Goal: Task Accomplishment & Management: Manage account settings

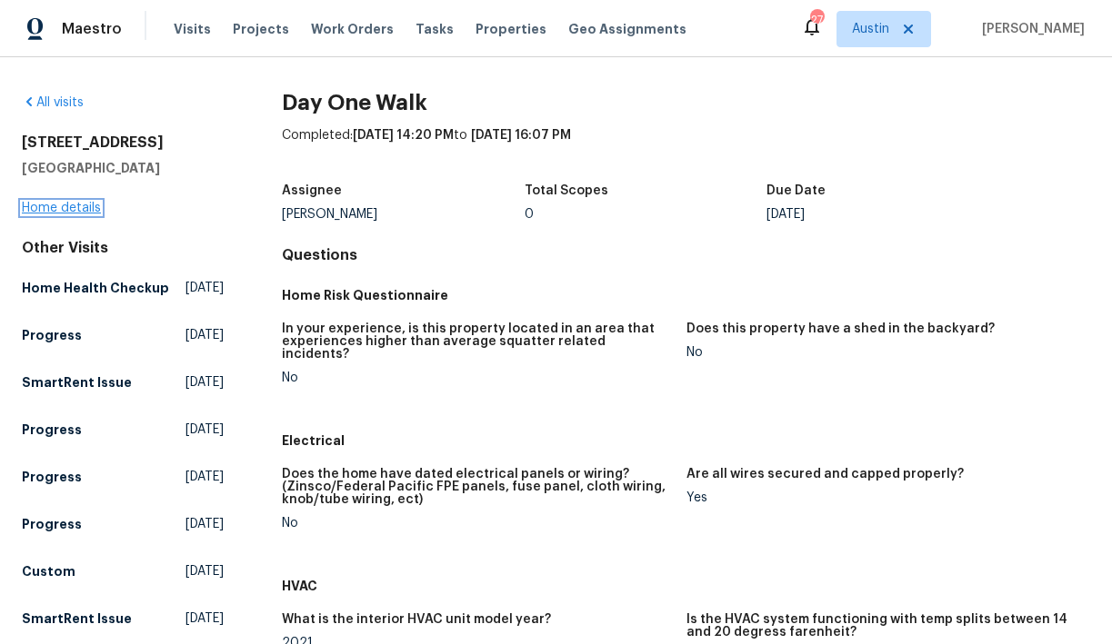
click at [65, 206] on link "Home details" at bounding box center [61, 208] width 79 height 13
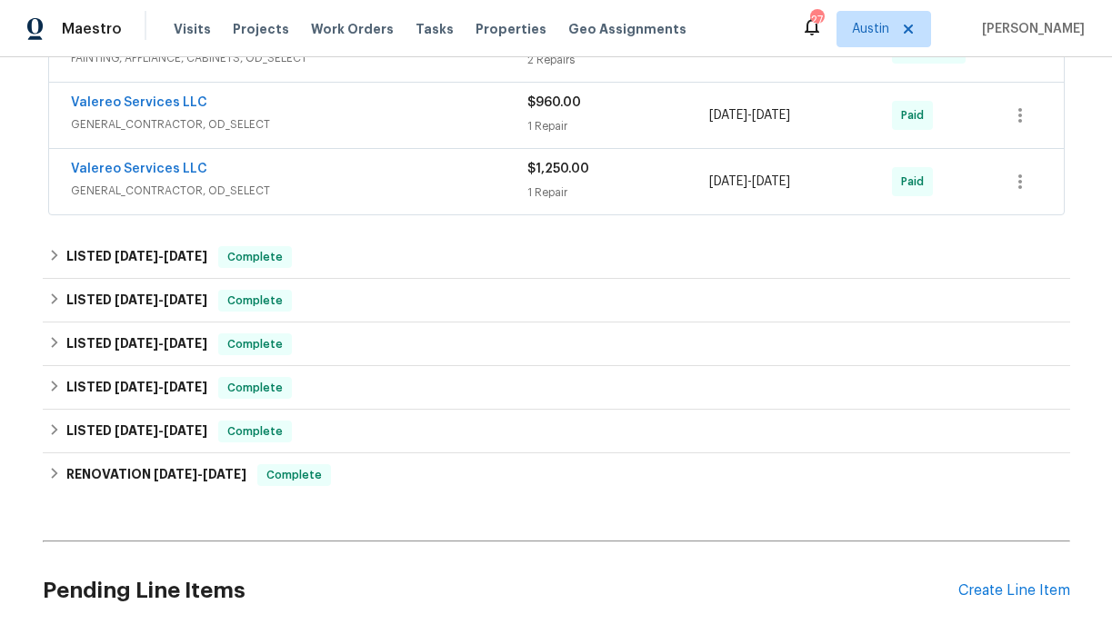
scroll to position [587, 0]
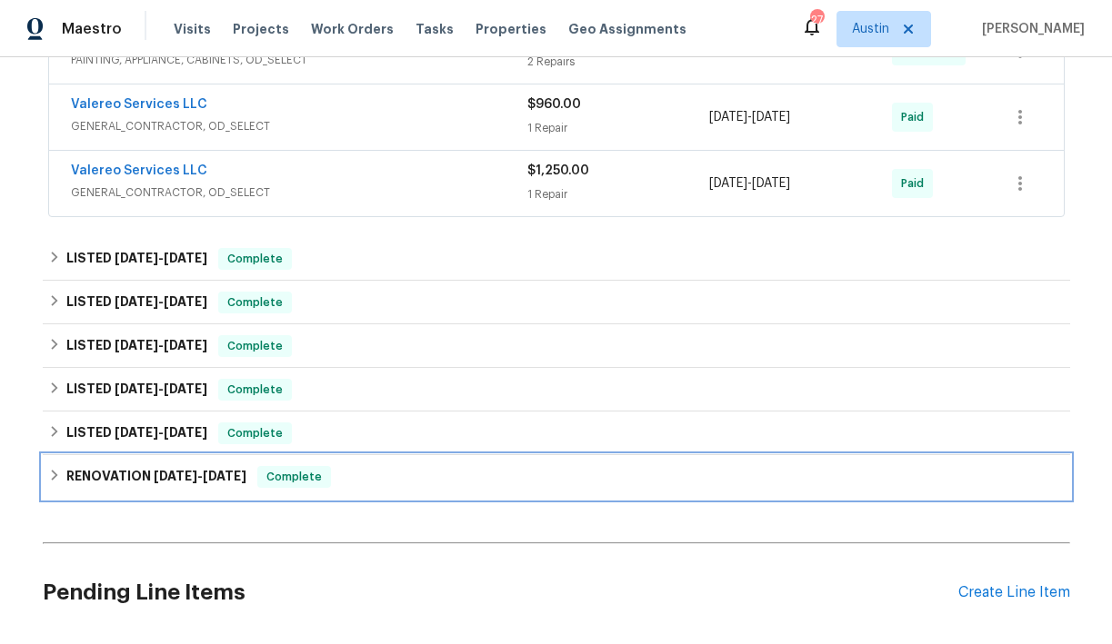
click at [56, 476] on icon at bounding box center [54, 475] width 13 height 13
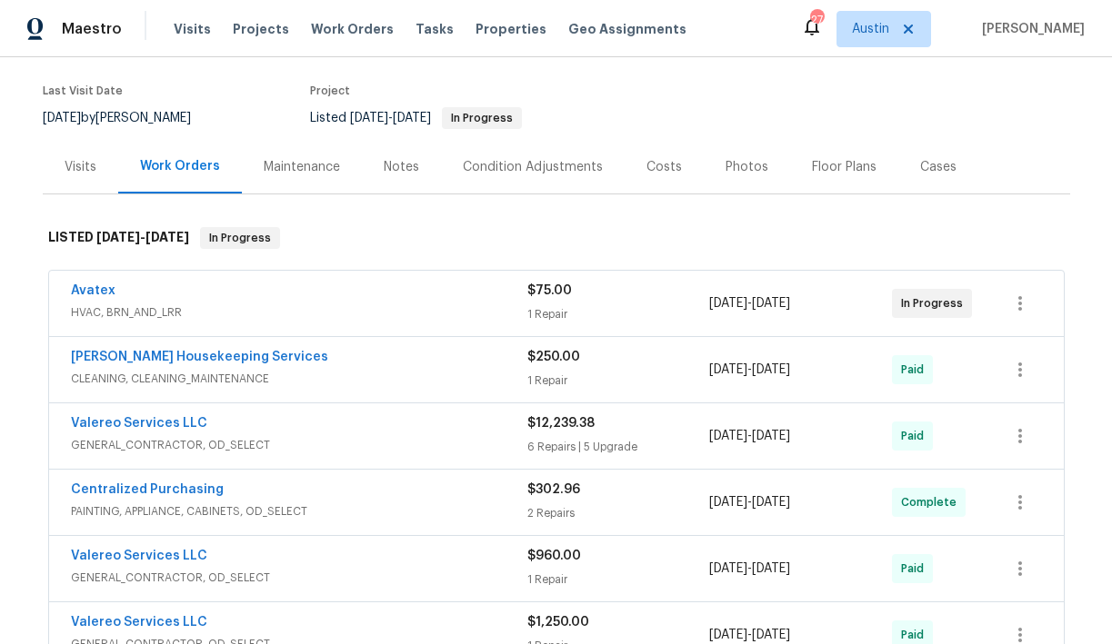
scroll to position [131, 0]
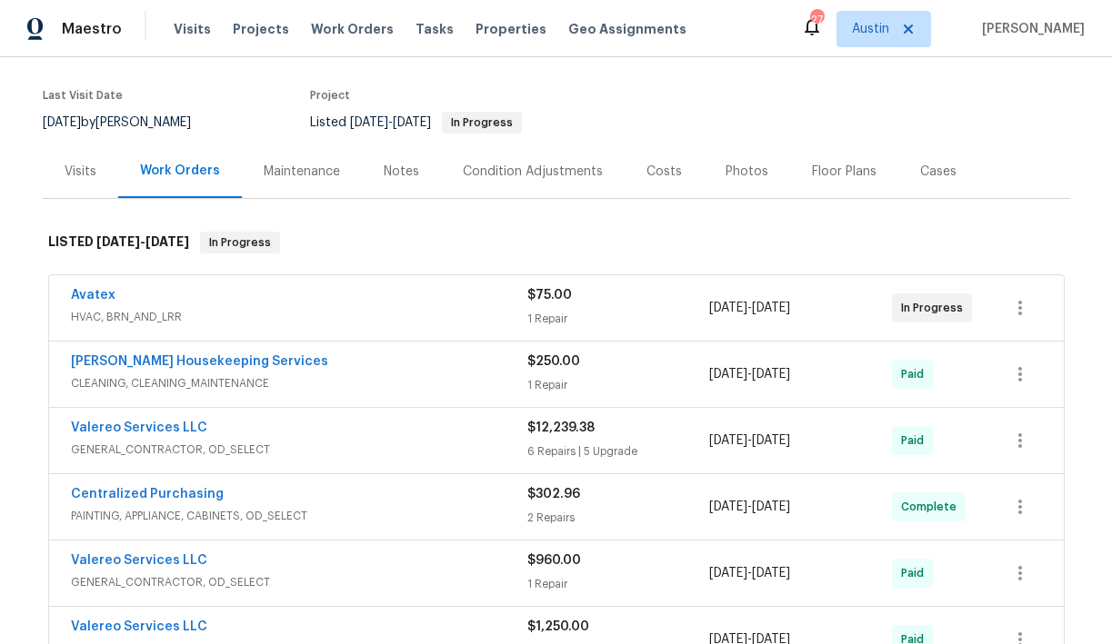
click at [654, 172] on div "Costs" at bounding box center [663, 172] width 35 height 18
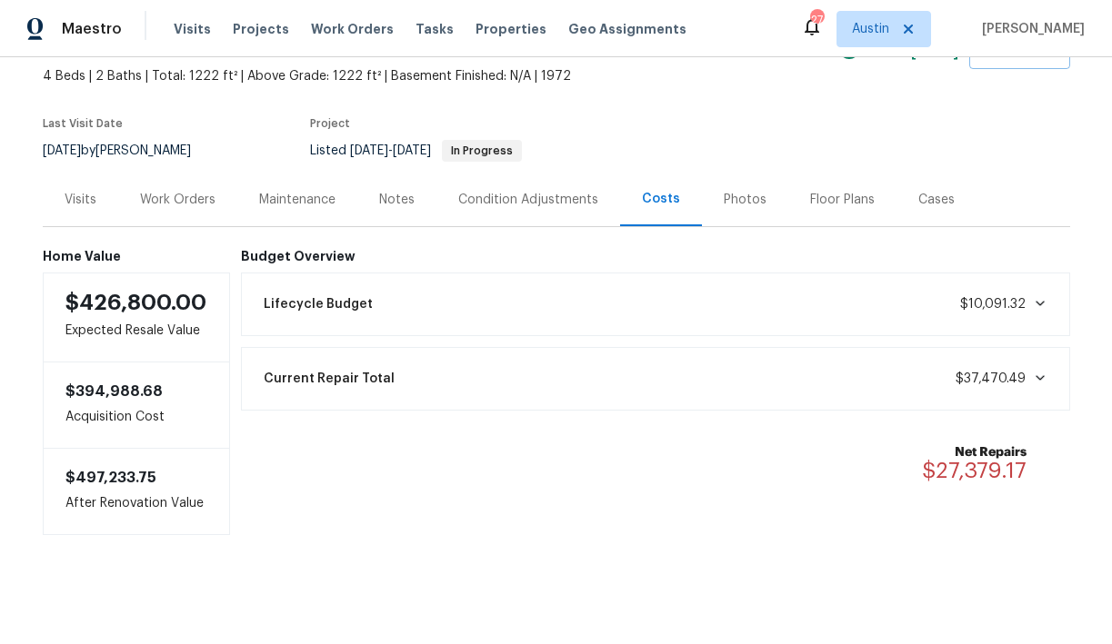
click at [1033, 374] on icon at bounding box center [1040, 378] width 15 height 15
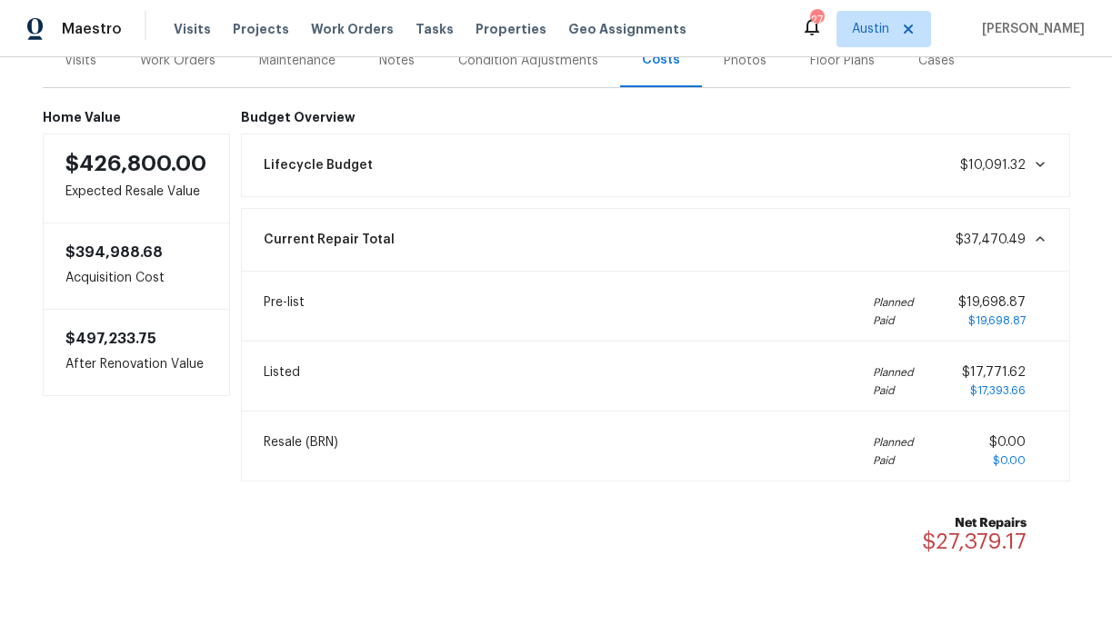
scroll to position [248, 0]
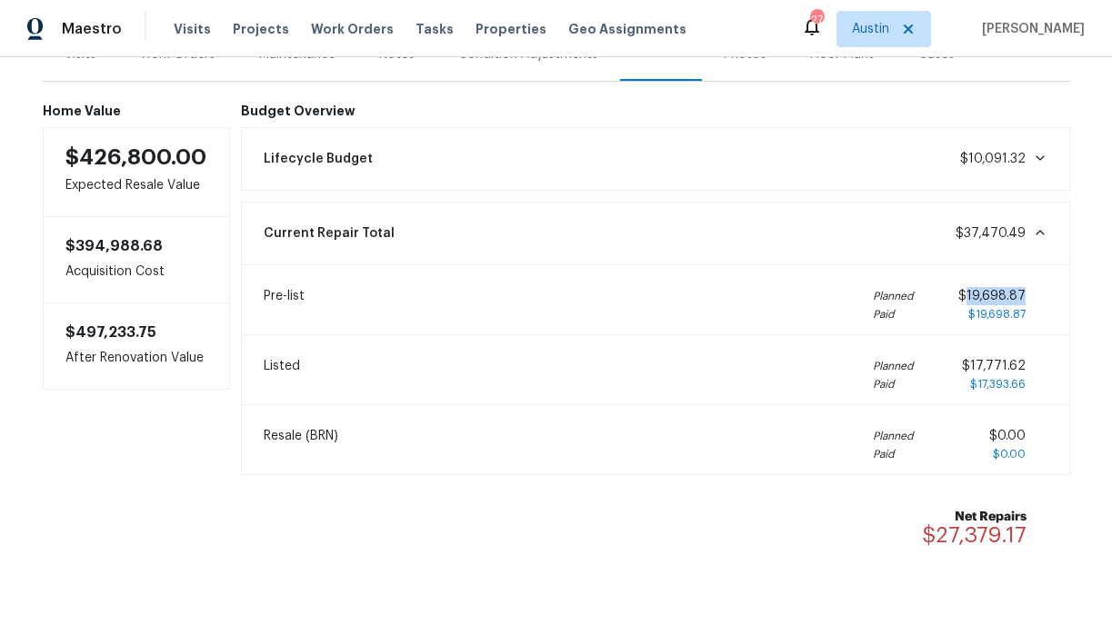
drag, startPoint x: 970, startPoint y: 296, endPoint x: 1023, endPoint y: 298, distance: 52.8
click at [1023, 298] on span "$19,698.87" at bounding box center [991, 296] width 67 height 13
copy span "19,698.87"
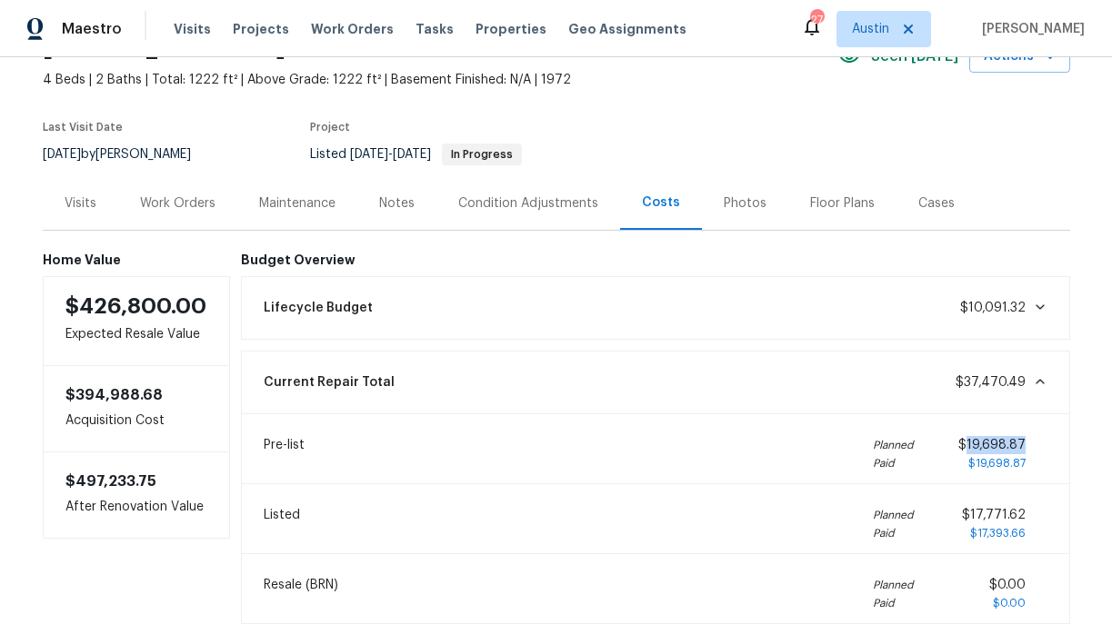
scroll to position [85, 0]
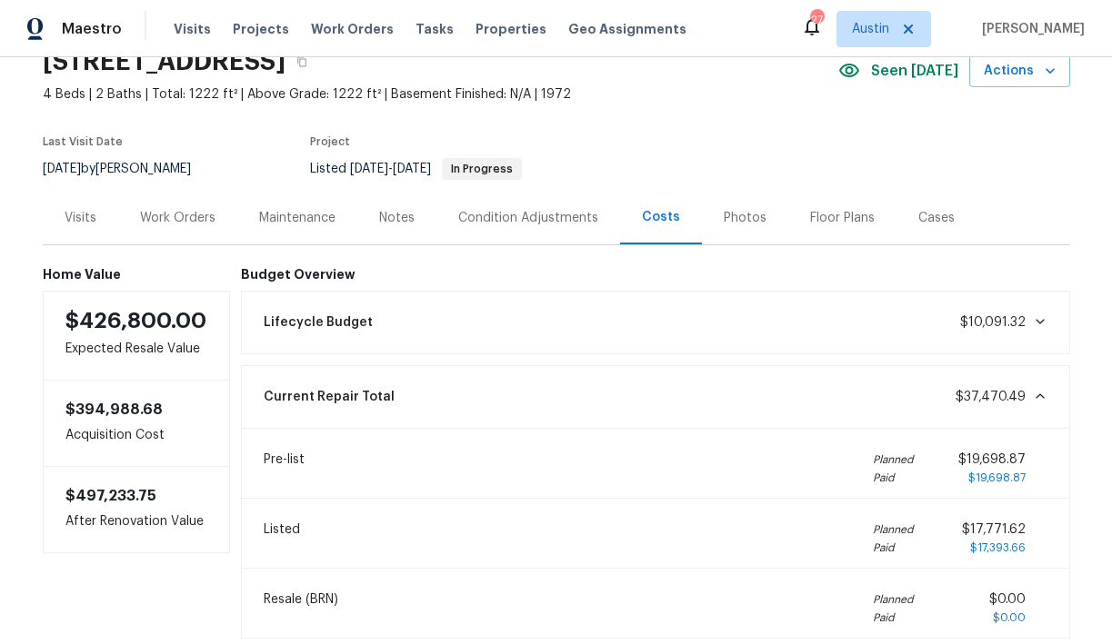
click at [88, 215] on div "Visits" at bounding box center [81, 218] width 32 height 18
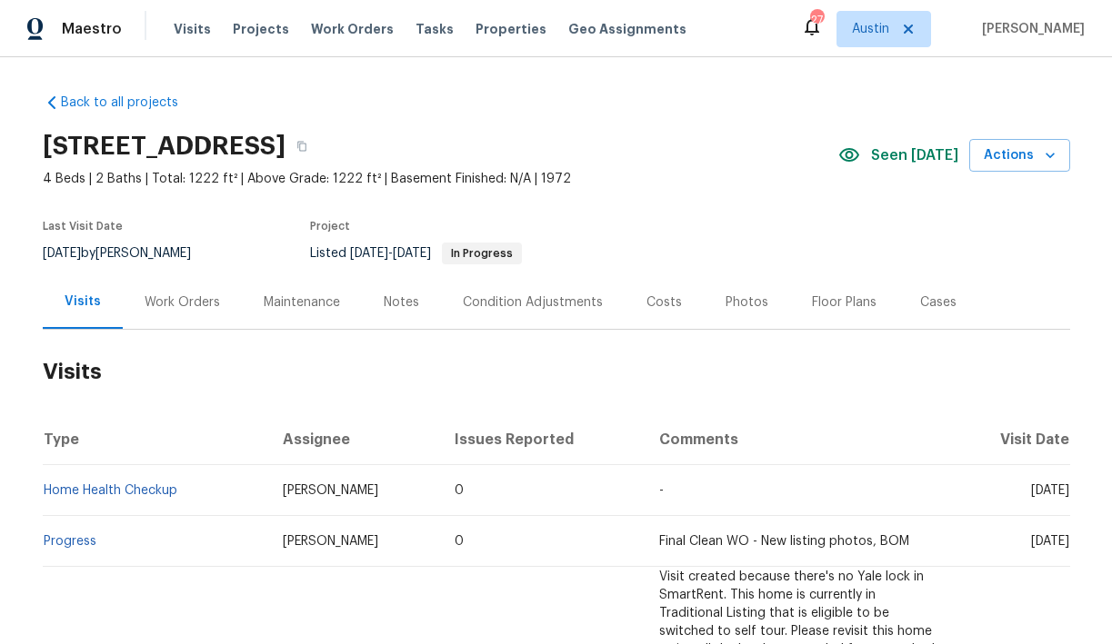
click at [283, 300] on div "Maintenance" at bounding box center [302, 303] width 76 height 18
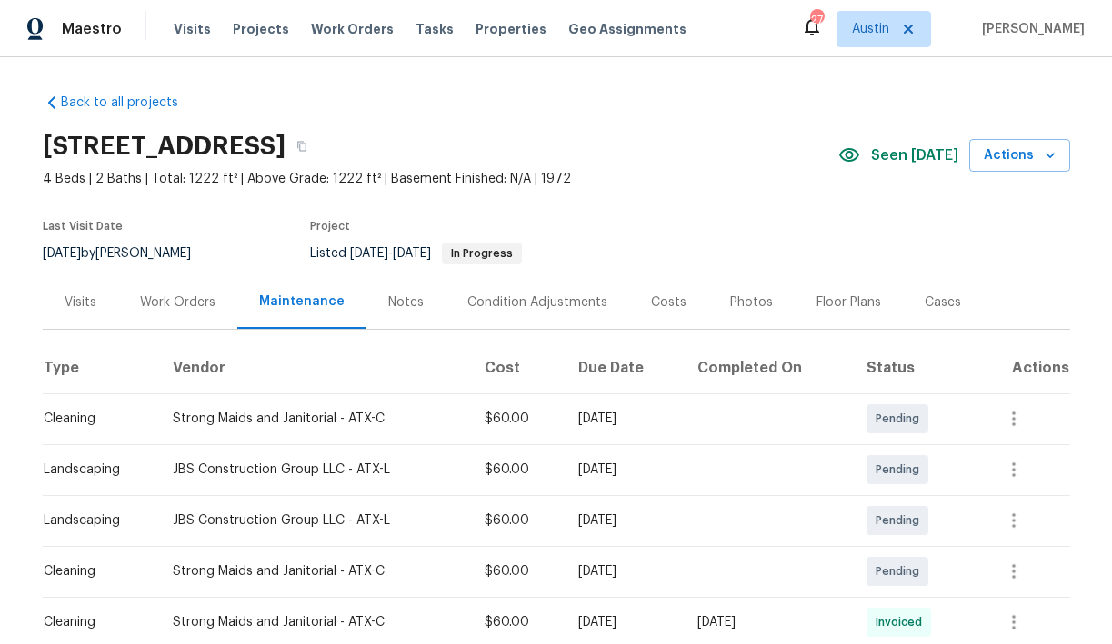
click at [185, 299] on div "Work Orders" at bounding box center [177, 303] width 75 height 18
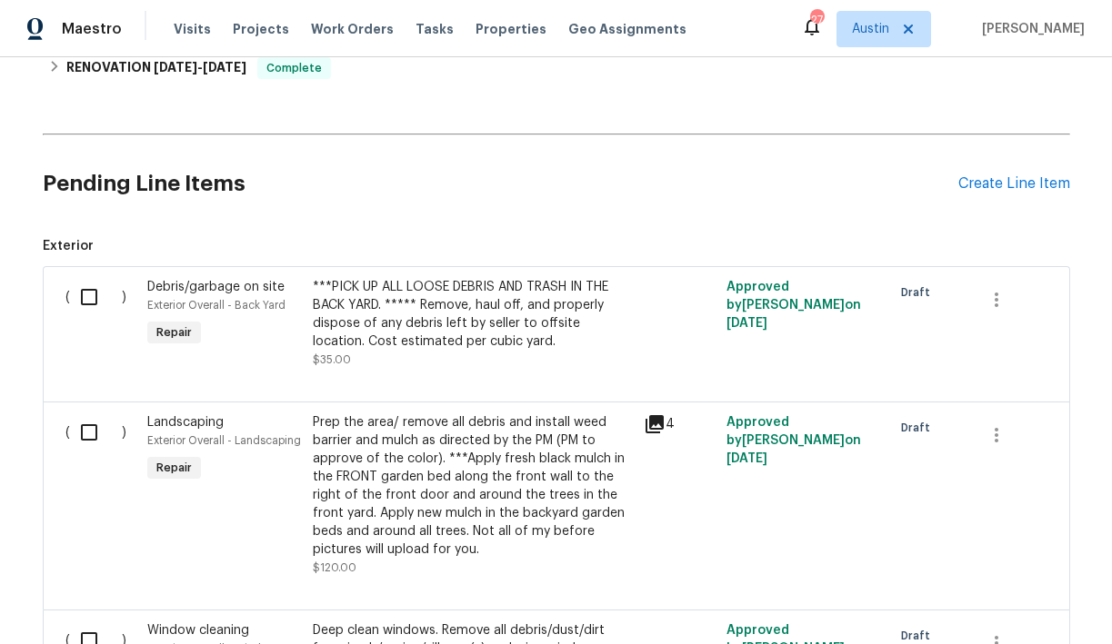
scroll to position [740, 0]
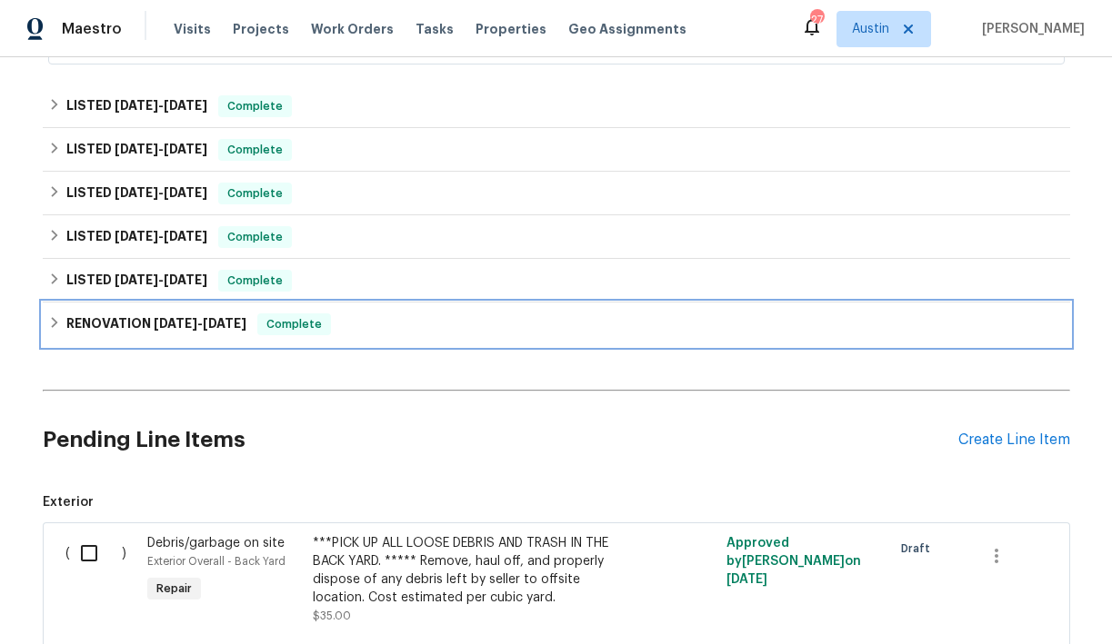
click at [53, 320] on icon at bounding box center [54, 322] width 6 height 11
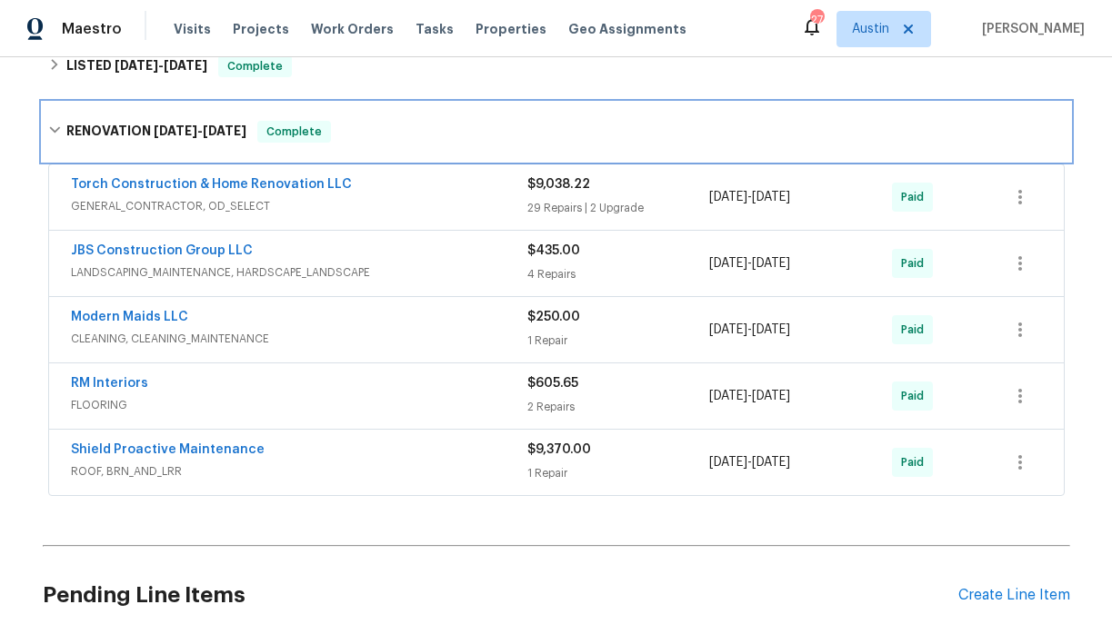
scroll to position [956, 0]
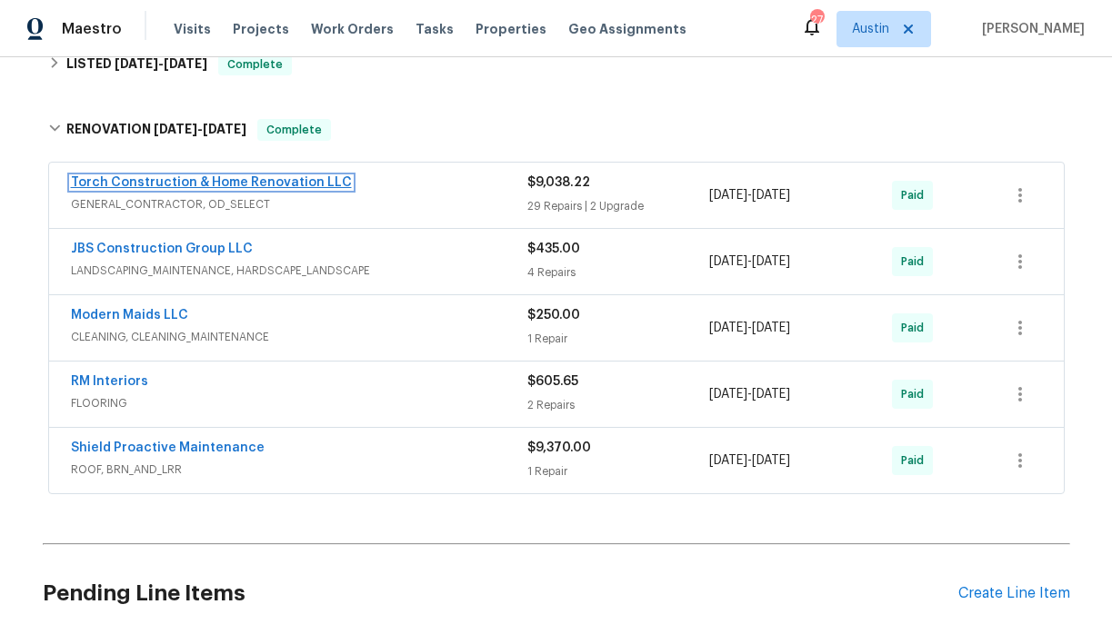
click at [297, 180] on link "Torch Construction & Home Renovation LLC" at bounding box center [211, 182] width 281 height 13
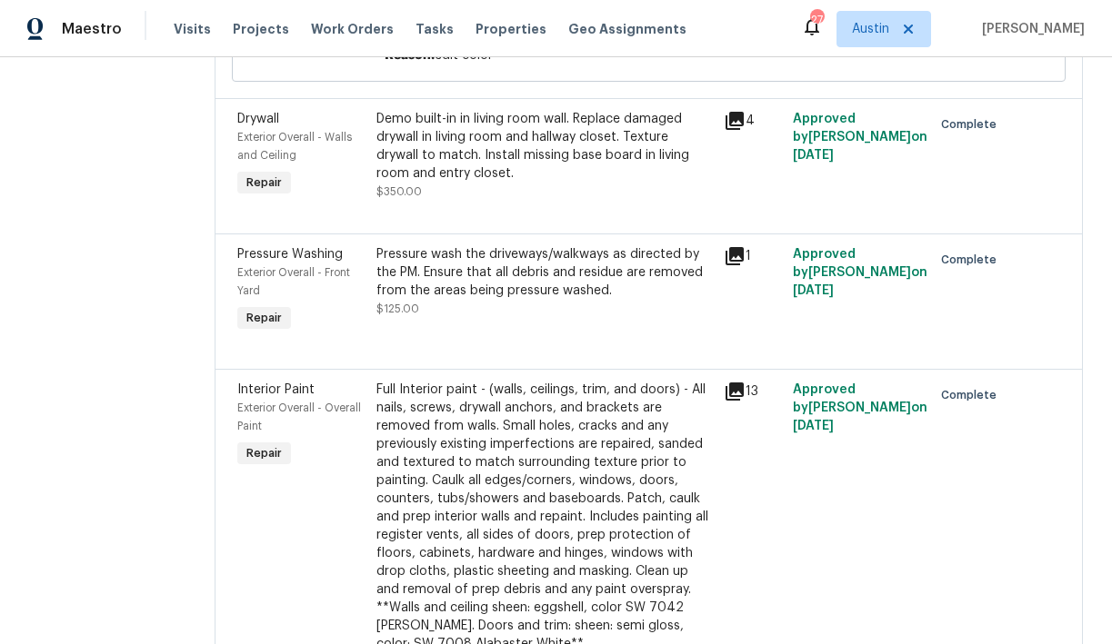
scroll to position [590, 0]
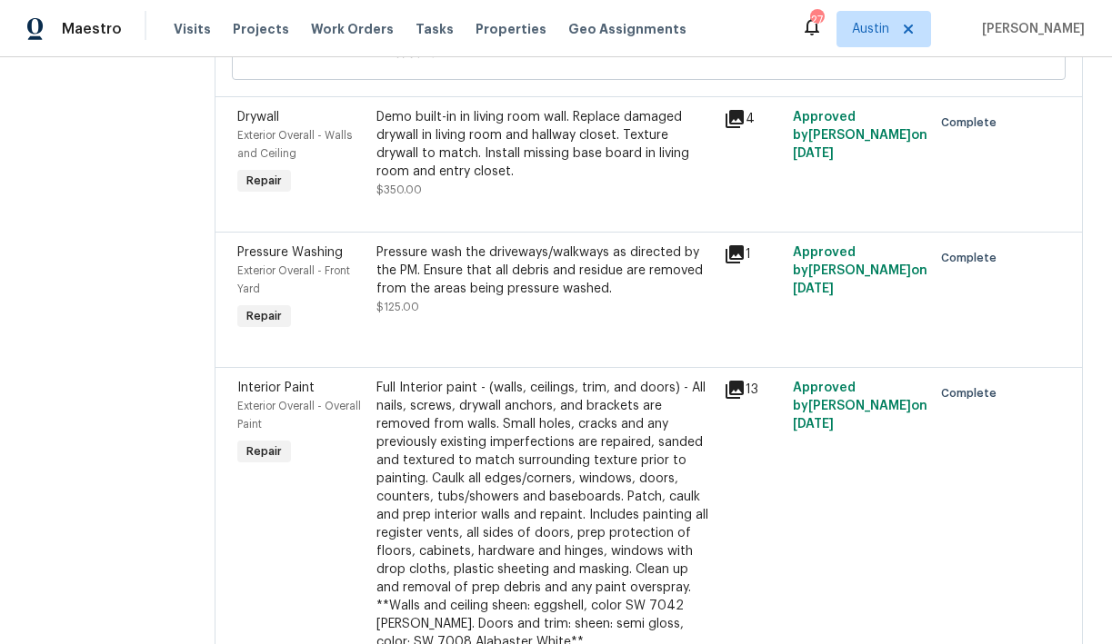
click at [744, 124] on icon at bounding box center [734, 119] width 18 height 18
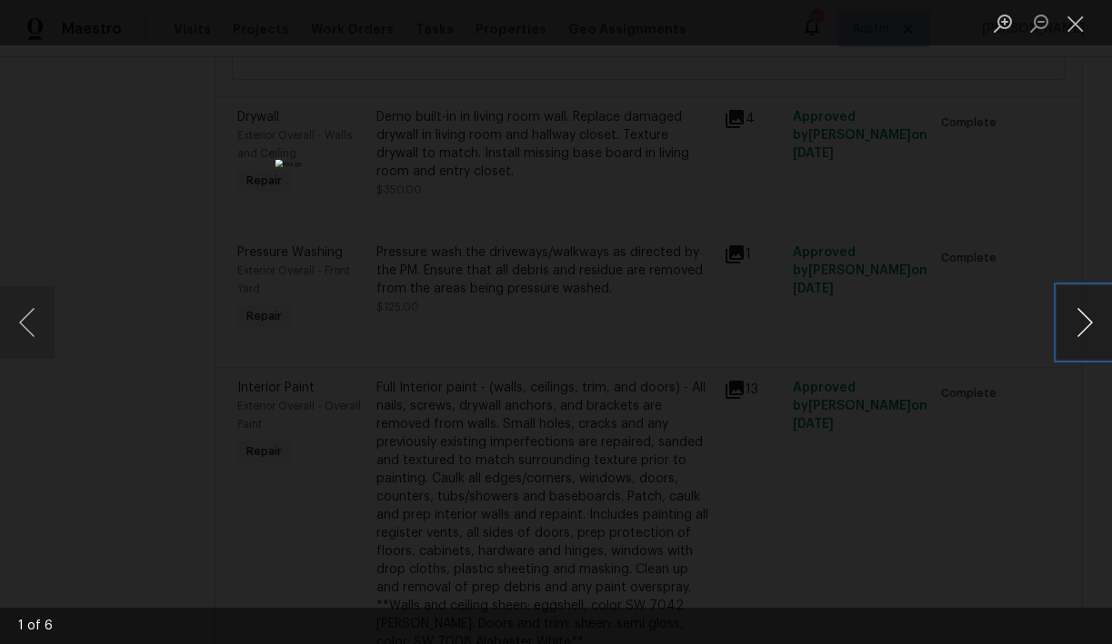
click at [1083, 319] on button "Next image" at bounding box center [1084, 322] width 55 height 73
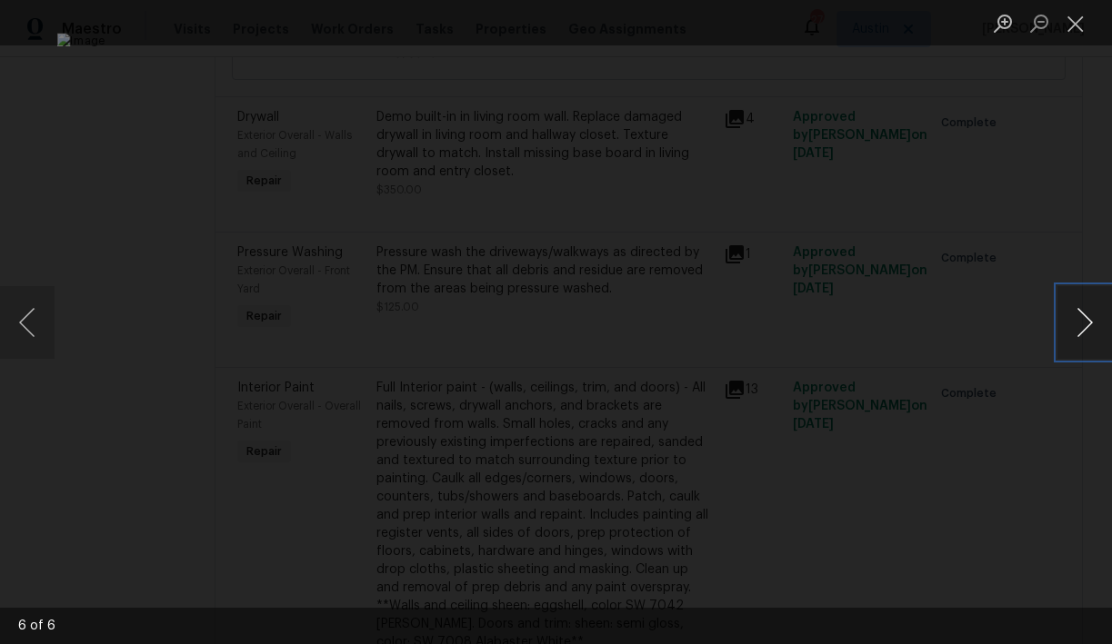
click at [1083, 319] on button "Next image" at bounding box center [1084, 322] width 55 height 73
click at [1073, 29] on button "Close lightbox" at bounding box center [1075, 23] width 36 height 32
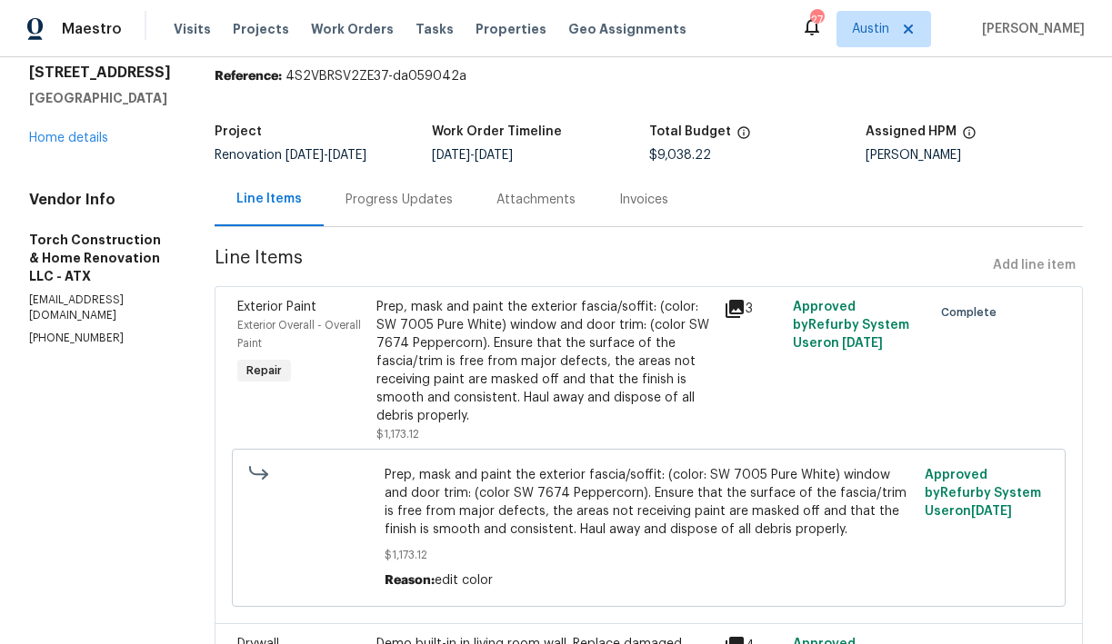
scroll to position [63, 0]
click at [78, 133] on link "Home details" at bounding box center [68, 138] width 79 height 13
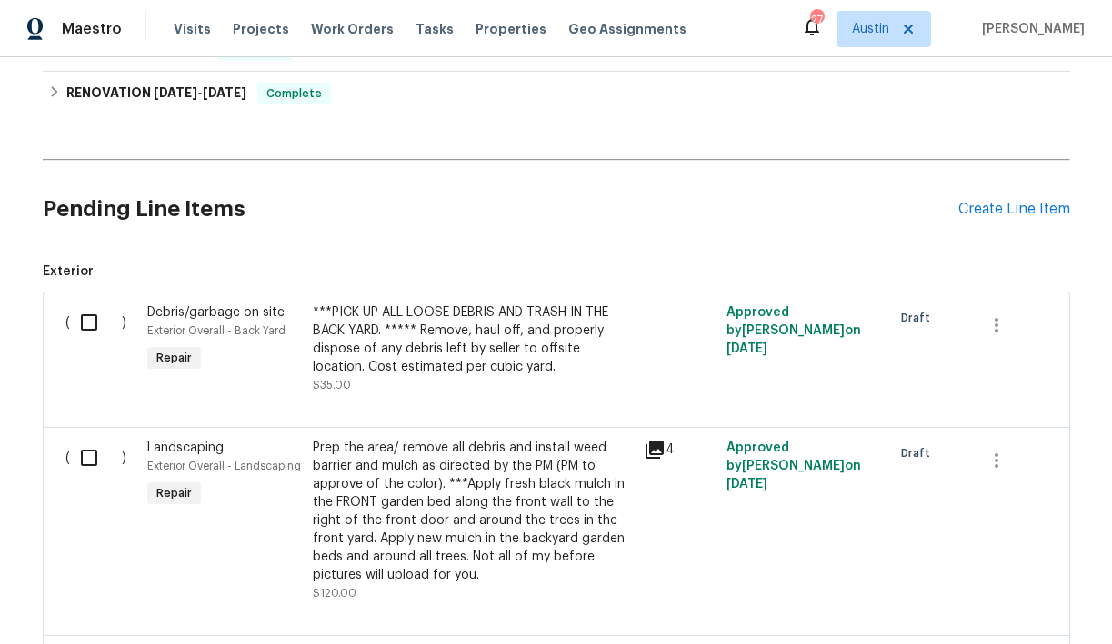
scroll to position [972, 0]
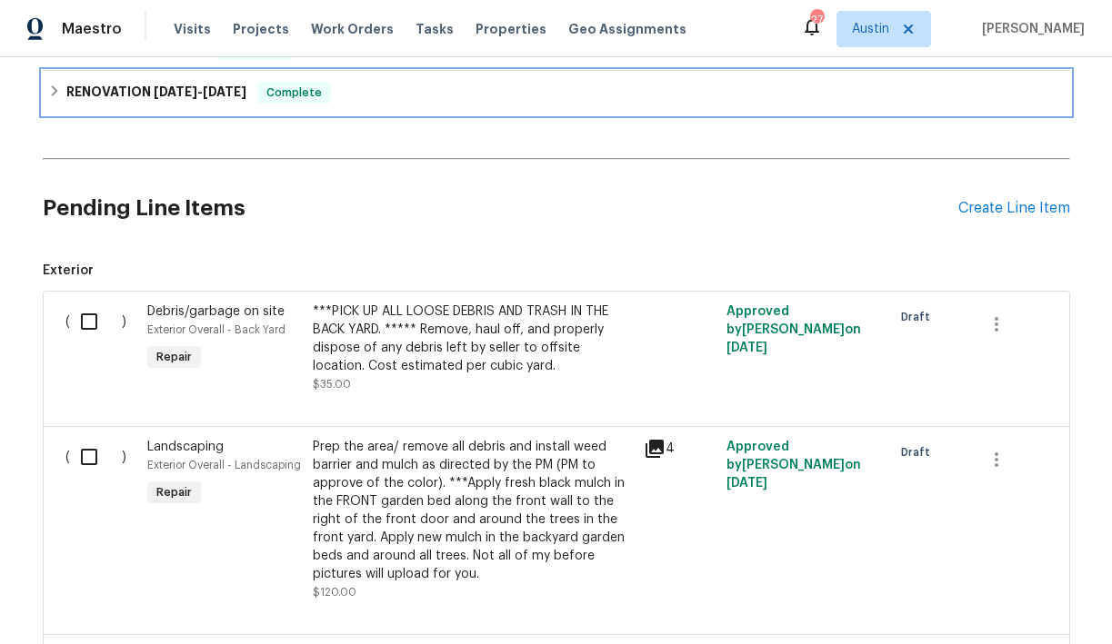
click at [58, 94] on icon at bounding box center [54, 91] width 13 height 13
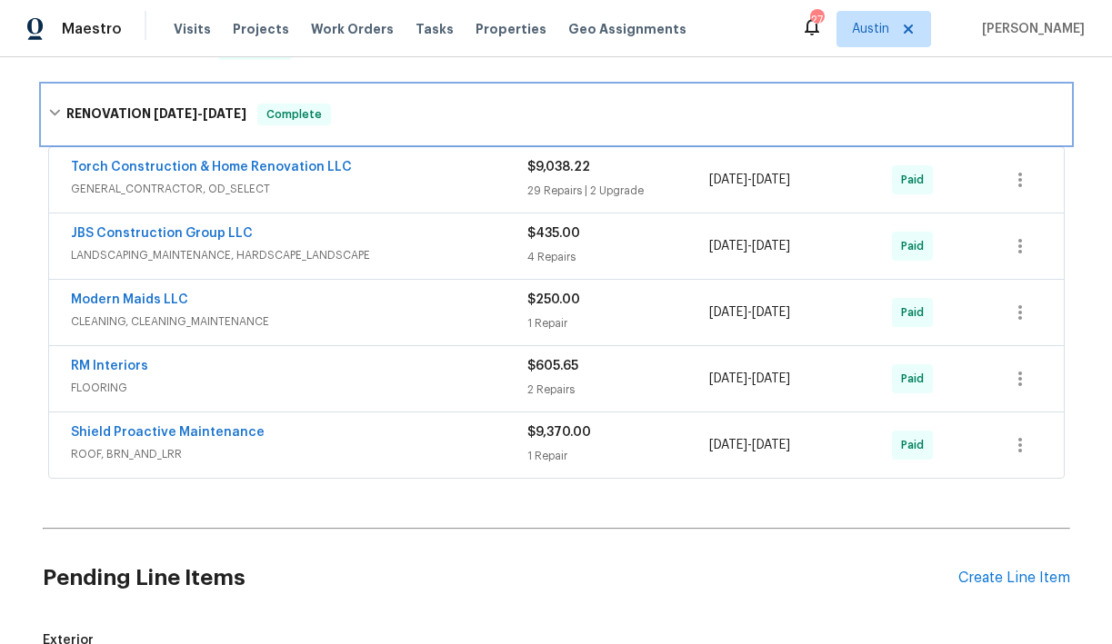
scroll to position [1013, 0]
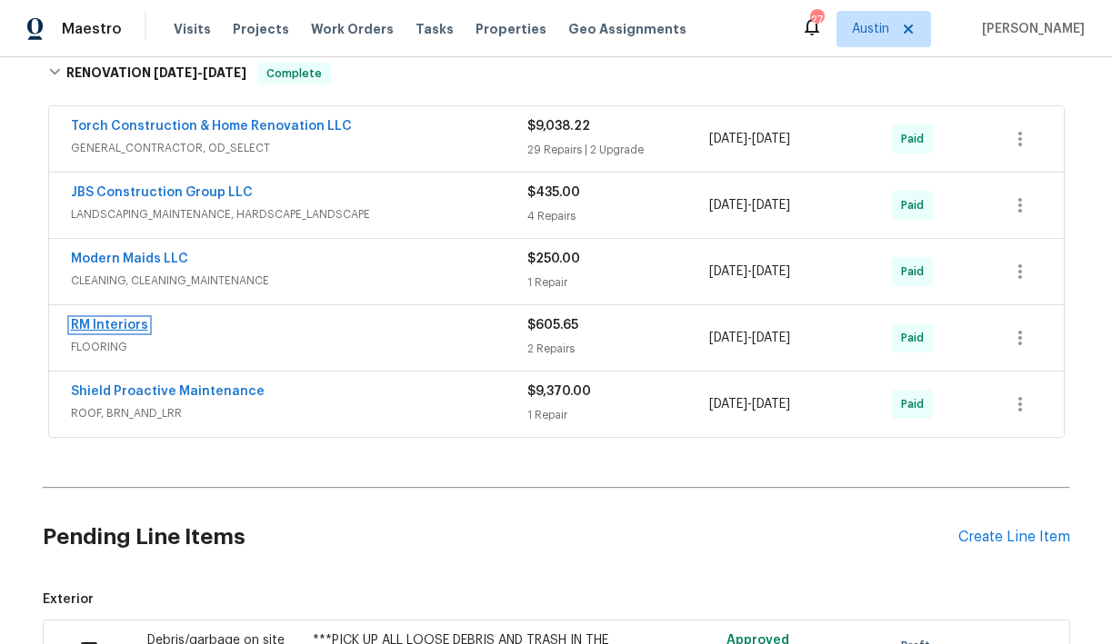
click at [107, 322] on link "RM Interiors" at bounding box center [109, 325] width 77 height 13
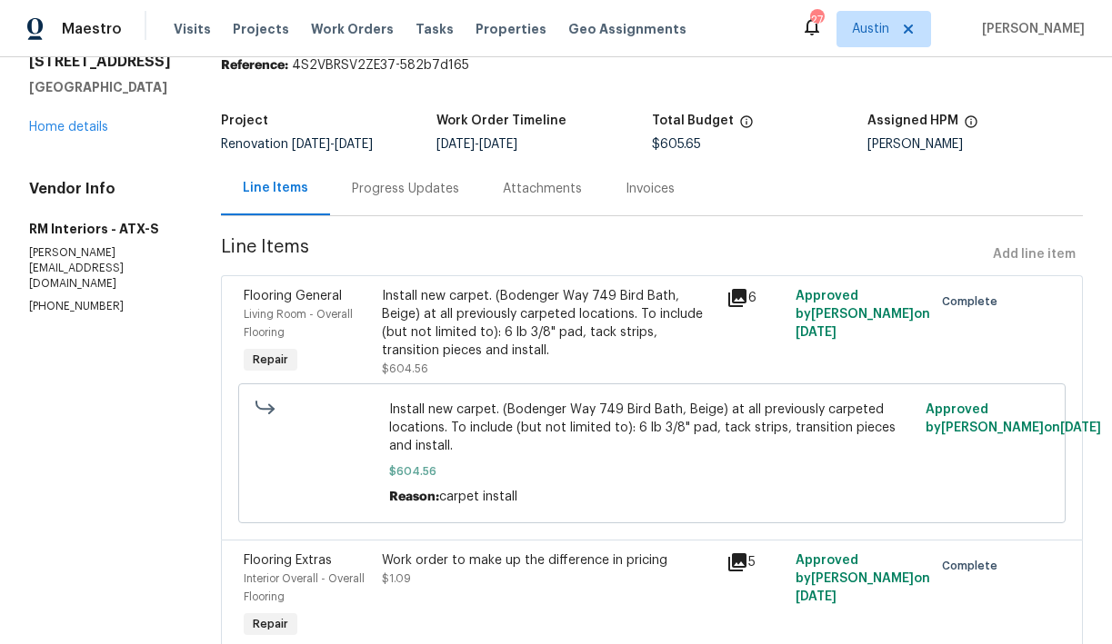
scroll to position [68, 0]
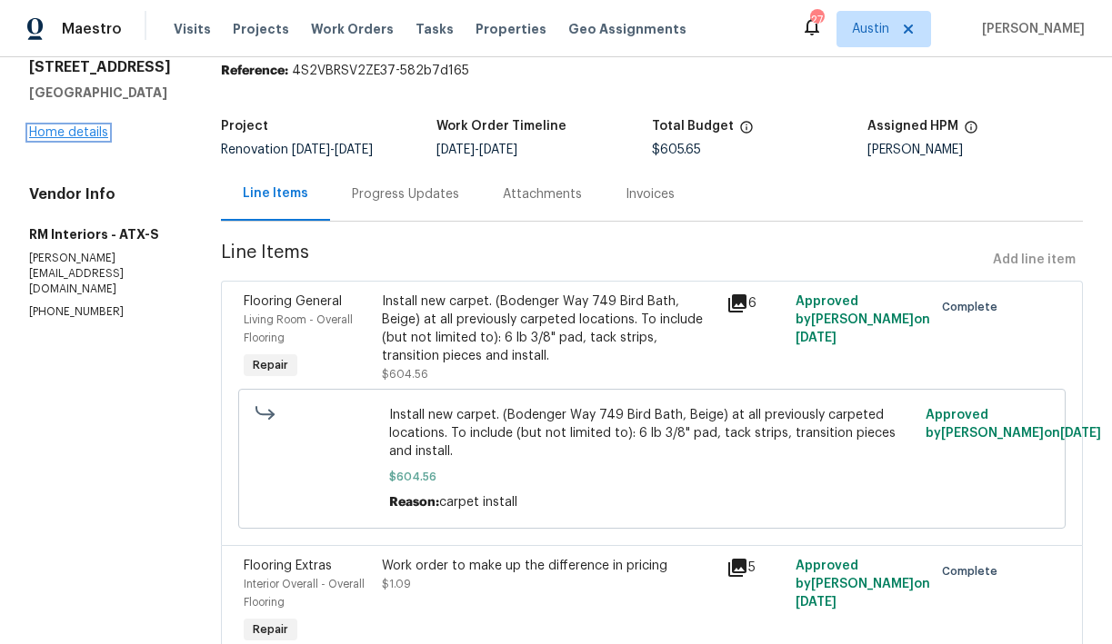
click at [67, 134] on link "Home details" at bounding box center [68, 132] width 79 height 13
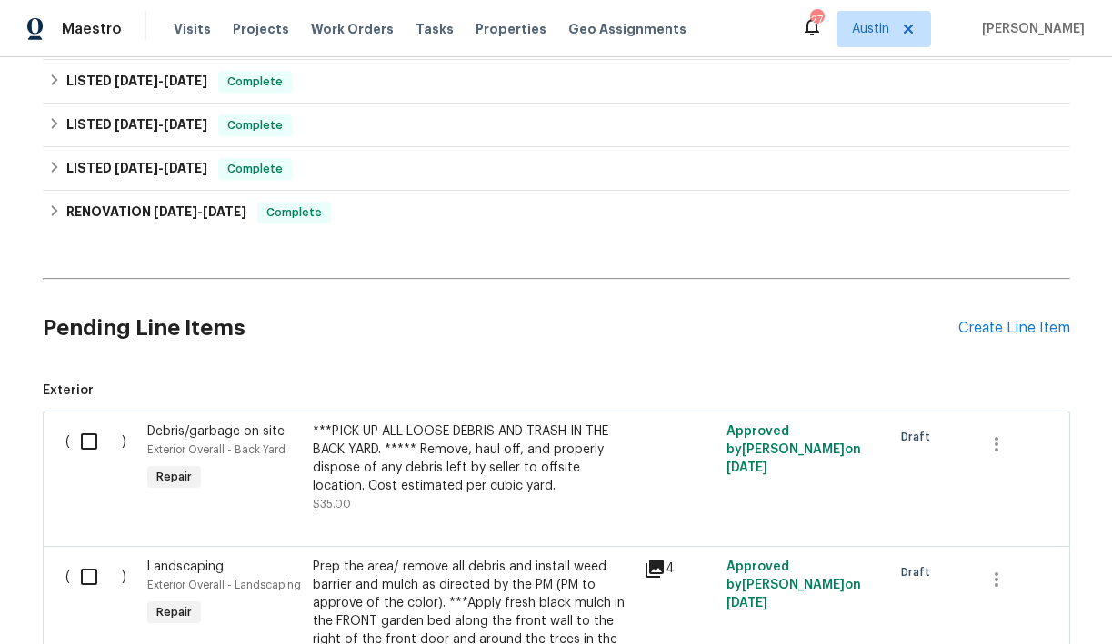
scroll to position [846, 0]
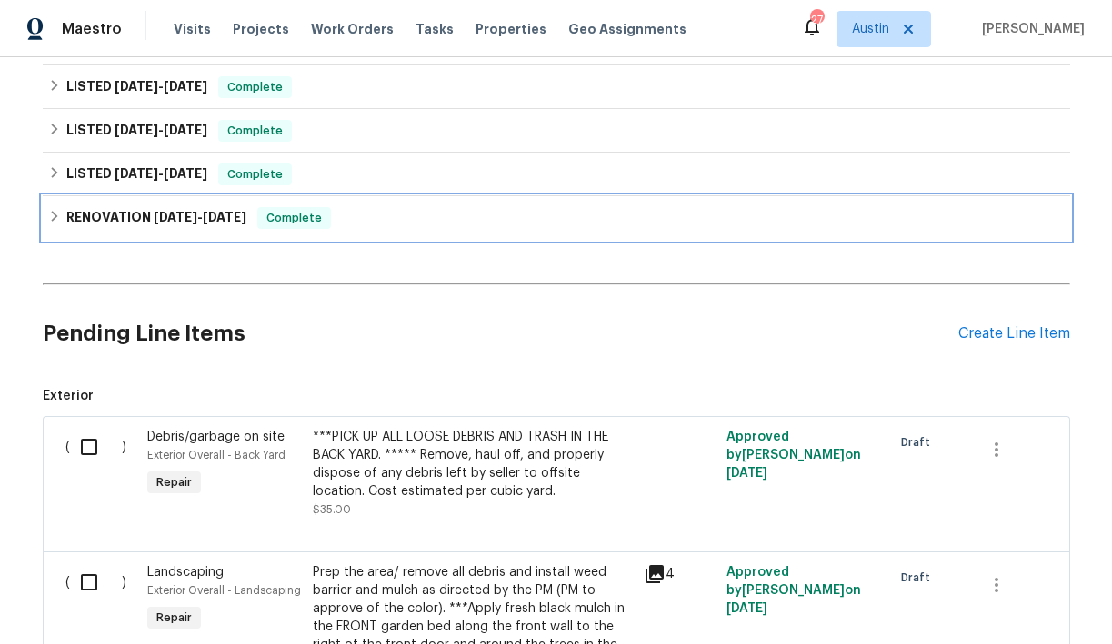
click at [52, 216] on icon at bounding box center [54, 216] width 13 height 13
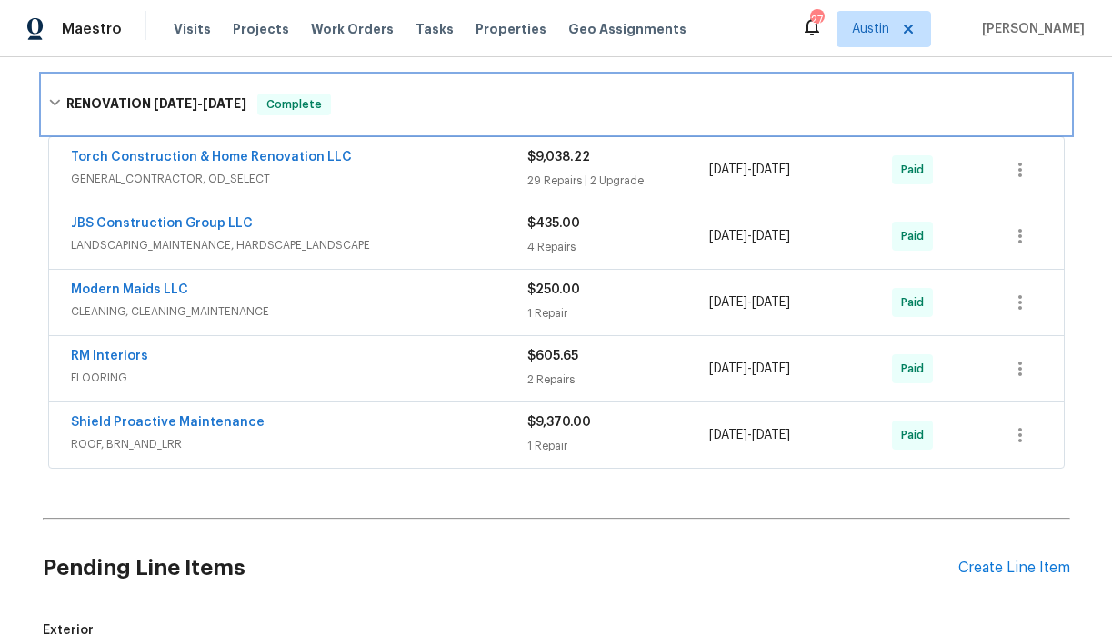
scroll to position [988, 0]
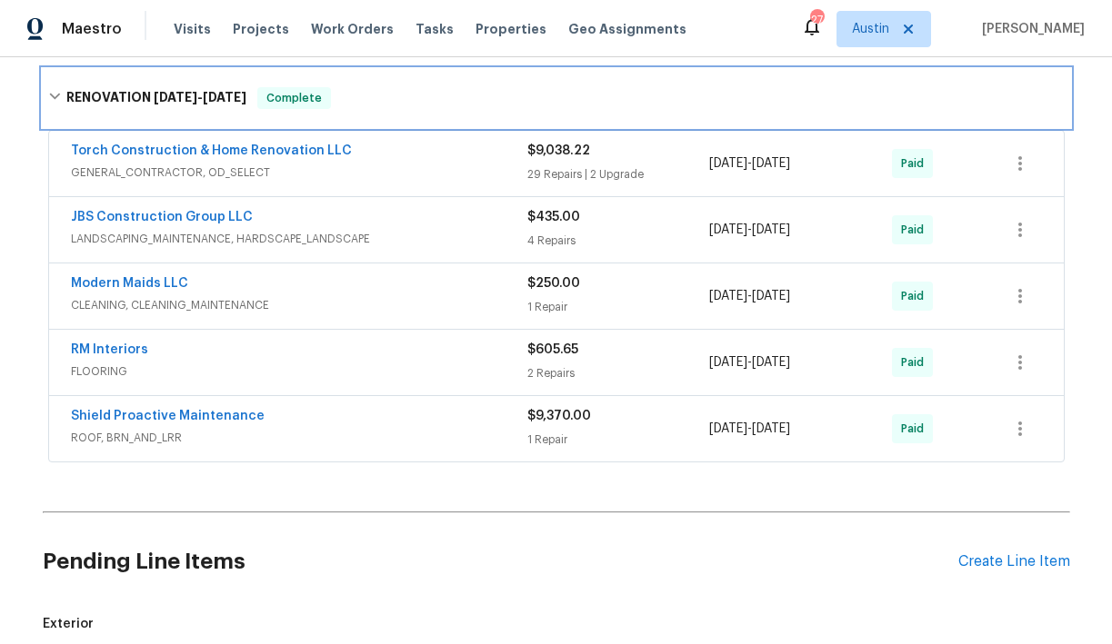
click at [56, 98] on icon at bounding box center [54, 96] width 13 height 13
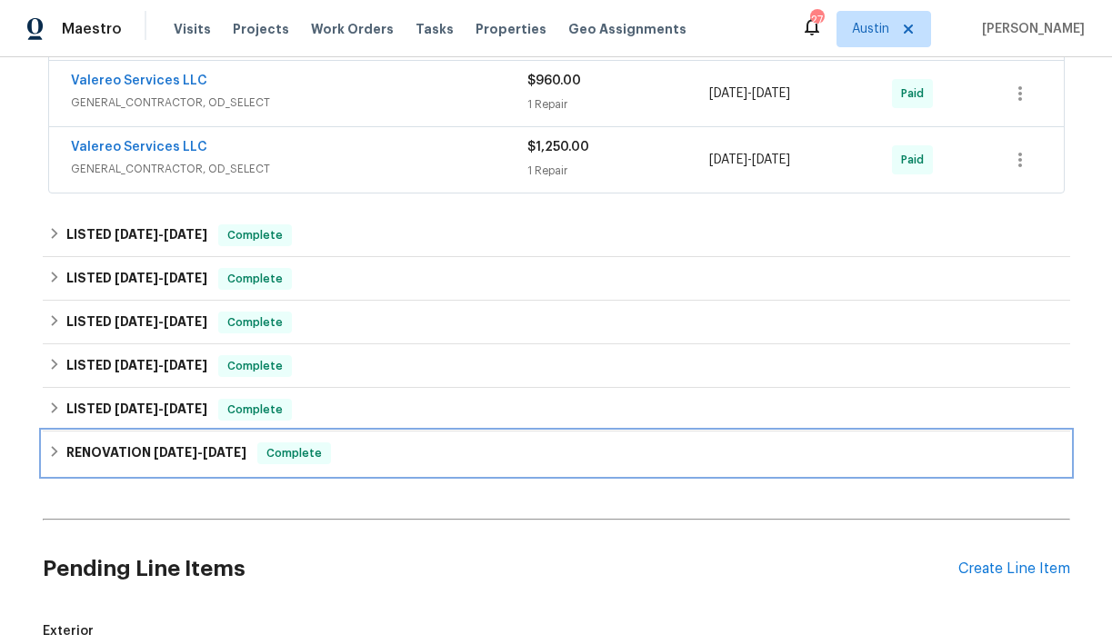
scroll to position [702, 0]
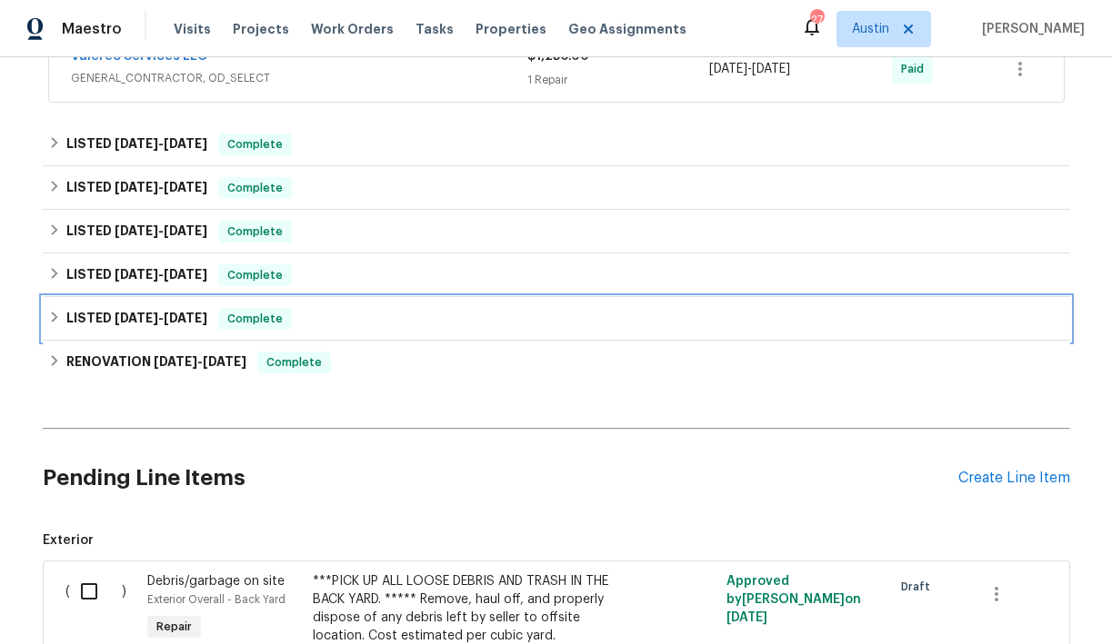
click at [59, 314] on icon at bounding box center [54, 317] width 13 height 13
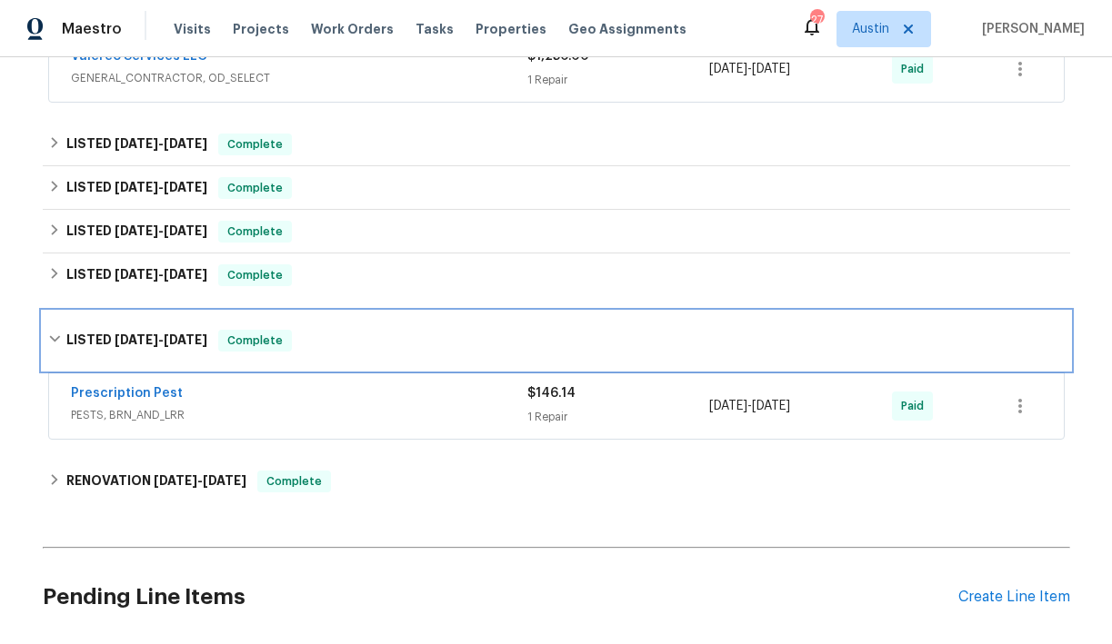
click at [59, 314] on div "LISTED 9/17/24 - 9/19/24 Complete" at bounding box center [556, 341] width 1027 height 58
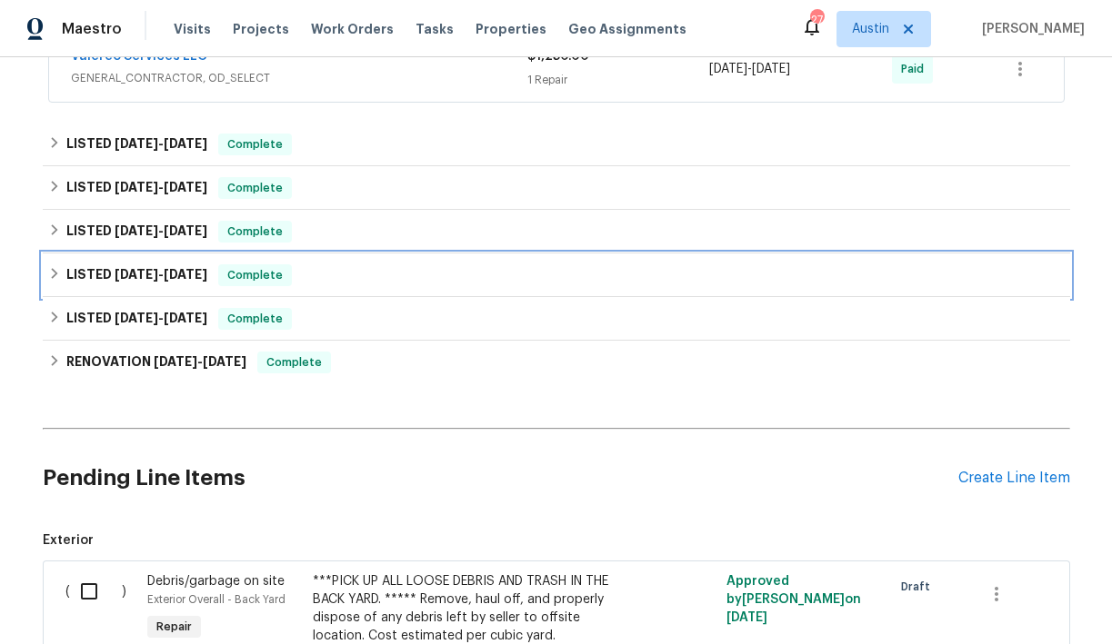
click at [52, 277] on icon at bounding box center [54, 273] width 6 height 11
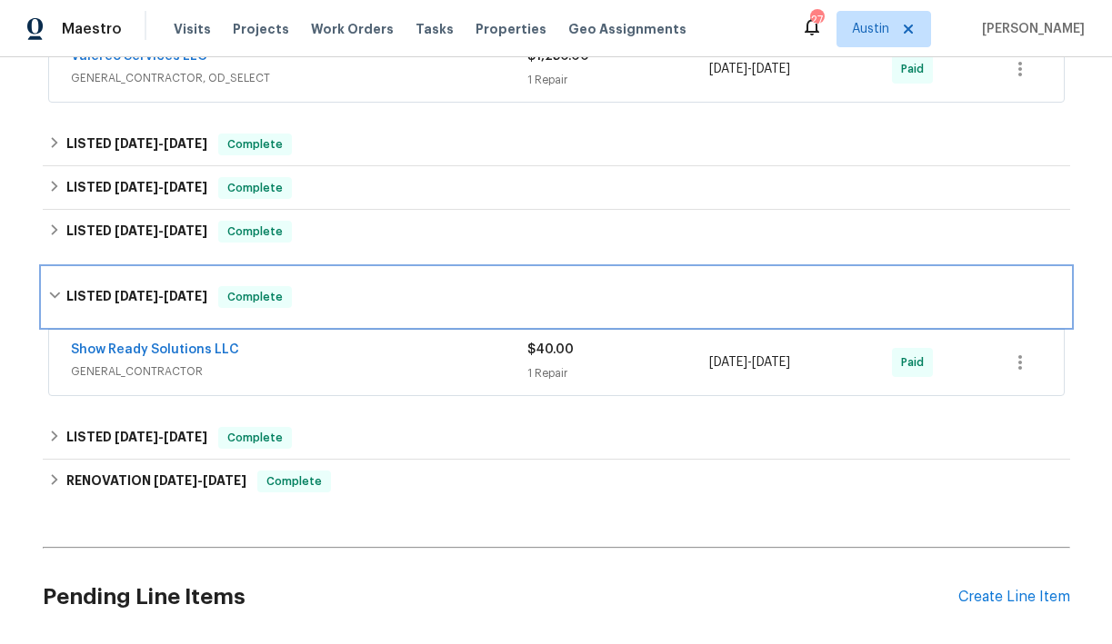
click at [52, 277] on div "LISTED 12/11/24 - 1/21/25 Complete" at bounding box center [556, 297] width 1027 height 58
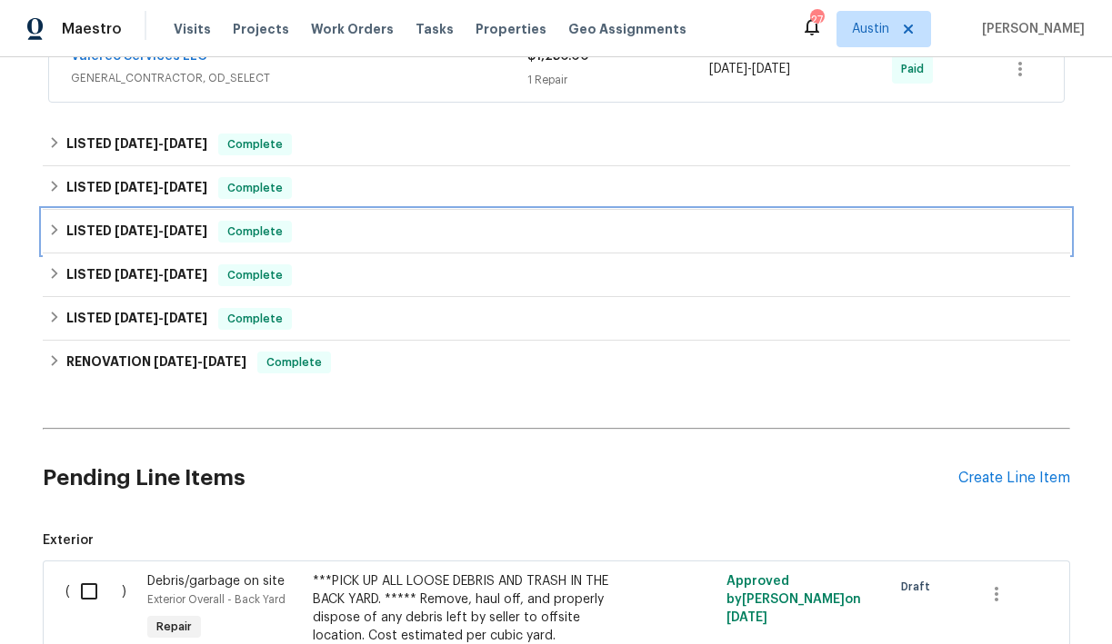
click at [51, 226] on icon at bounding box center [54, 230] width 13 height 13
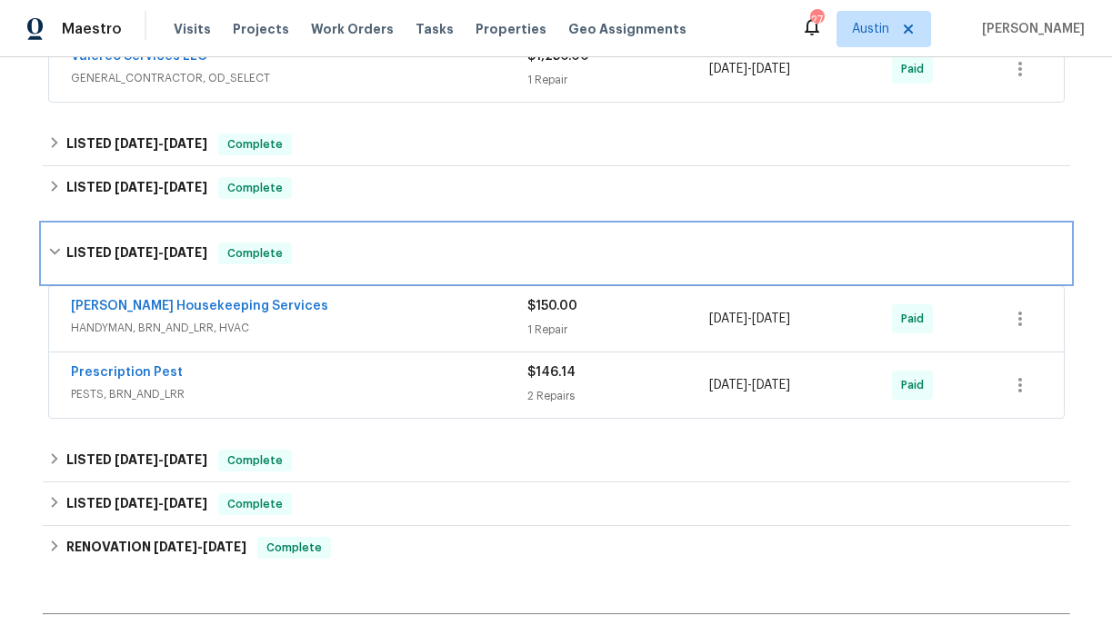
click at [51, 226] on div "LISTED 4/7/25 - 4/21/25 Complete" at bounding box center [556, 254] width 1027 height 58
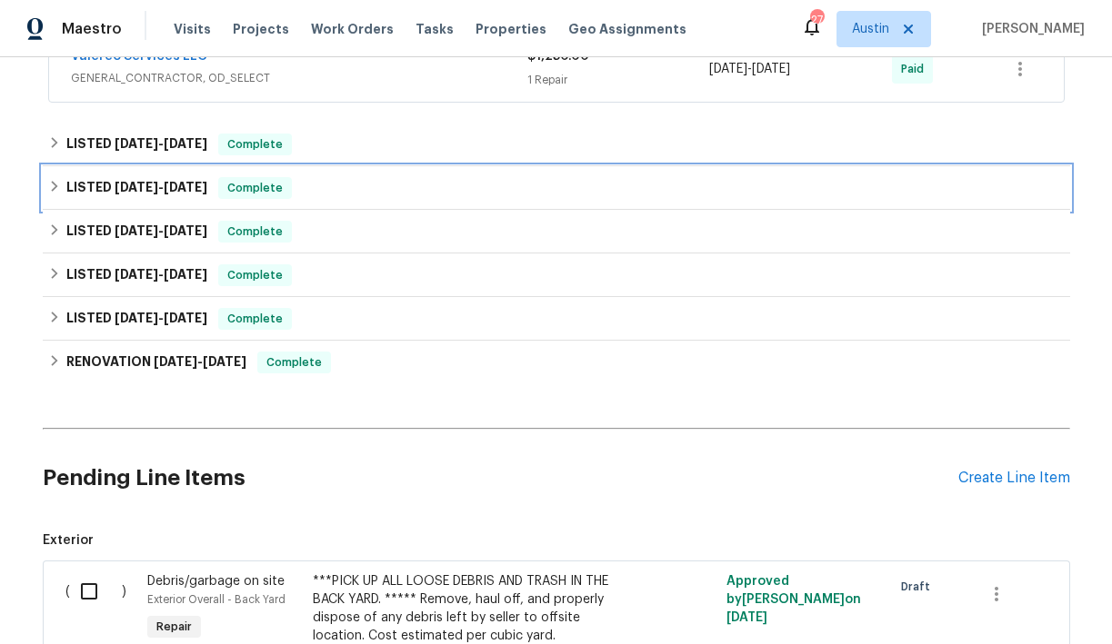
click at [55, 191] on icon at bounding box center [54, 186] width 13 height 13
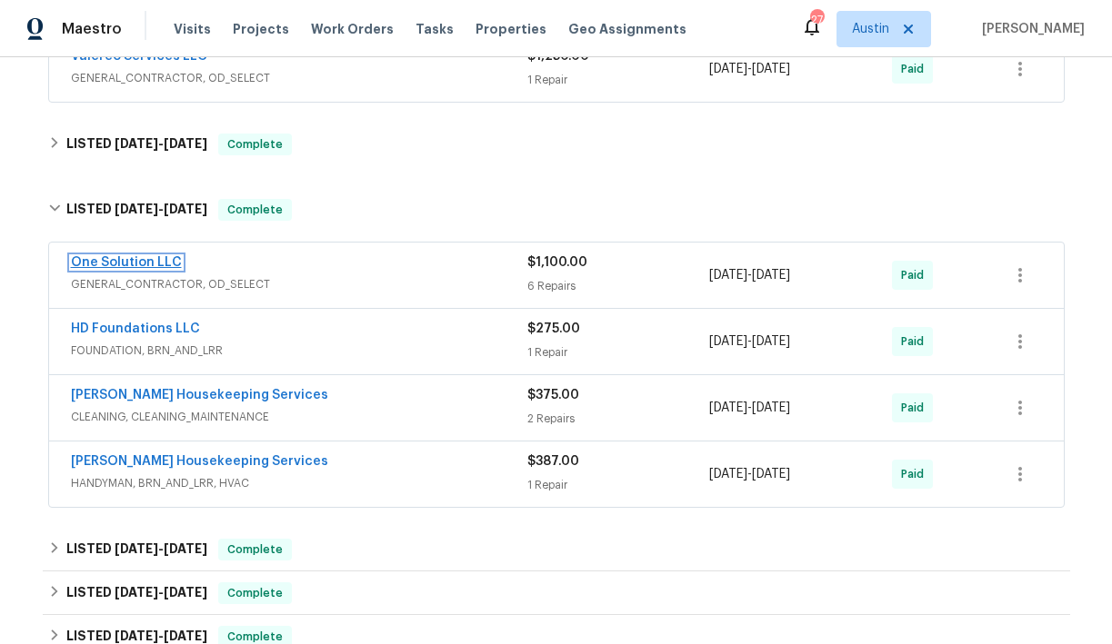
click at [117, 263] on link "One Solution LLC" at bounding box center [126, 262] width 111 height 13
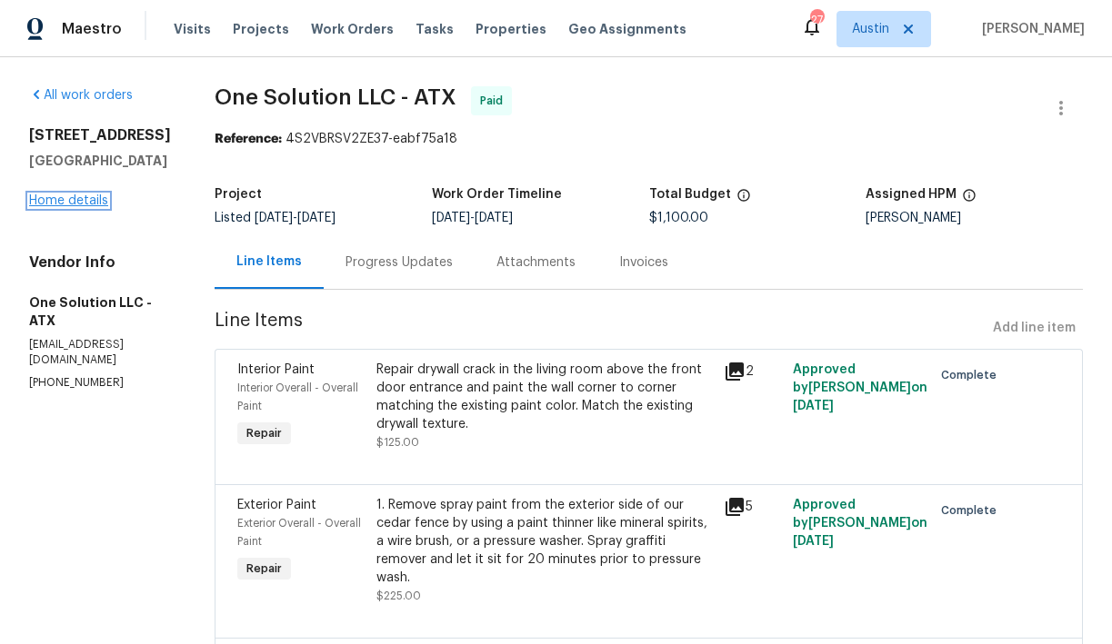
click at [83, 202] on link "Home details" at bounding box center [68, 201] width 79 height 13
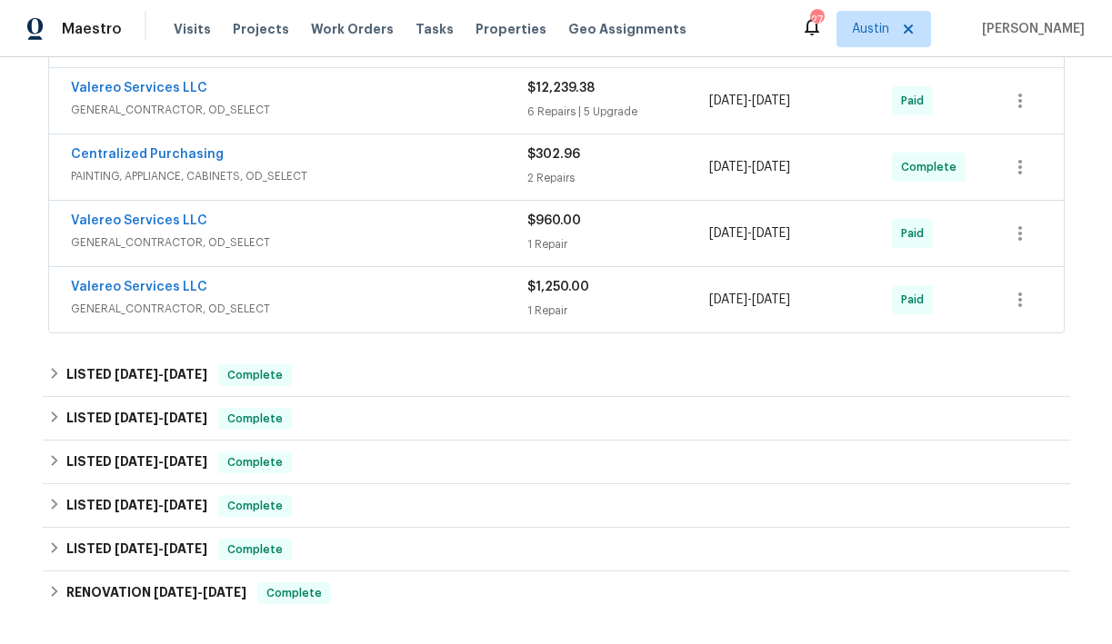
scroll to position [514, 0]
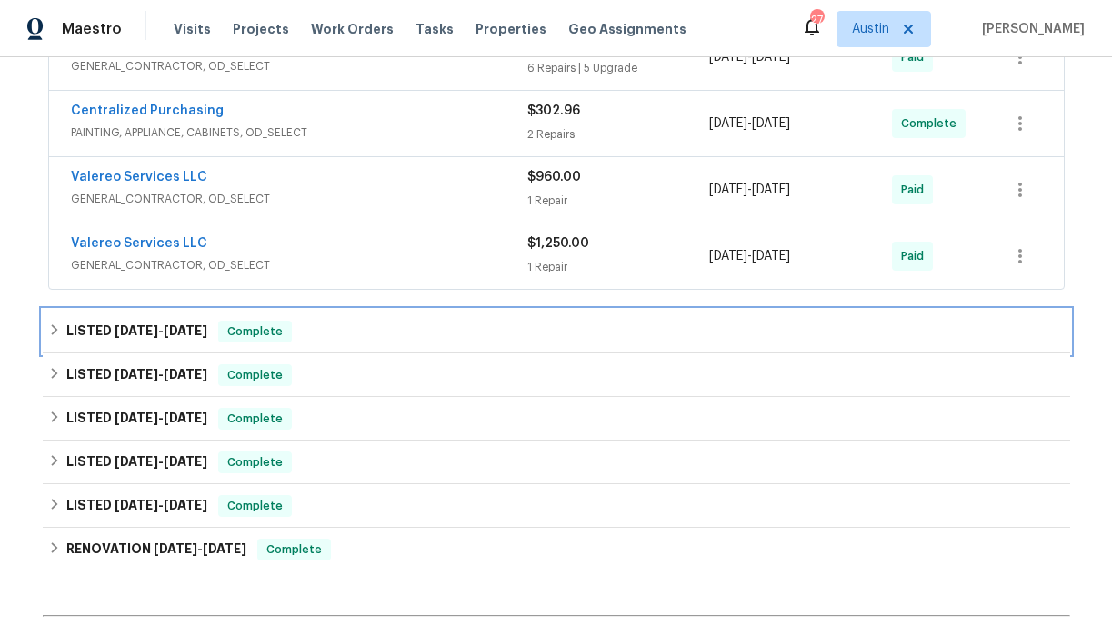
click at [56, 332] on icon at bounding box center [54, 330] width 13 height 13
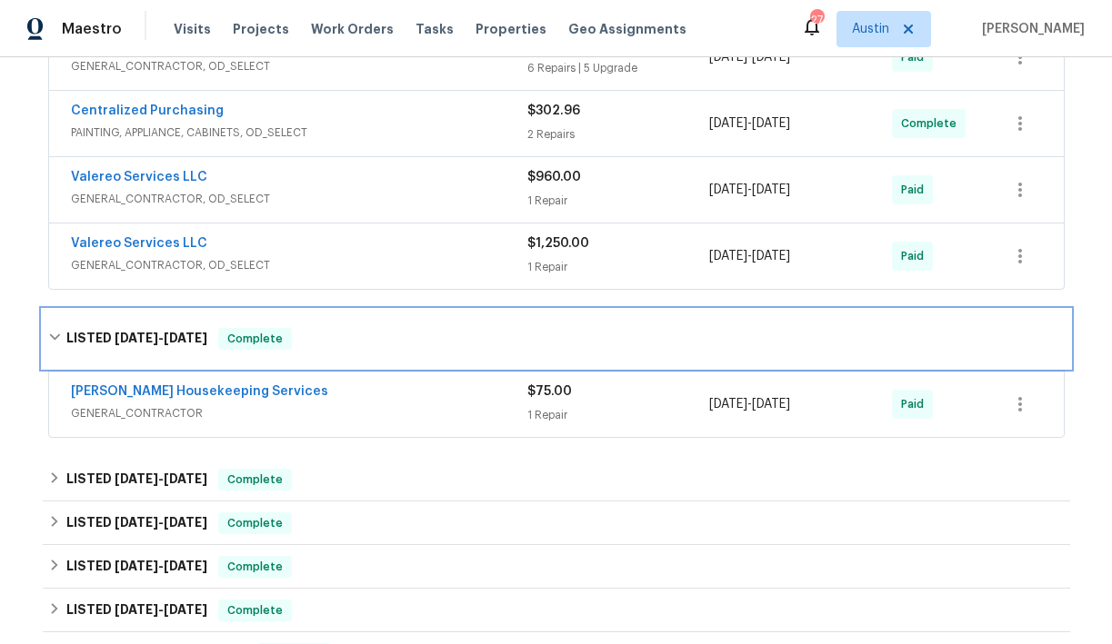
click at [56, 332] on icon at bounding box center [54, 337] width 13 height 13
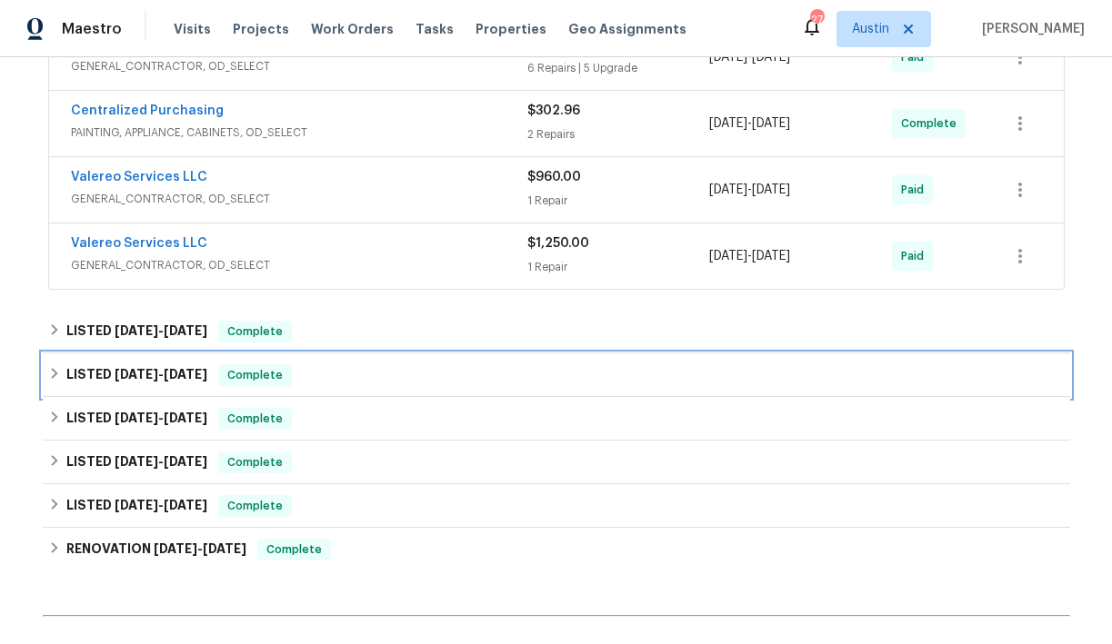
click at [55, 374] on icon at bounding box center [54, 373] width 6 height 11
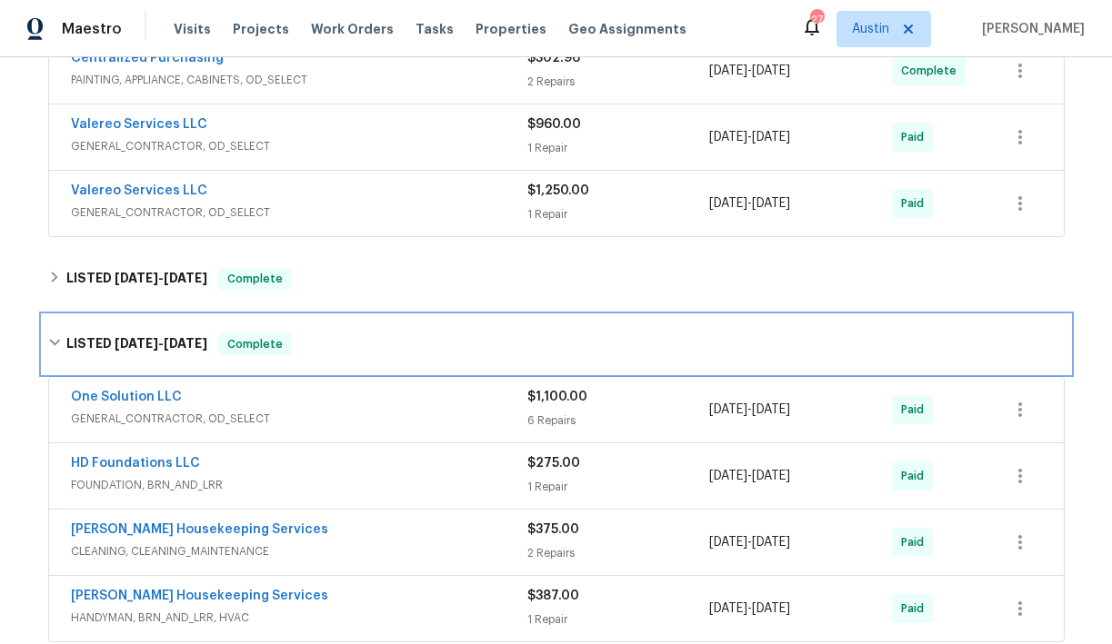
scroll to position [556, 0]
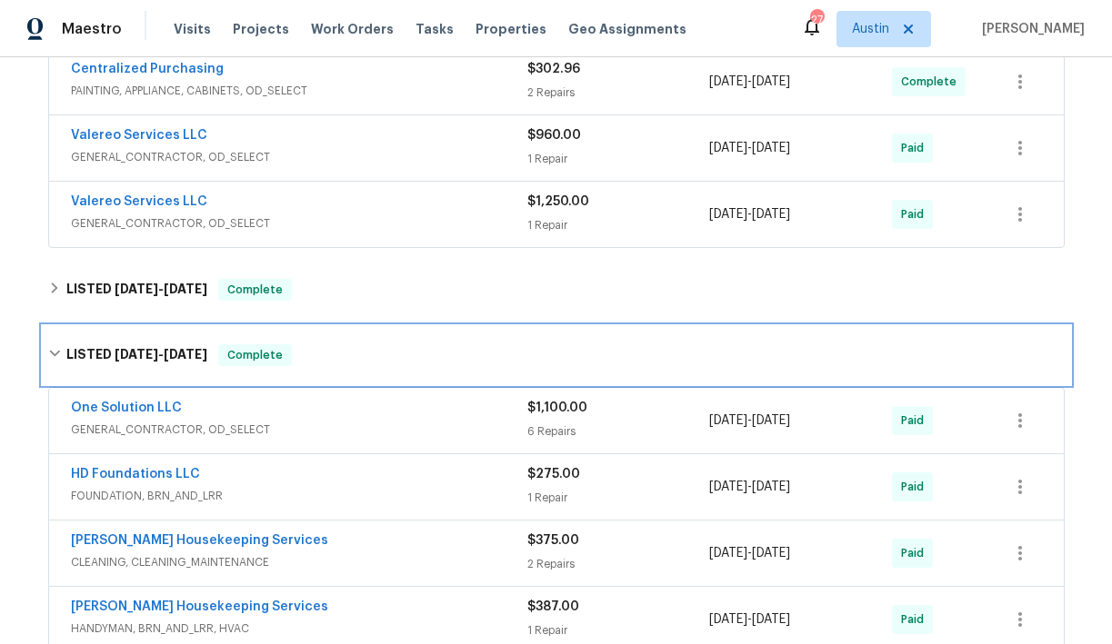
click at [54, 349] on icon at bounding box center [54, 353] width 13 height 13
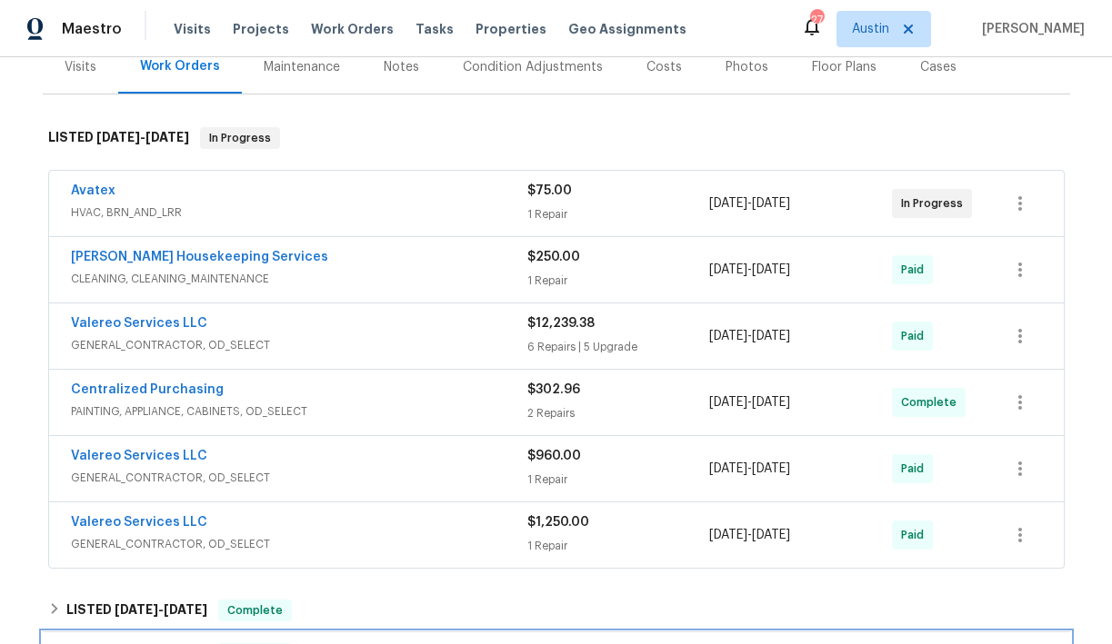
scroll to position [241, 0]
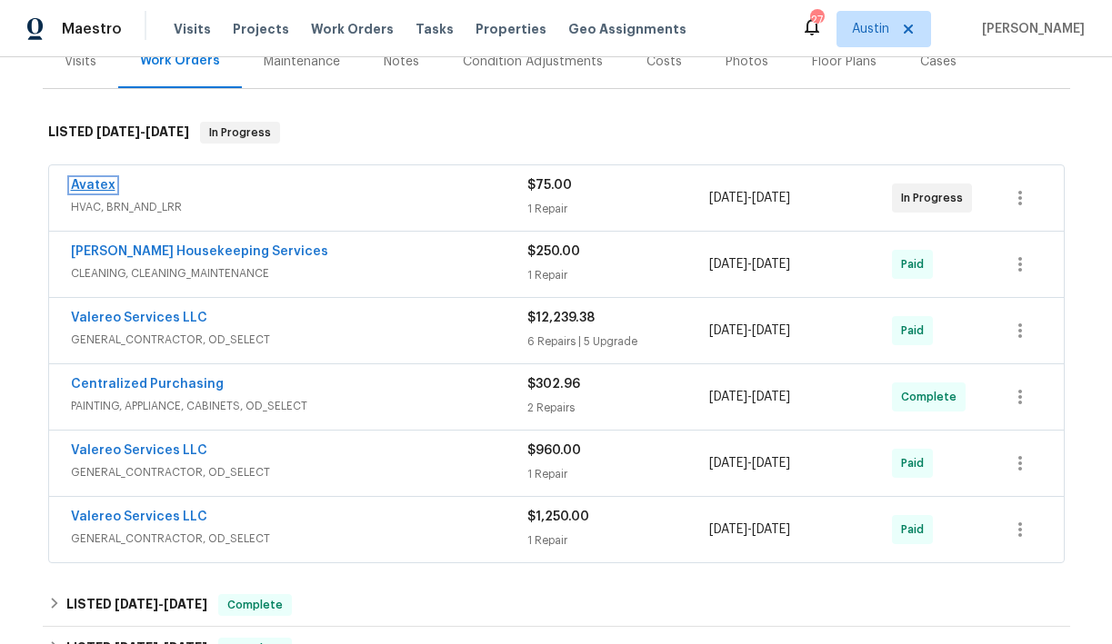
click at [93, 184] on link "Avatex" at bounding box center [93, 185] width 45 height 13
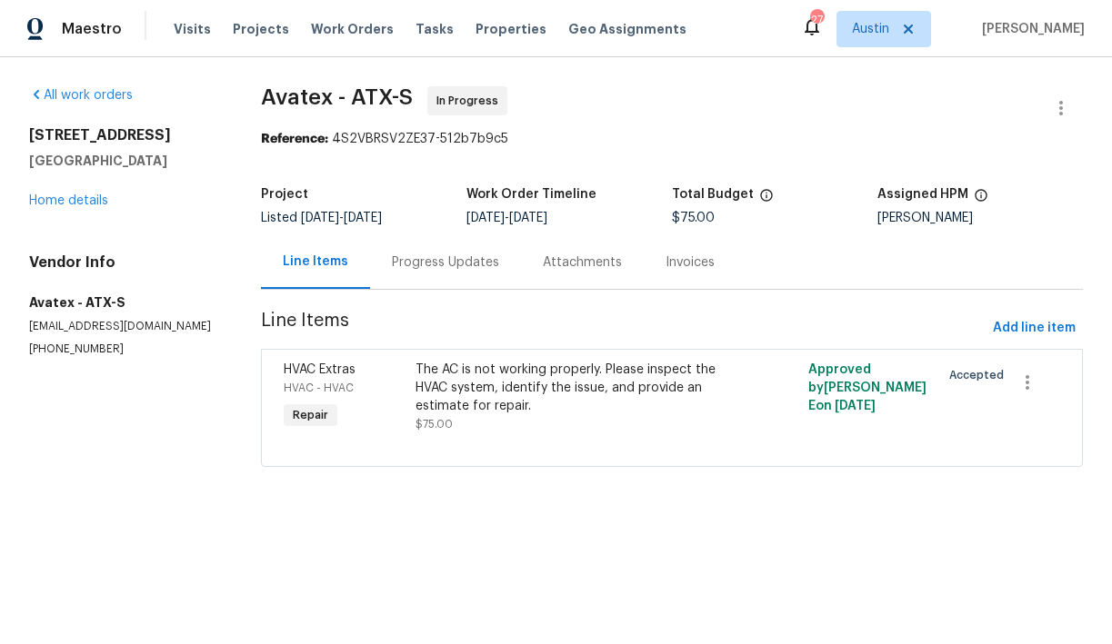
click at [455, 261] on div "Progress Updates" at bounding box center [445, 263] width 107 height 18
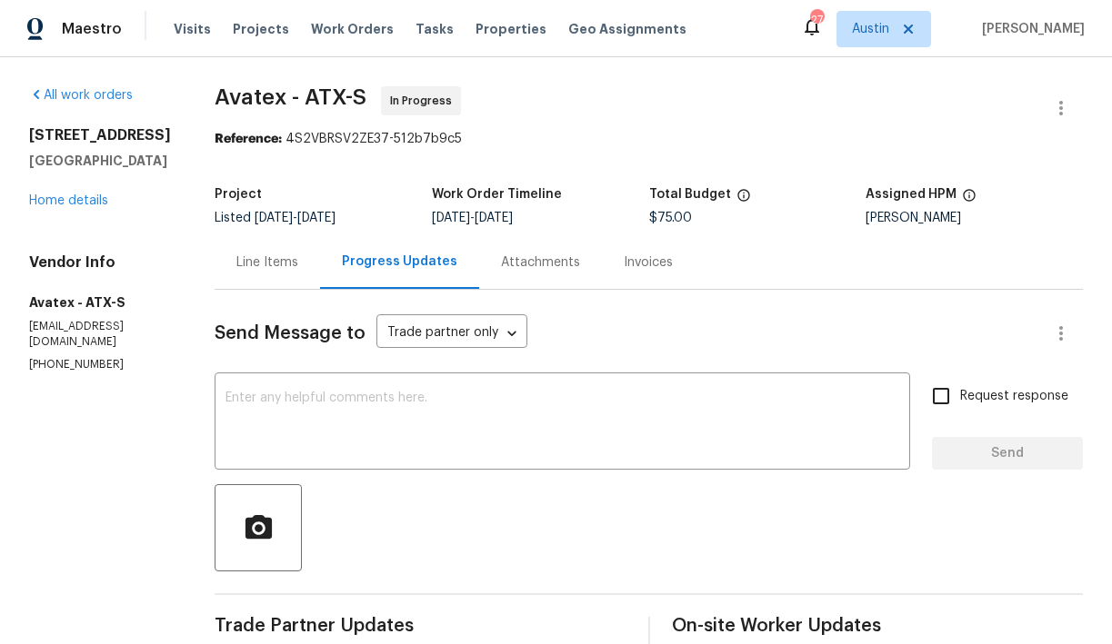
click at [279, 262] on div "Line Items" at bounding box center [267, 263] width 62 height 18
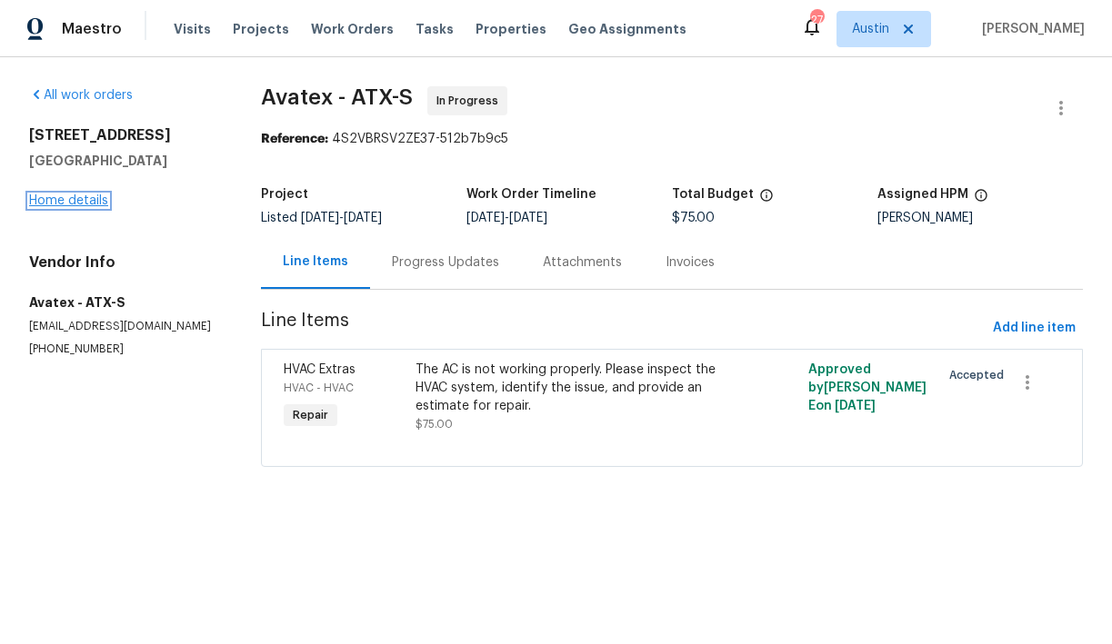
click at [80, 201] on link "Home details" at bounding box center [68, 201] width 79 height 13
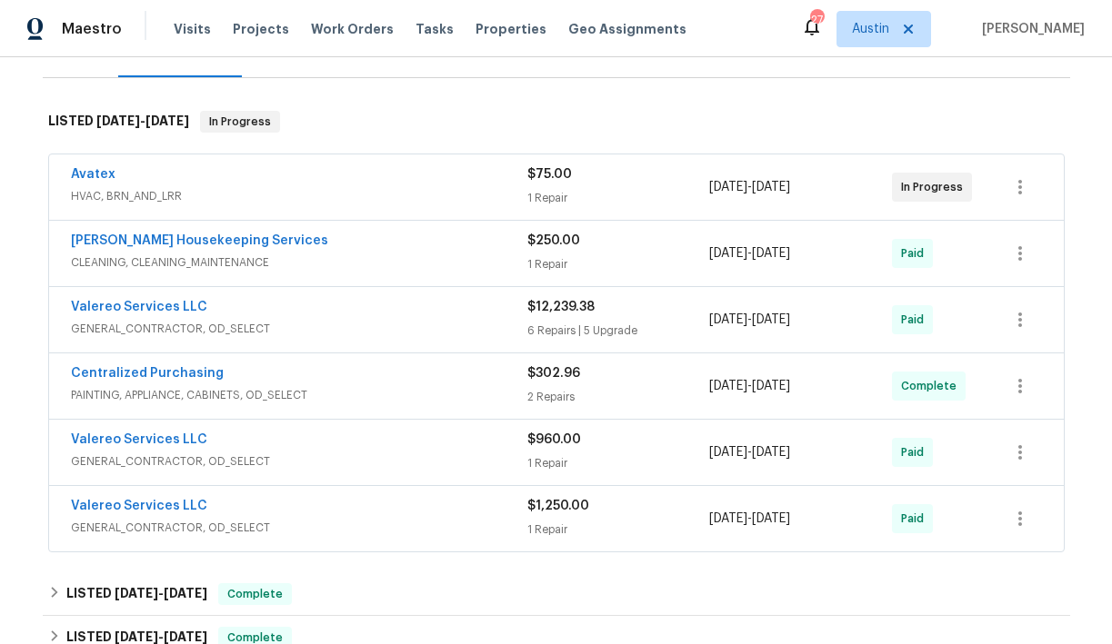
scroll to position [255, 0]
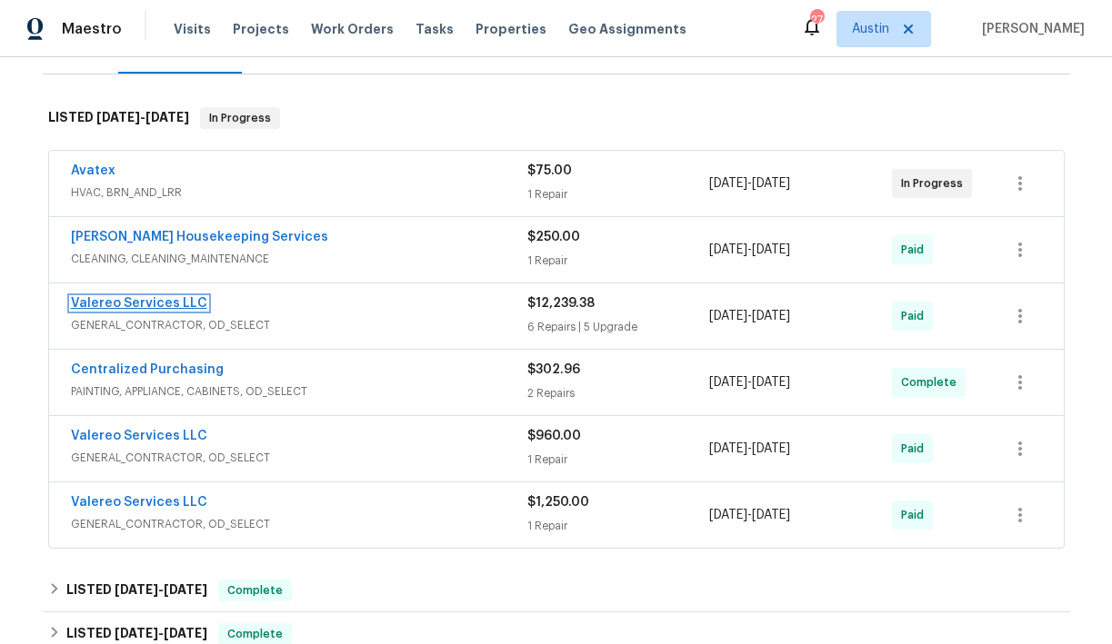
click at [144, 303] on link "Valereo Services LLC" at bounding box center [139, 303] width 136 height 13
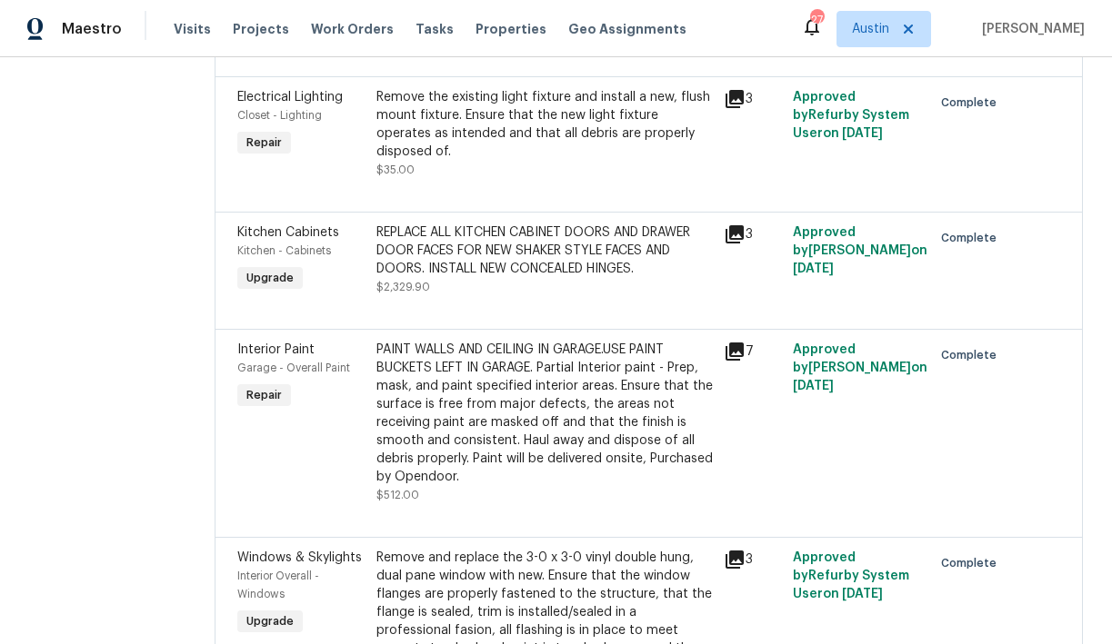
scroll to position [414, 0]
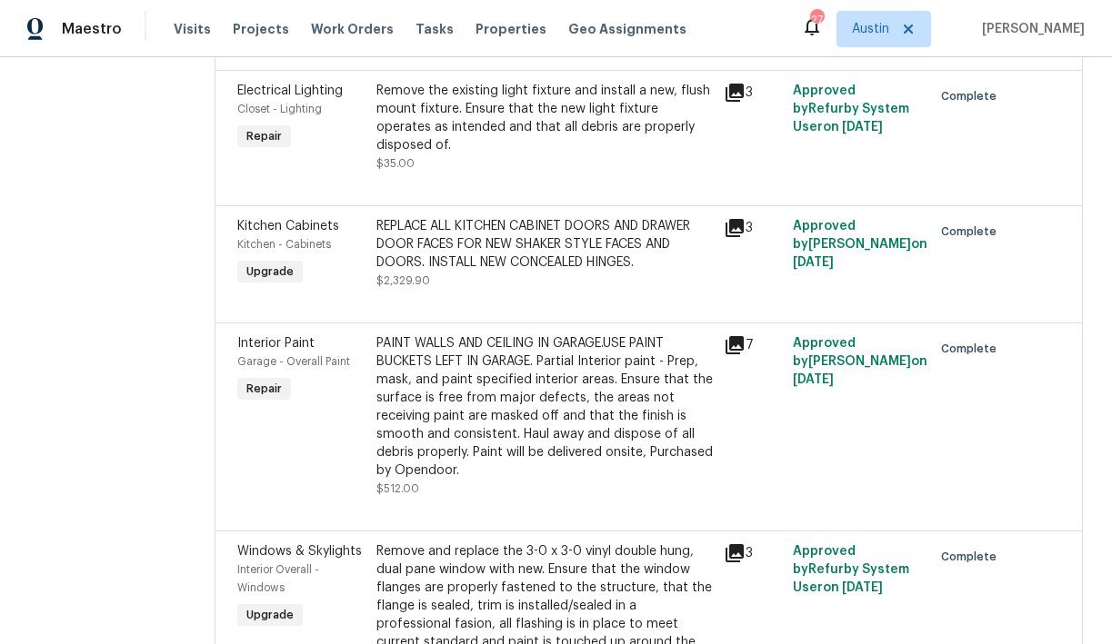
click at [731, 237] on icon at bounding box center [734, 228] width 18 height 18
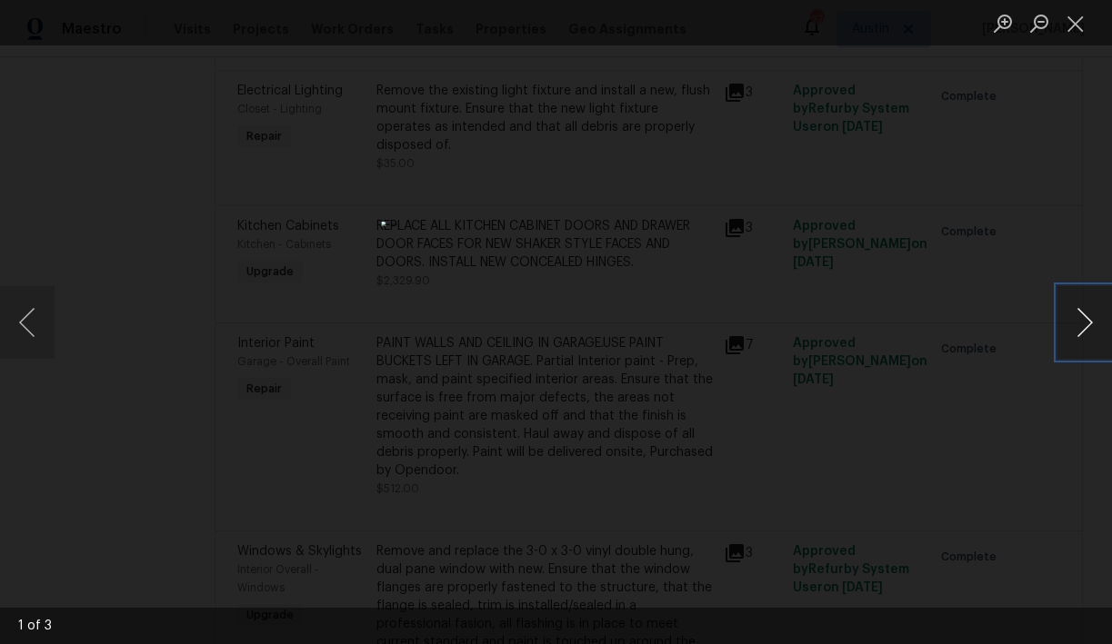
click at [1085, 315] on button "Next image" at bounding box center [1084, 322] width 55 height 73
click at [1084, 315] on button "Next image" at bounding box center [1084, 322] width 55 height 73
click at [1079, 23] on button "Close lightbox" at bounding box center [1075, 23] width 36 height 32
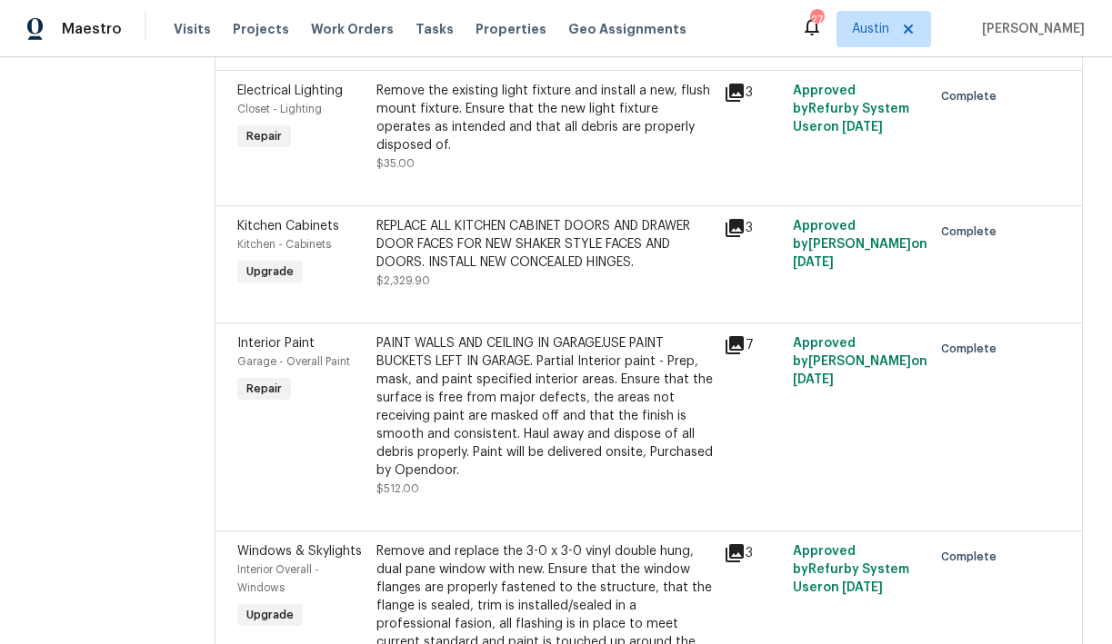
click at [506, 155] on div "Remove the existing light fixture and install a new, flush mount fixture. Ensur…" at bounding box center [544, 118] width 336 height 73
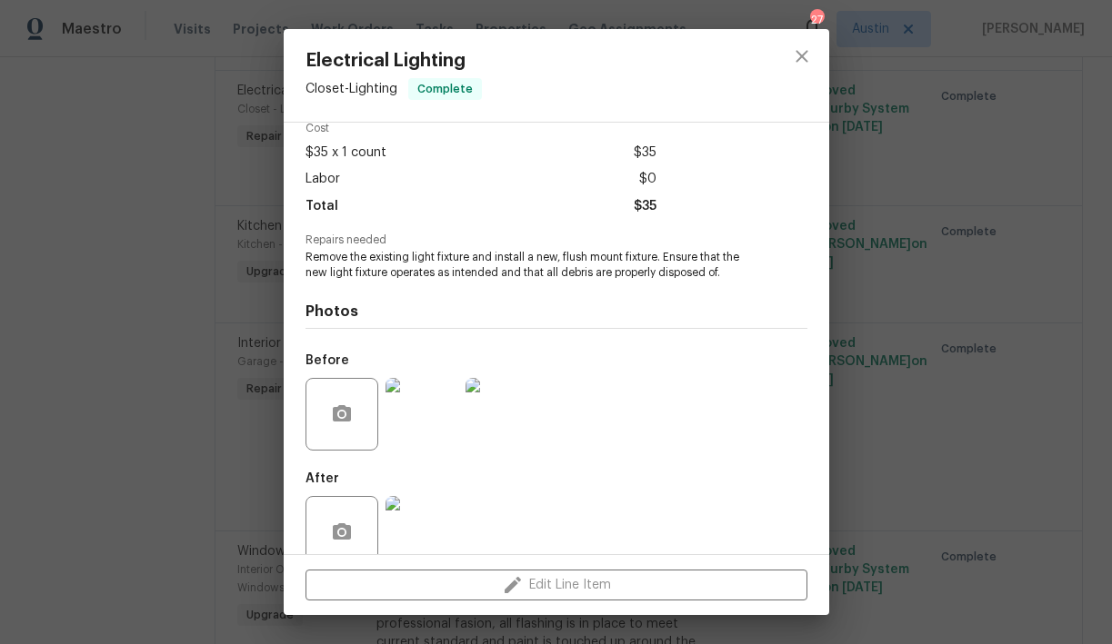
scroll to position [117, 0]
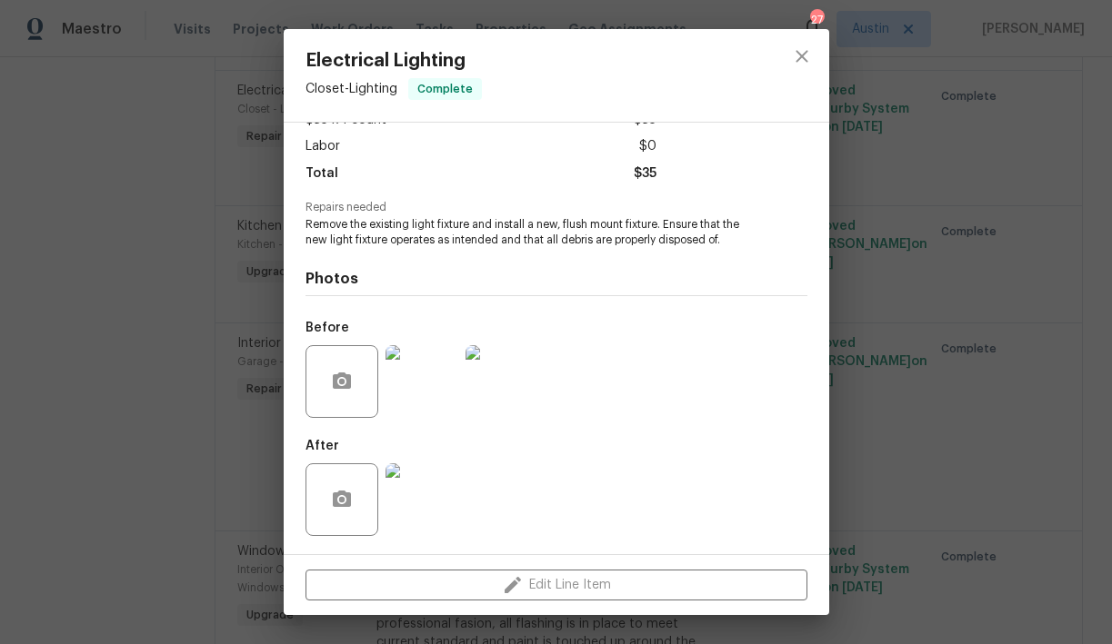
click at [426, 488] on img at bounding box center [421, 500] width 73 height 73
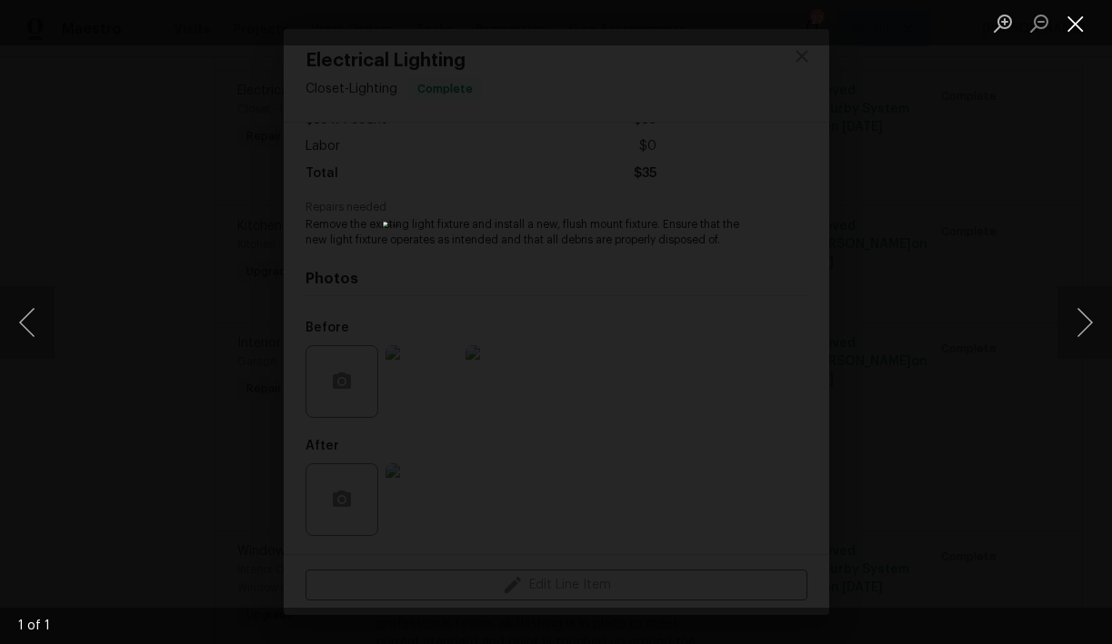
click at [1074, 29] on button "Close lightbox" at bounding box center [1075, 23] width 36 height 32
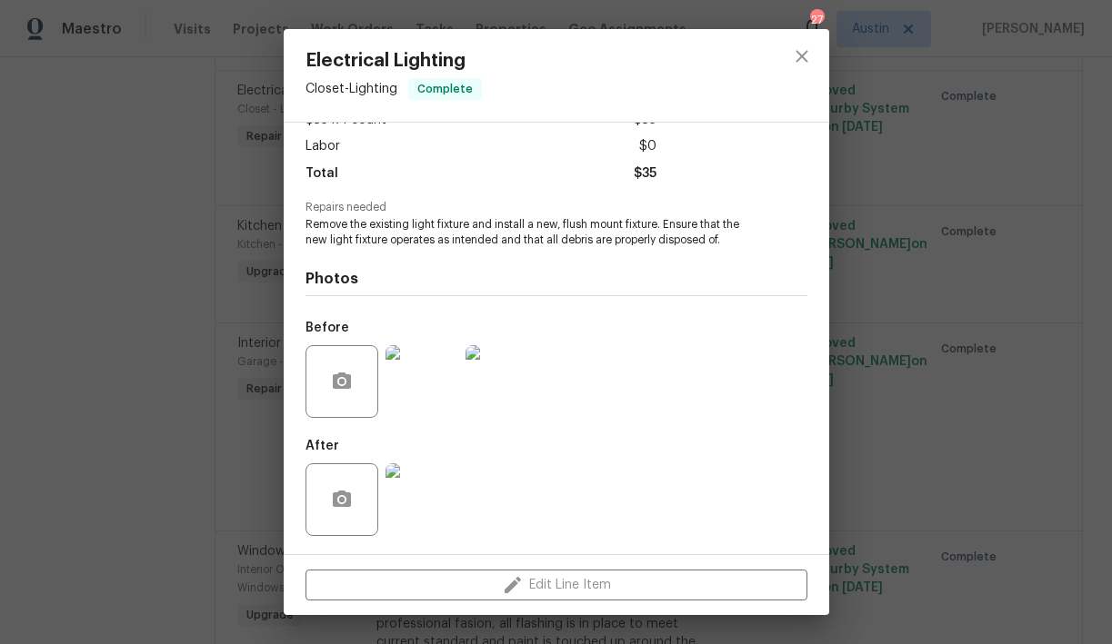
click at [434, 371] on img at bounding box center [421, 381] width 73 height 73
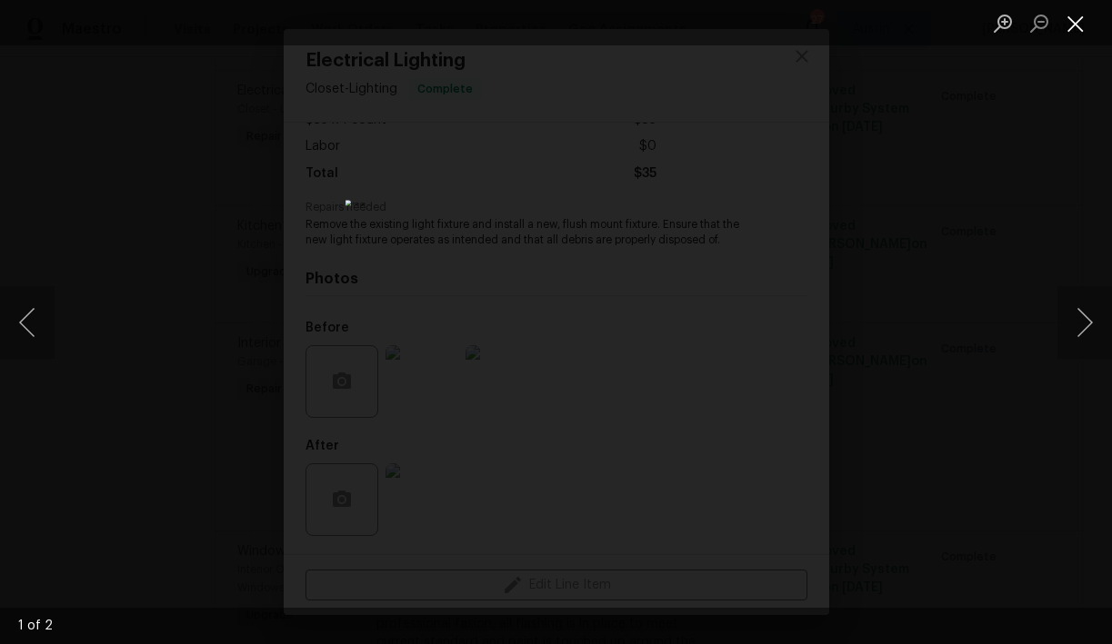
click at [1073, 19] on button "Close lightbox" at bounding box center [1075, 23] width 36 height 32
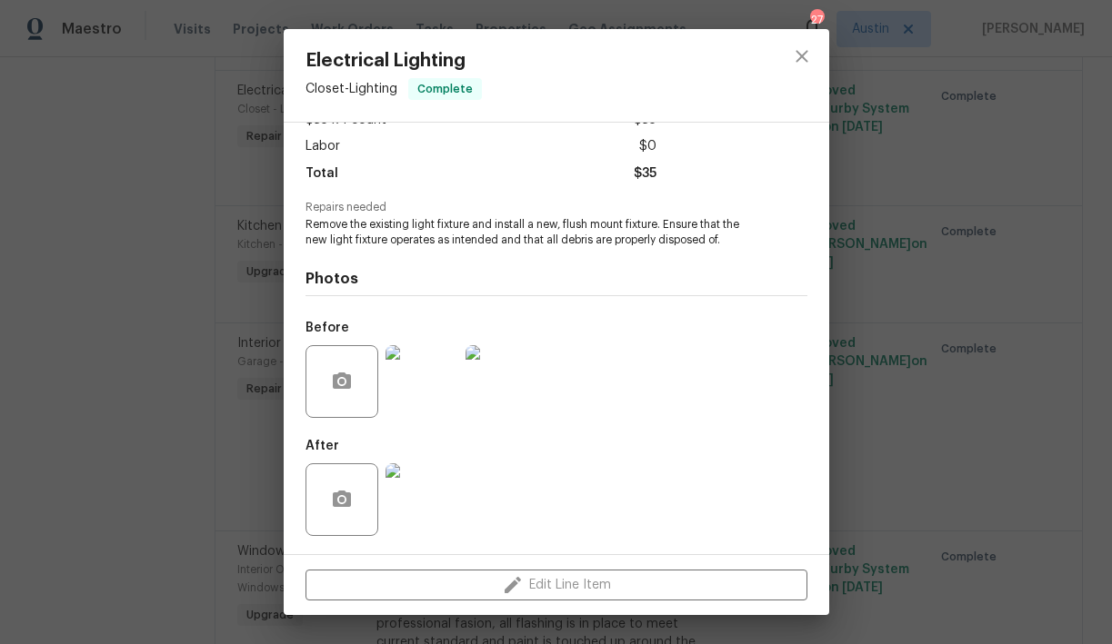
click at [433, 479] on img at bounding box center [421, 500] width 73 height 73
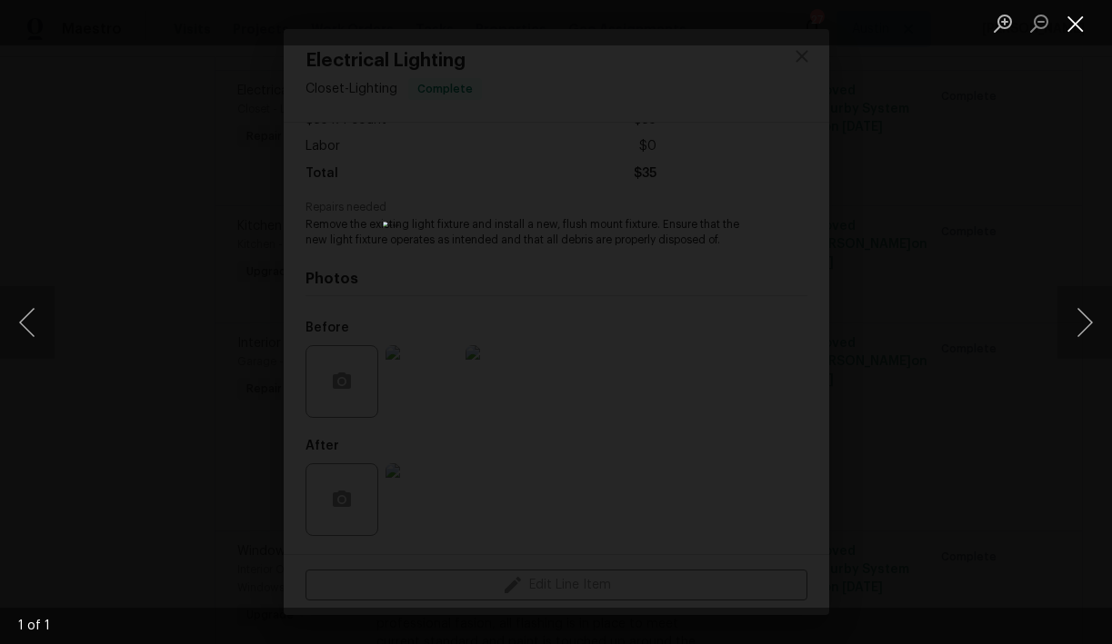
click at [1073, 22] on button "Close lightbox" at bounding box center [1075, 23] width 36 height 32
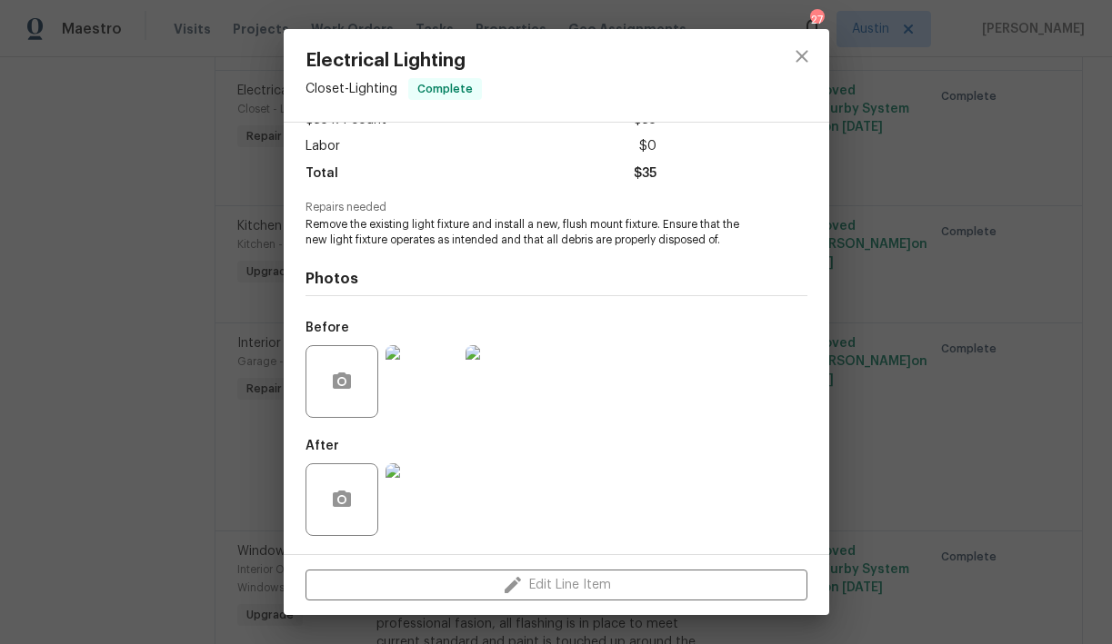
click at [435, 384] on img at bounding box center [421, 381] width 73 height 73
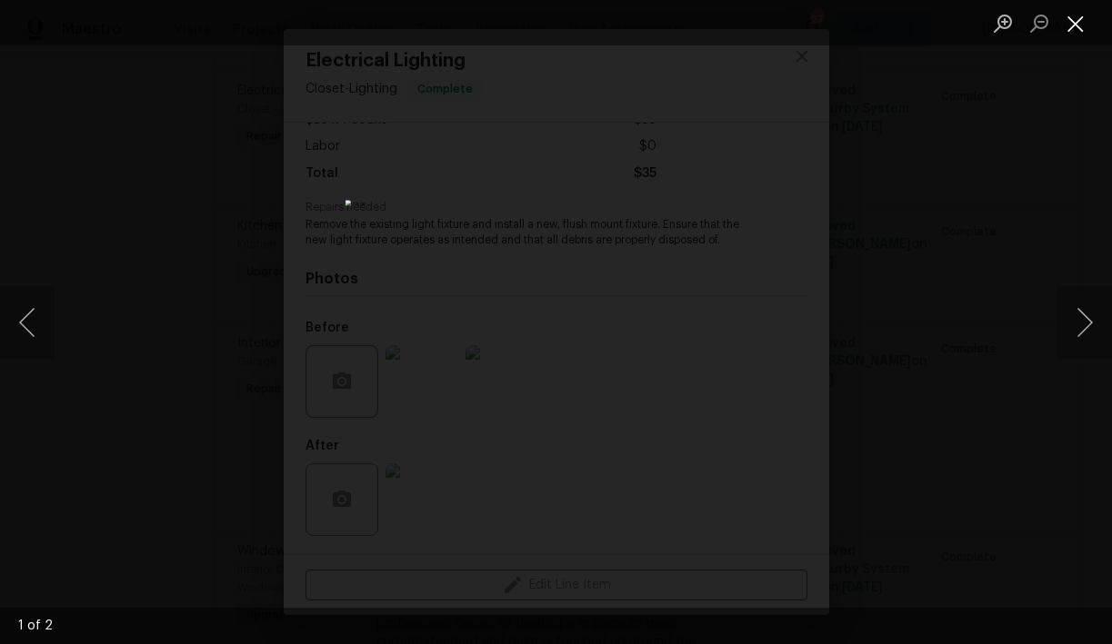
click at [1073, 22] on button "Close lightbox" at bounding box center [1075, 23] width 36 height 32
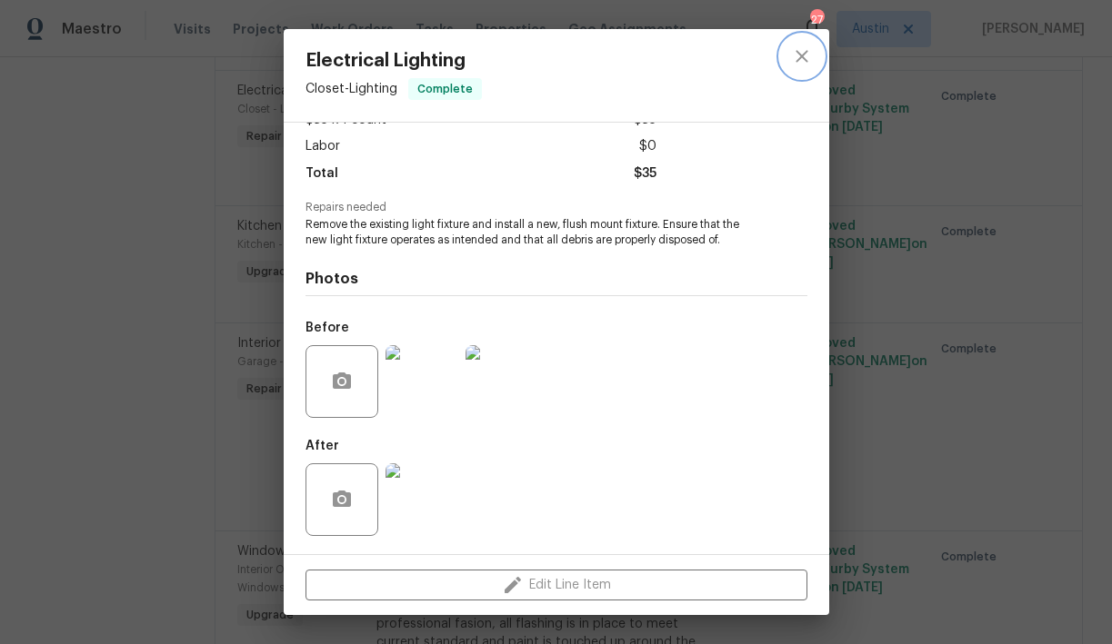
click at [803, 63] on icon "close" at bounding box center [802, 56] width 22 height 22
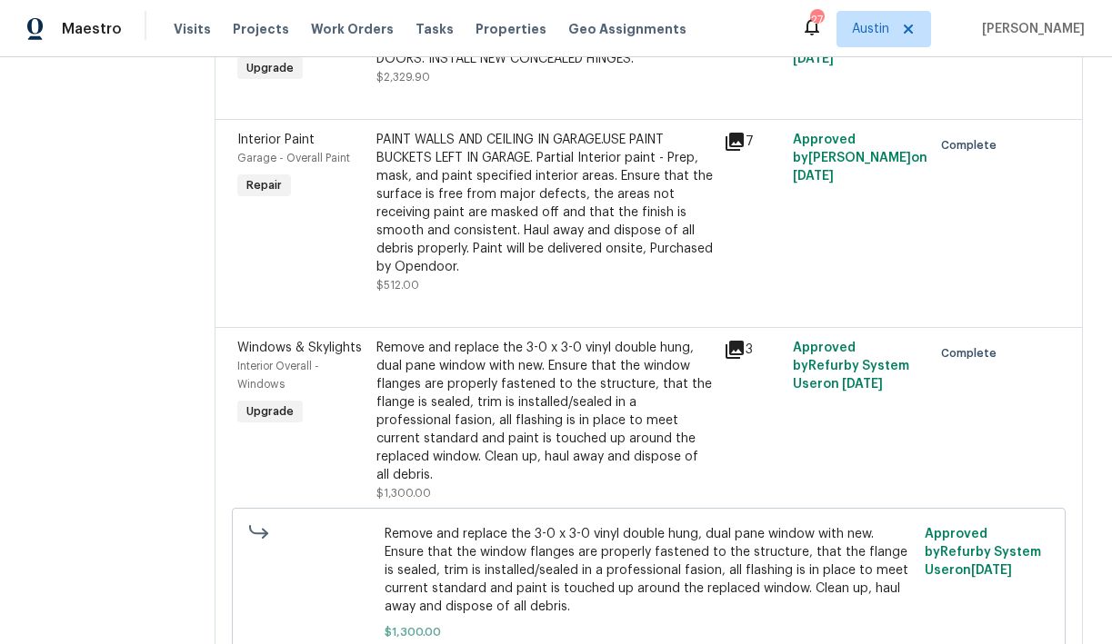
scroll to position [621, 0]
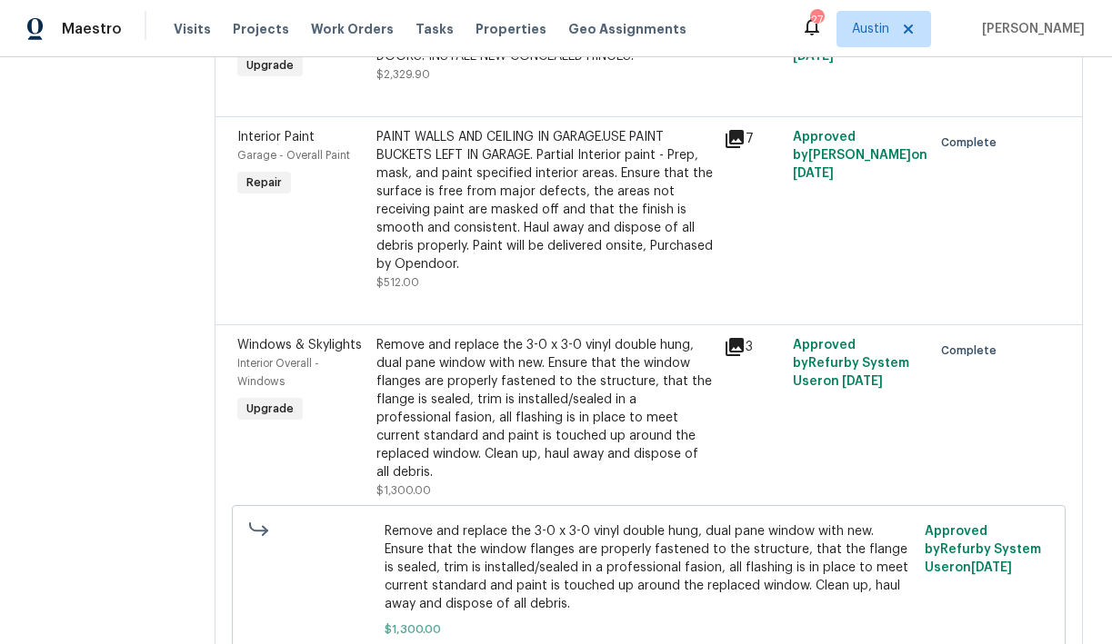
click at [518, 274] on div "PAINT WALLS AND CEILING IN GARAGE.USE PAINT BUCKETS LEFT IN GARAGE. Partial Int…" at bounding box center [544, 200] width 336 height 145
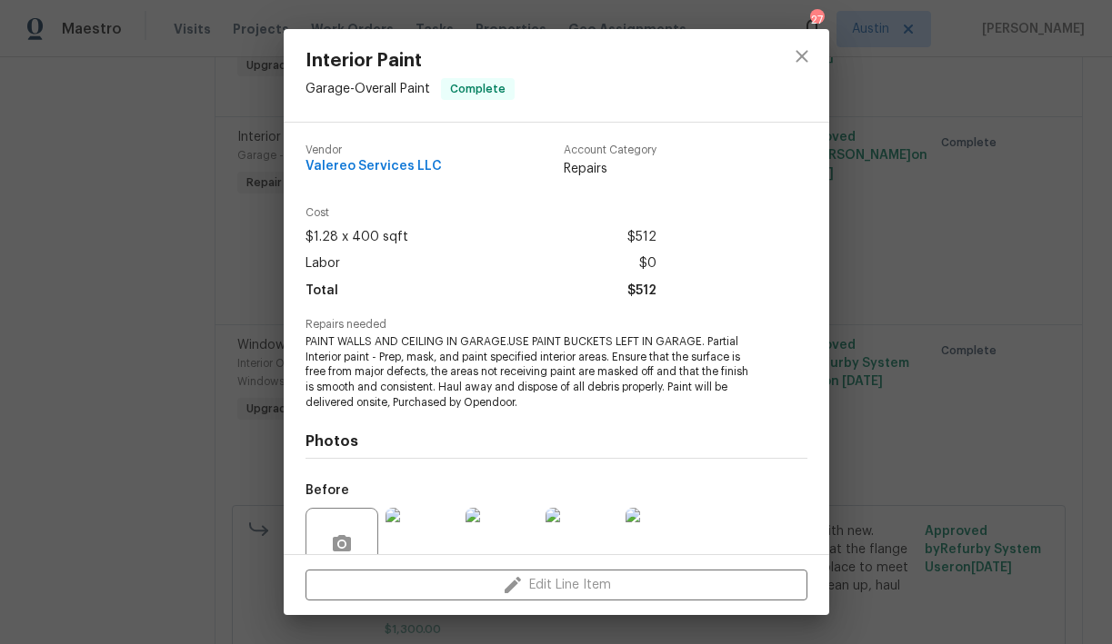
scroll to position [163, 0]
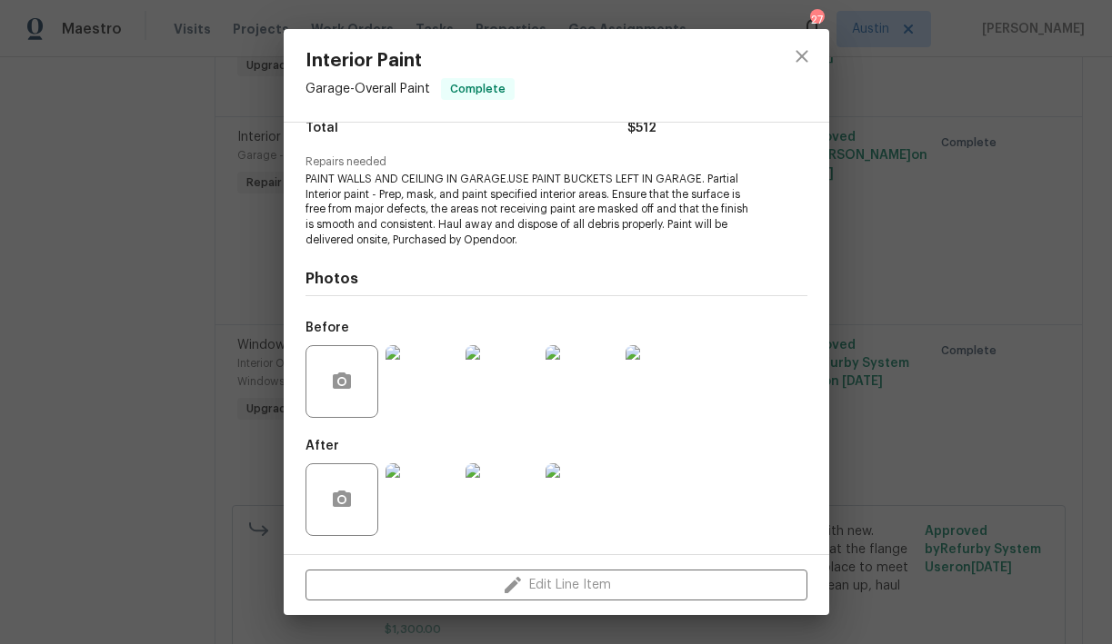
click at [504, 396] on img at bounding box center [501, 381] width 73 height 73
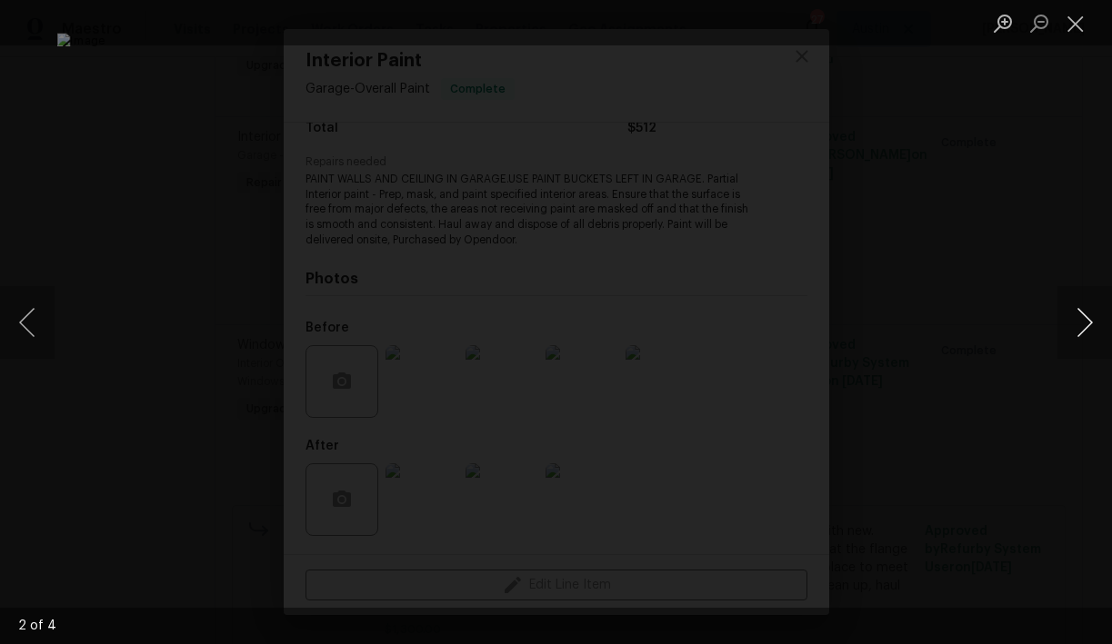
click at [1087, 312] on button "Next image" at bounding box center [1084, 322] width 55 height 73
click at [1074, 25] on button "Close lightbox" at bounding box center [1075, 23] width 36 height 32
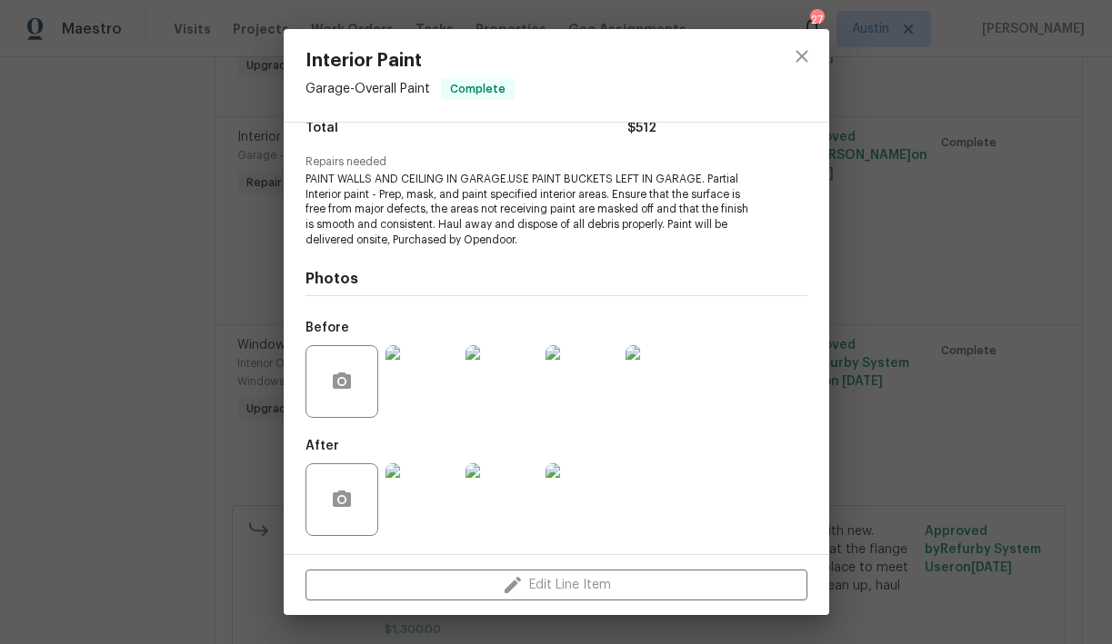
click at [412, 502] on img at bounding box center [421, 500] width 73 height 73
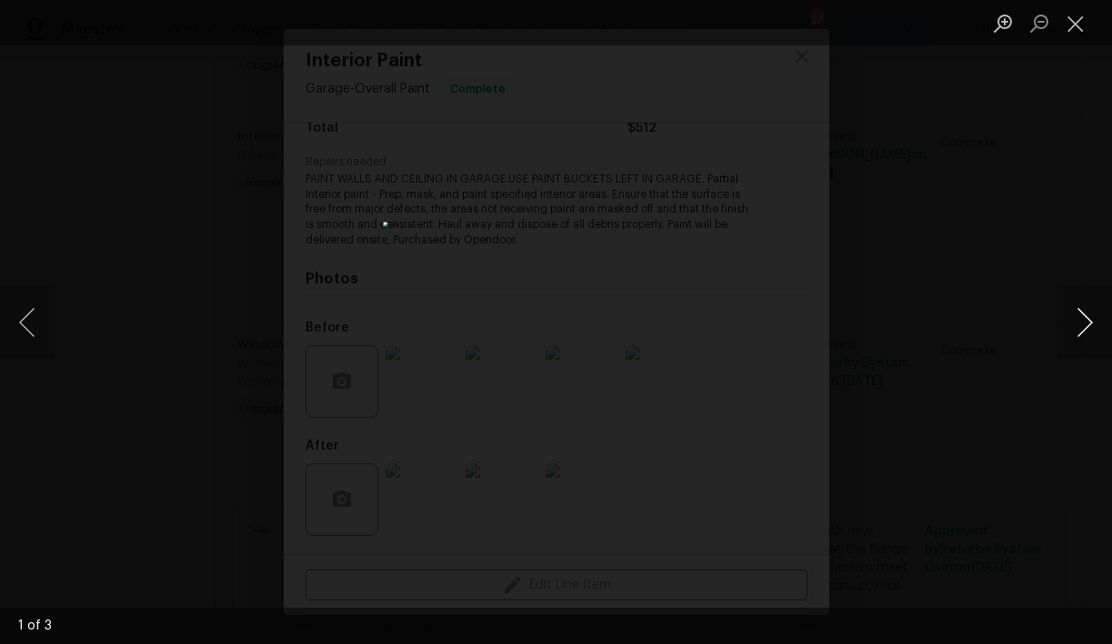
click at [1087, 319] on button "Next image" at bounding box center [1084, 322] width 55 height 73
click at [1075, 26] on button "Close lightbox" at bounding box center [1075, 23] width 36 height 32
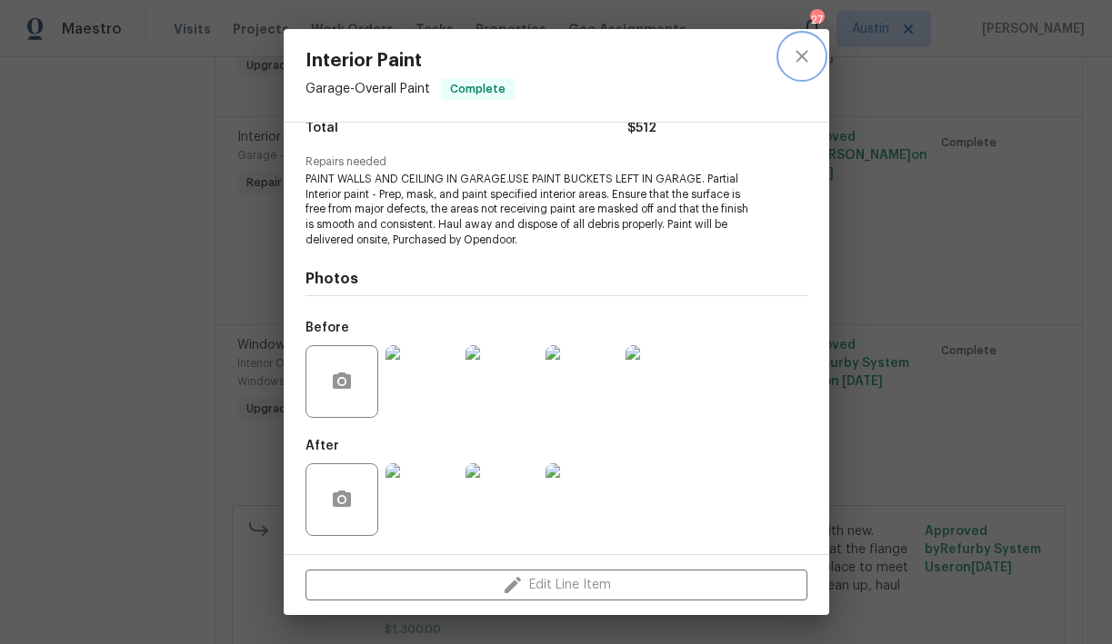
click at [798, 68] on button "close" at bounding box center [802, 57] width 44 height 44
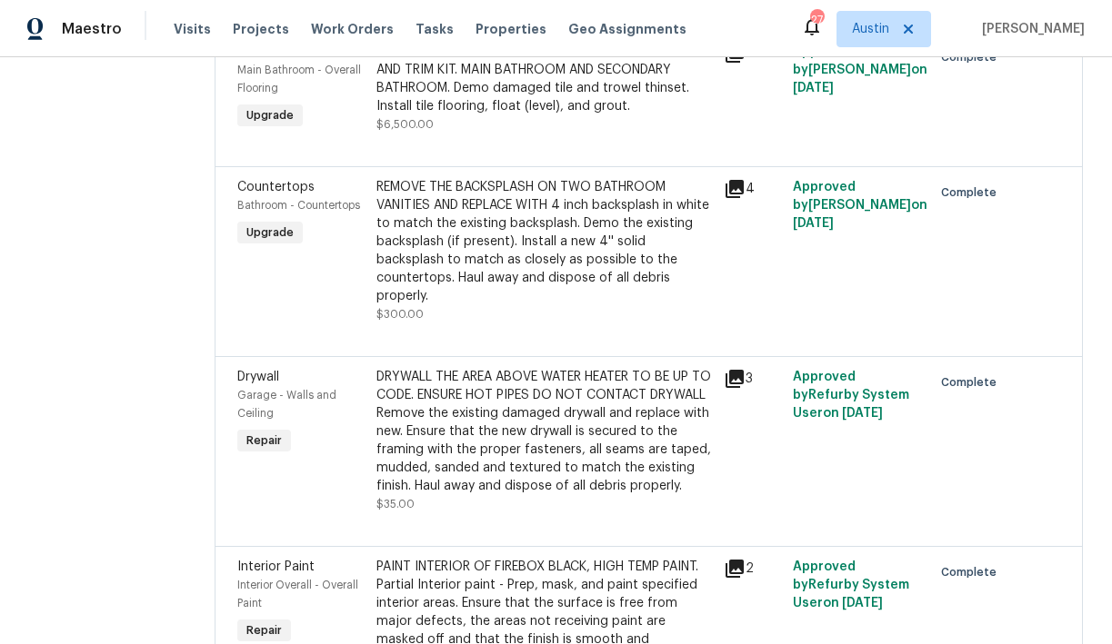
scroll to position [1319, 0]
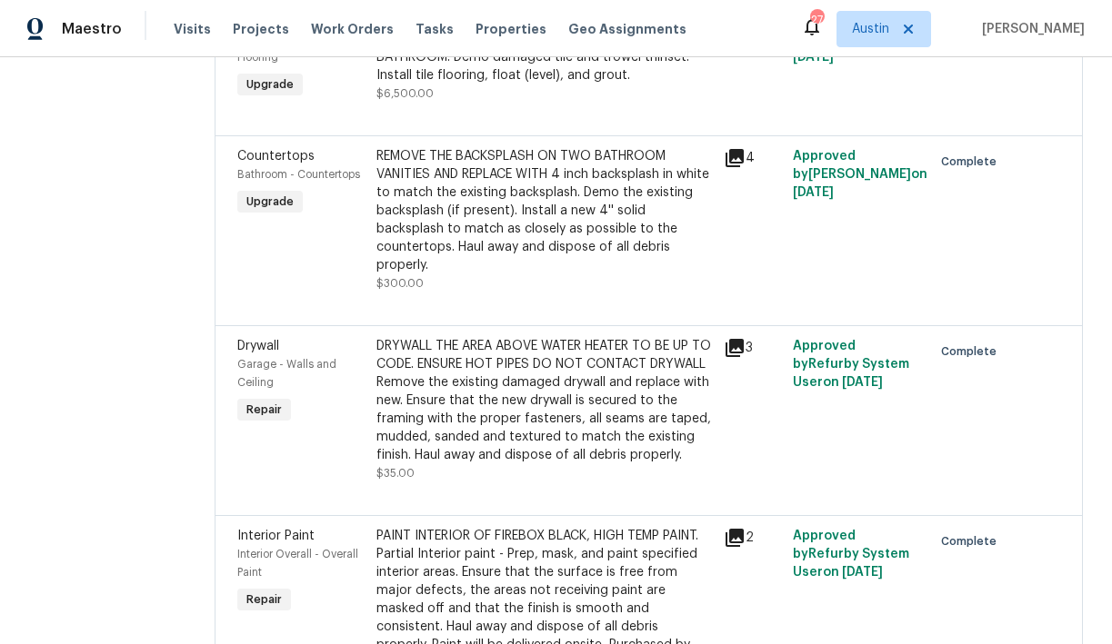
click at [495, 245] on div "REMOVE THE BACKSPLASH ON TWO BATHROOM VANITIES AND REPLACE WITH 4 inch backspla…" at bounding box center [544, 210] width 336 height 127
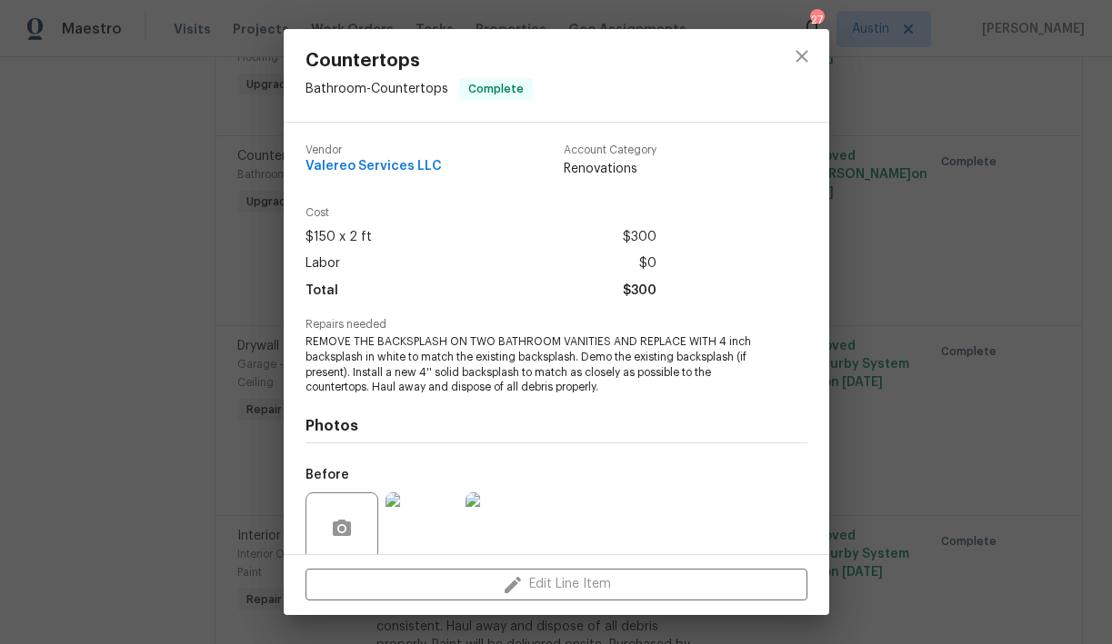
scroll to position [147, 0]
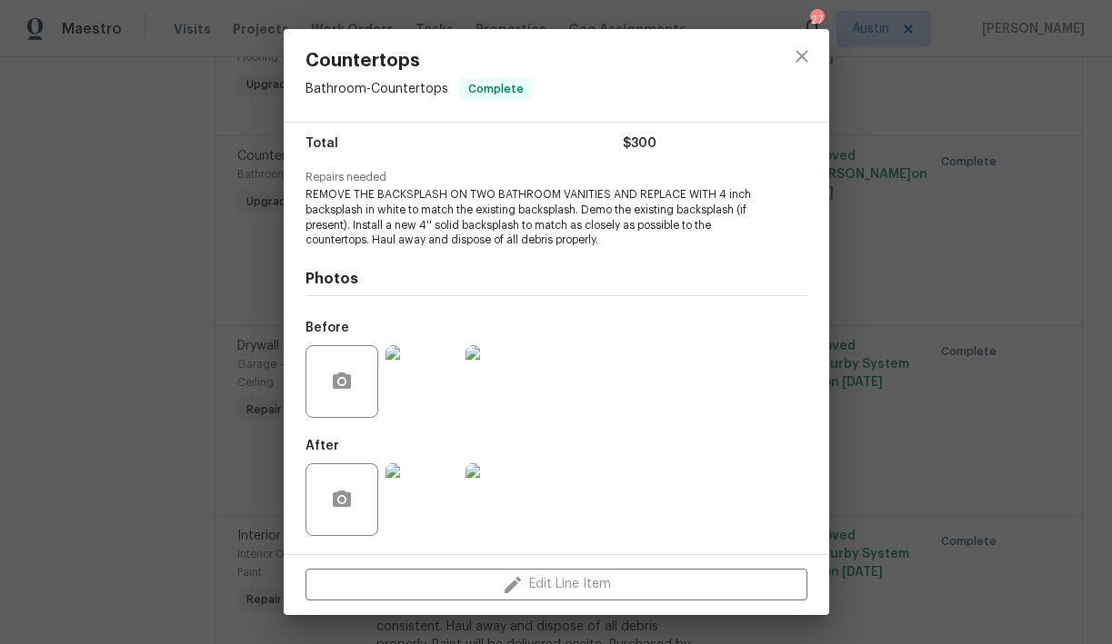
click at [416, 494] on img at bounding box center [421, 500] width 73 height 73
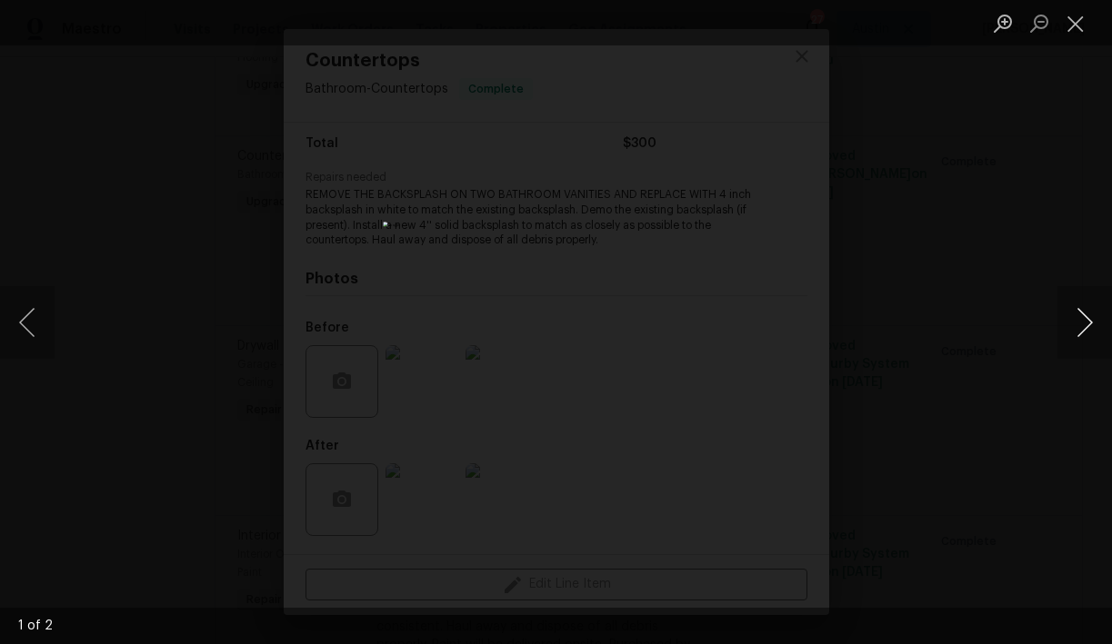
click at [1082, 316] on button "Next image" at bounding box center [1084, 322] width 55 height 73
click at [1070, 19] on button "Close lightbox" at bounding box center [1075, 23] width 36 height 32
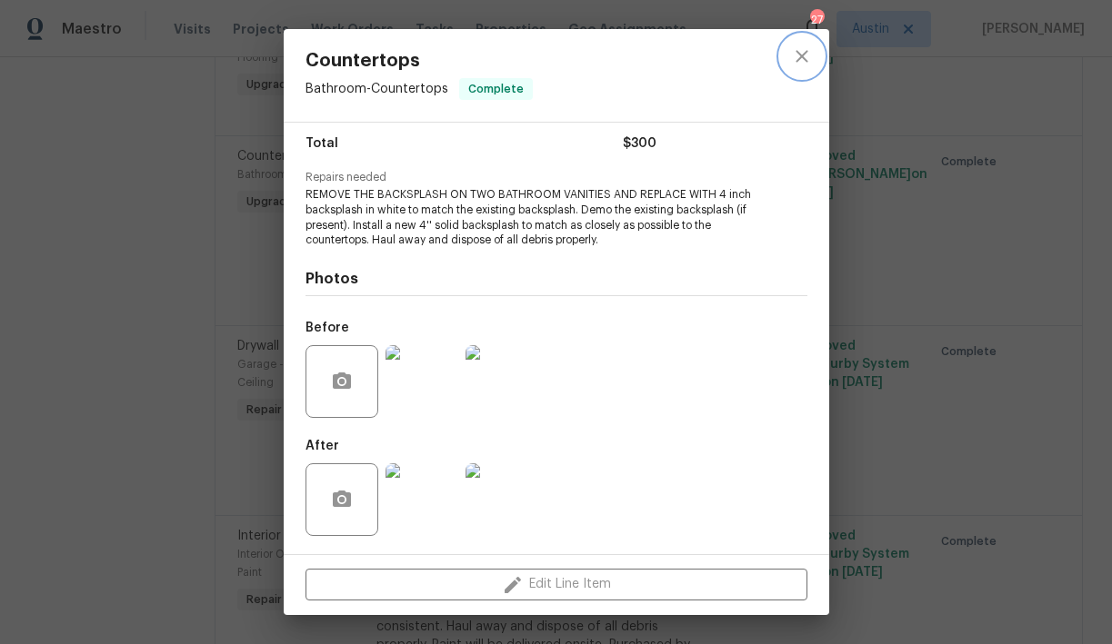
click at [799, 47] on icon "close" at bounding box center [802, 56] width 22 height 22
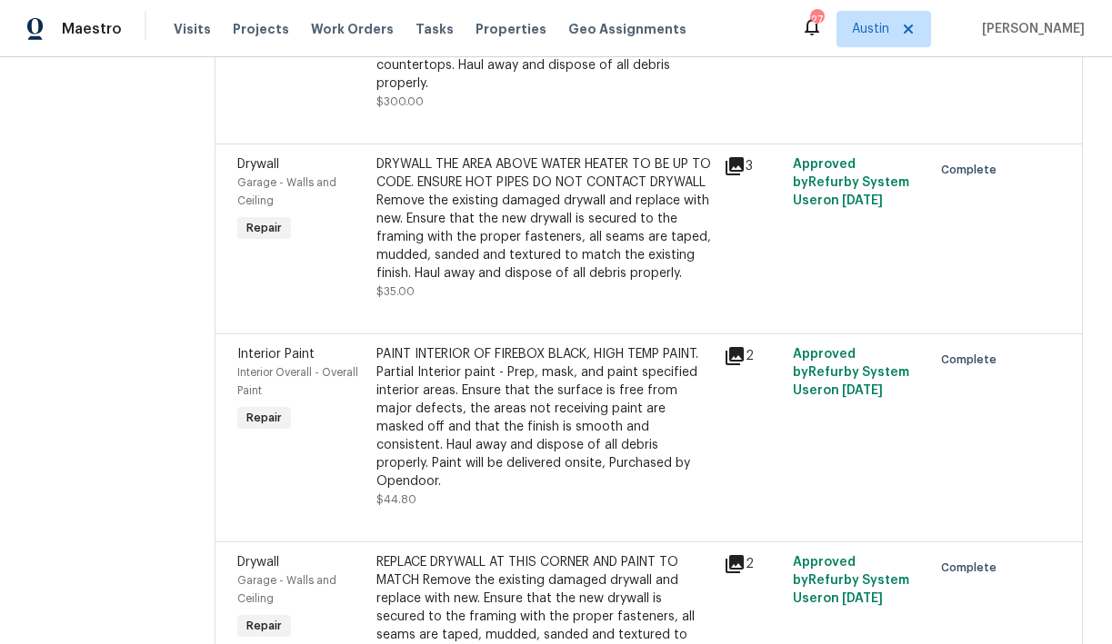
scroll to position [1507, 0]
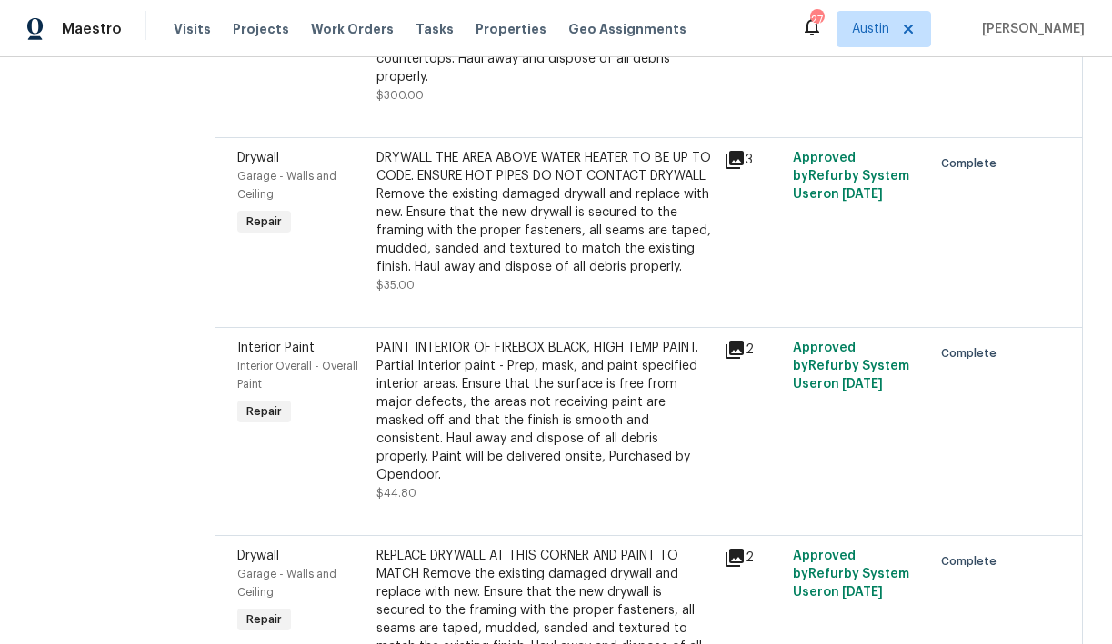
click at [493, 252] on div "DRYWALL THE AREA ABOVE WATER HEATER TO BE UP TO CODE. ENSURE HOT PIPES DO NOT C…" at bounding box center [544, 212] width 336 height 127
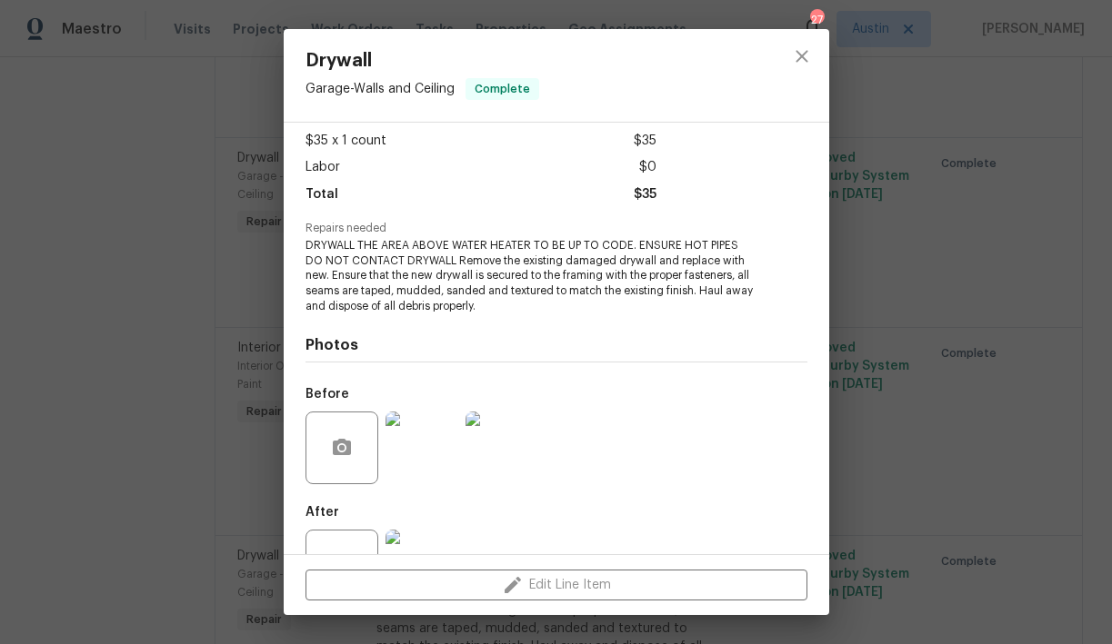
scroll to position [163, 0]
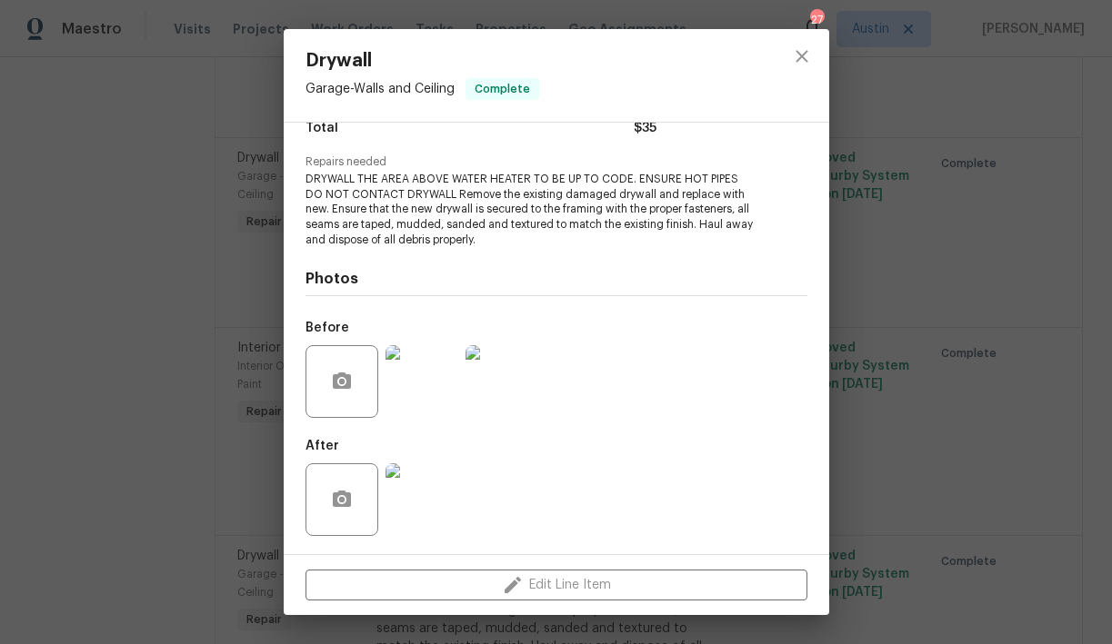
click at [424, 476] on img at bounding box center [421, 500] width 73 height 73
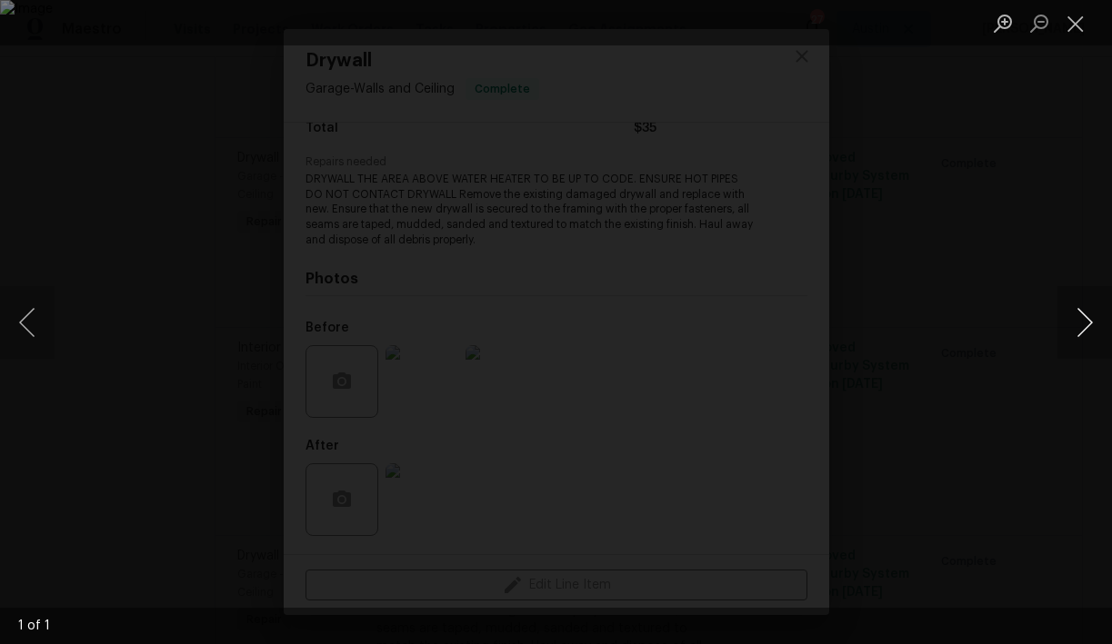
click at [1083, 315] on button "Next image" at bounding box center [1084, 322] width 55 height 73
click at [1093, 321] on button "Next image" at bounding box center [1084, 322] width 55 height 73
click at [1075, 24] on button "Close lightbox" at bounding box center [1075, 23] width 36 height 32
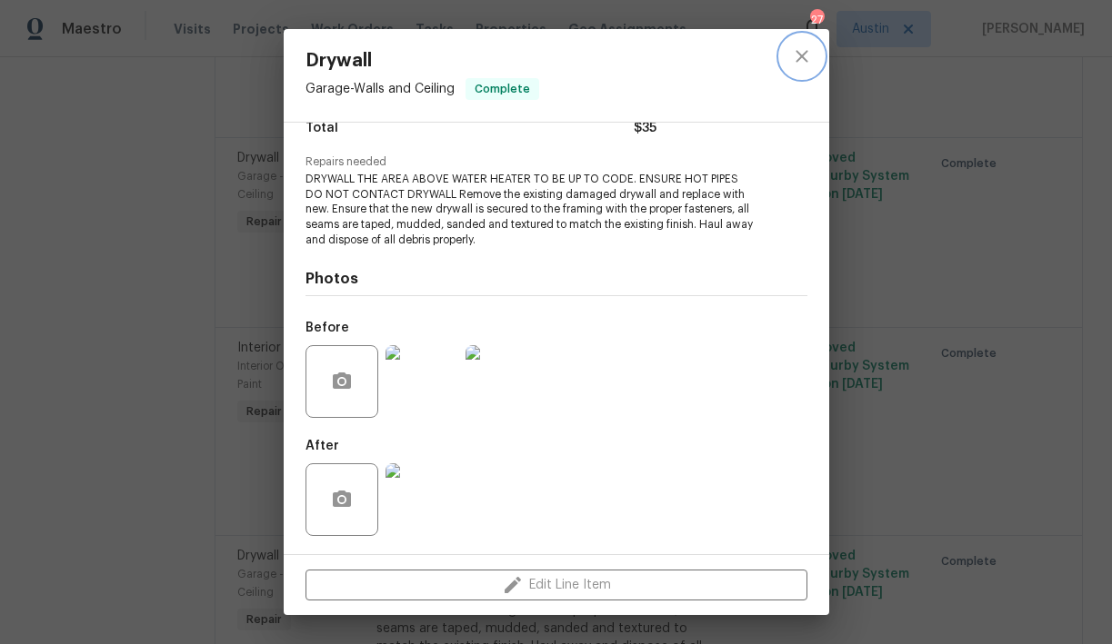
click at [797, 54] on icon "close" at bounding box center [801, 56] width 12 height 12
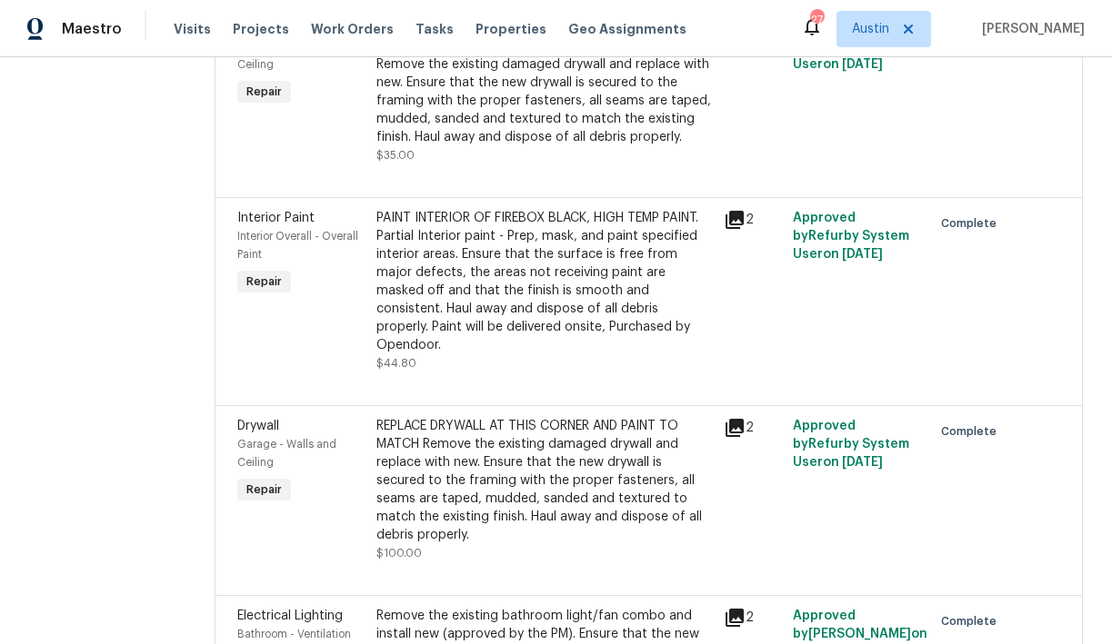
scroll to position [1679, 0]
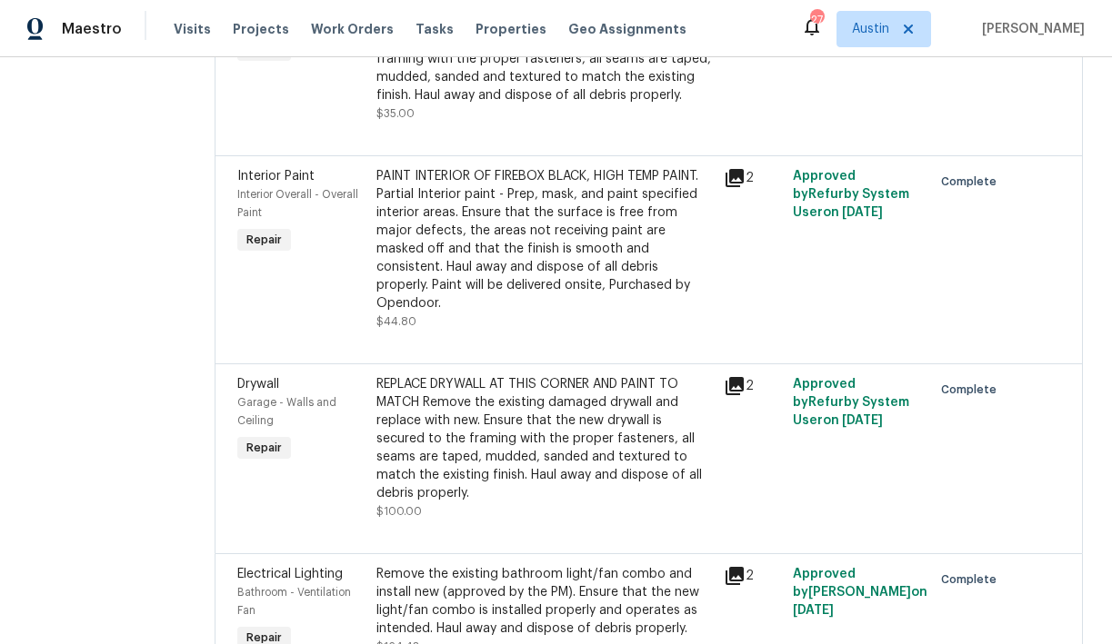
click at [497, 429] on div "REPLACE DRYWALL AT THIS CORNER AND PAINT TO MATCH Remove the existing damaged d…" at bounding box center [544, 438] width 336 height 127
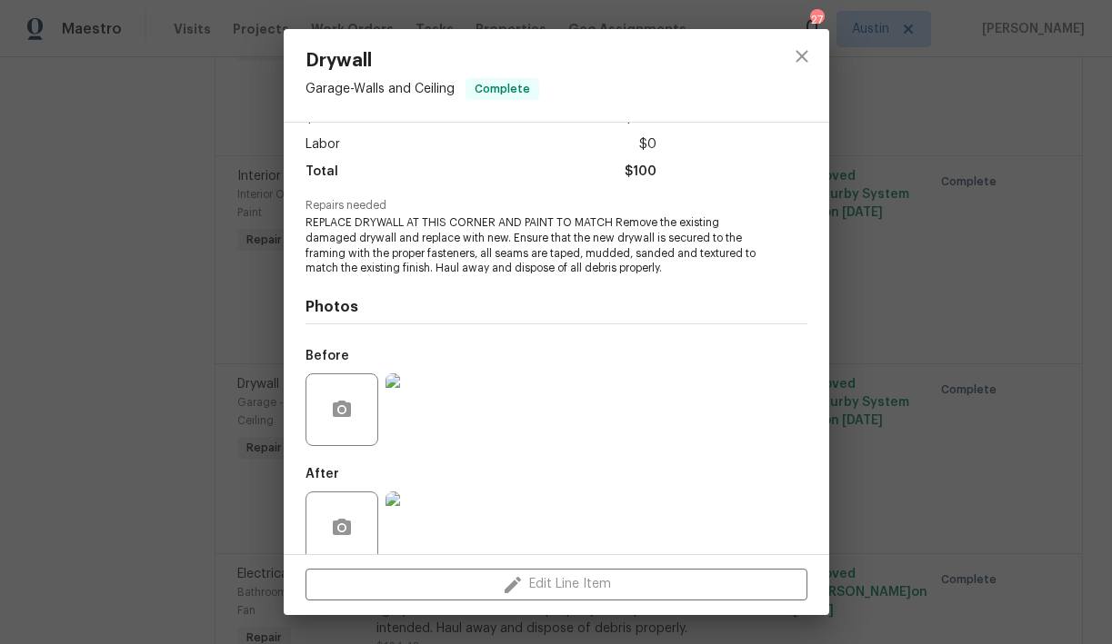
scroll to position [147, 0]
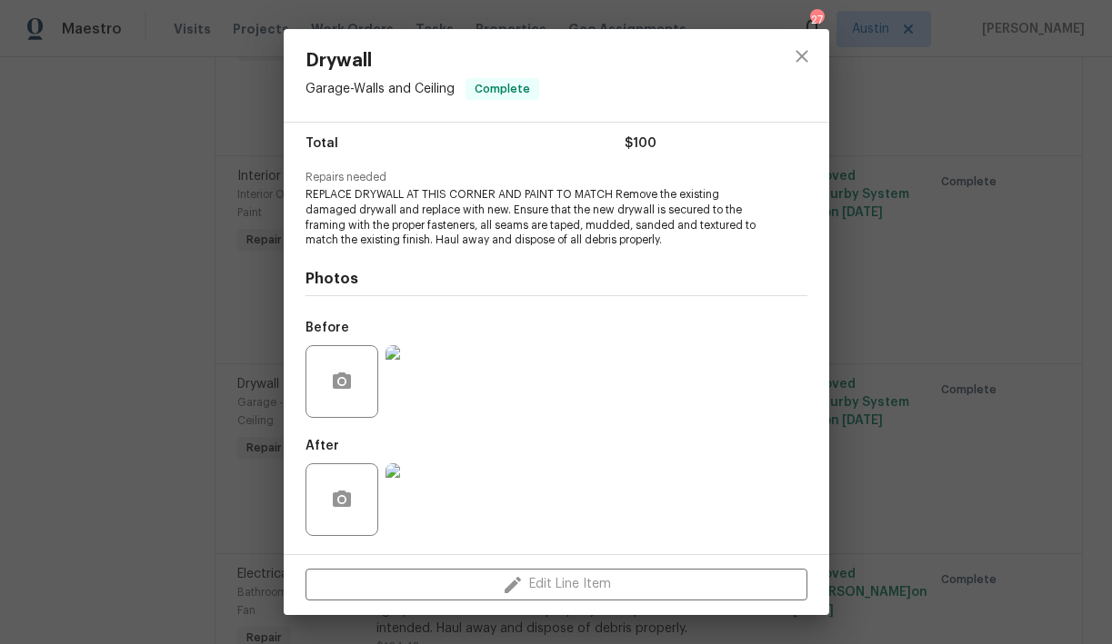
click at [425, 497] on img at bounding box center [421, 500] width 73 height 73
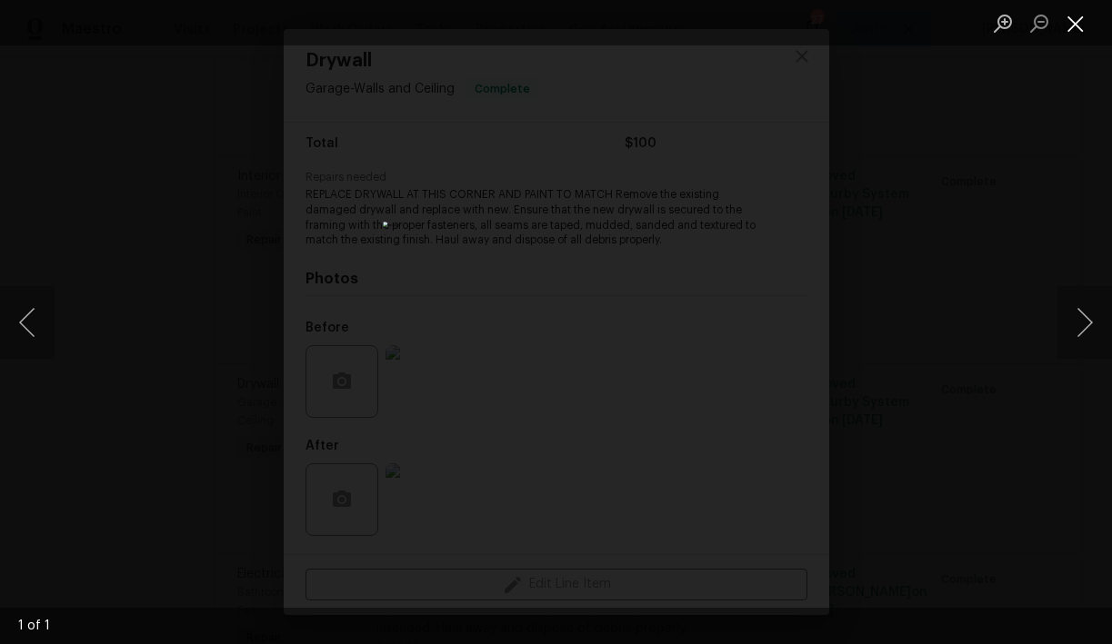
click at [1083, 22] on button "Close lightbox" at bounding box center [1075, 23] width 36 height 32
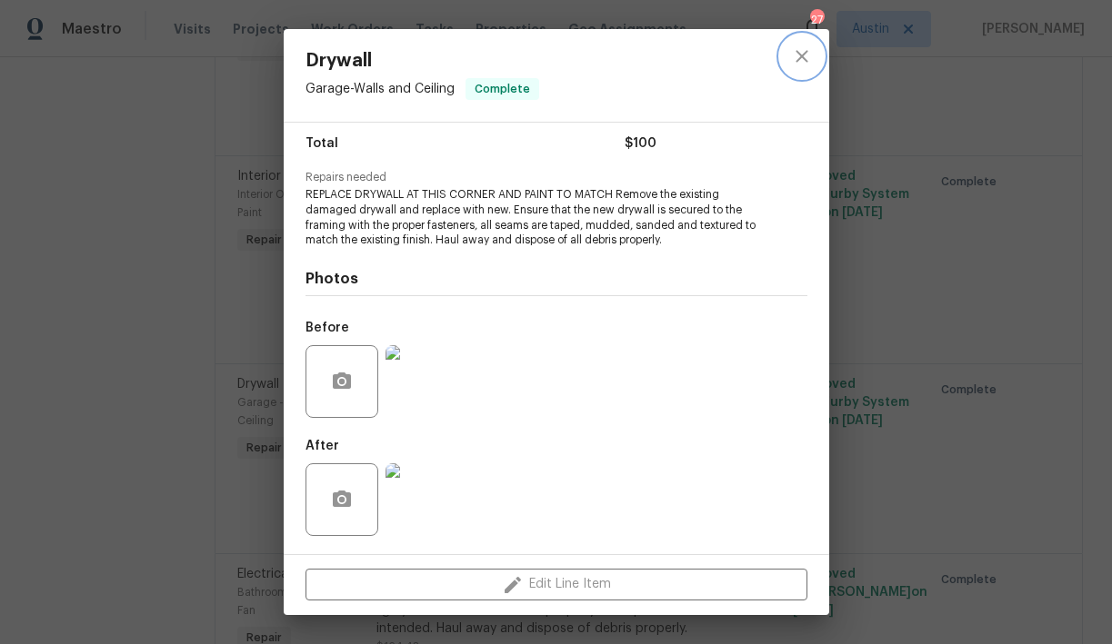
click at [800, 63] on icon "close" at bounding box center [802, 56] width 22 height 22
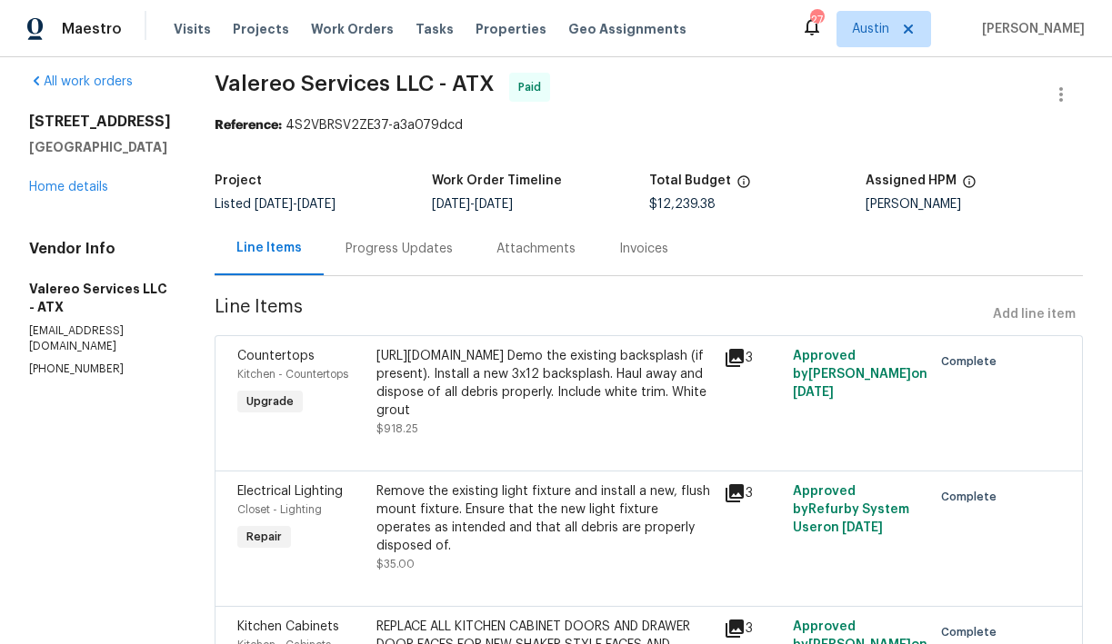
scroll to position [0, 0]
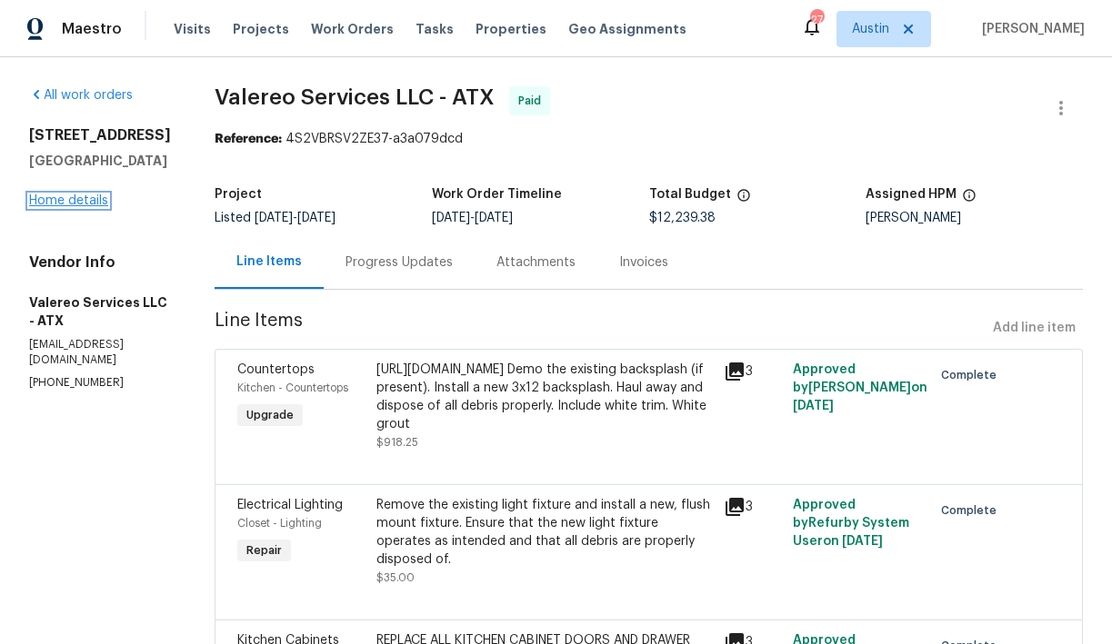
click at [84, 204] on link "Home details" at bounding box center [68, 201] width 79 height 13
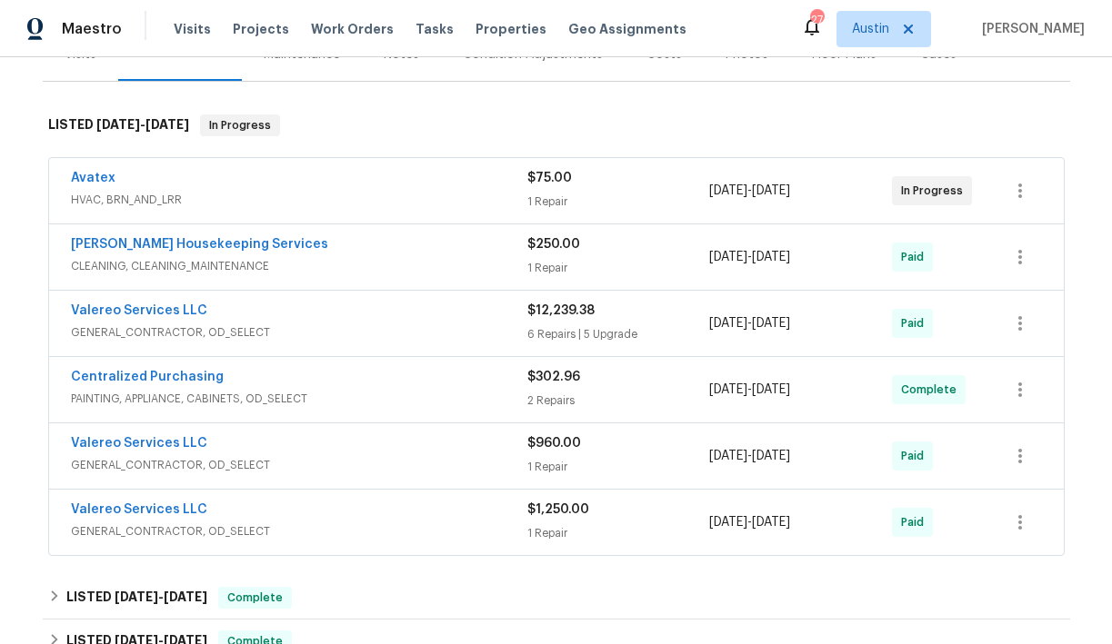
scroll to position [252, 0]
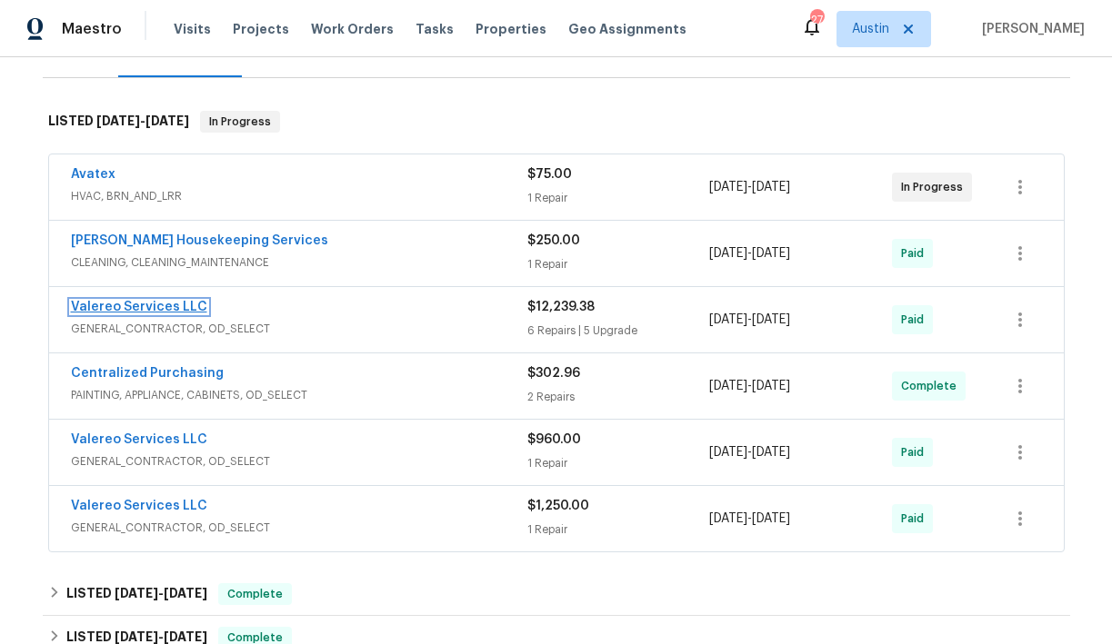
click at [143, 305] on link "Valereo Services LLC" at bounding box center [139, 307] width 136 height 13
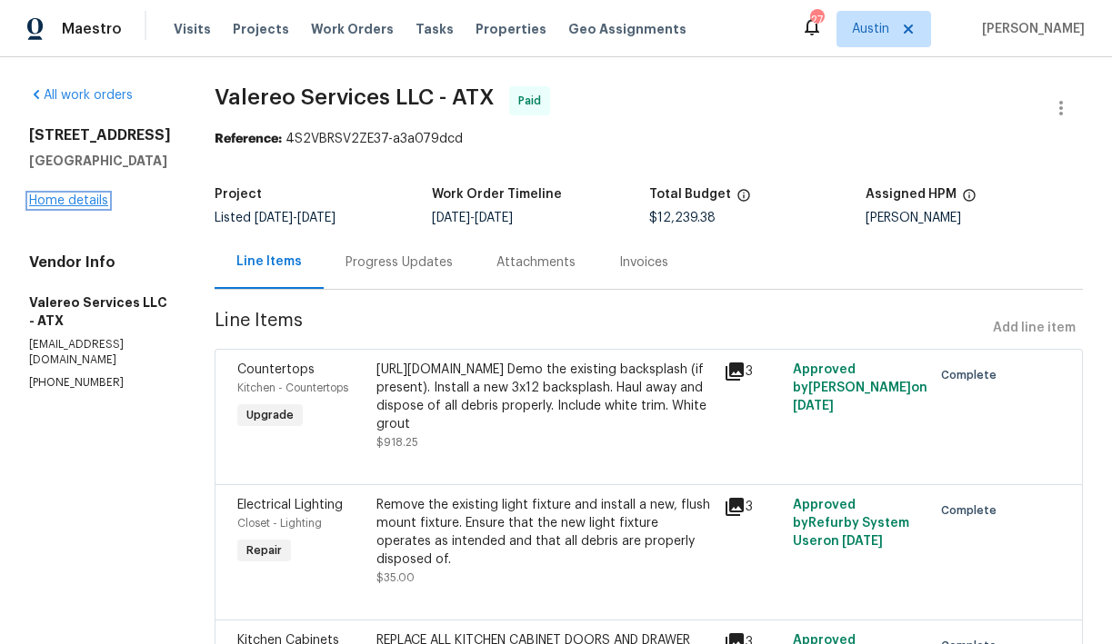
click at [85, 204] on link "Home details" at bounding box center [68, 201] width 79 height 13
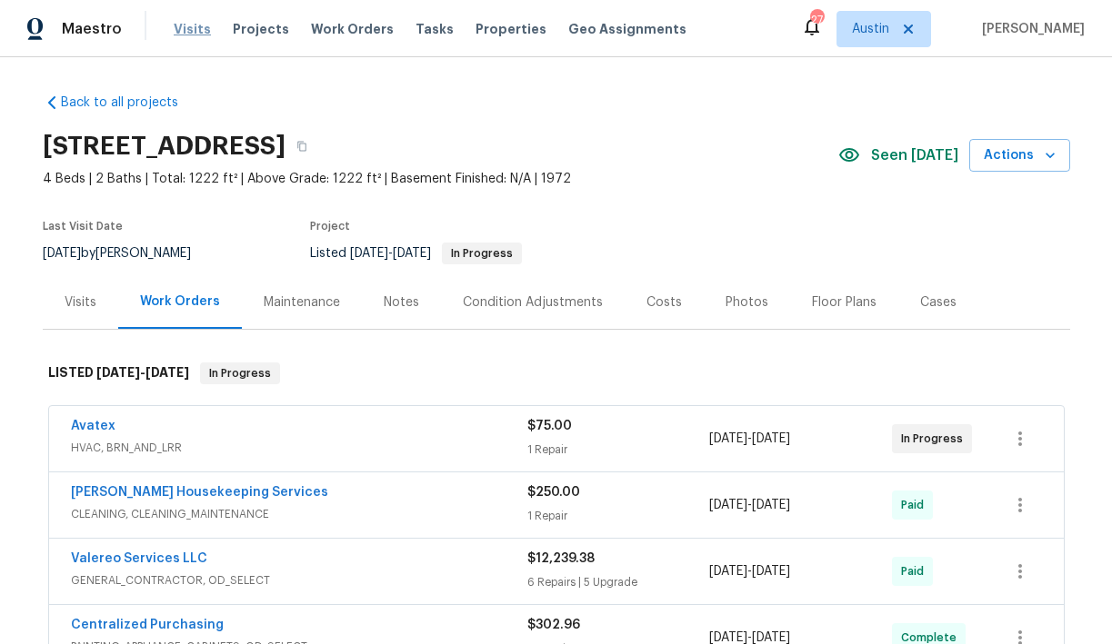
click at [184, 33] on span "Visits" at bounding box center [192, 29] width 37 height 18
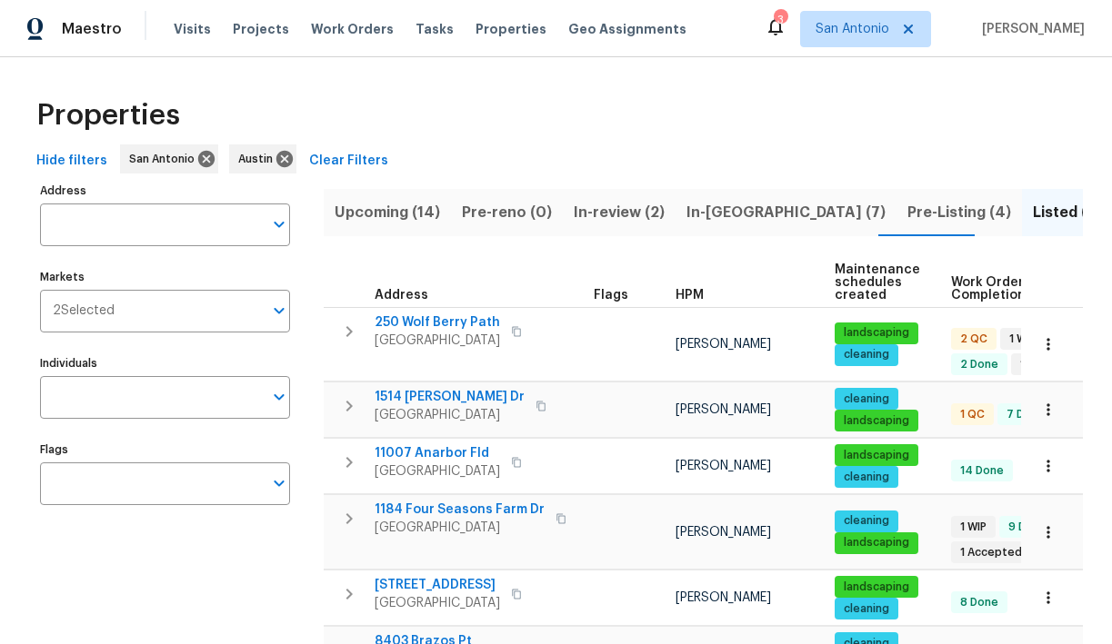
scroll to position [0, 225]
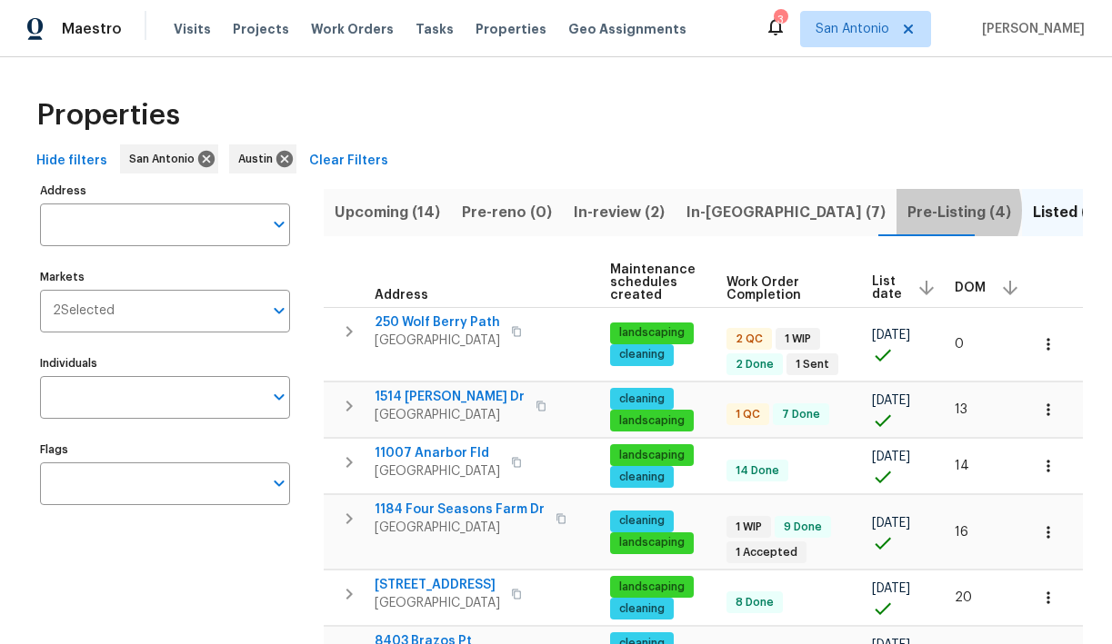
click at [907, 210] on span "Pre-Listing (4)" at bounding box center [959, 212] width 104 height 25
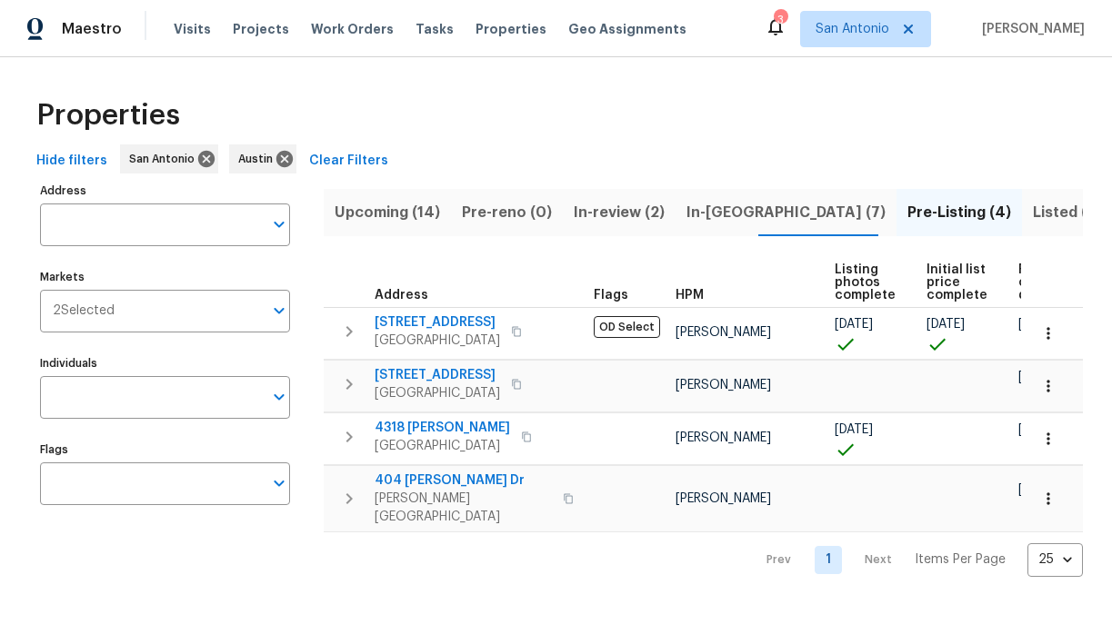
click at [496, 213] on span "Pre-reno (0)" at bounding box center [507, 212] width 90 height 25
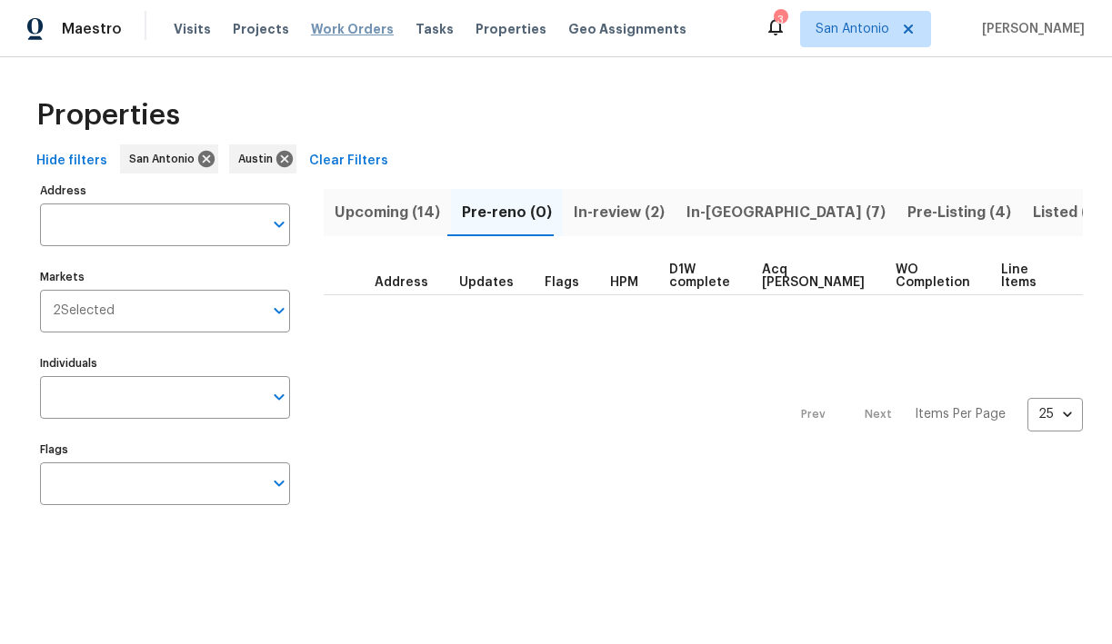
click at [337, 30] on span "Work Orders" at bounding box center [352, 29] width 83 height 18
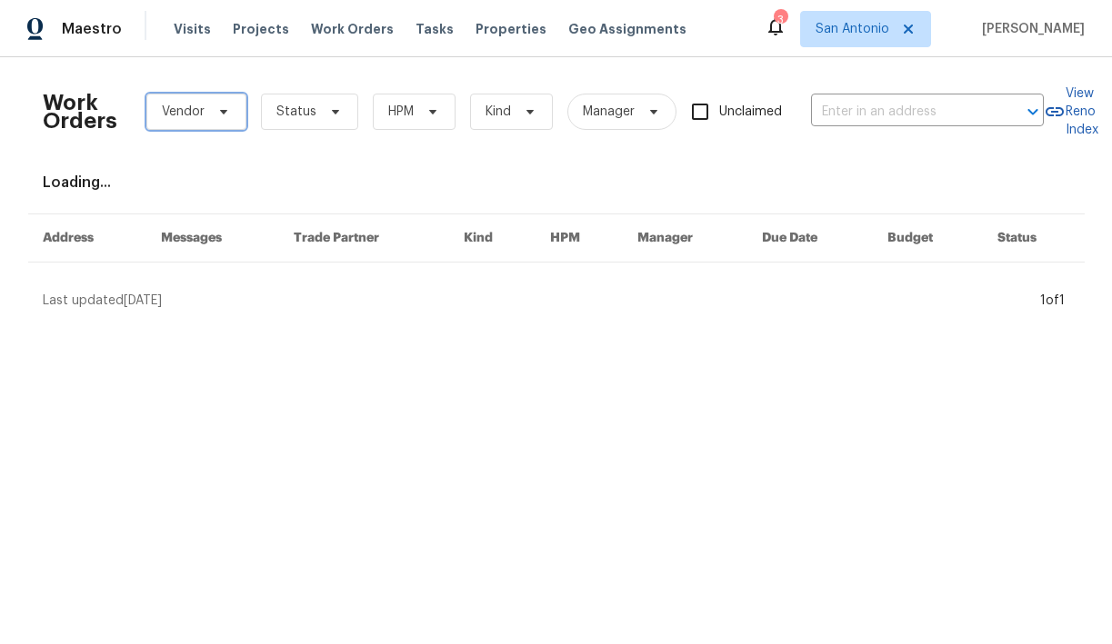
click at [214, 109] on span at bounding box center [221, 112] width 20 height 15
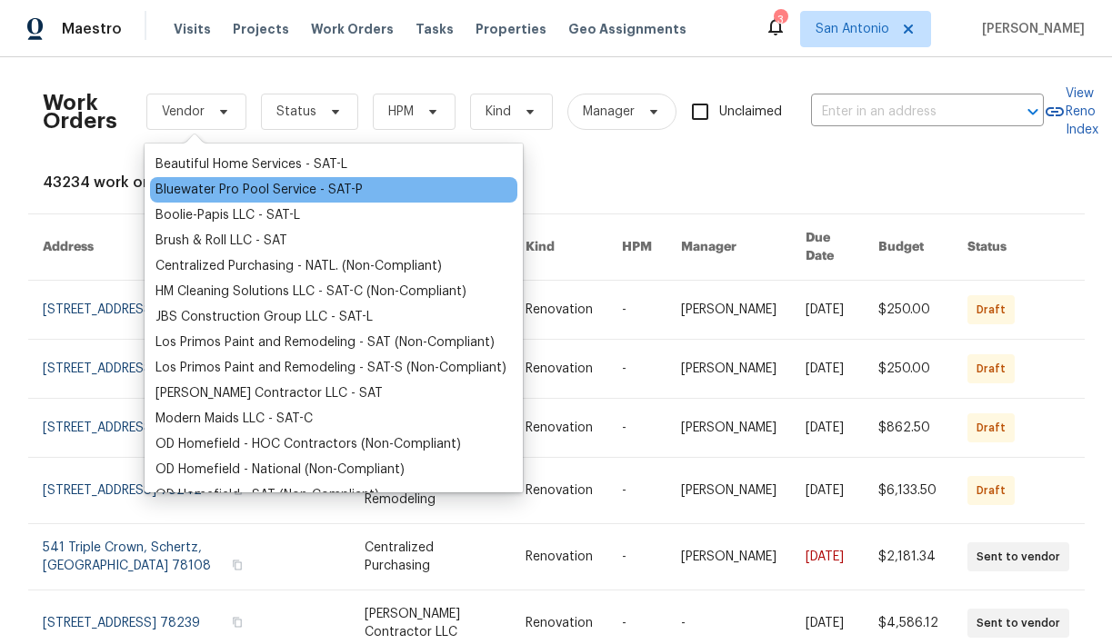
scroll to position [349, 0]
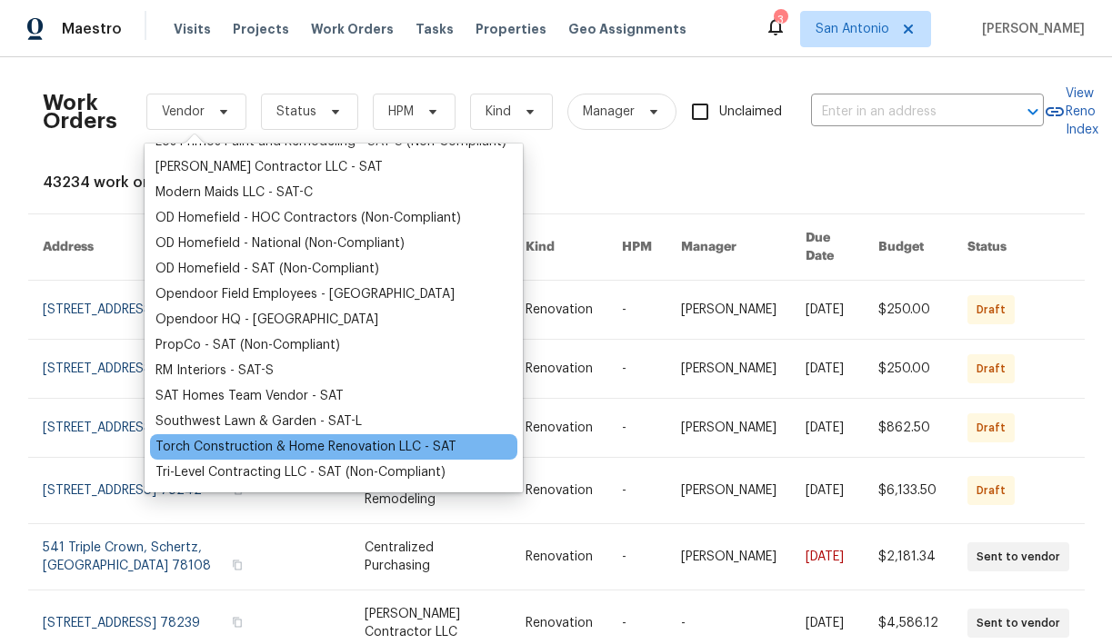
type input "t"
click at [237, 442] on div "Torch Construction & Home Renovation LLC - SAT" at bounding box center [305, 447] width 301 height 18
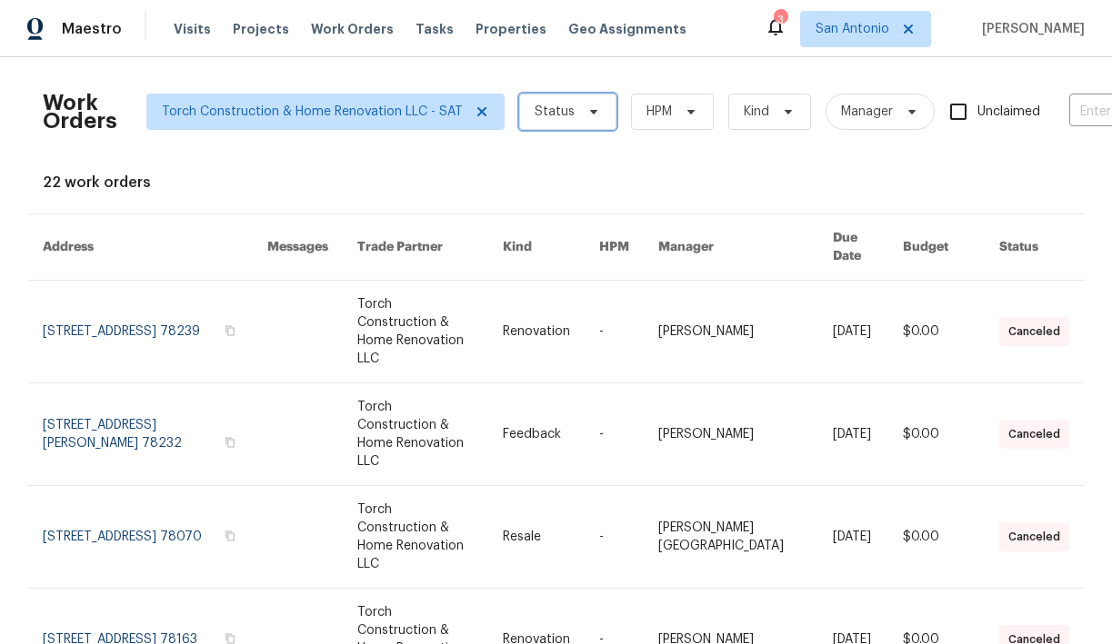
click at [589, 110] on icon at bounding box center [592, 112] width 7 height 5
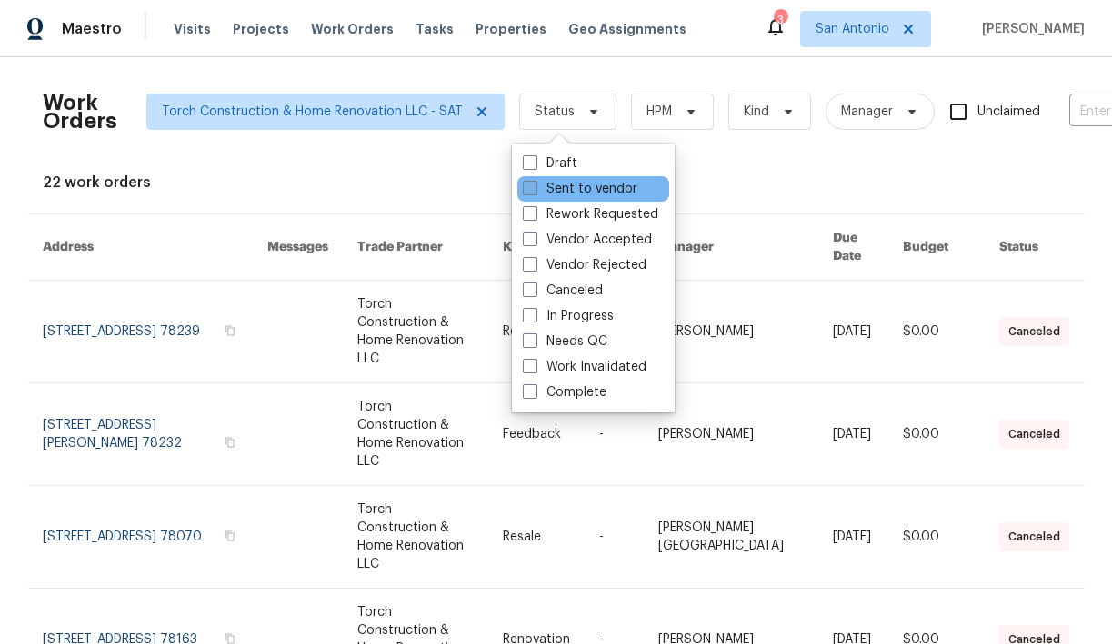
click at [578, 188] on label "Sent to vendor" at bounding box center [580, 189] width 115 height 18
click at [534, 188] on input "Sent to vendor" at bounding box center [529, 186] width 12 height 12
checkbox input "true"
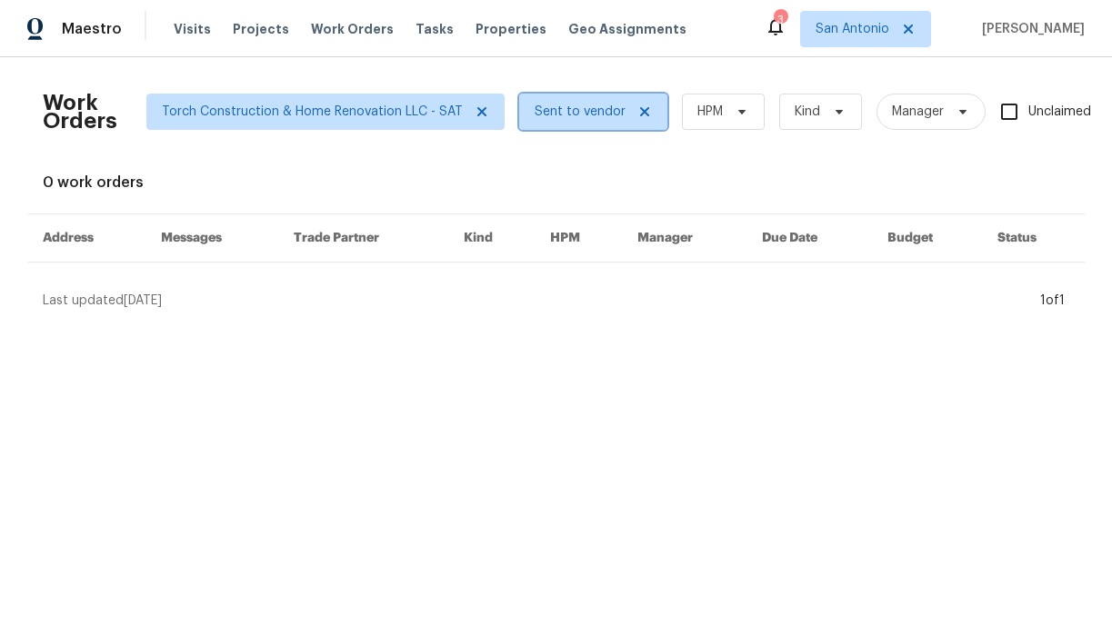
click at [639, 110] on icon at bounding box center [643, 111] width 9 height 9
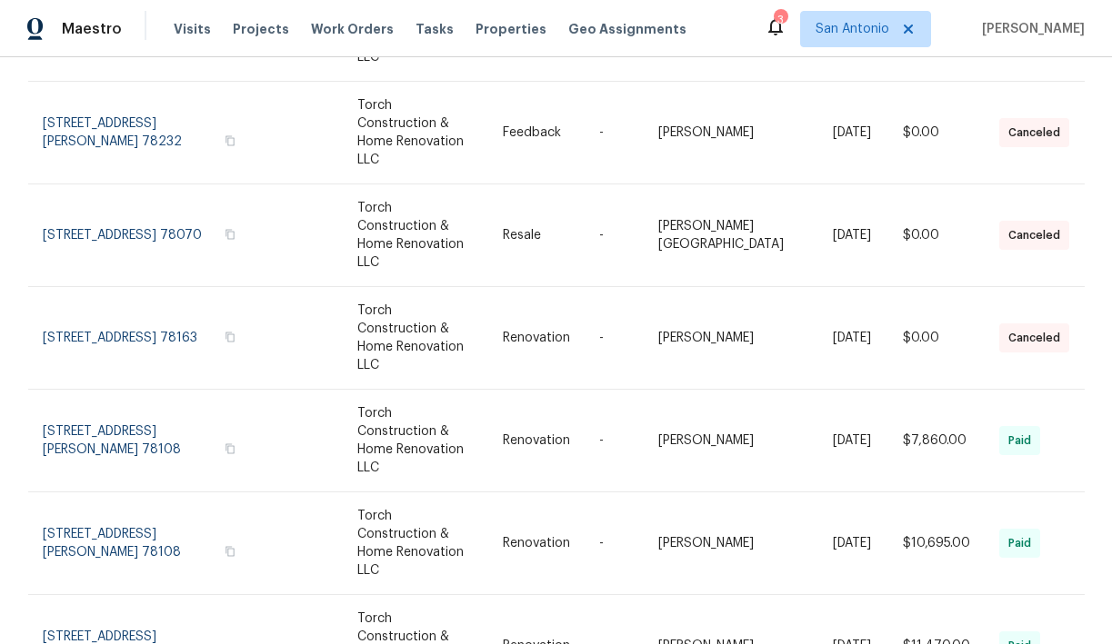
scroll to position [344, 0]
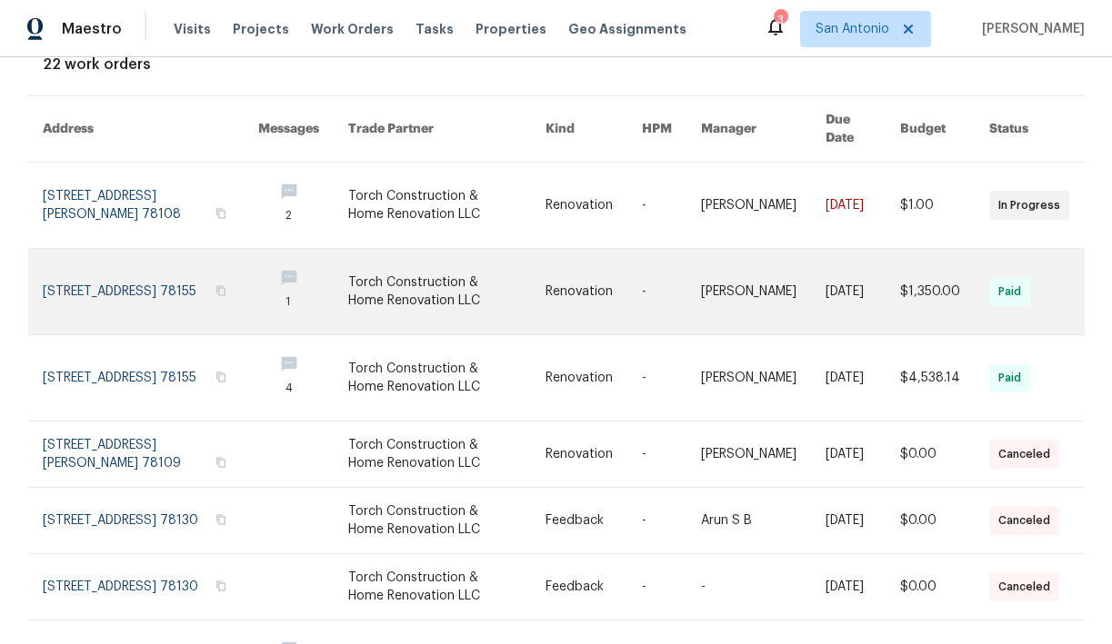
scroll to position [124, 0]
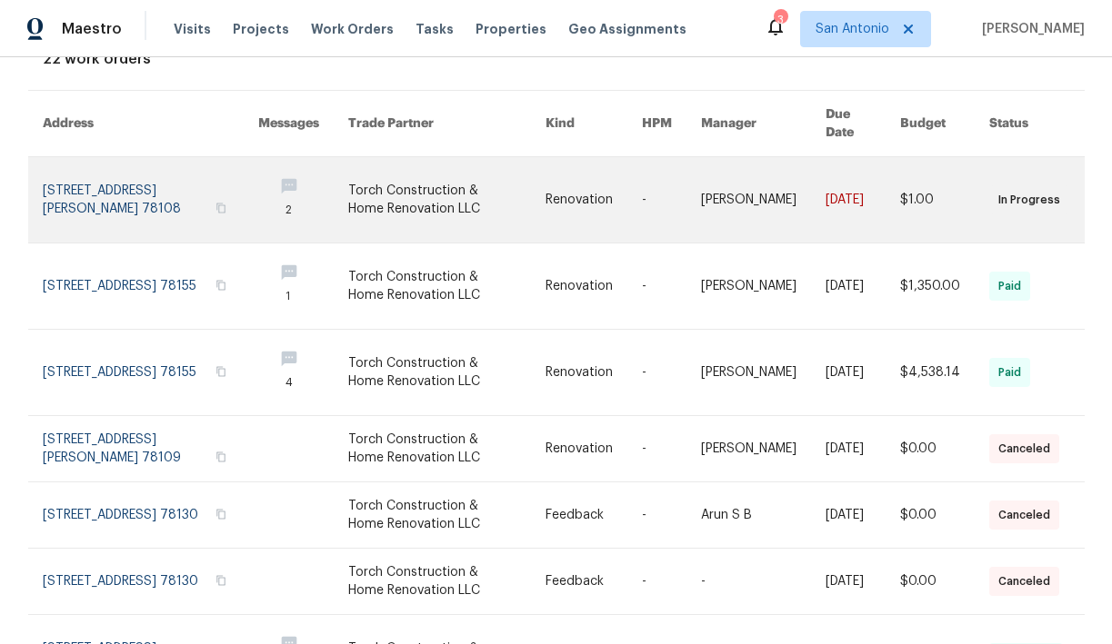
click at [147, 175] on link at bounding box center [151, 199] width 216 height 85
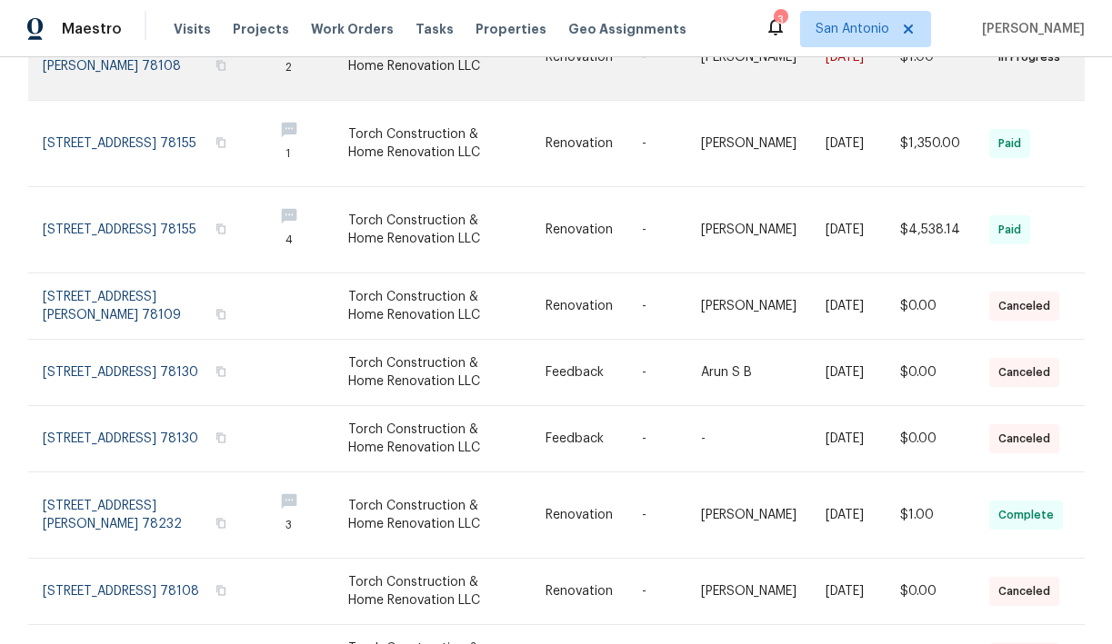
scroll to position [422, 0]
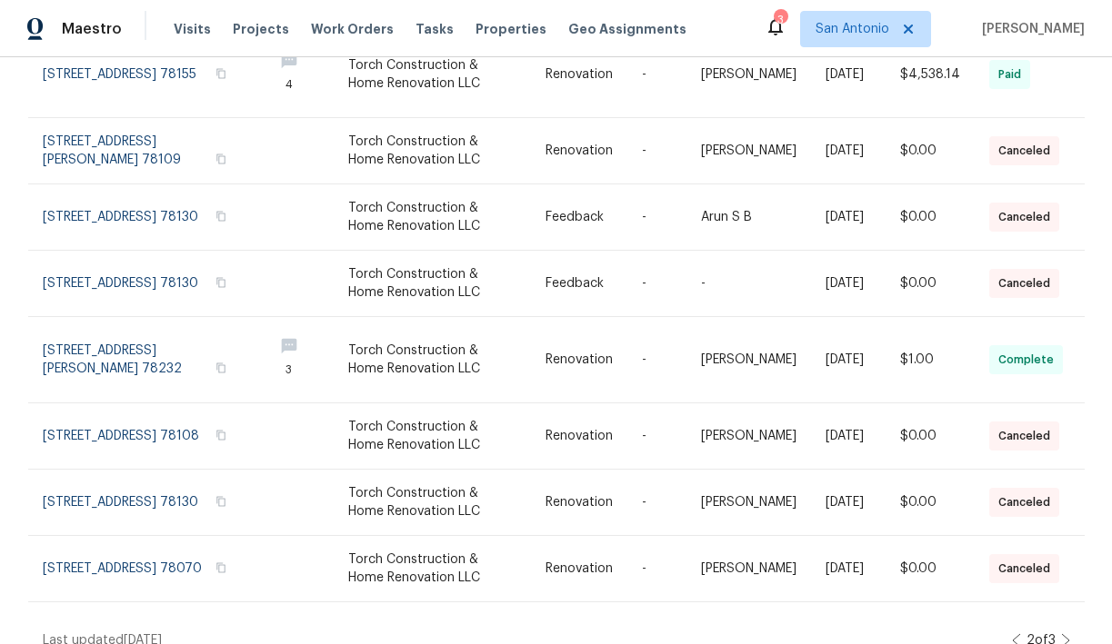
click at [1065, 634] on icon at bounding box center [1065, 641] width 9 height 15
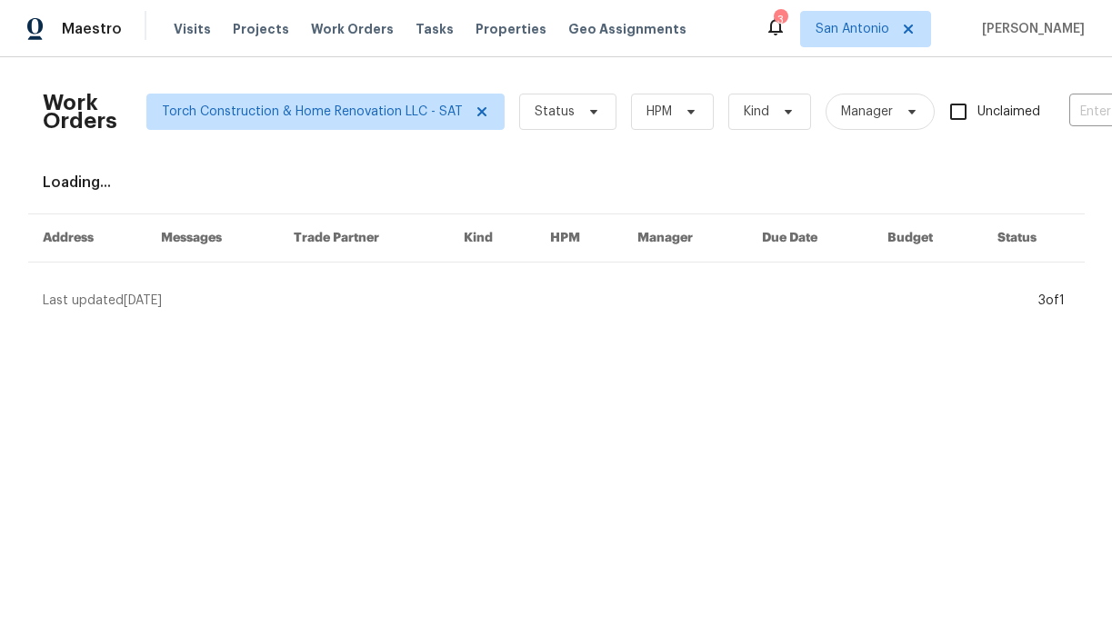
scroll to position [0, 0]
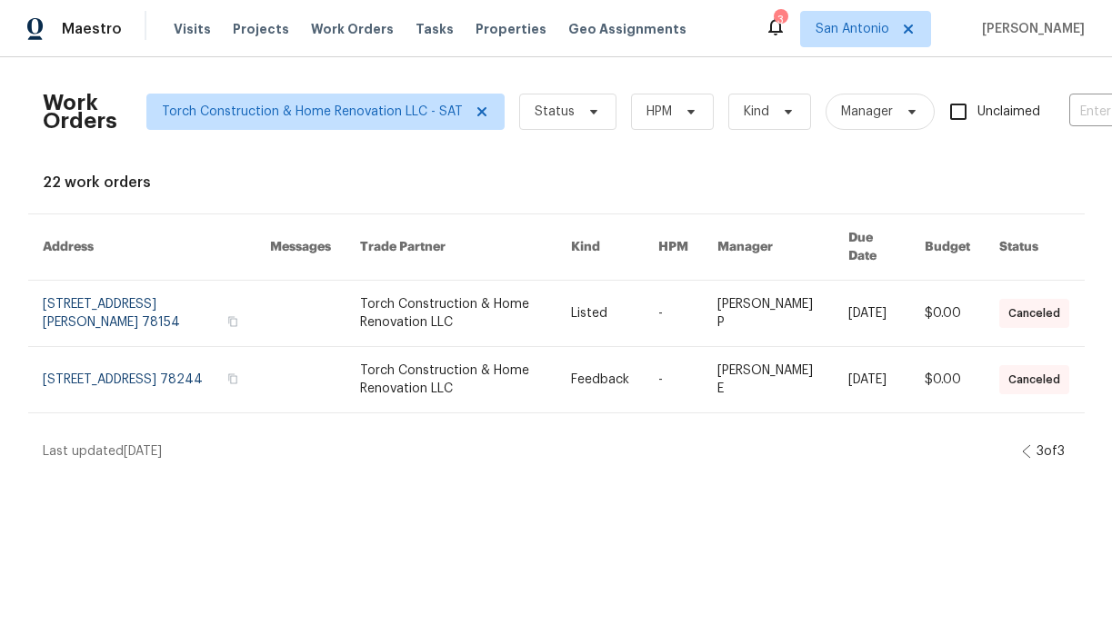
click at [1022, 444] on icon at bounding box center [1026, 451] width 9 height 15
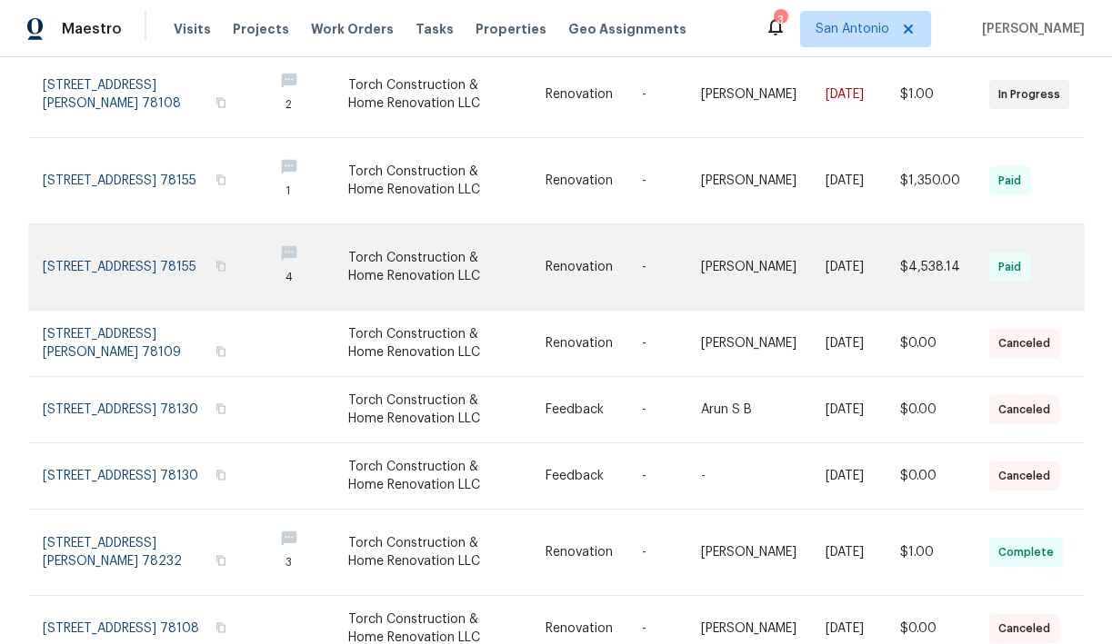
scroll to position [422, 0]
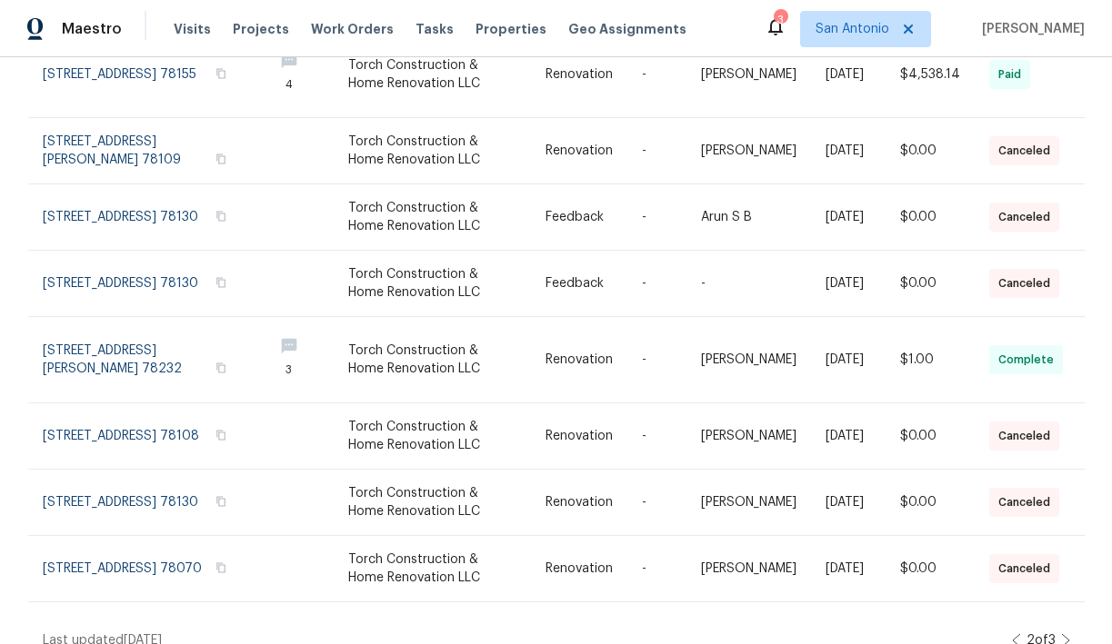
click at [1013, 634] on icon at bounding box center [1016, 640] width 7 height 13
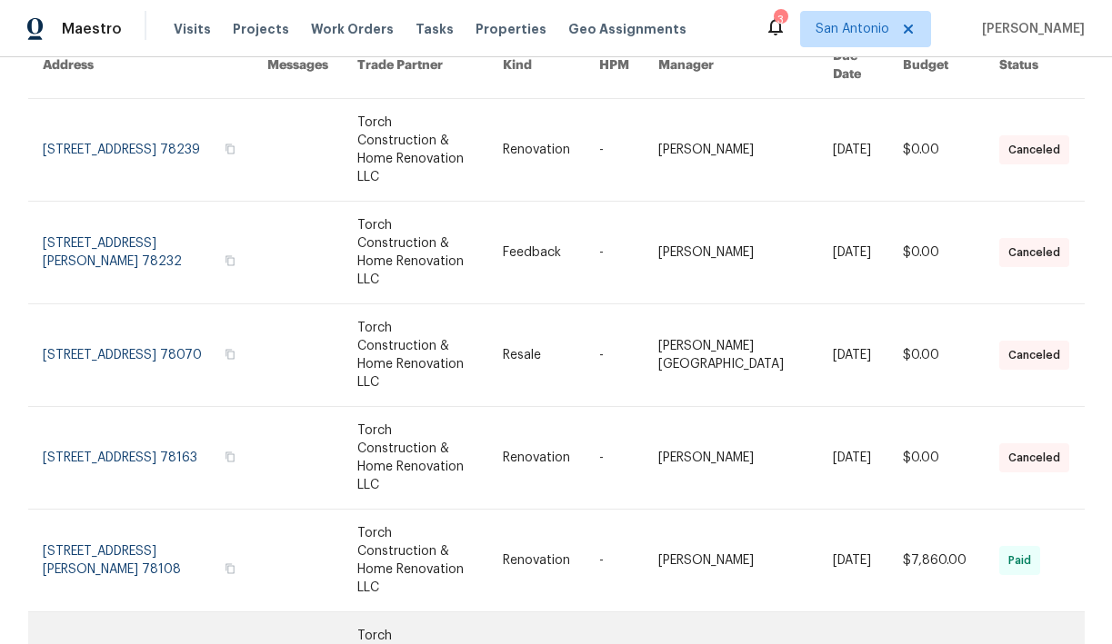
scroll to position [344, 0]
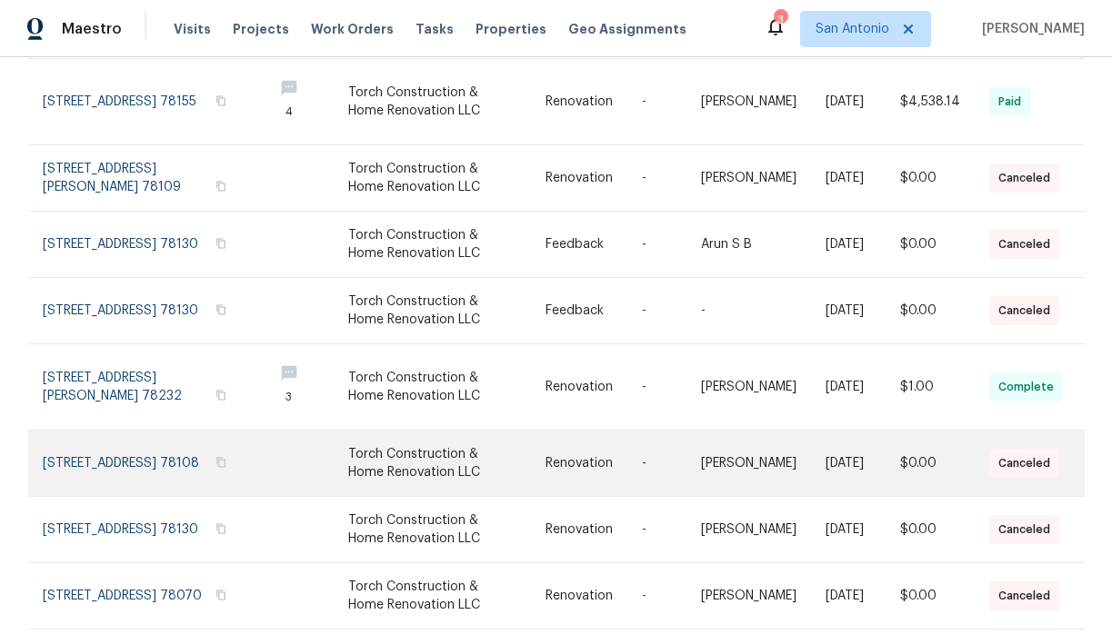
scroll to position [422, 0]
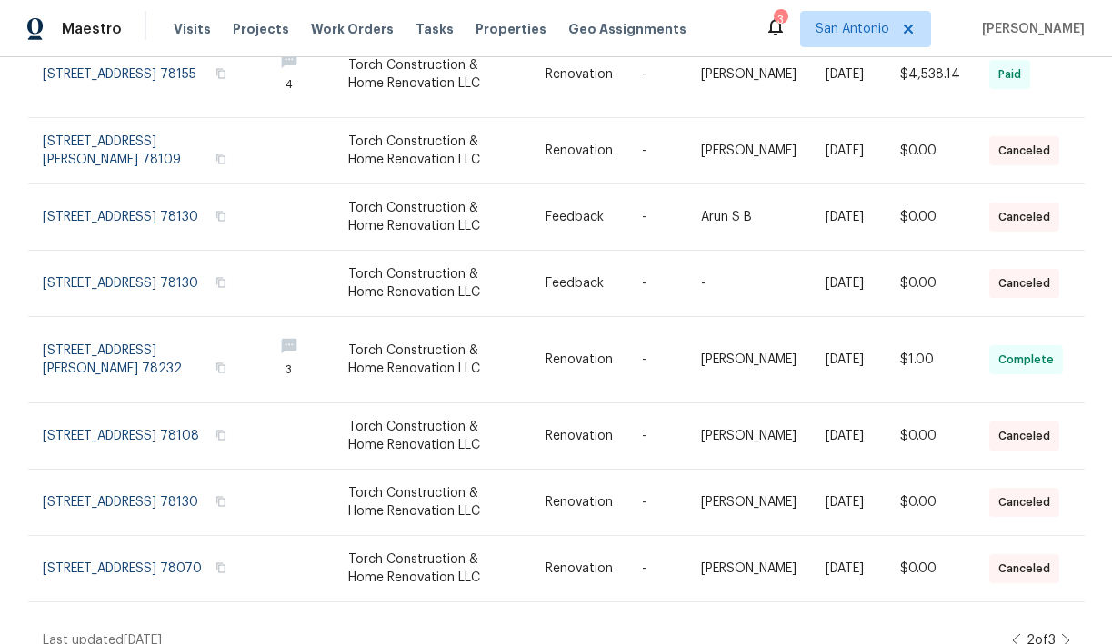
click at [1067, 634] on icon at bounding box center [1065, 641] width 9 height 15
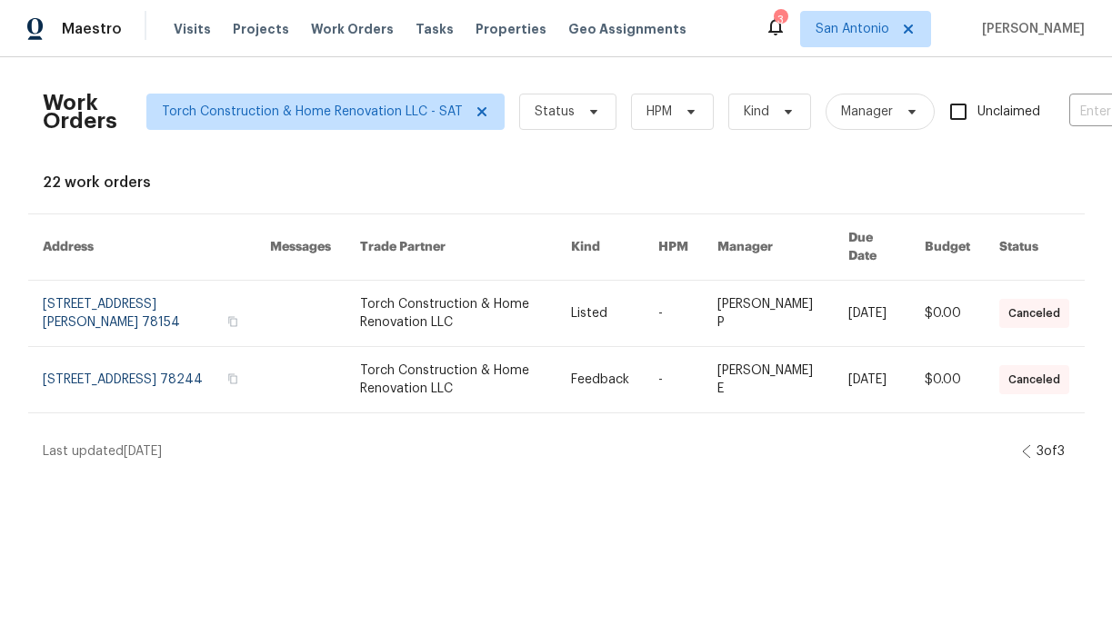
click at [1022, 444] on icon at bounding box center [1026, 451] width 9 height 15
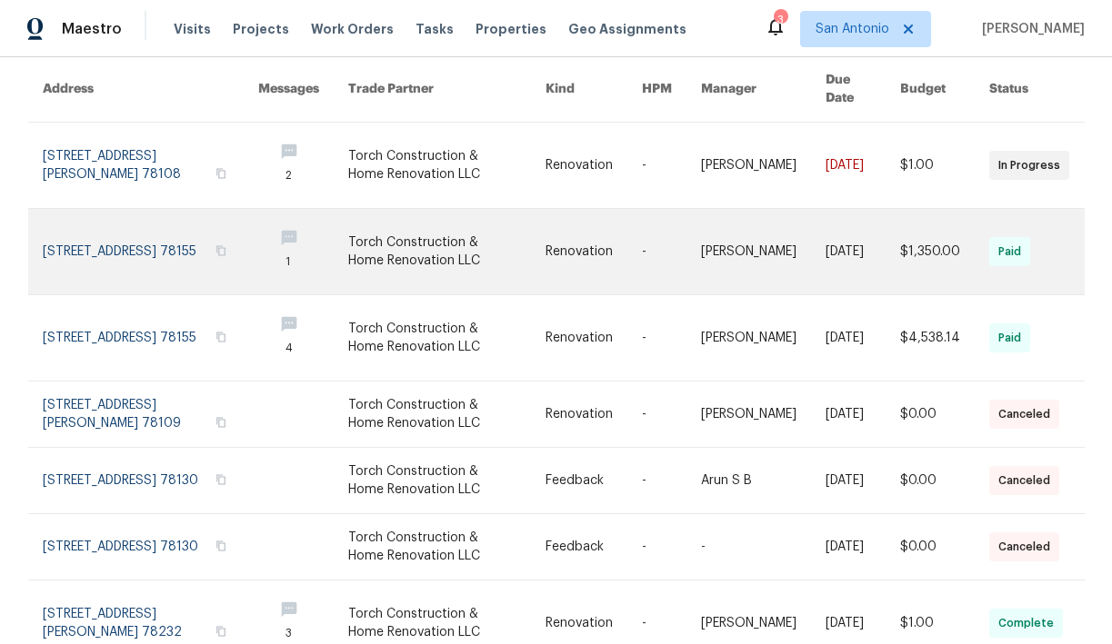
scroll to position [422, 0]
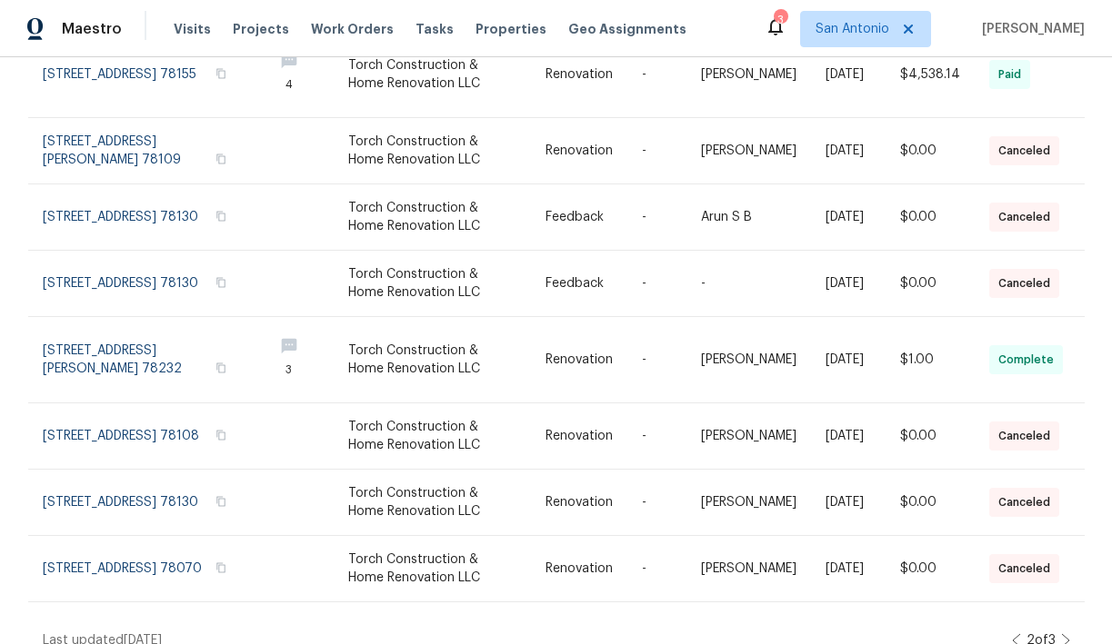
click at [1013, 634] on icon at bounding box center [1016, 640] width 7 height 13
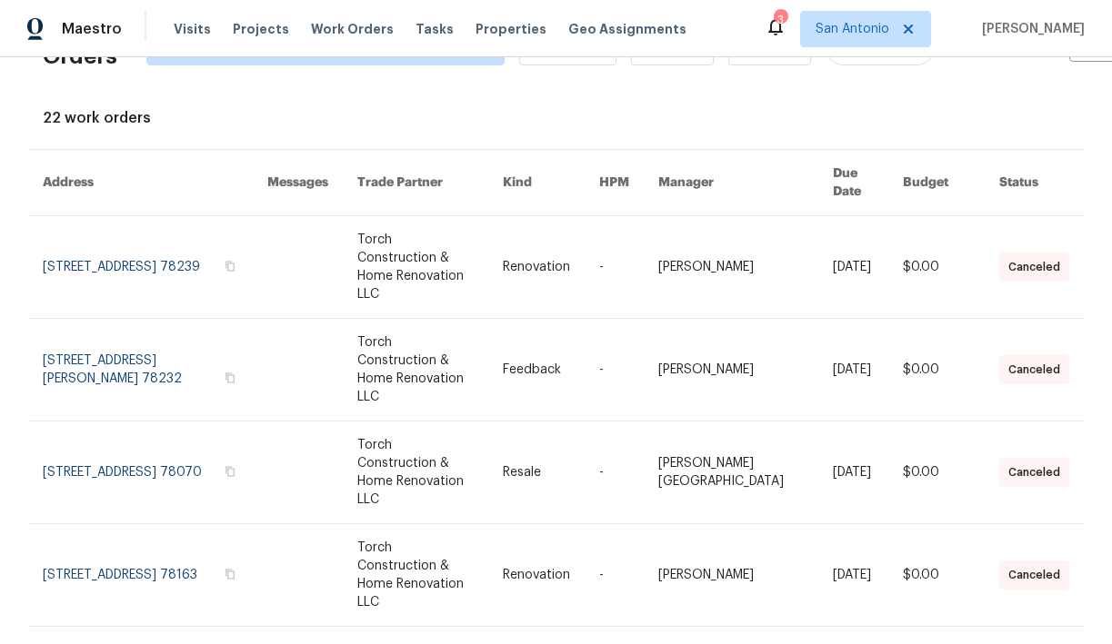
scroll to position [0, 0]
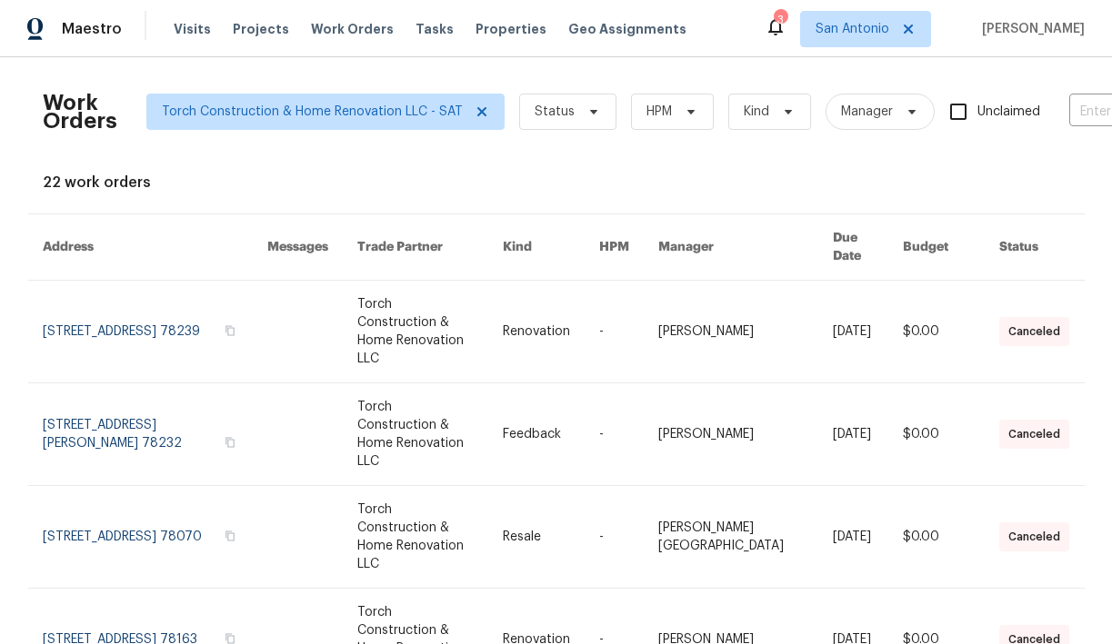
click at [844, 184] on div "22 work orders" at bounding box center [556, 183] width 1027 height 18
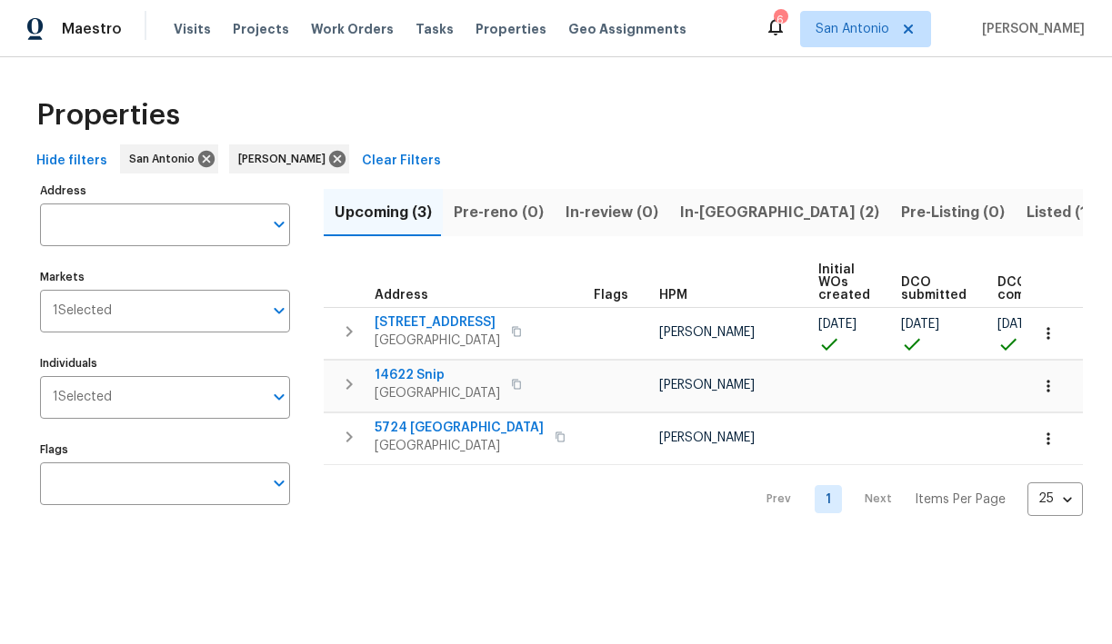
click at [693, 214] on span "In-reno (2)" at bounding box center [779, 212] width 199 height 25
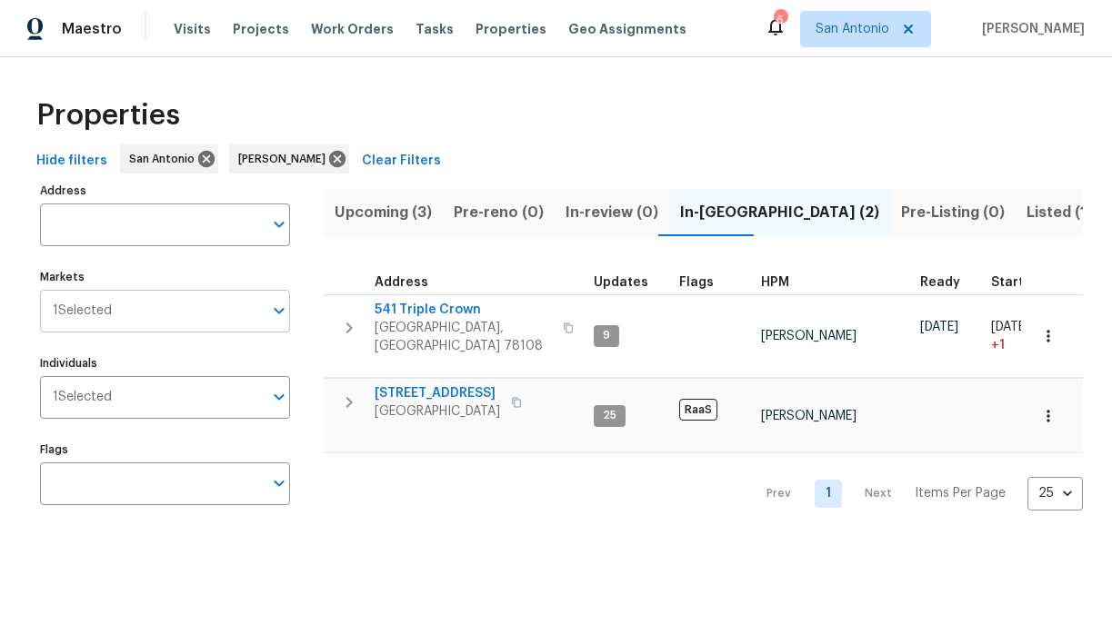
click at [282, 313] on icon "Open" at bounding box center [279, 311] width 22 height 22
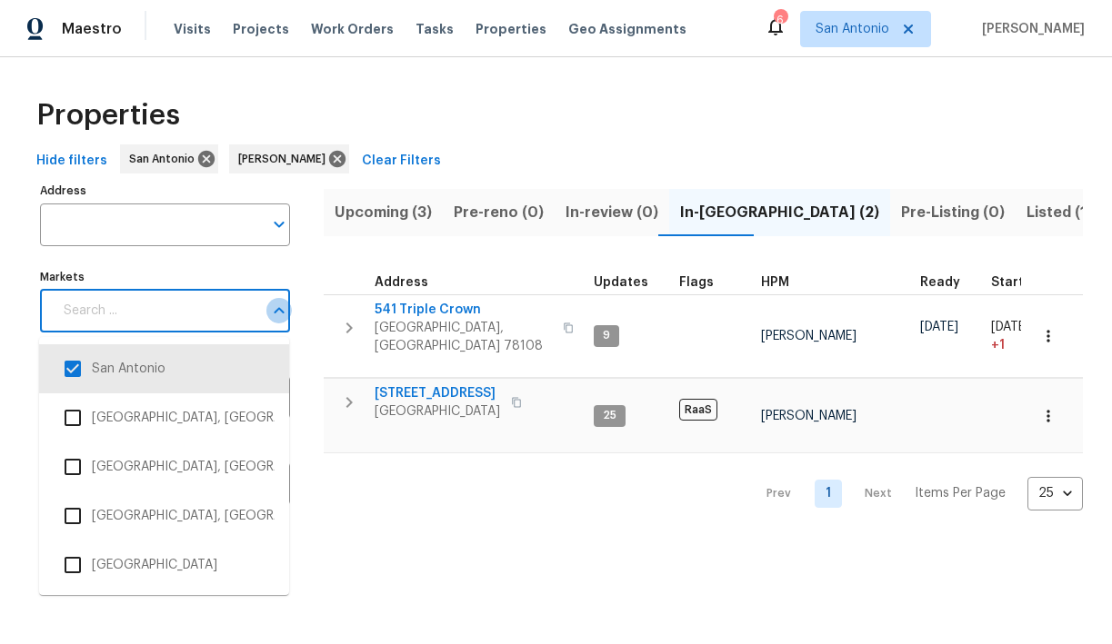
click at [282, 313] on icon "Close" at bounding box center [279, 310] width 10 height 6
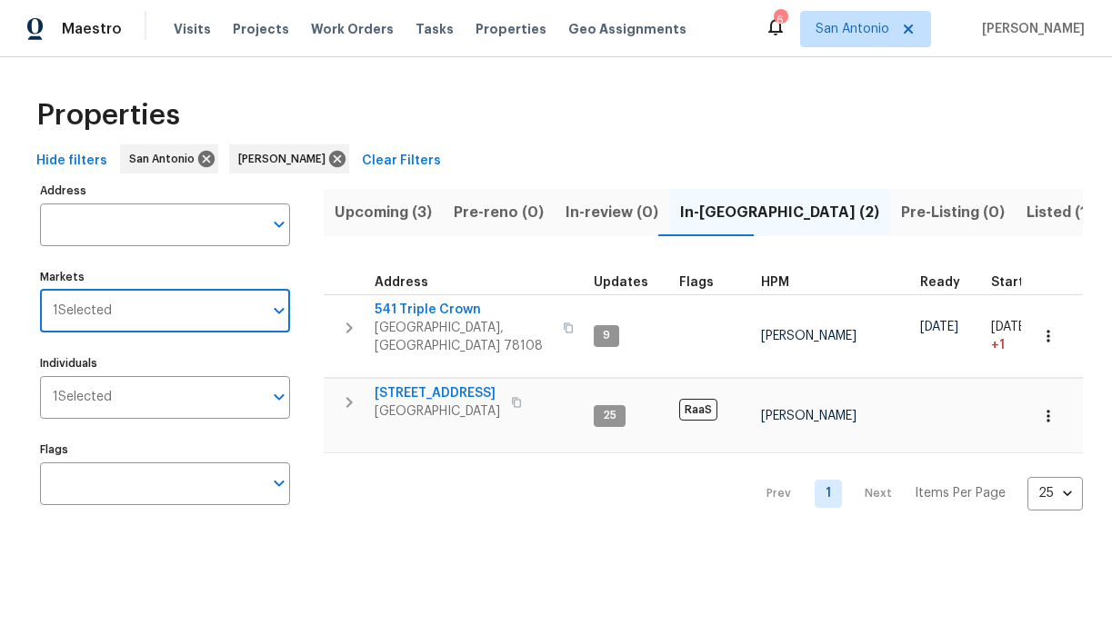
click at [307, 271] on div "Address Address Markets 1 Selected Markets Individuals 1 Selected Individuals F…" at bounding box center [176, 350] width 273 height 345
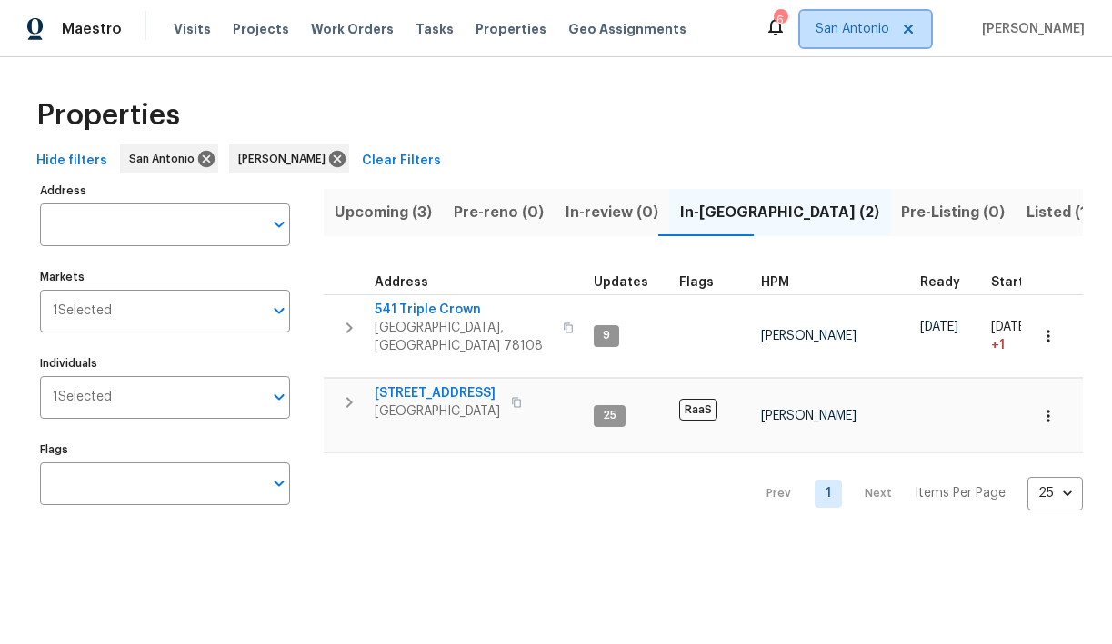
click at [889, 35] on span "San Antonio" at bounding box center [852, 29] width 74 height 18
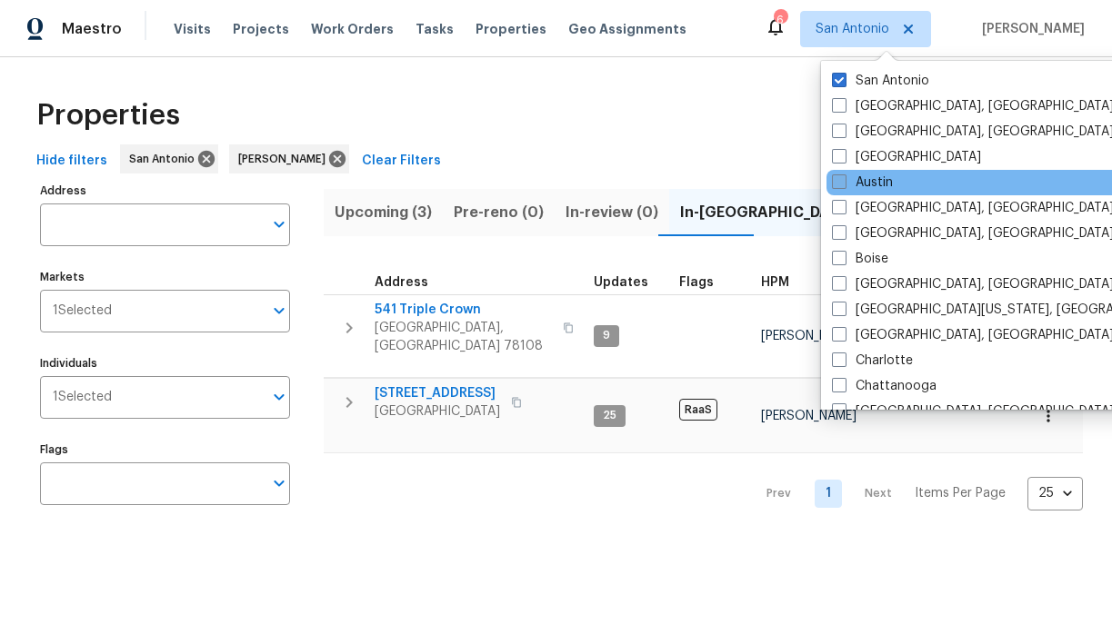
click at [838, 179] on span at bounding box center [839, 182] width 15 height 15
click at [838, 179] on input "Austin" at bounding box center [838, 180] width 12 height 12
checkbox input "true"
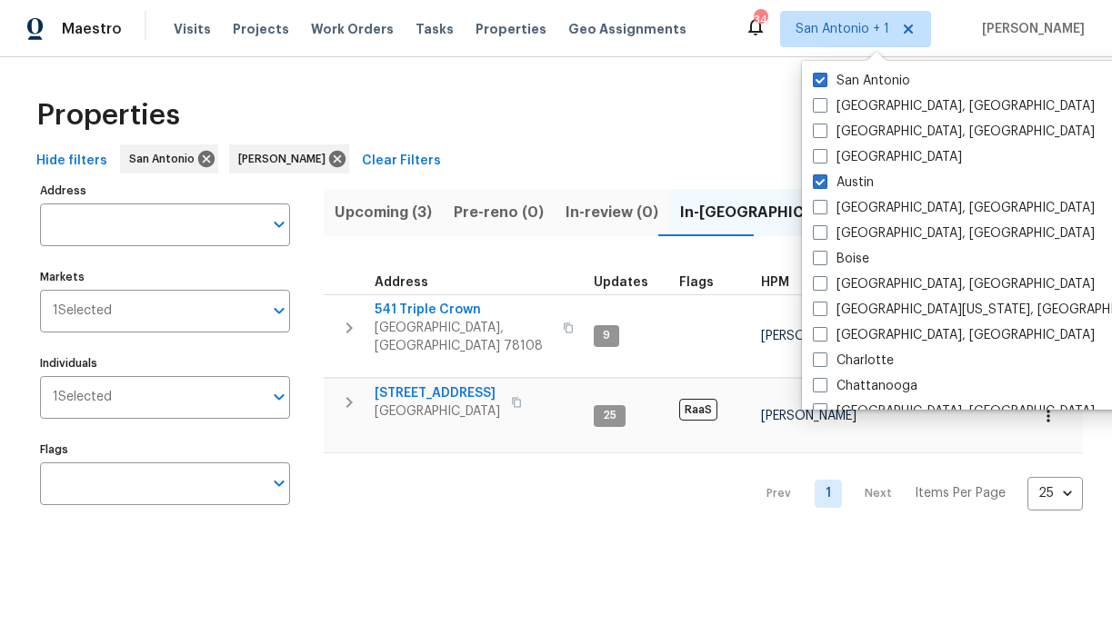
click at [508, 122] on div "Properties" at bounding box center [555, 115] width 1053 height 58
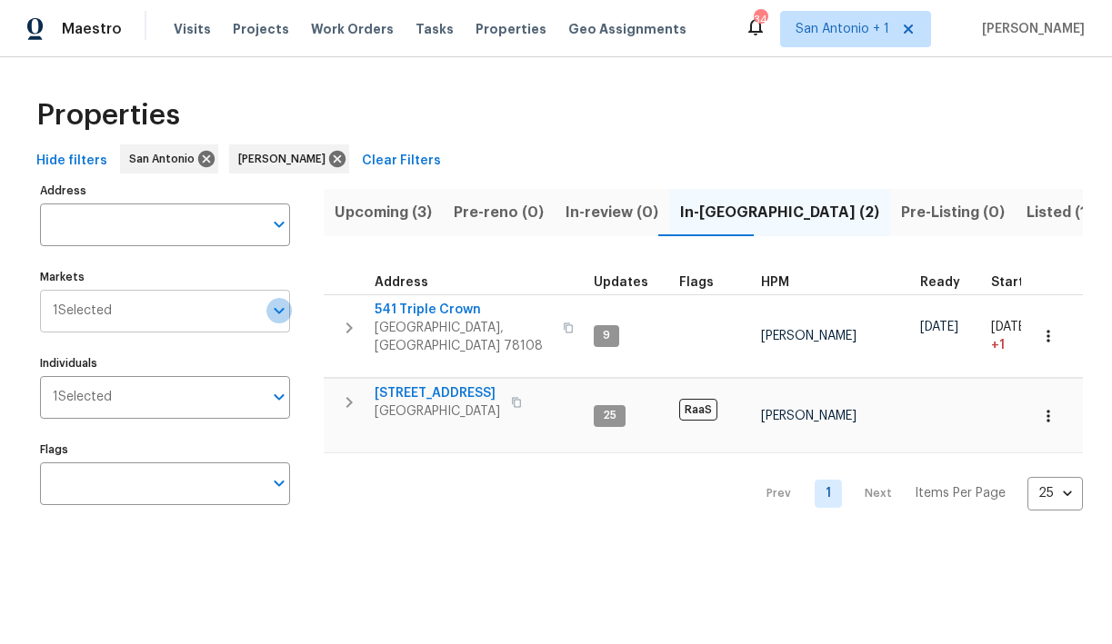
click at [277, 317] on icon "Open" at bounding box center [279, 311] width 22 height 22
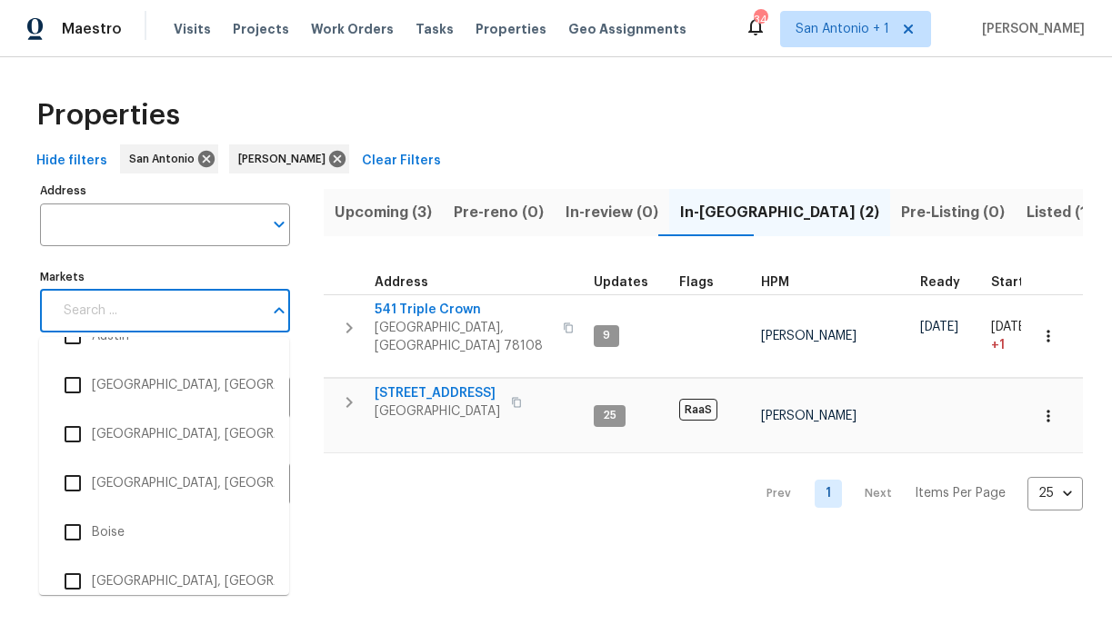
scroll to position [255, 0]
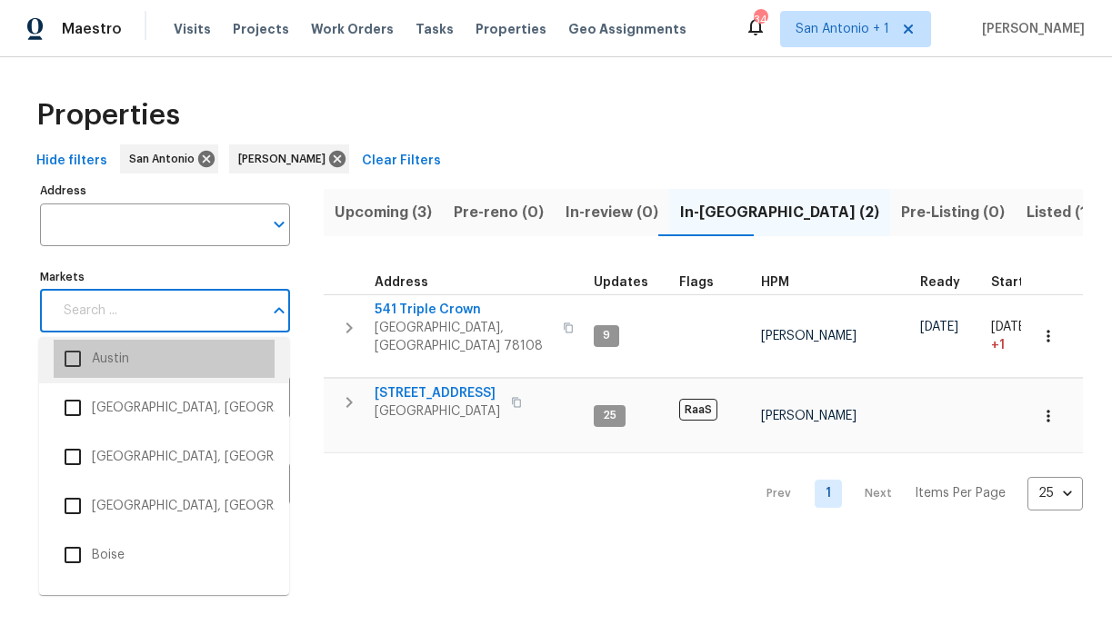
click at [109, 362] on li "Austin" at bounding box center [164, 359] width 221 height 38
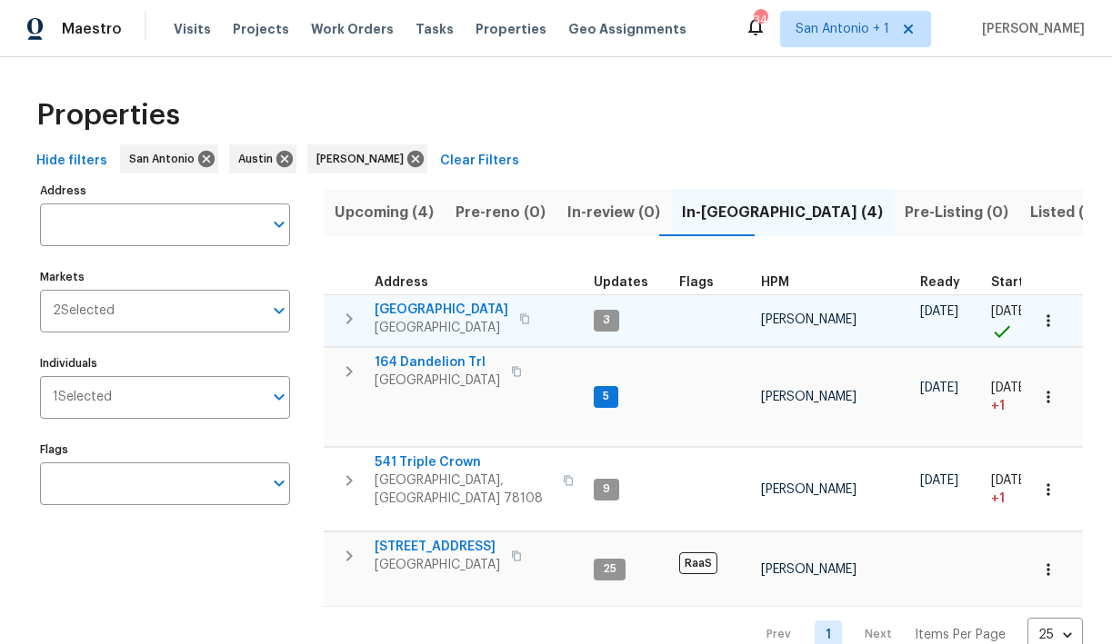
click at [452, 310] on span "124 Blossom Valley Strm" at bounding box center [441, 310] width 134 height 18
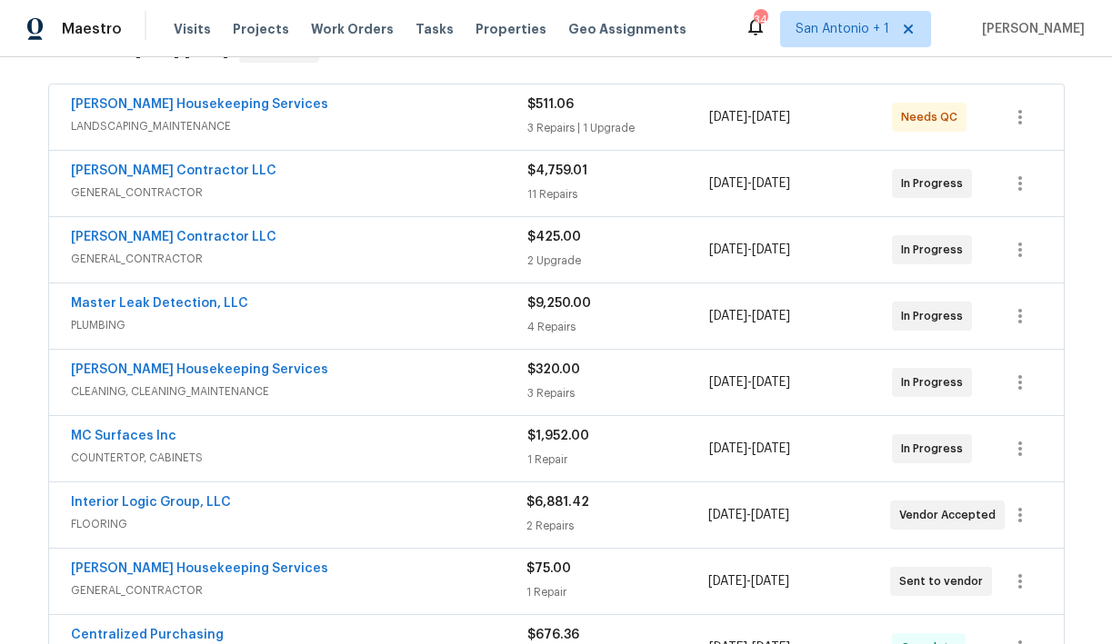
scroll to position [341, 0]
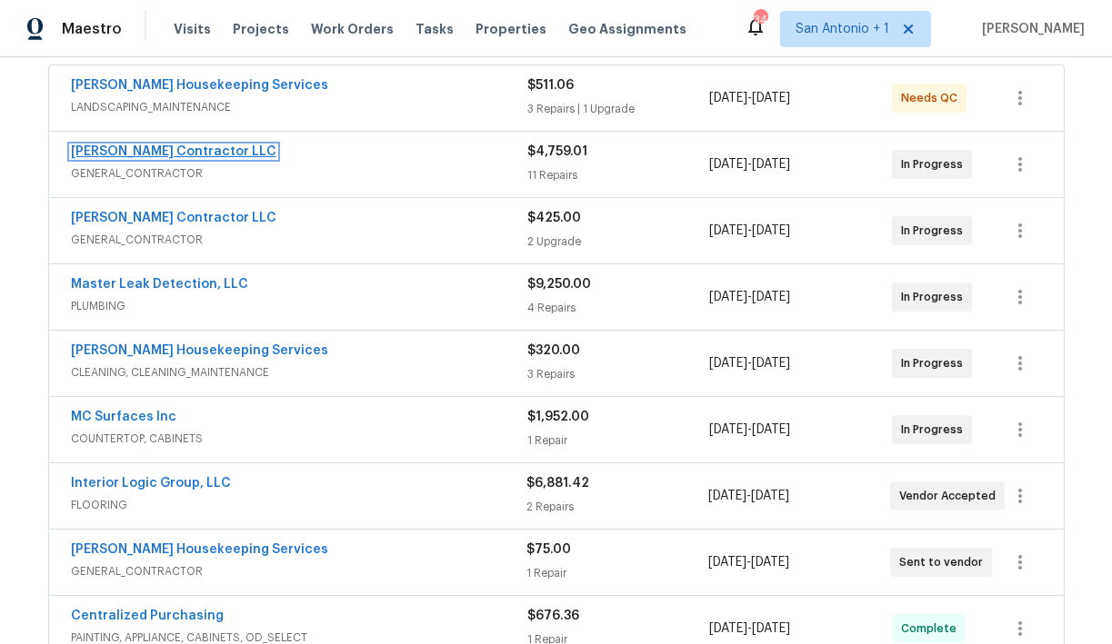
click at [188, 149] on link "[PERSON_NAME] Contractor LLC" at bounding box center [173, 151] width 205 height 13
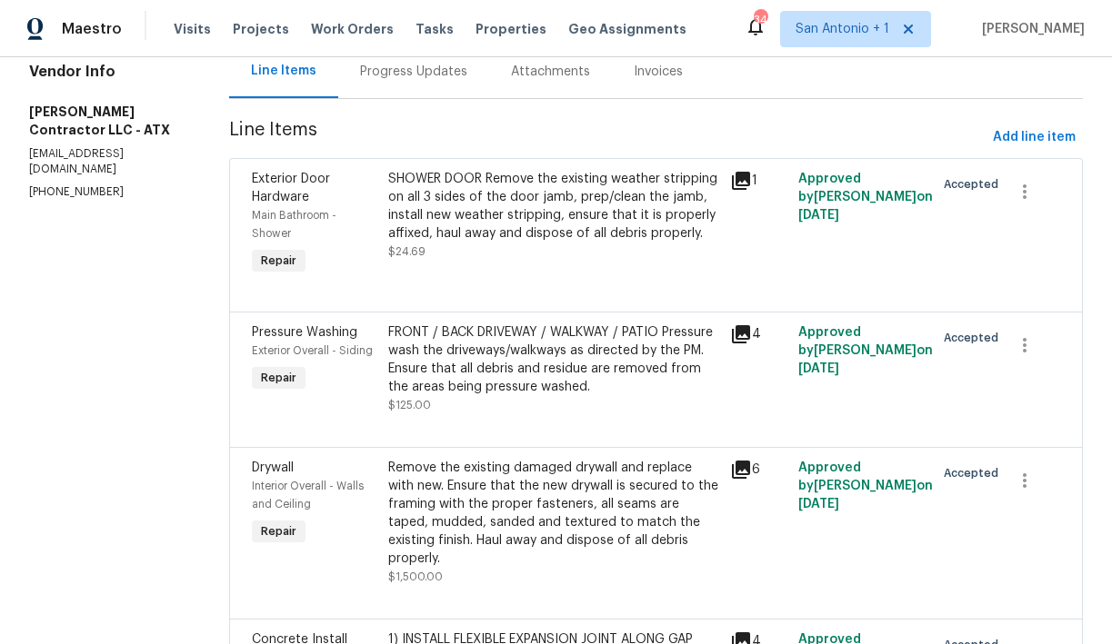
scroll to position [189, 0]
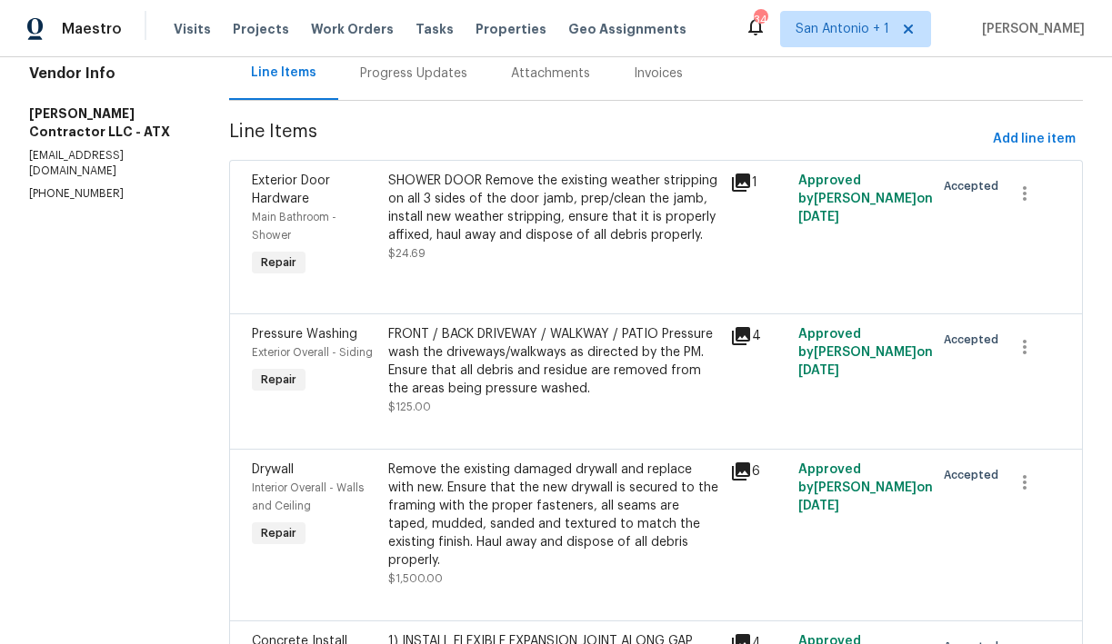
click at [750, 472] on icon at bounding box center [741, 472] width 18 height 18
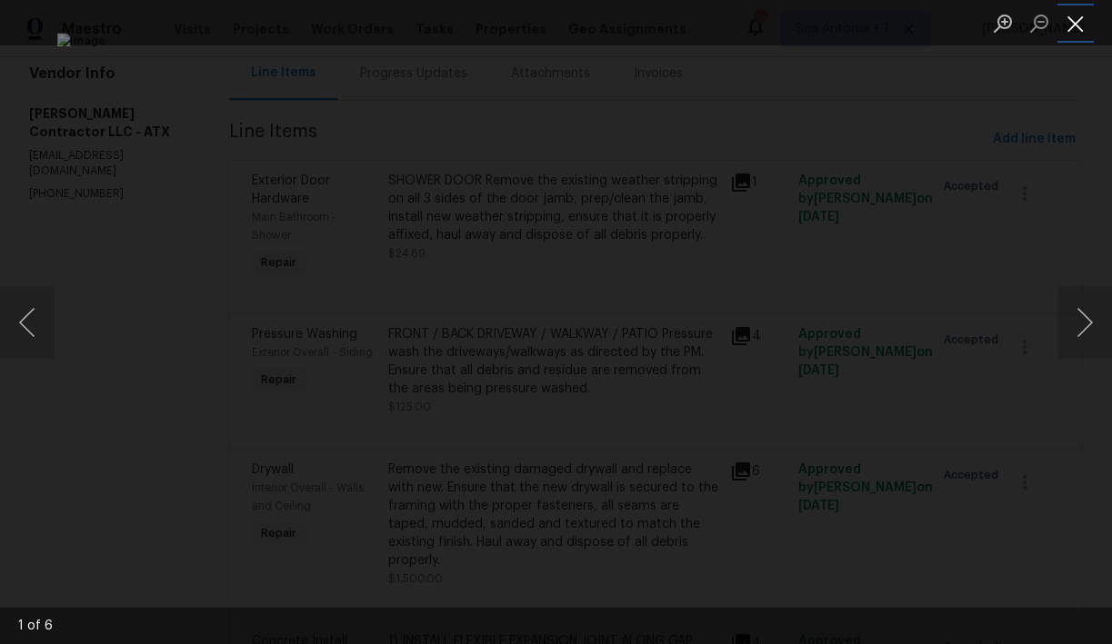
click at [1074, 29] on button "Close lightbox" at bounding box center [1075, 23] width 36 height 32
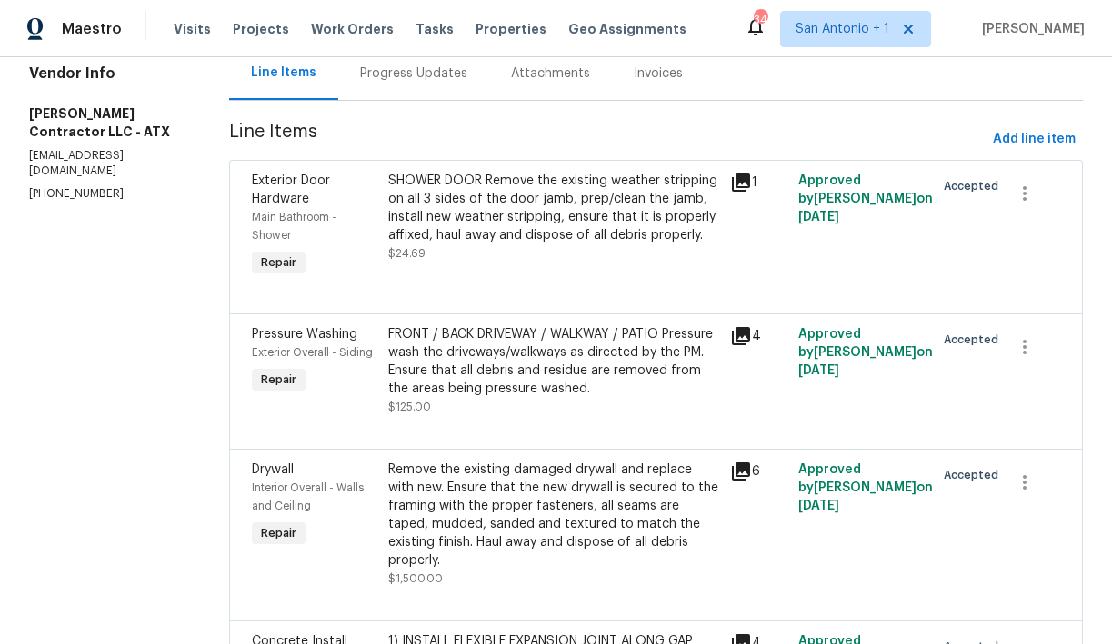
scroll to position [0, 0]
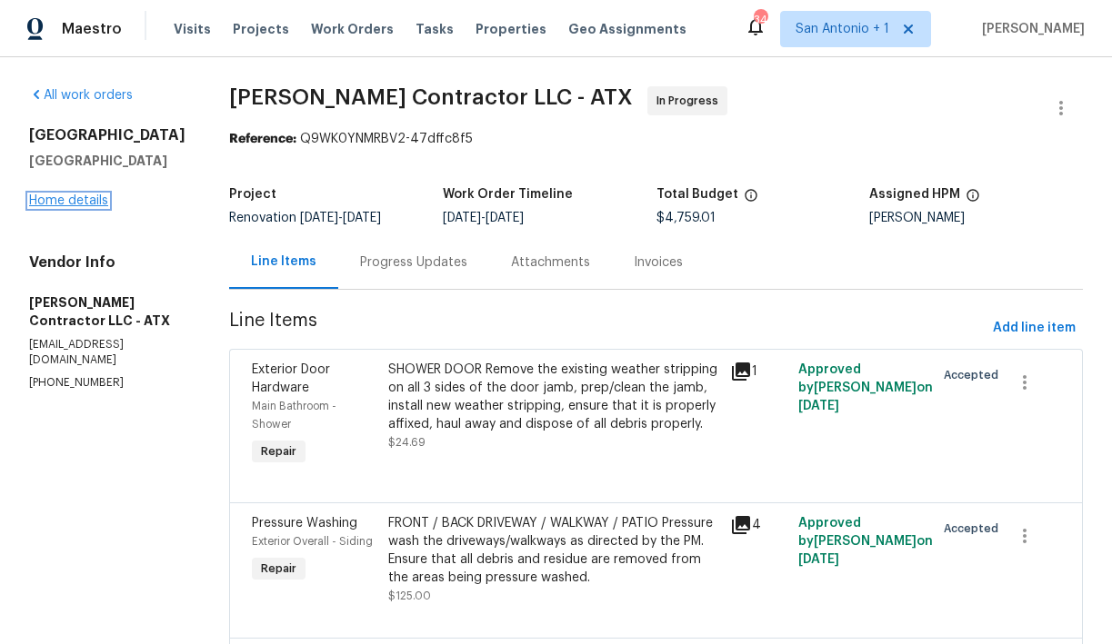
click at [60, 199] on link "Home details" at bounding box center [68, 201] width 79 height 13
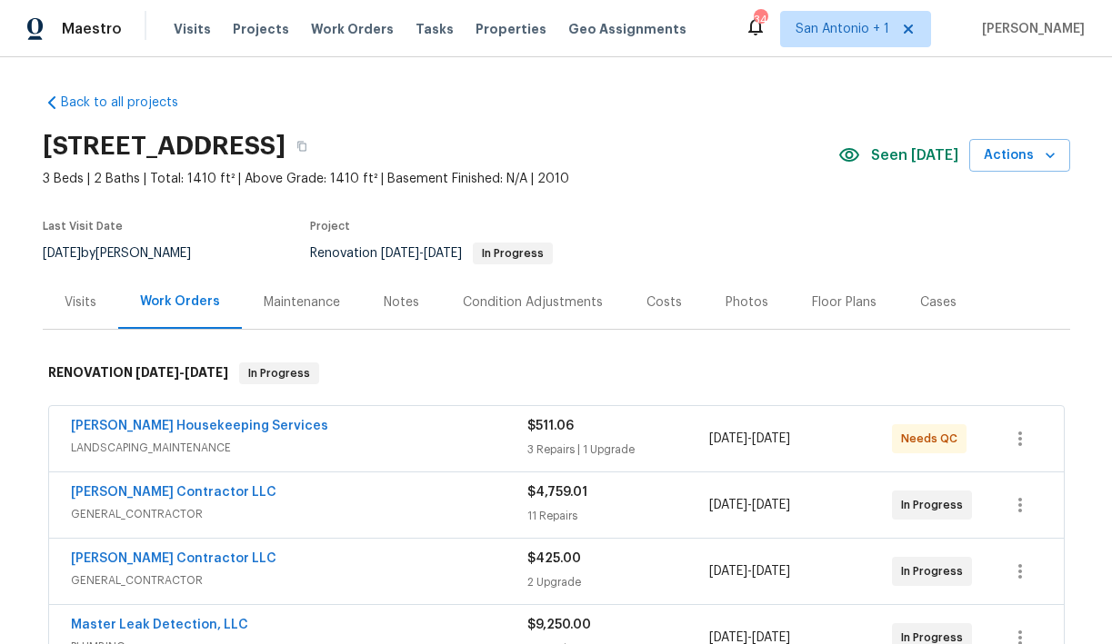
click at [394, 297] on div "Notes" at bounding box center [401, 303] width 35 height 18
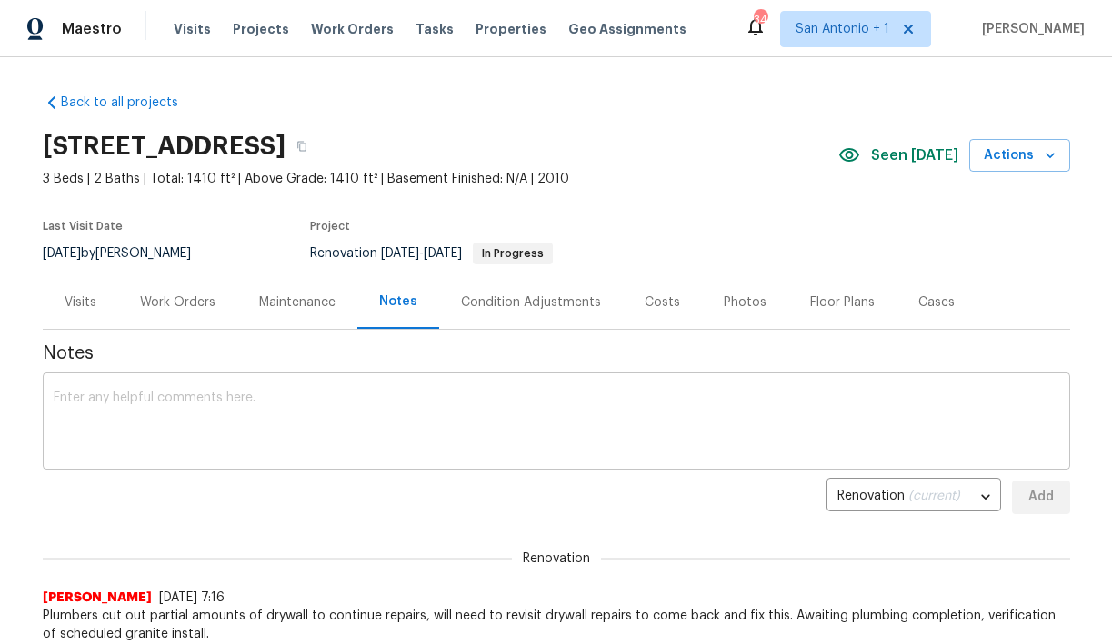
click at [414, 399] on textarea at bounding box center [556, 424] width 1005 height 64
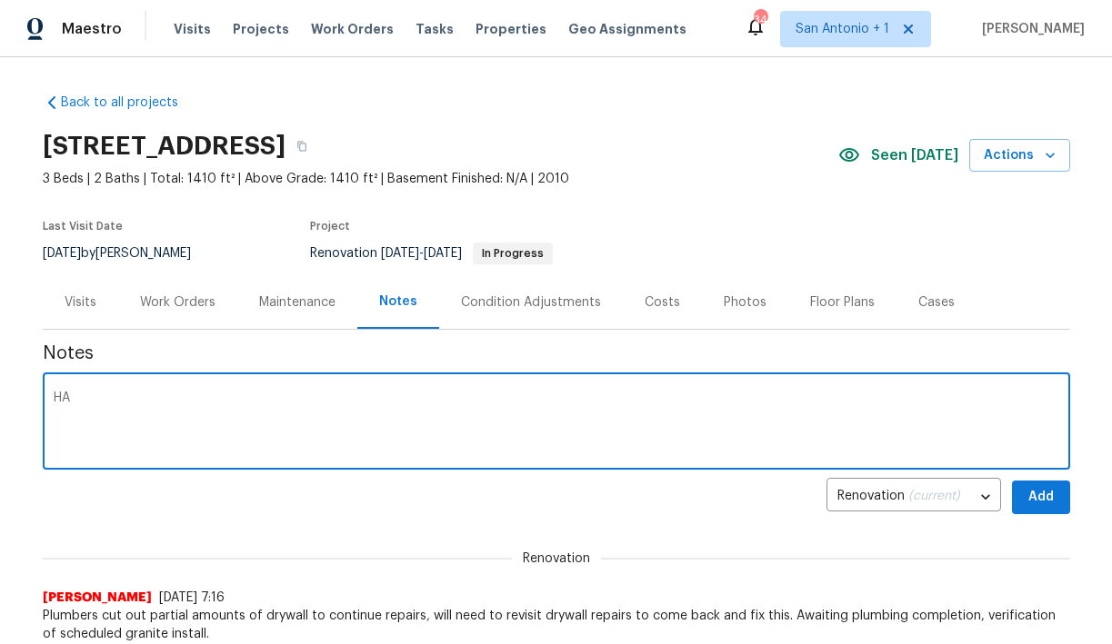
type textarea "H"
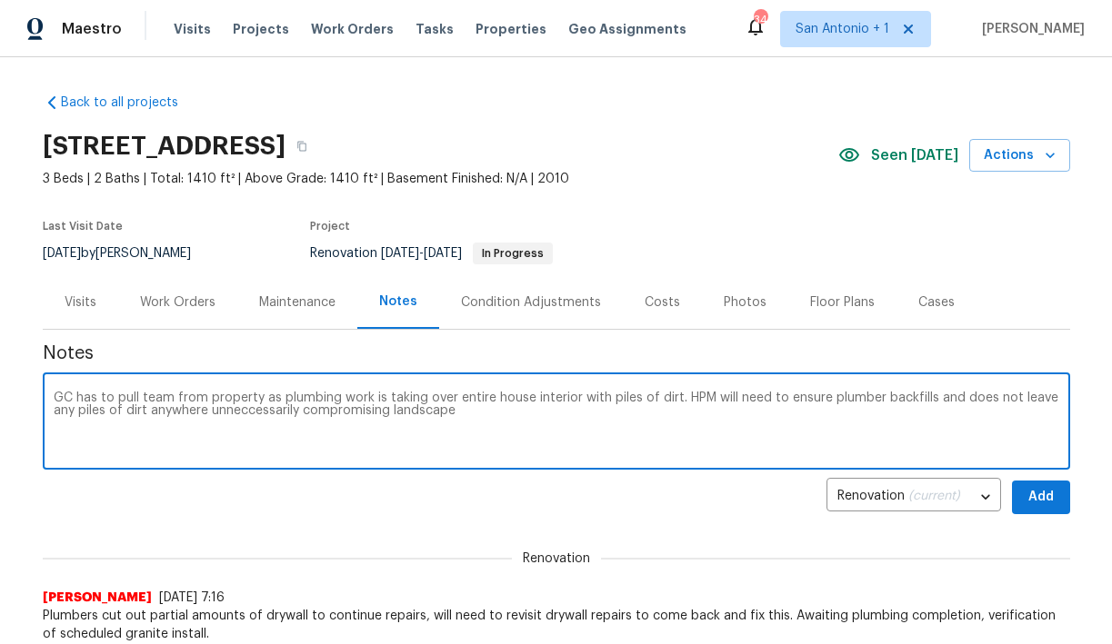
click at [247, 412] on textarea "GC has to pull team from property as plumbing work is taking over entire house …" at bounding box center [556, 424] width 1005 height 64
click at [454, 413] on textarea "GC has to pull team from property as plumbing work is taking over entire house …" at bounding box center [556, 424] width 1005 height 64
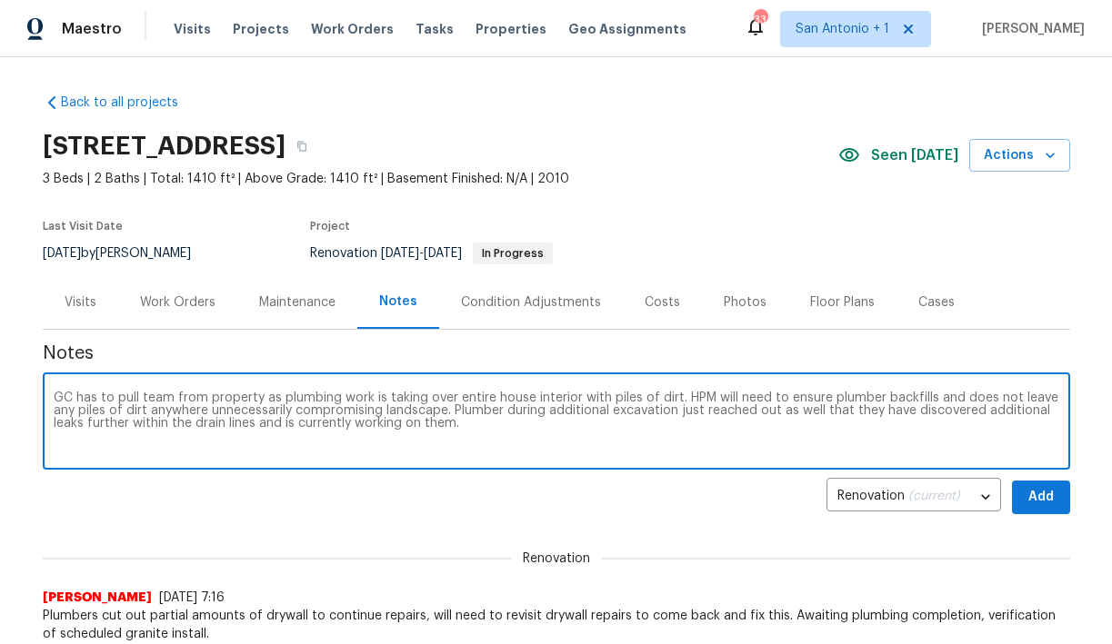
type textarea "GC has to pull team from property as plumbing work is taking over entire house …"
click at [1039, 492] on span "Add" at bounding box center [1040, 497] width 29 height 23
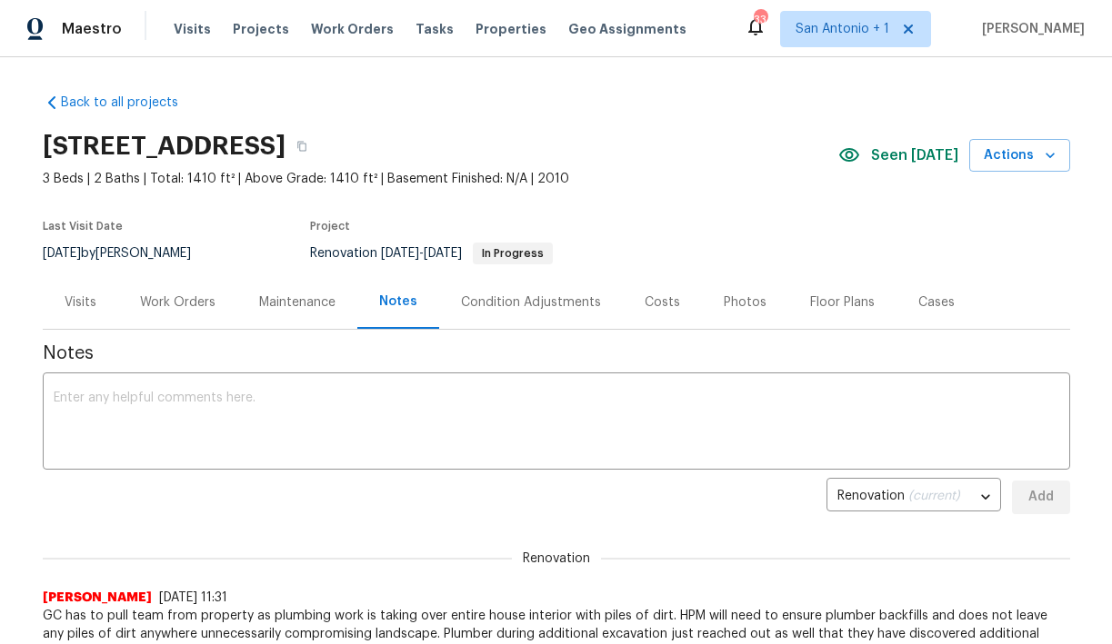
click at [173, 303] on div "Work Orders" at bounding box center [177, 303] width 75 height 18
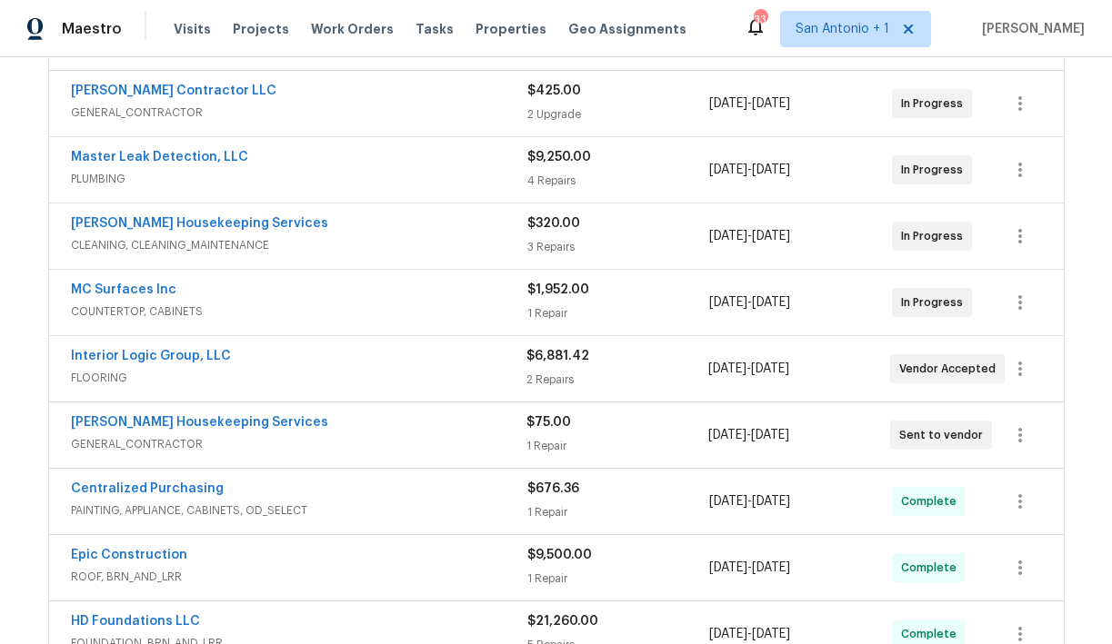
scroll to position [455, 0]
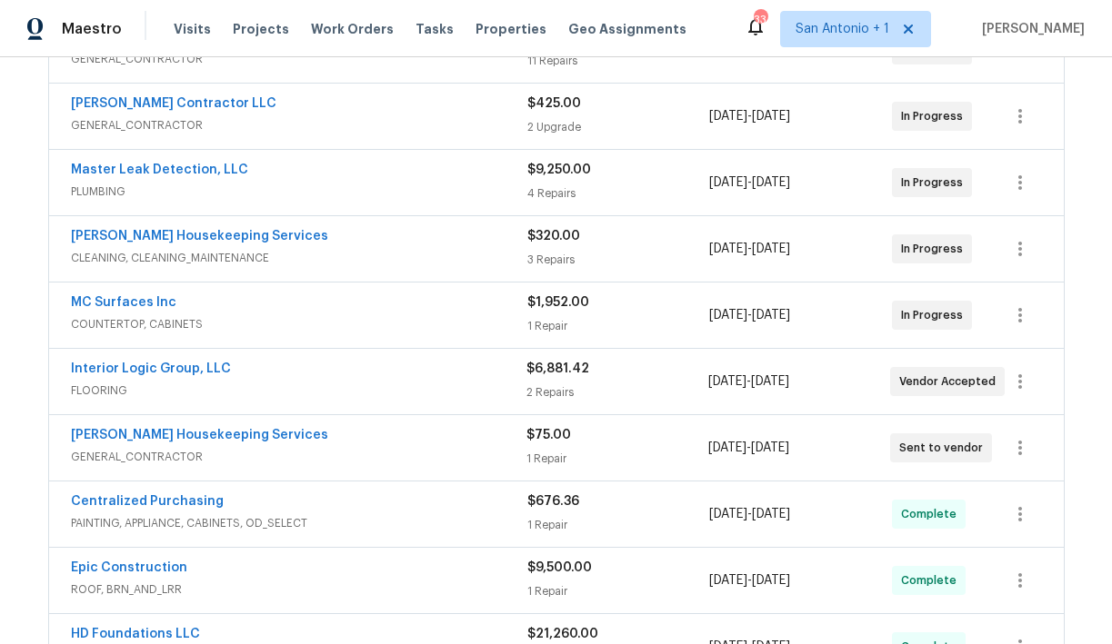
click at [147, 310] on span "MC Surfaces Inc" at bounding box center [123, 303] width 105 height 18
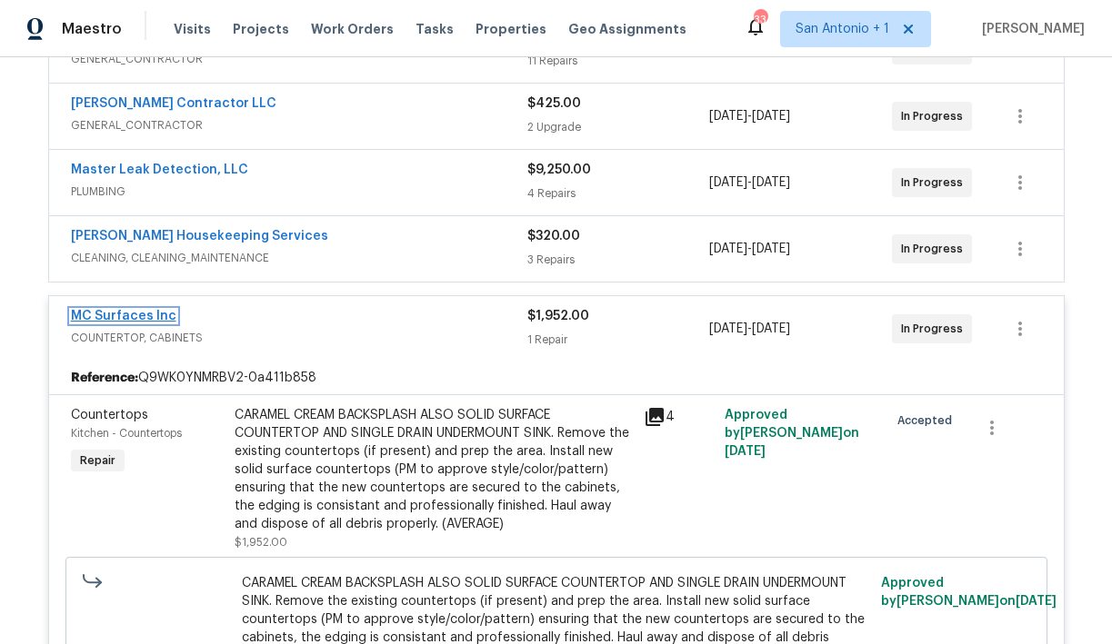
click at [137, 318] on link "MC Surfaces Inc" at bounding box center [123, 316] width 105 height 13
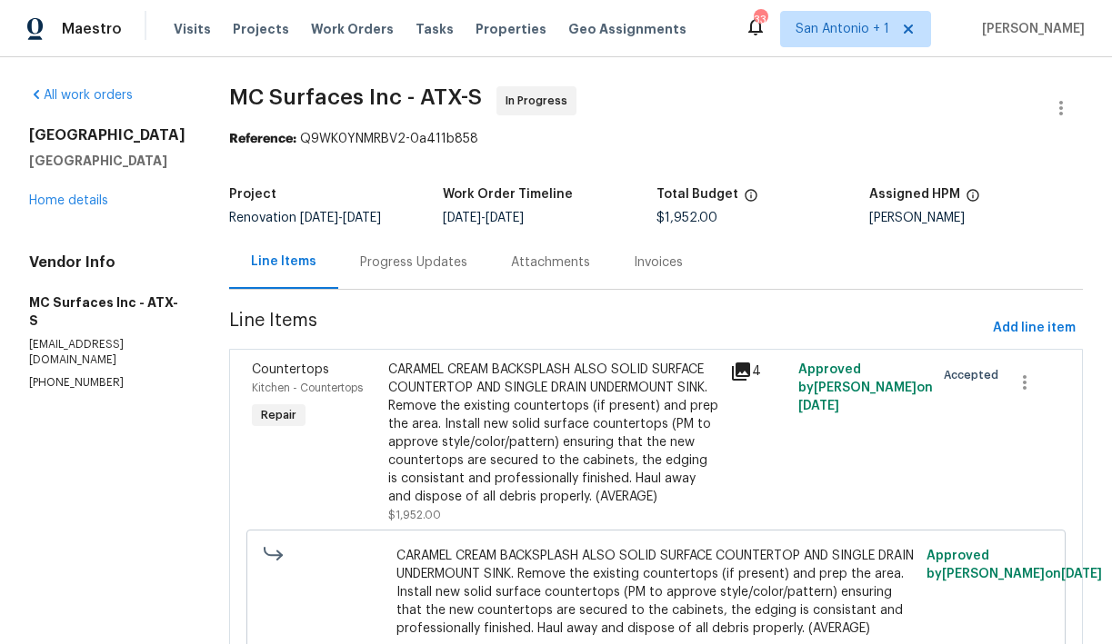
click at [410, 258] on div "Progress Updates" at bounding box center [413, 263] width 107 height 18
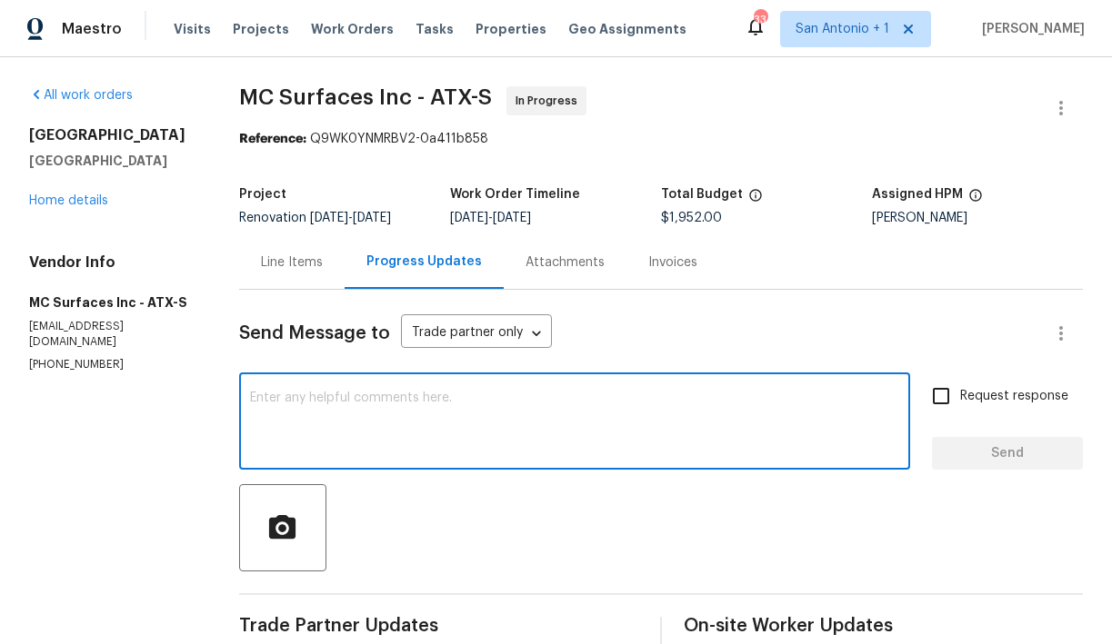
click at [444, 403] on textarea at bounding box center [574, 424] width 649 height 64
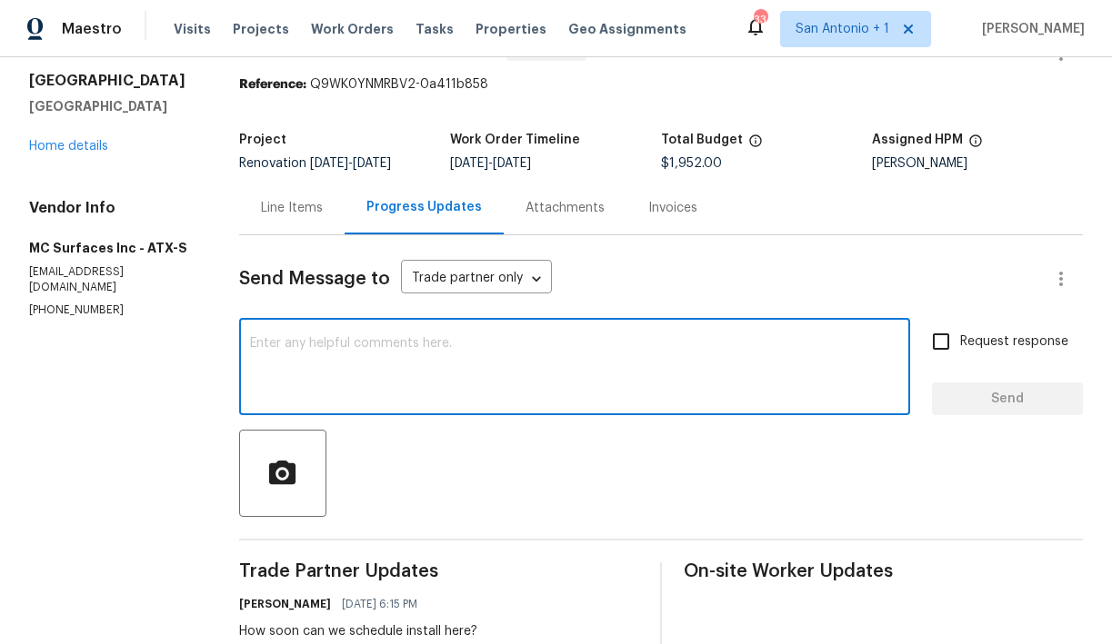
scroll to position [93, 0]
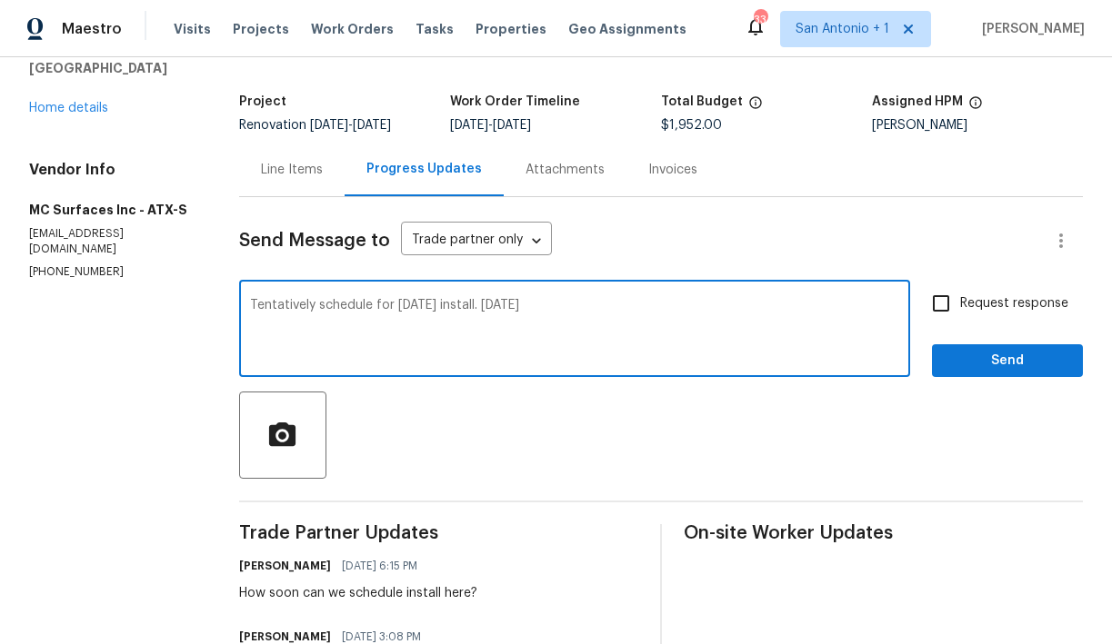
type textarea "Tentatively schedule for Friday install. 9/5/25"
click at [991, 367] on span "Send" at bounding box center [1007, 361] width 122 height 23
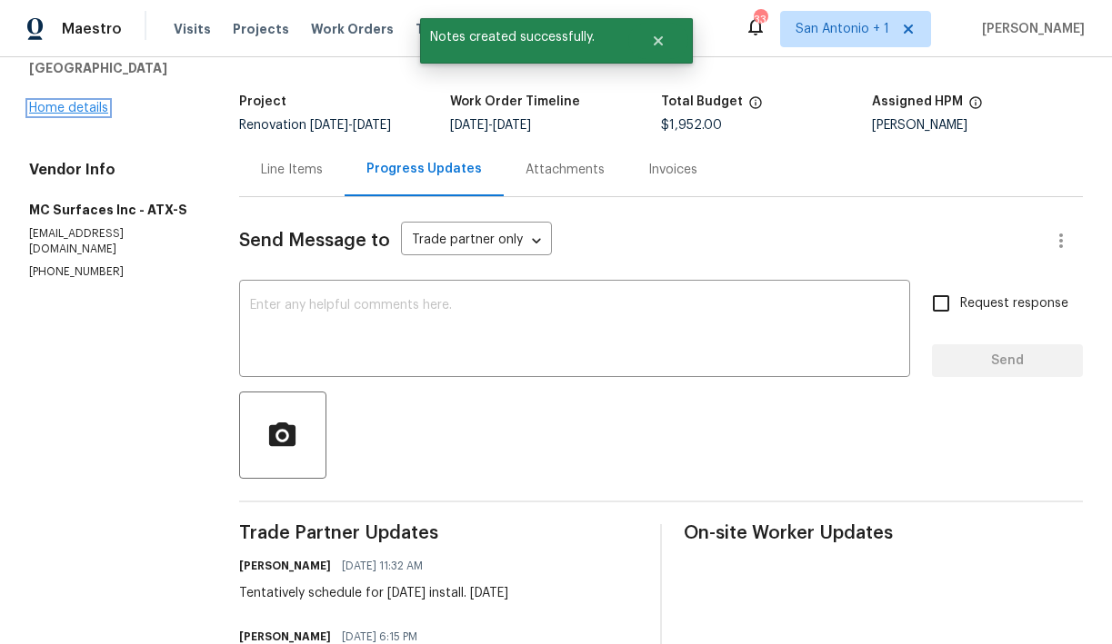
click at [85, 115] on link "Home details" at bounding box center [68, 108] width 79 height 13
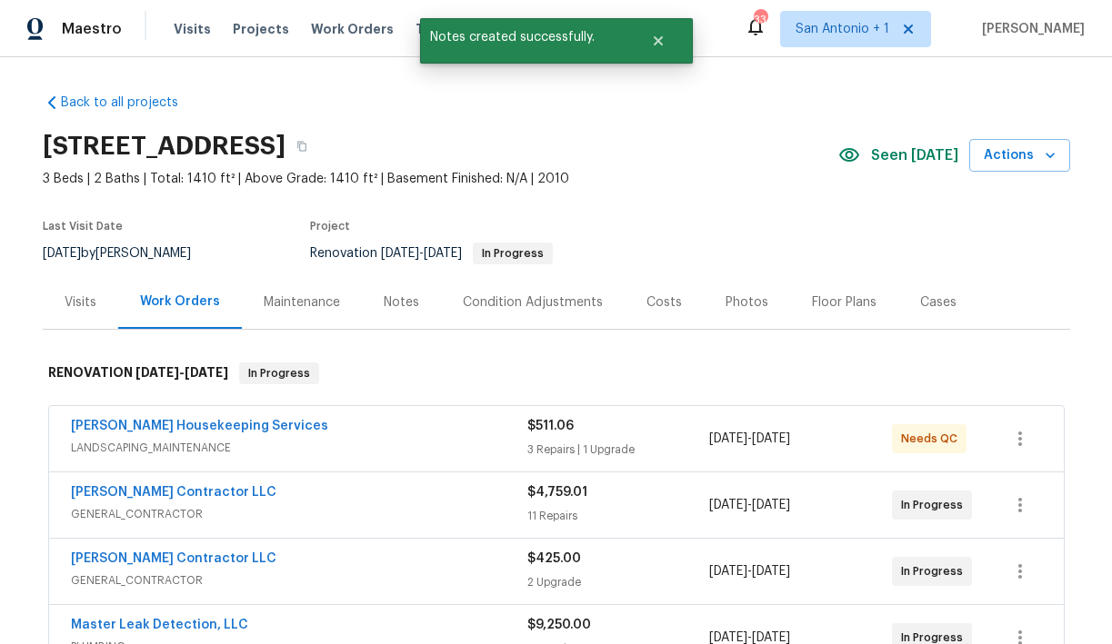
click at [417, 301] on div "Notes" at bounding box center [401, 302] width 79 height 54
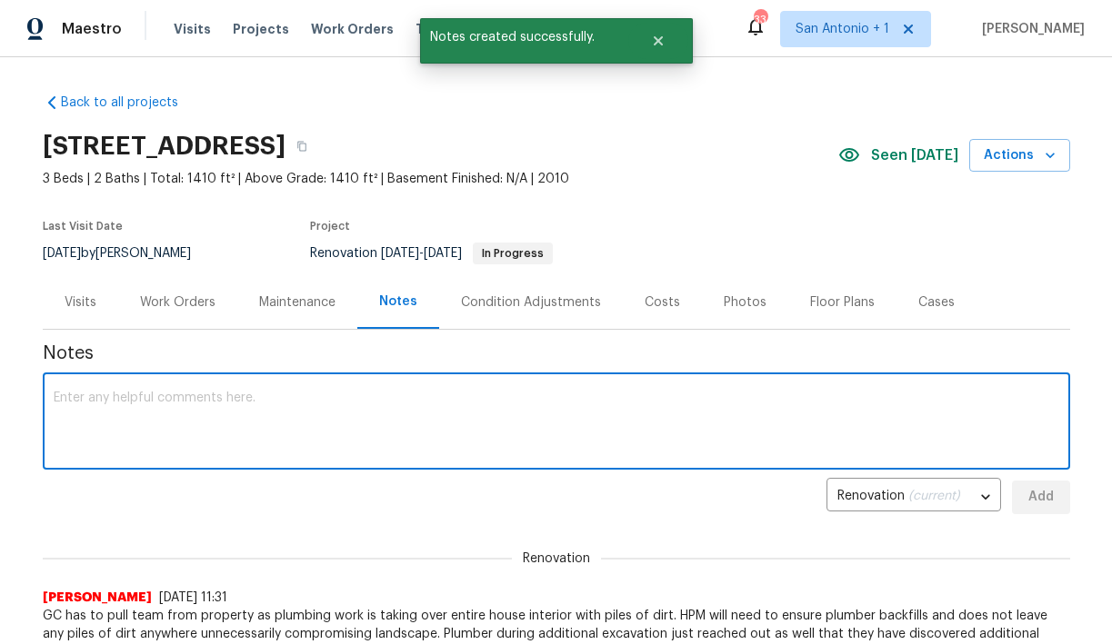
click at [409, 394] on textarea at bounding box center [556, 424] width 1005 height 64
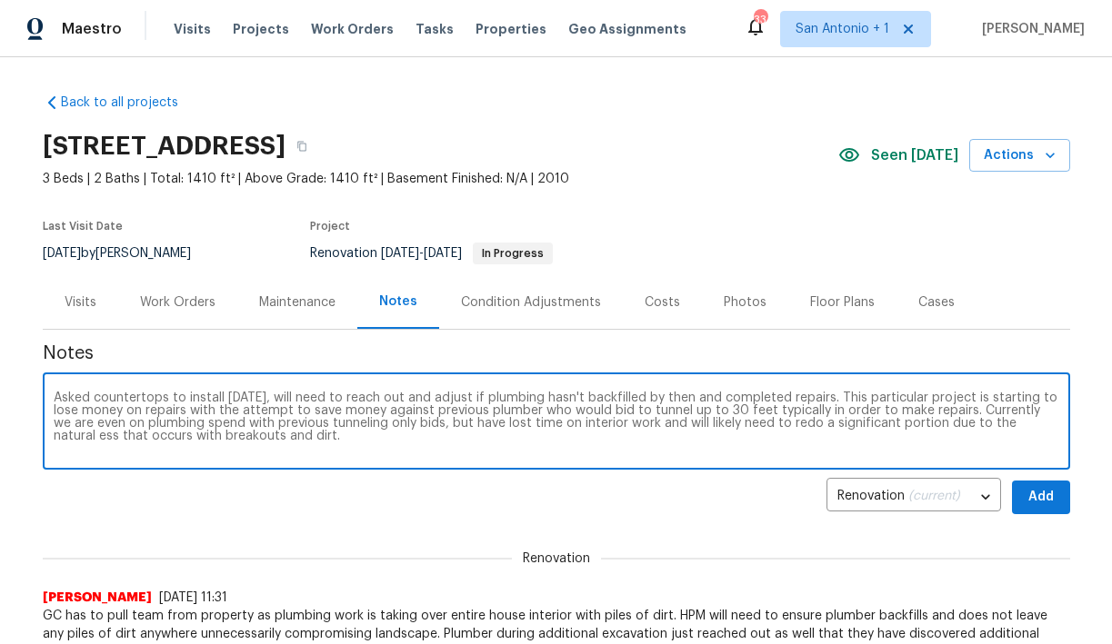
click at [1009, 426] on textarea "Asked countertops to install friday, will need to reach out and adjust if plumb…" at bounding box center [556, 424] width 1005 height 64
type textarea "Asked countertops to install [DATE], will need to reach out and adjust if plumb…"
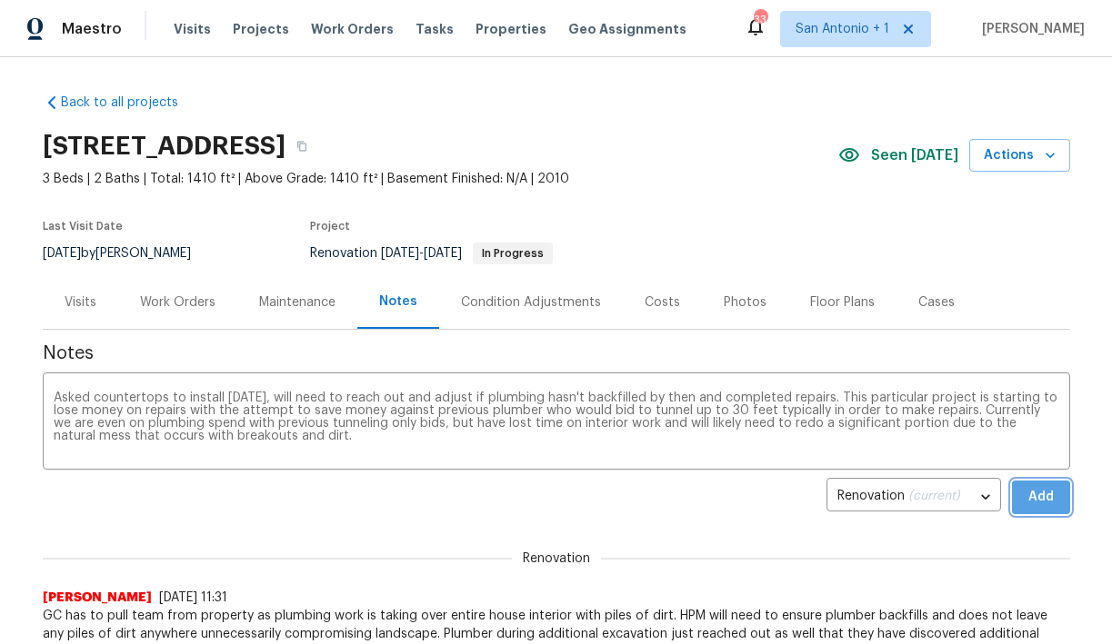
click at [1053, 485] on button "Add" at bounding box center [1041, 498] width 58 height 34
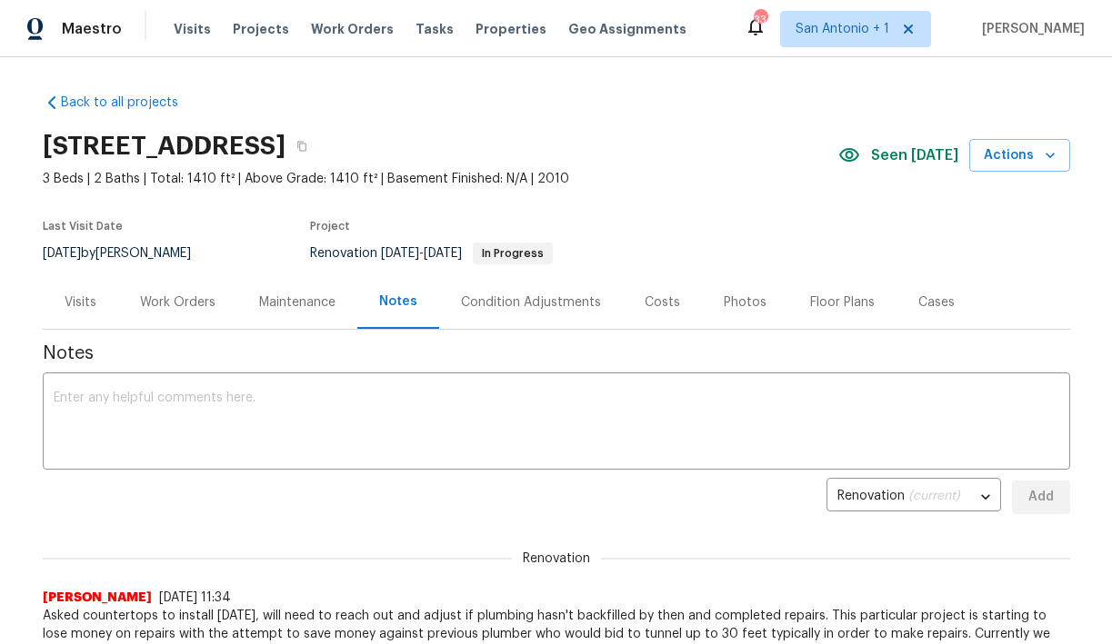
click at [192, 301] on div "Work Orders" at bounding box center [177, 303] width 75 height 18
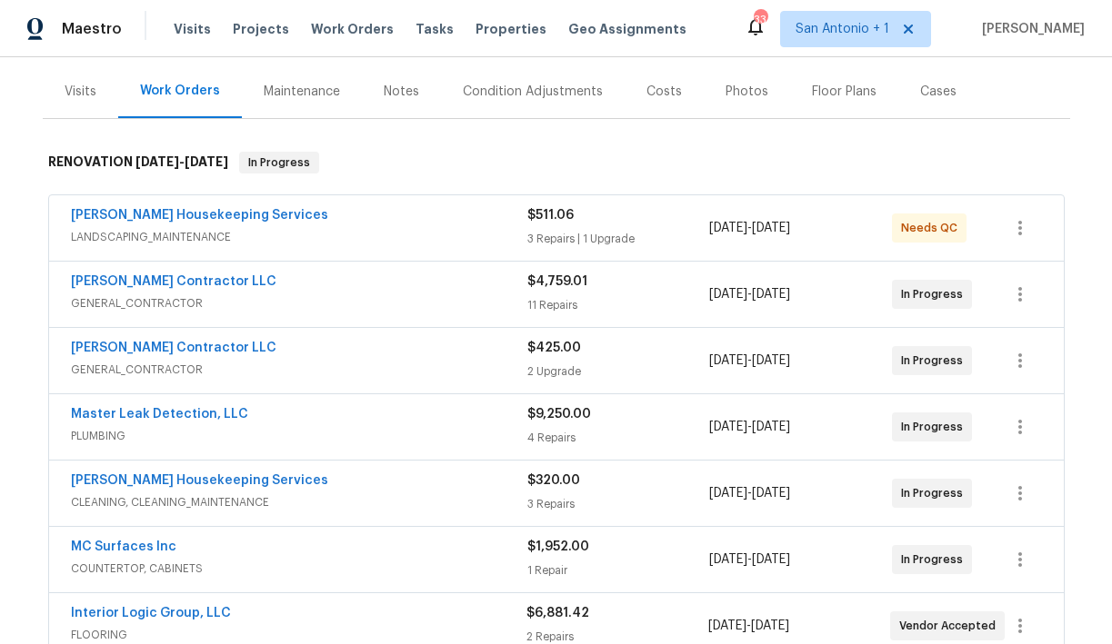
scroll to position [213, 0]
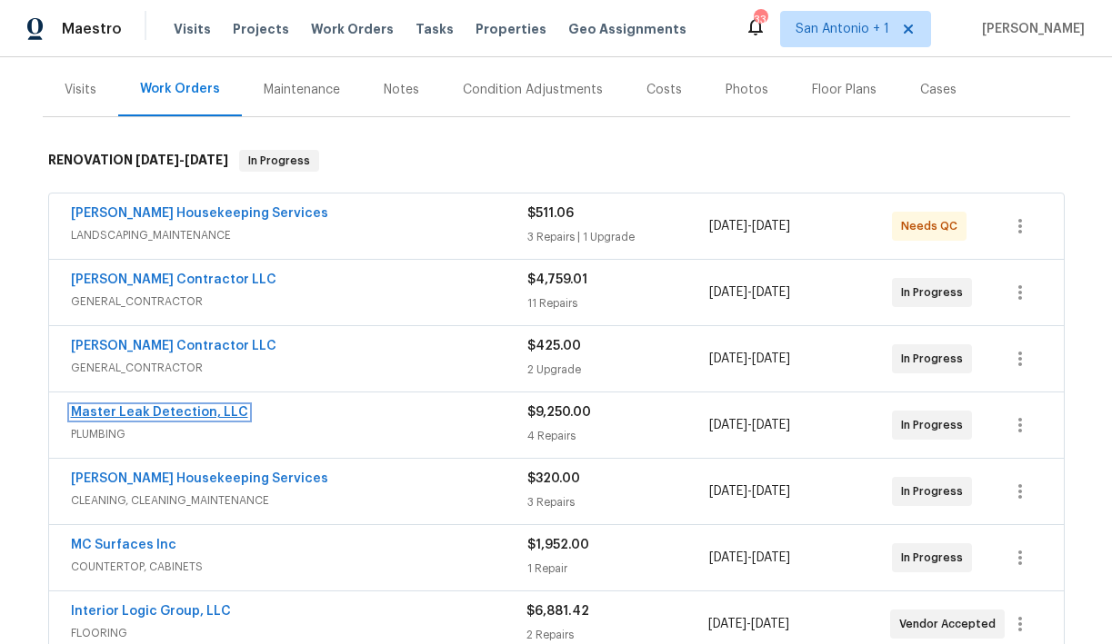
click at [153, 411] on link "Master Leak Detection, LLC" at bounding box center [159, 412] width 177 height 13
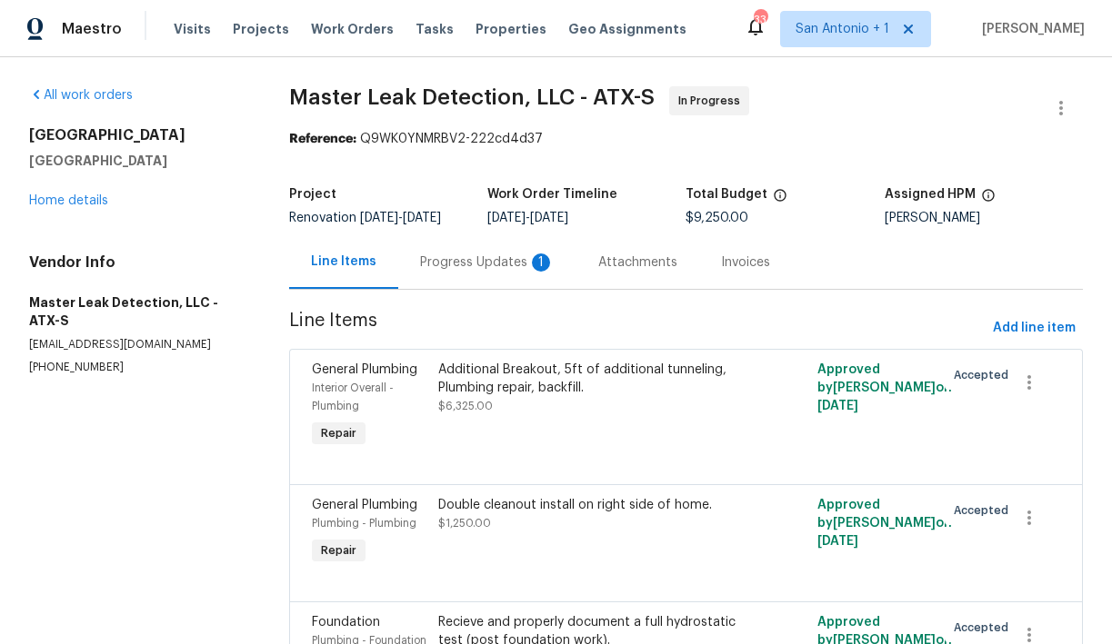
click at [464, 271] on div "Progress Updates 1" at bounding box center [487, 263] width 135 height 18
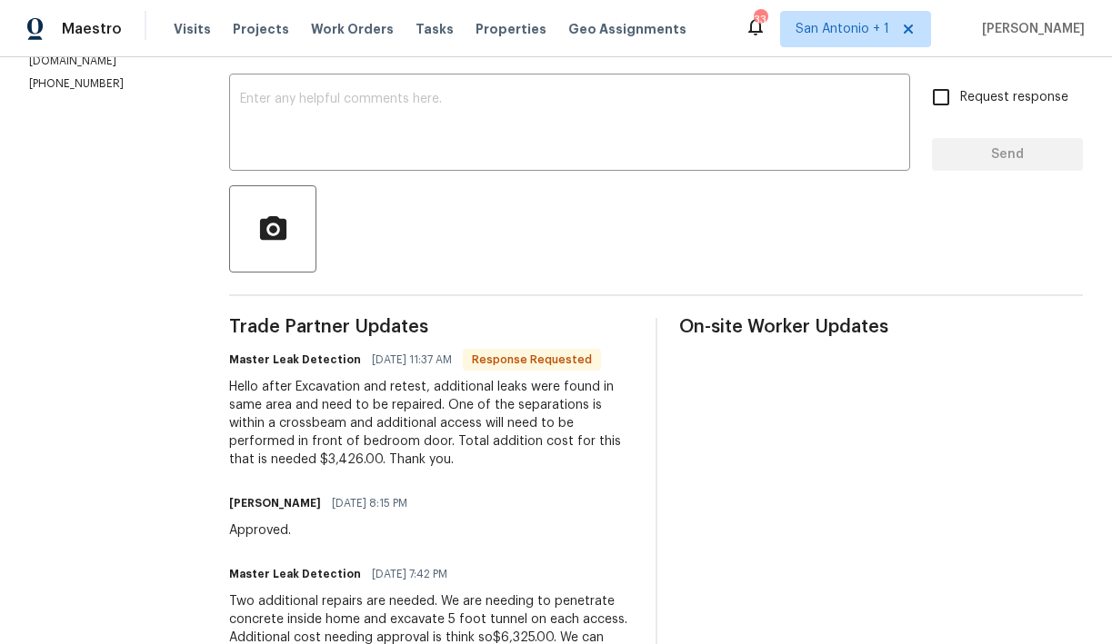
scroll to position [272, 0]
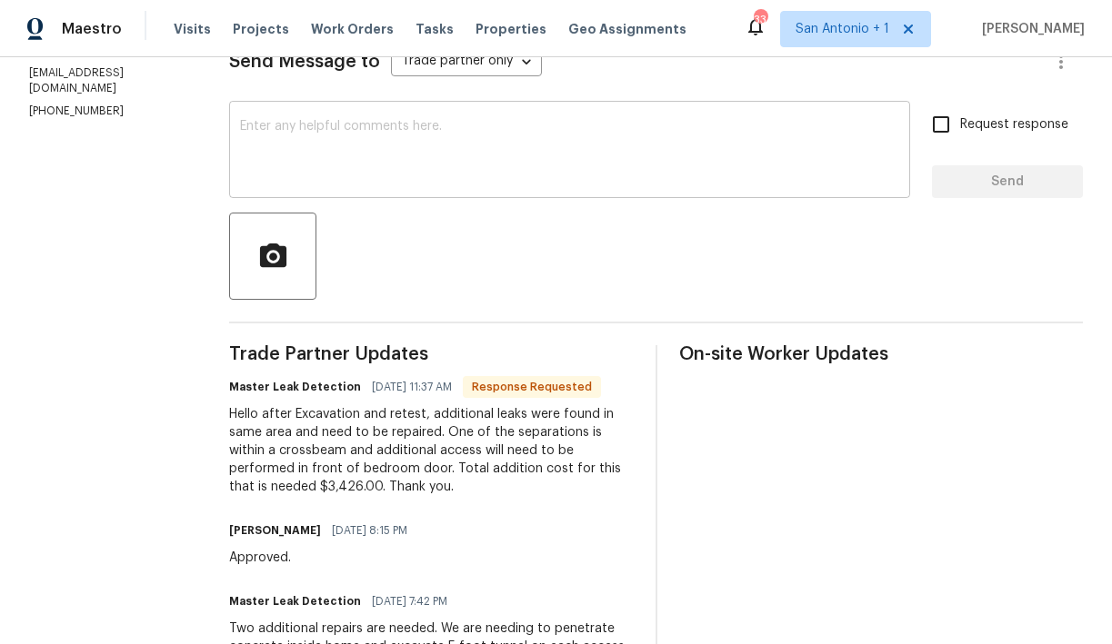
click at [408, 135] on textarea at bounding box center [569, 152] width 659 height 64
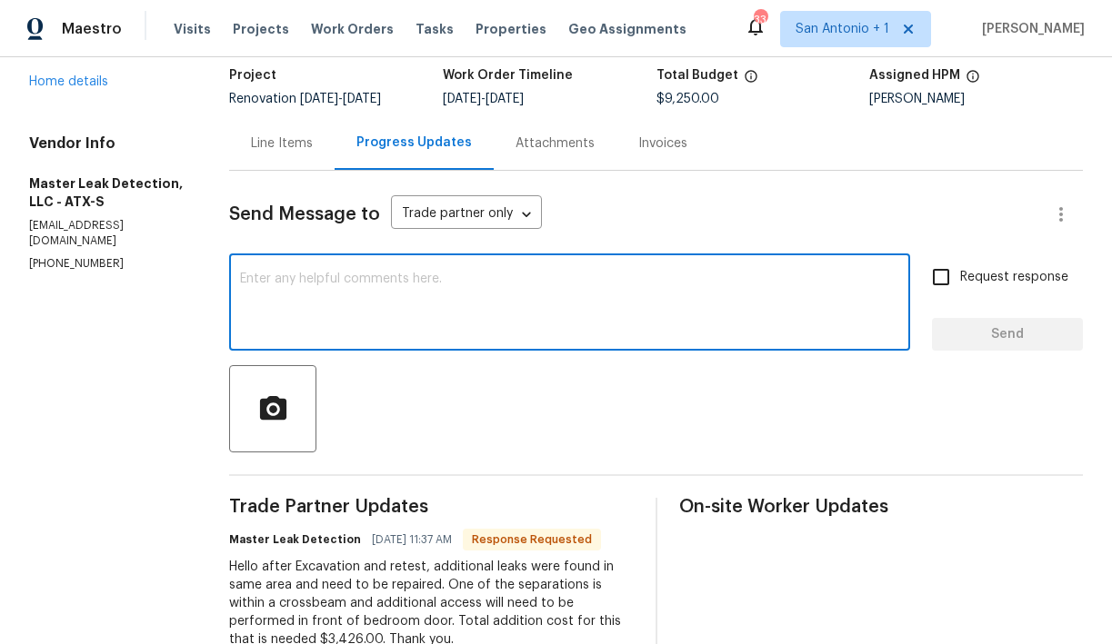
scroll to position [117, 0]
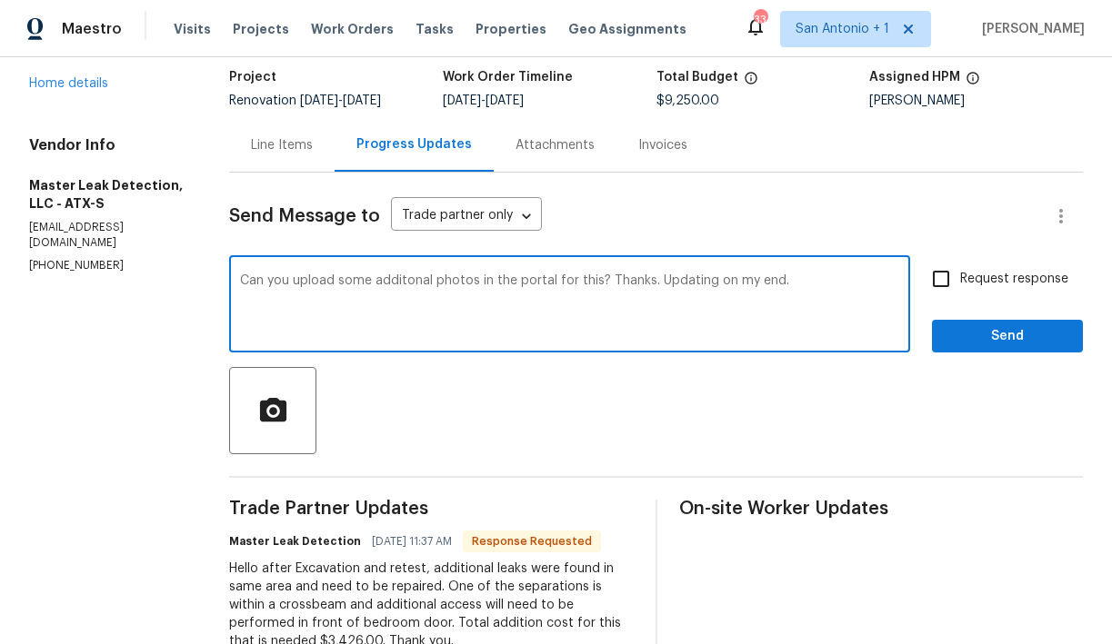
type textarea "Can you upload some additonal photos in the portal for this? Thanks. Updating o…"
click at [958, 346] on span "Send" at bounding box center [1007, 336] width 122 height 23
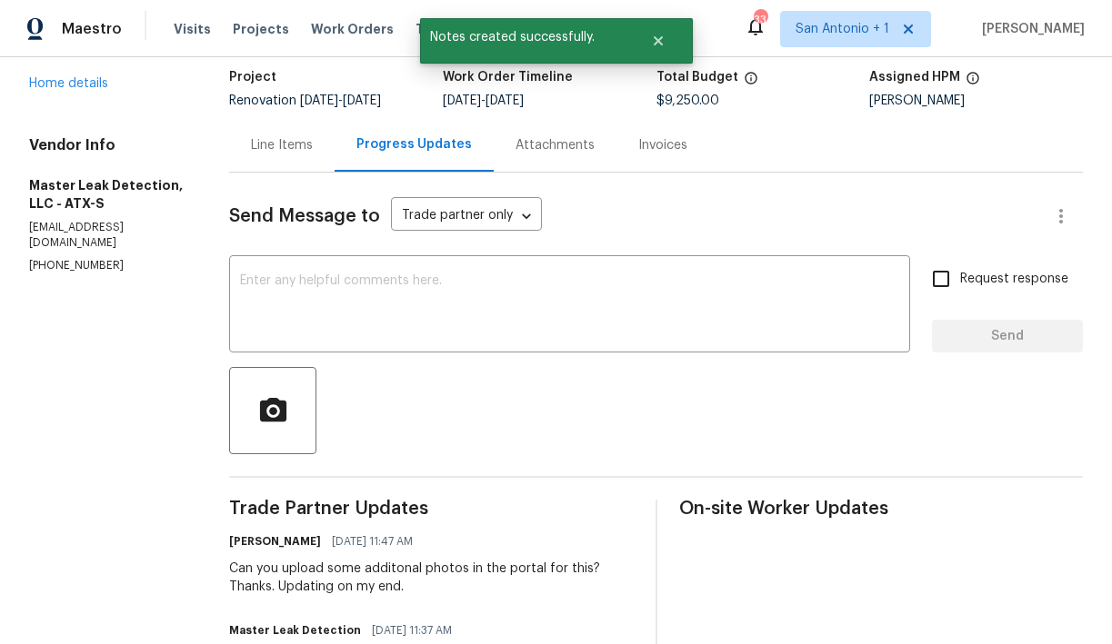
click at [282, 138] on div "Line Items" at bounding box center [282, 145] width 62 height 18
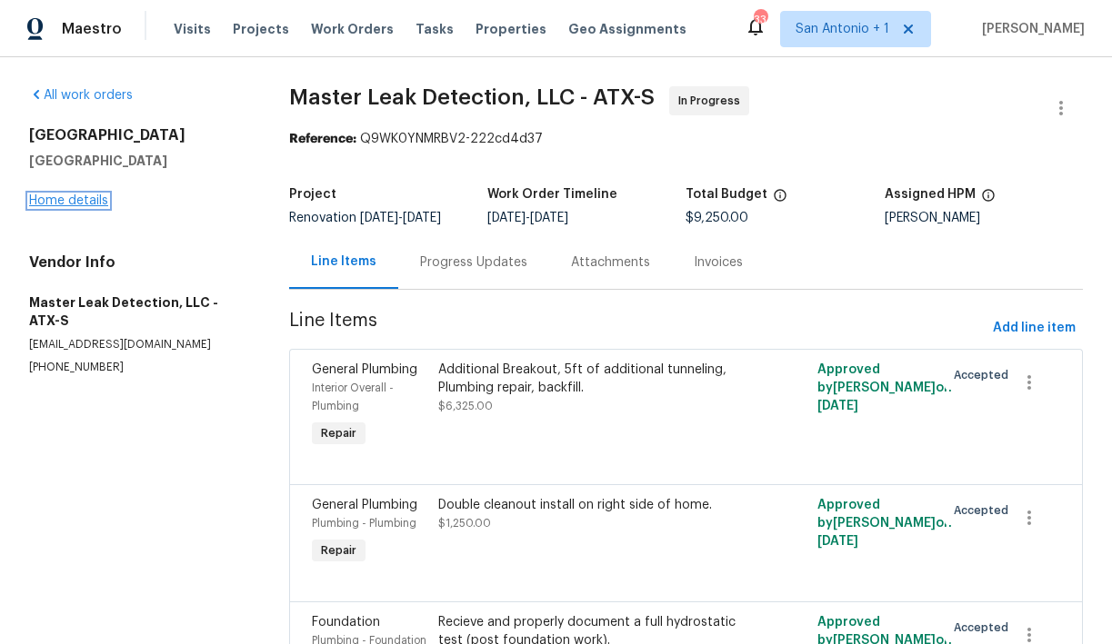
click at [81, 205] on link "Home details" at bounding box center [68, 201] width 79 height 13
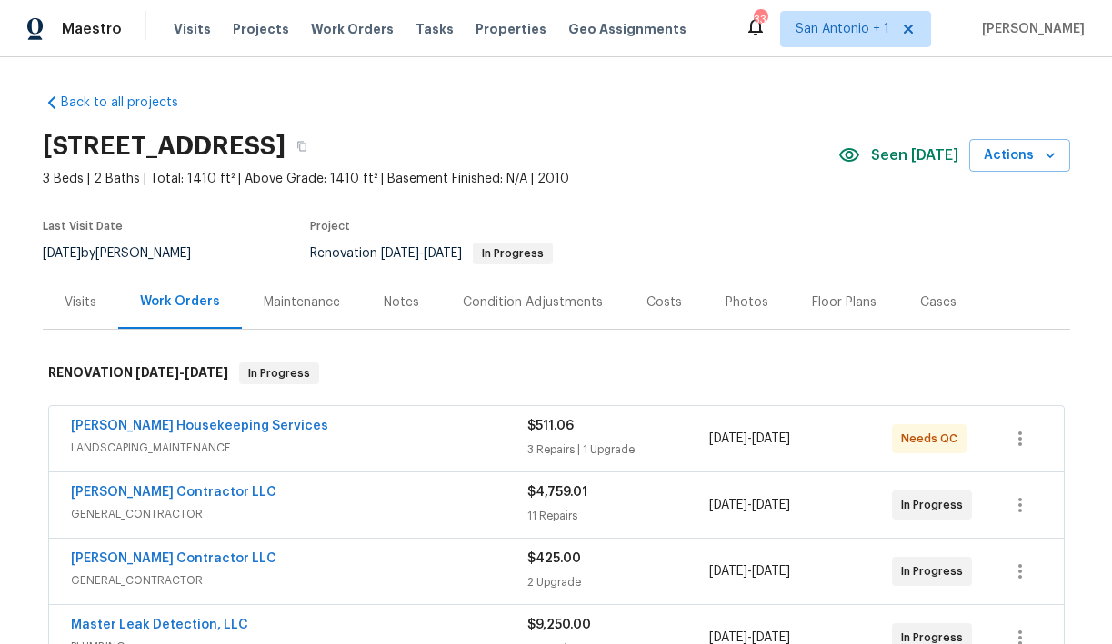
click at [395, 304] on div "Notes" at bounding box center [401, 303] width 35 height 18
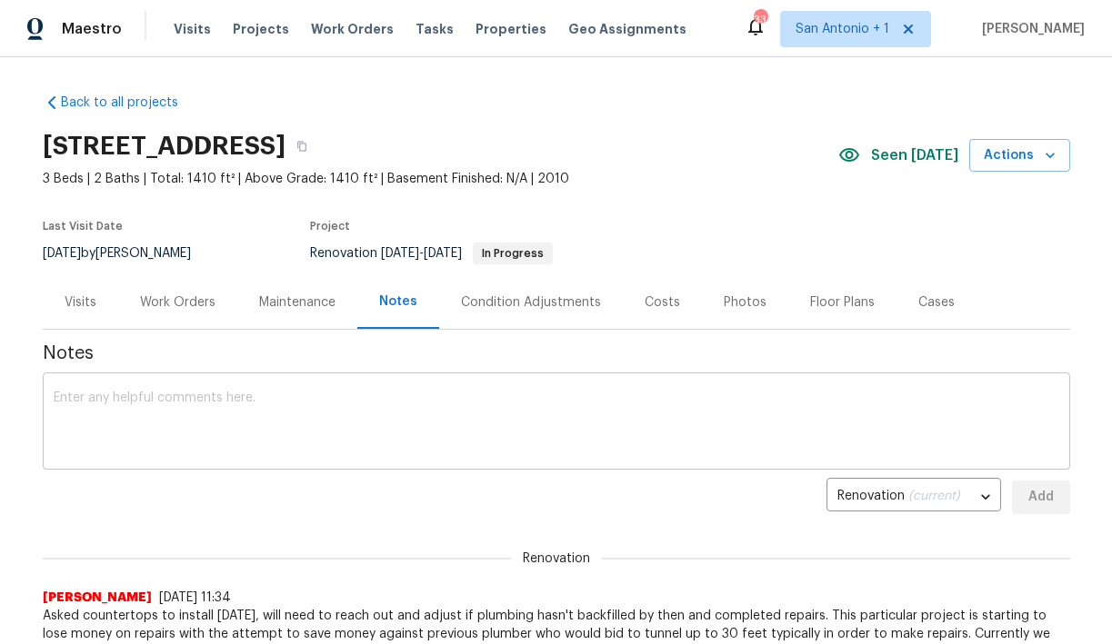
click at [391, 391] on div "x ​" at bounding box center [556, 423] width 1027 height 93
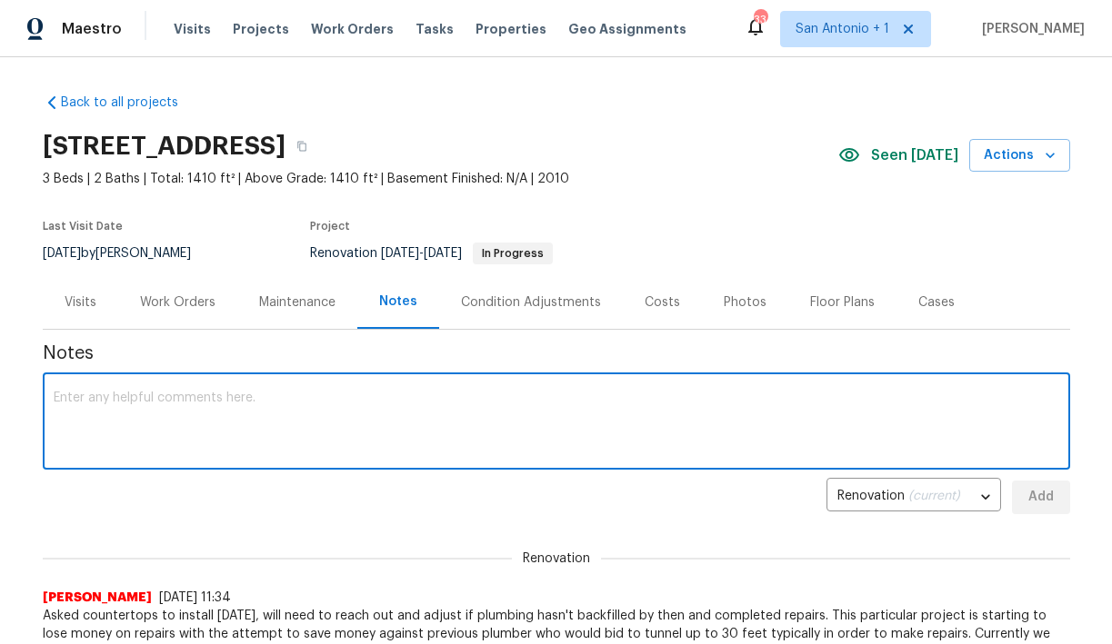
click at [391, 391] on div "x ​" at bounding box center [556, 423] width 1027 height 93
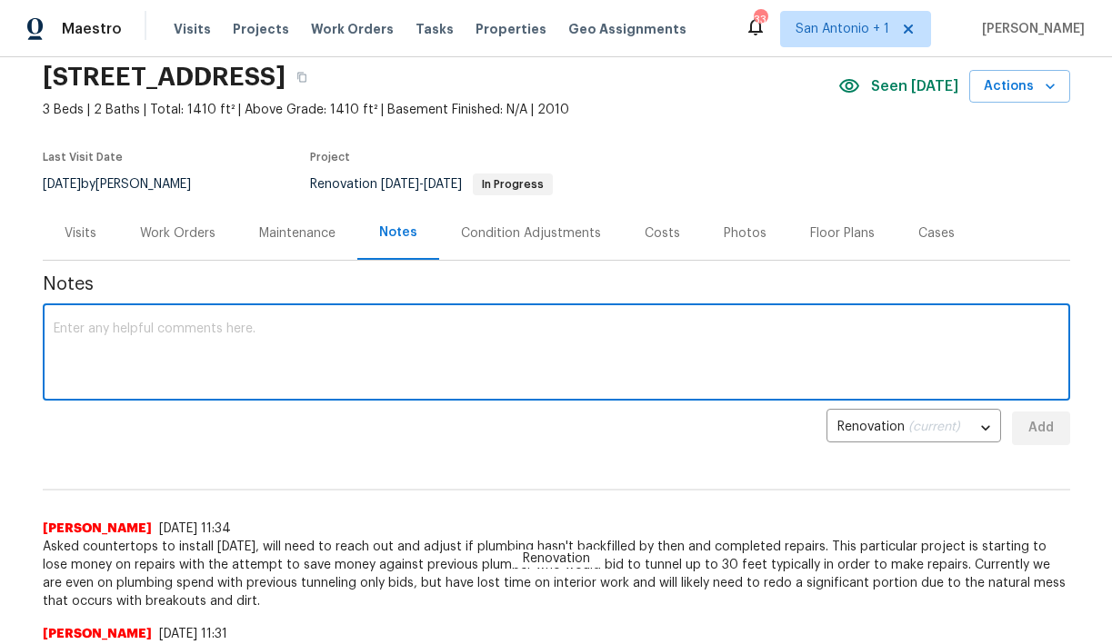
scroll to position [56, 0]
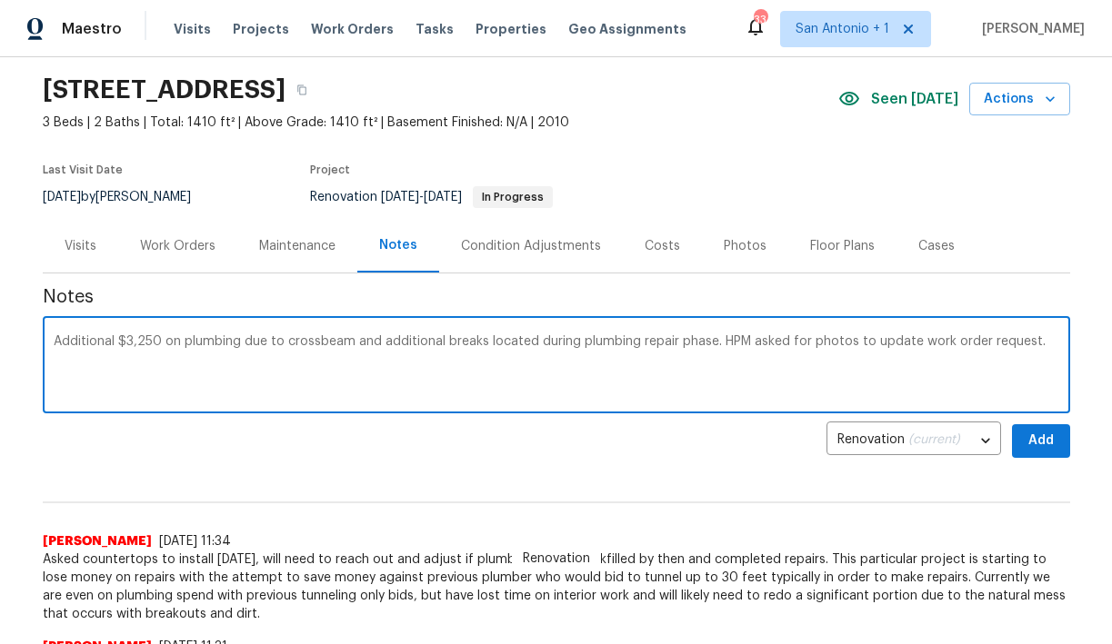
type textarea "Additional $3,250 on plumbing due to crossbeam and additional breaks located du…"
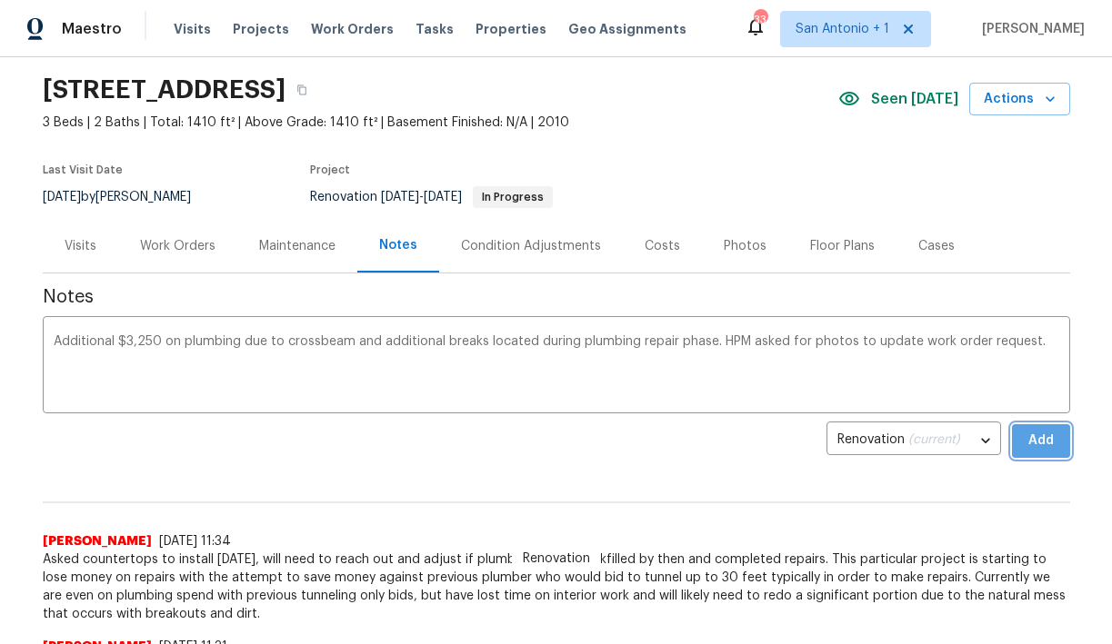
click at [1043, 447] on span "Add" at bounding box center [1040, 441] width 29 height 23
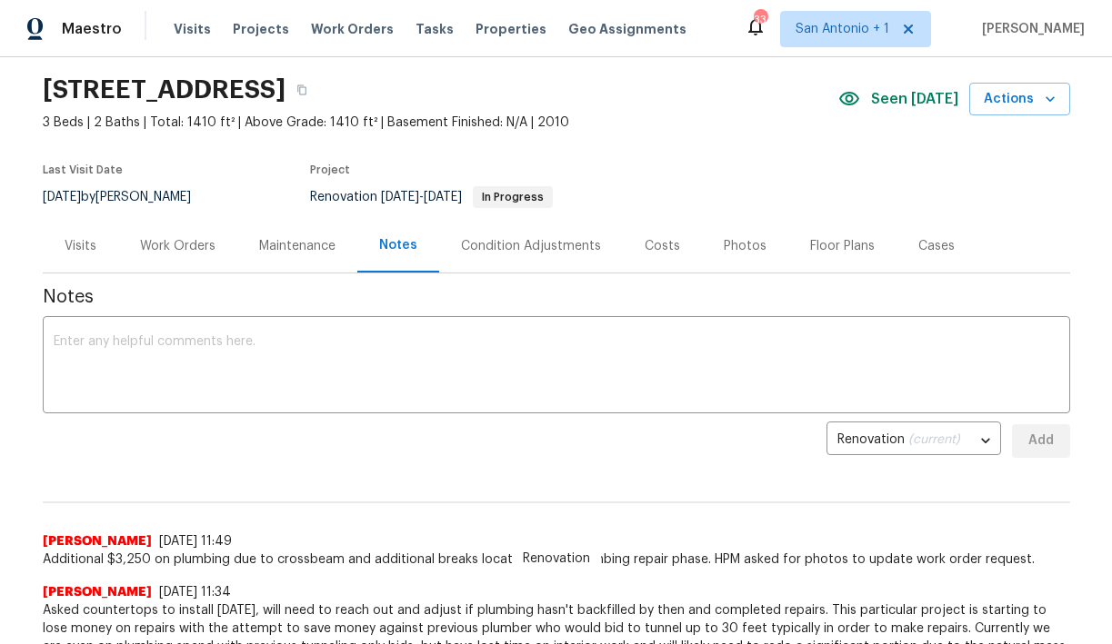
click at [630, 245] on div "Costs" at bounding box center [662, 246] width 79 height 54
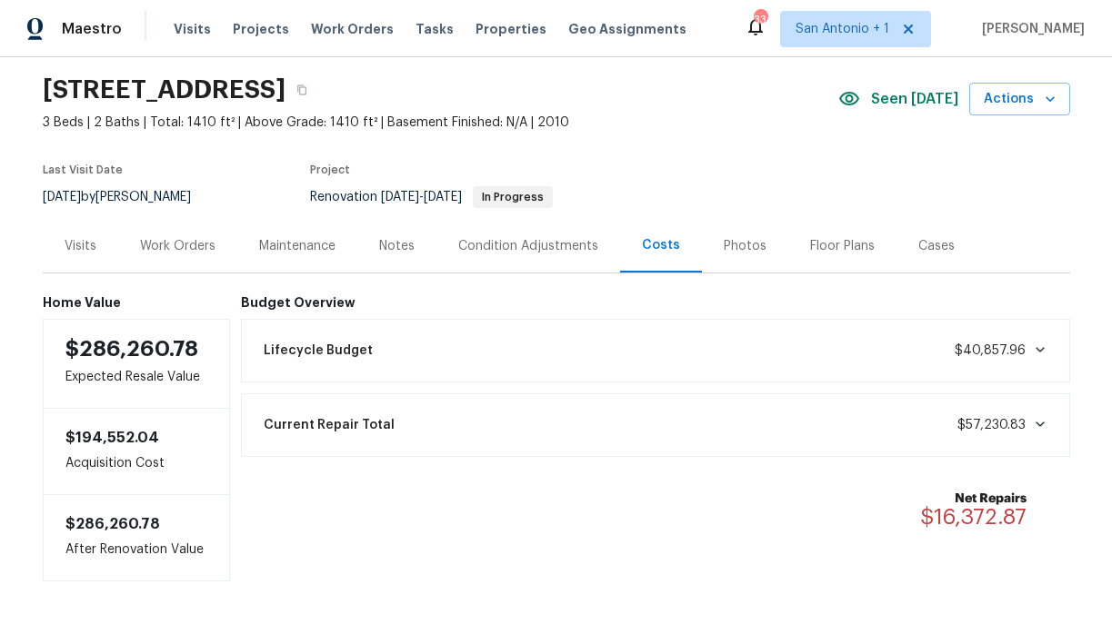
click at [385, 421] on div "Current Repair Total $57,230.83" at bounding box center [655, 425] width 805 height 40
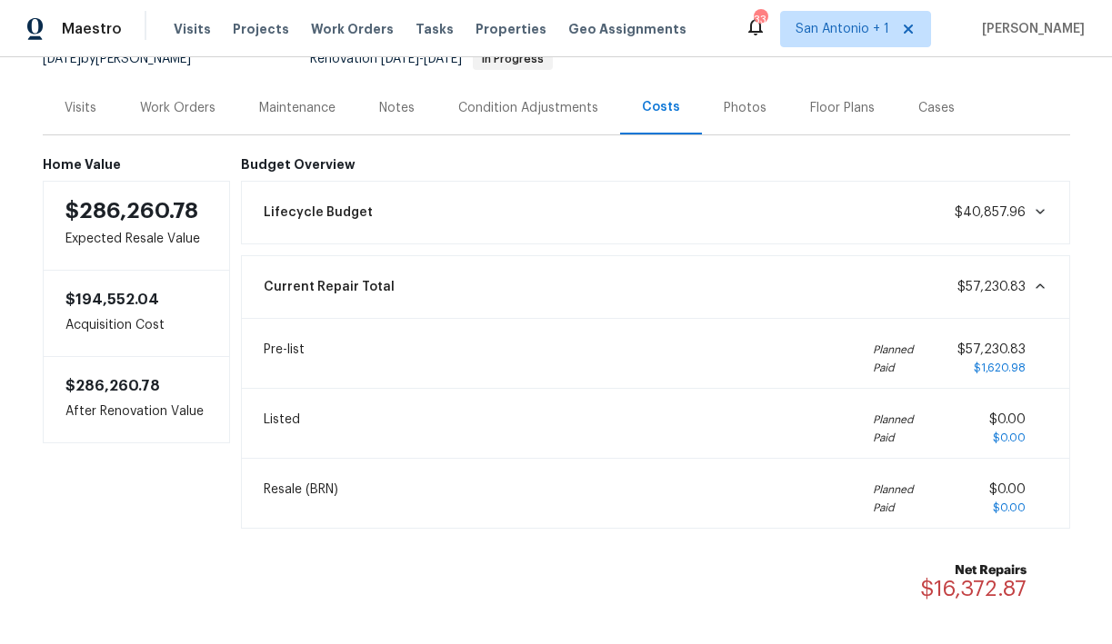
scroll to position [195, 0]
click at [382, 207] on div "Lifecycle Budget $40,857.96" at bounding box center [655, 212] width 805 height 40
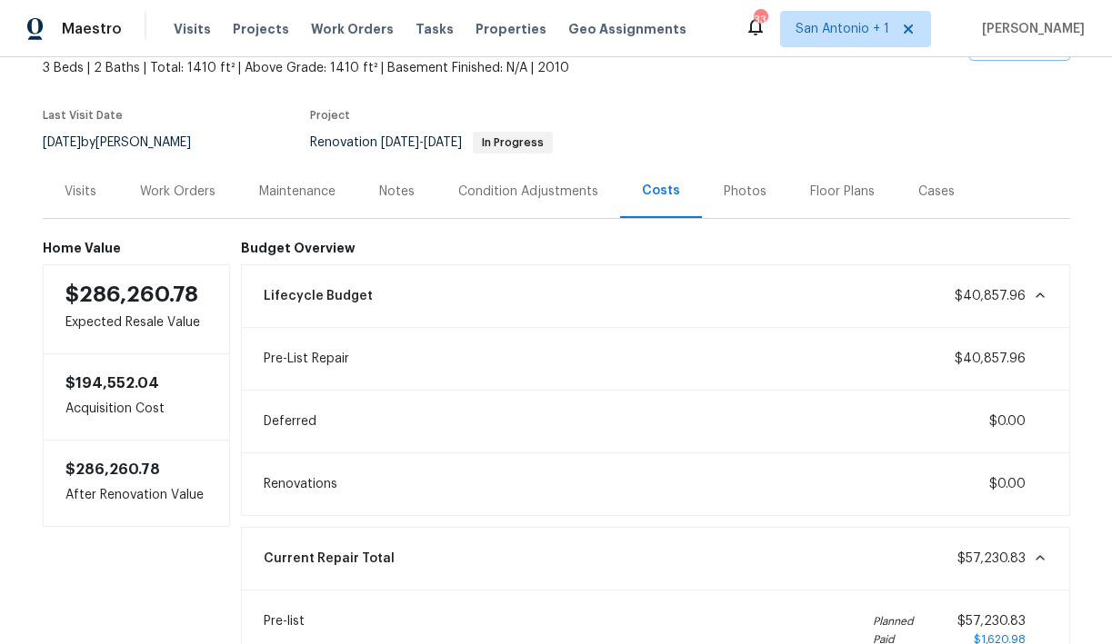
scroll to position [55, 0]
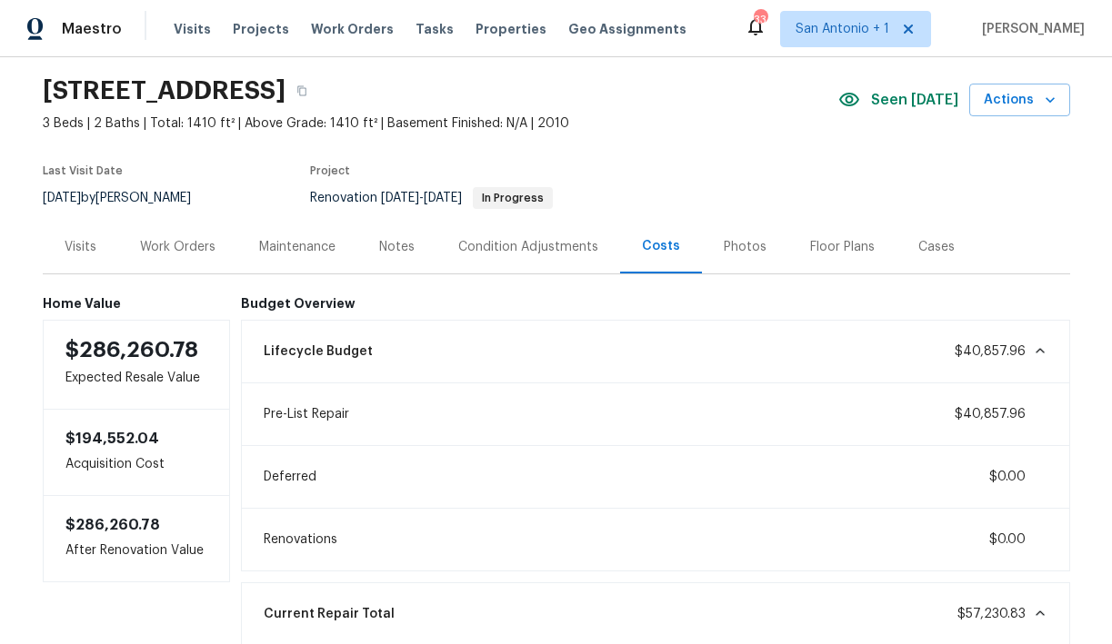
click at [191, 254] on div "Work Orders" at bounding box center [177, 247] width 75 height 18
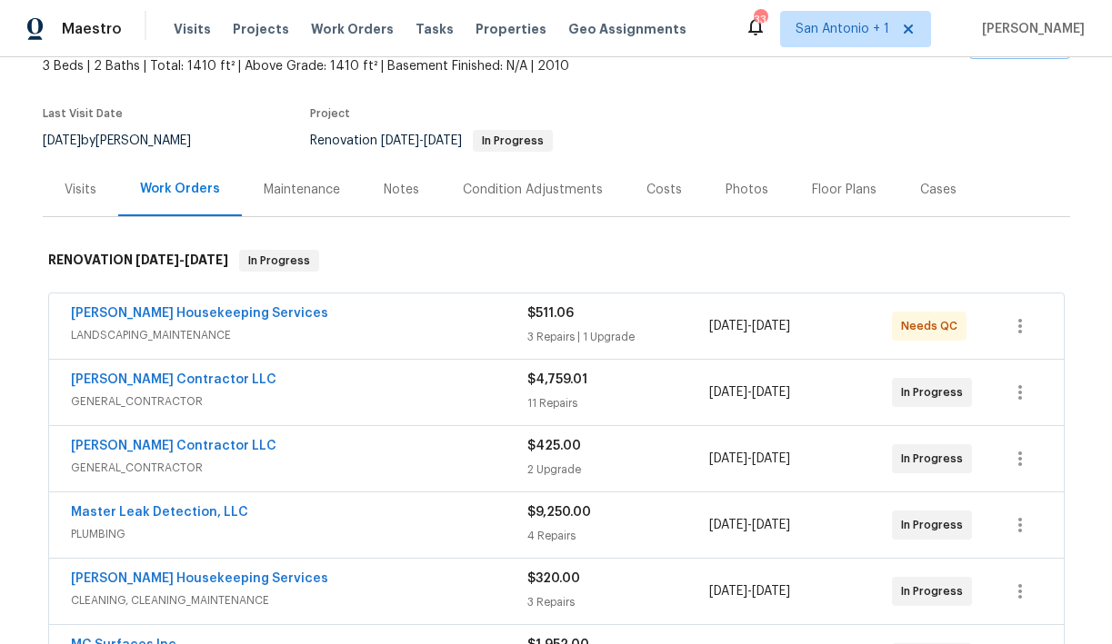
scroll to position [106, 0]
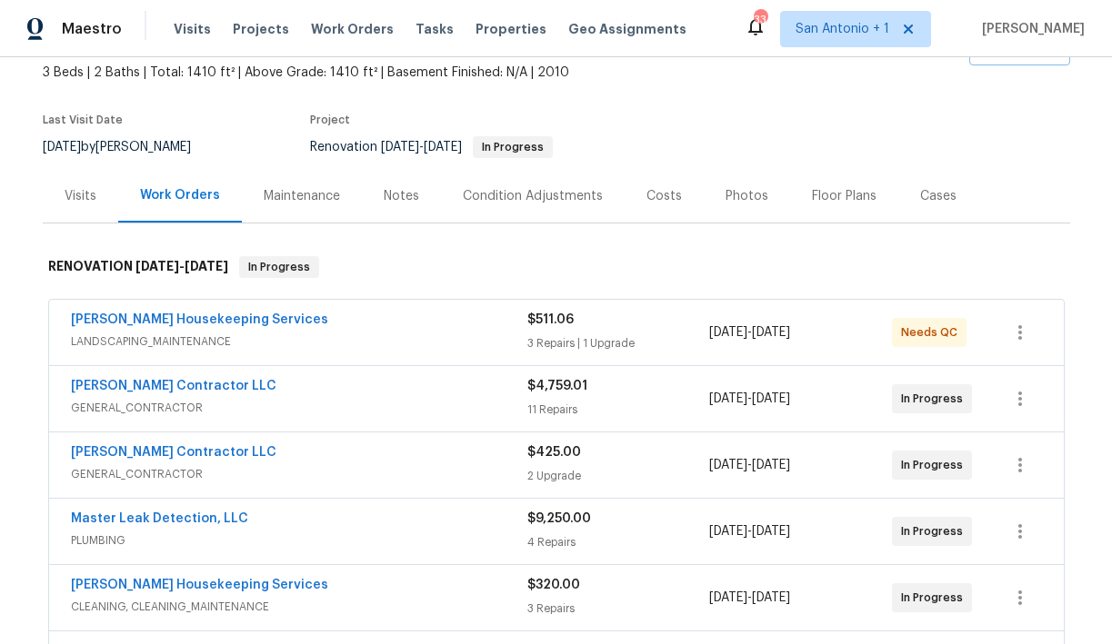
click at [524, 204] on div "Condition Adjustments" at bounding box center [533, 196] width 140 height 18
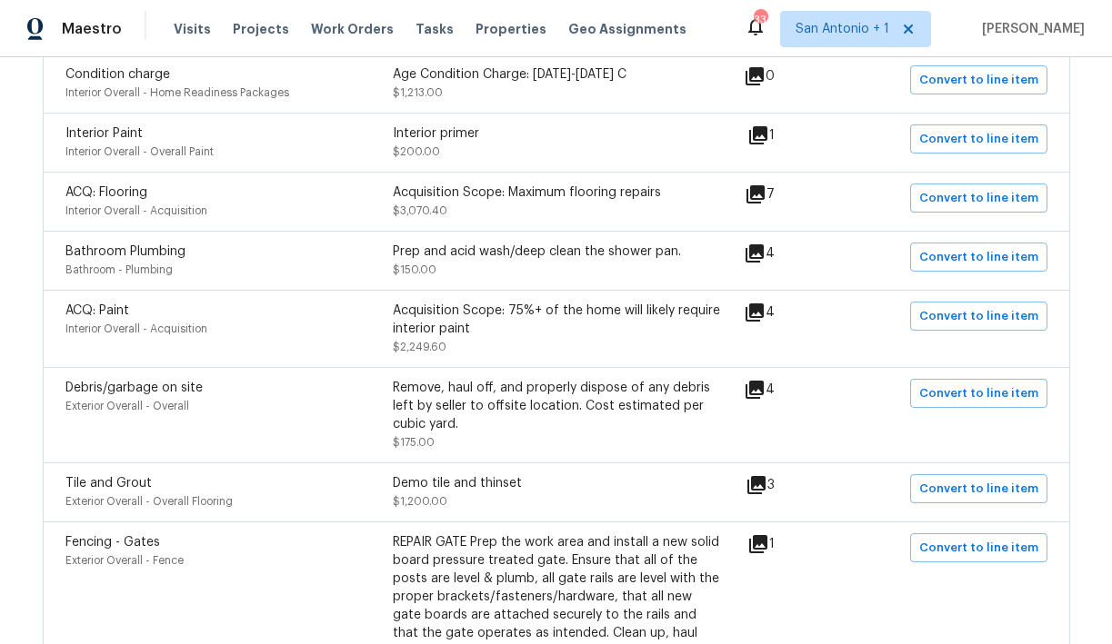
scroll to position [426, 0]
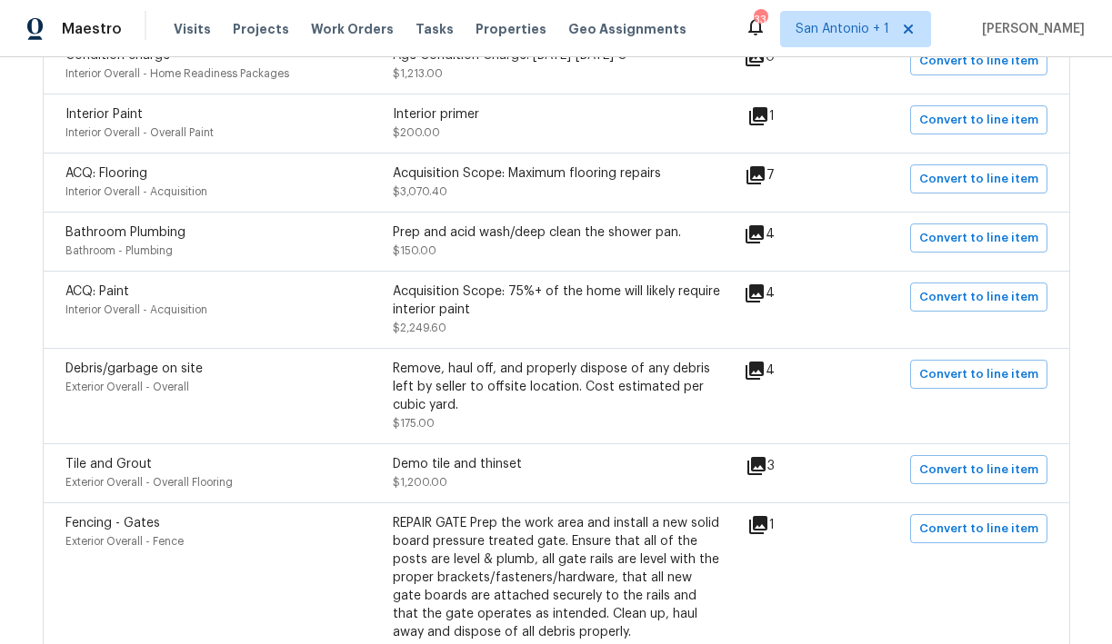
click at [514, 179] on div "Acquisition Scope: Maximum flooring repairs" at bounding box center [556, 174] width 327 height 18
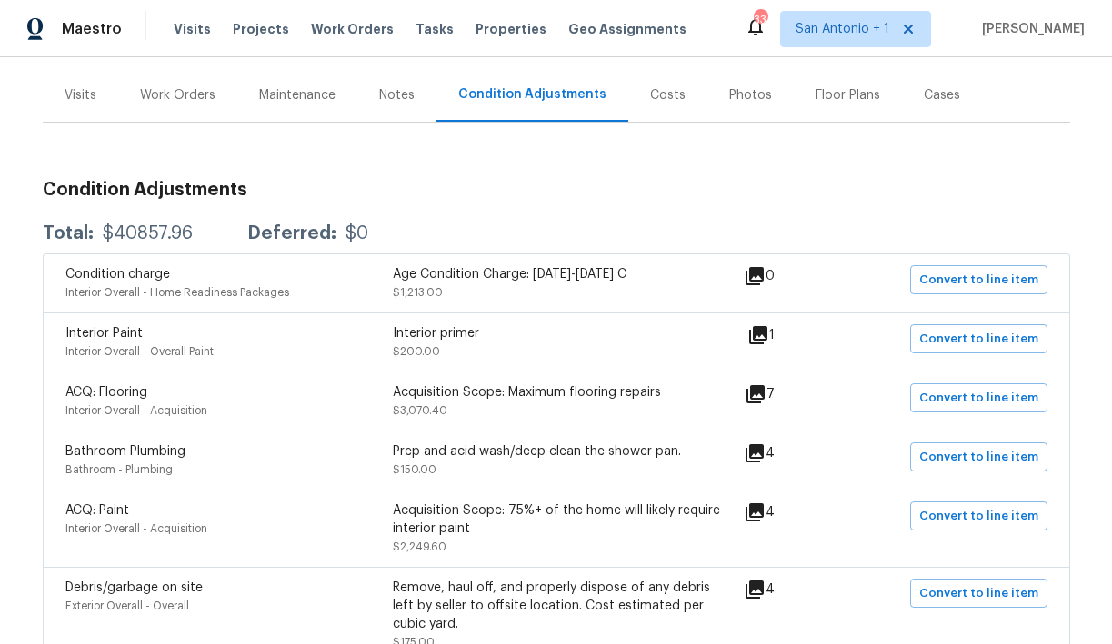
scroll to position [205, 0]
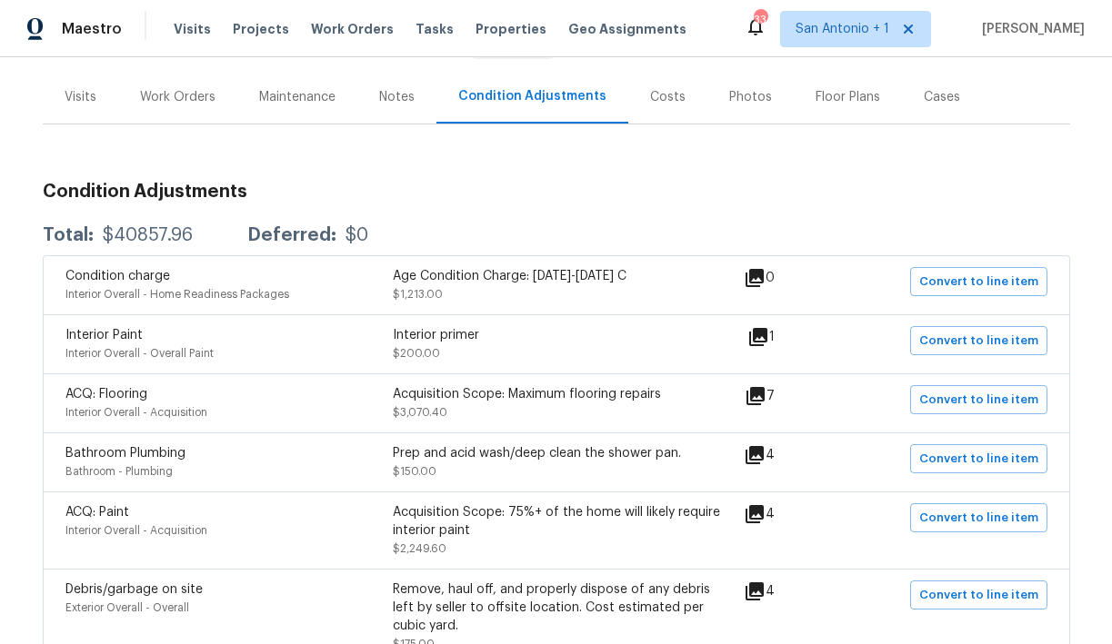
click at [185, 103] on div "Work Orders" at bounding box center [177, 97] width 75 height 18
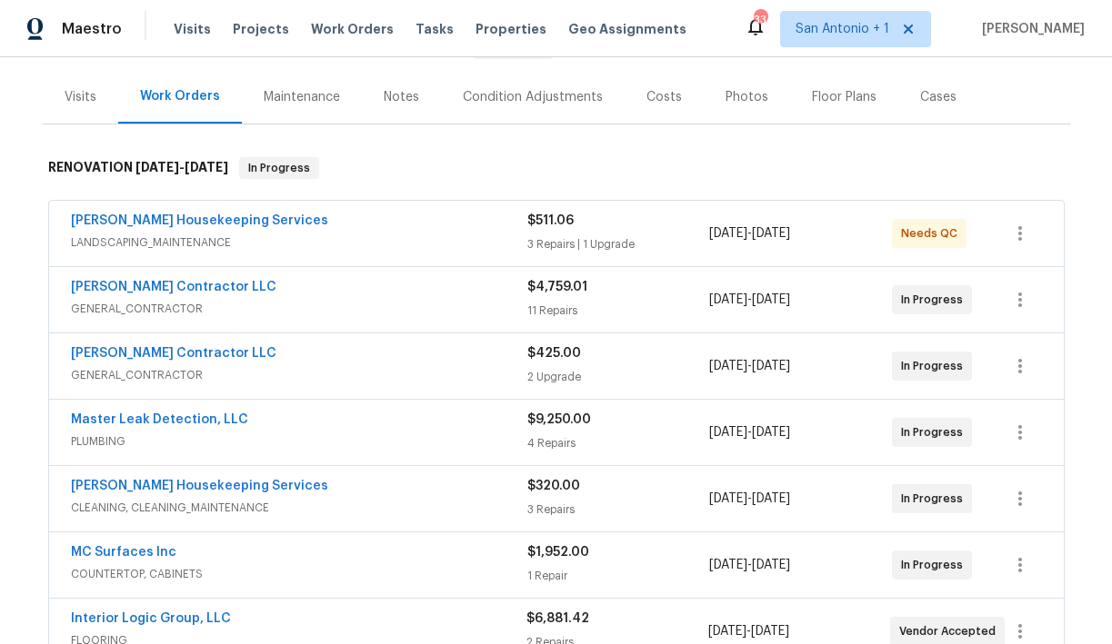
click at [323, 104] on div "Maintenance" at bounding box center [302, 97] width 76 height 18
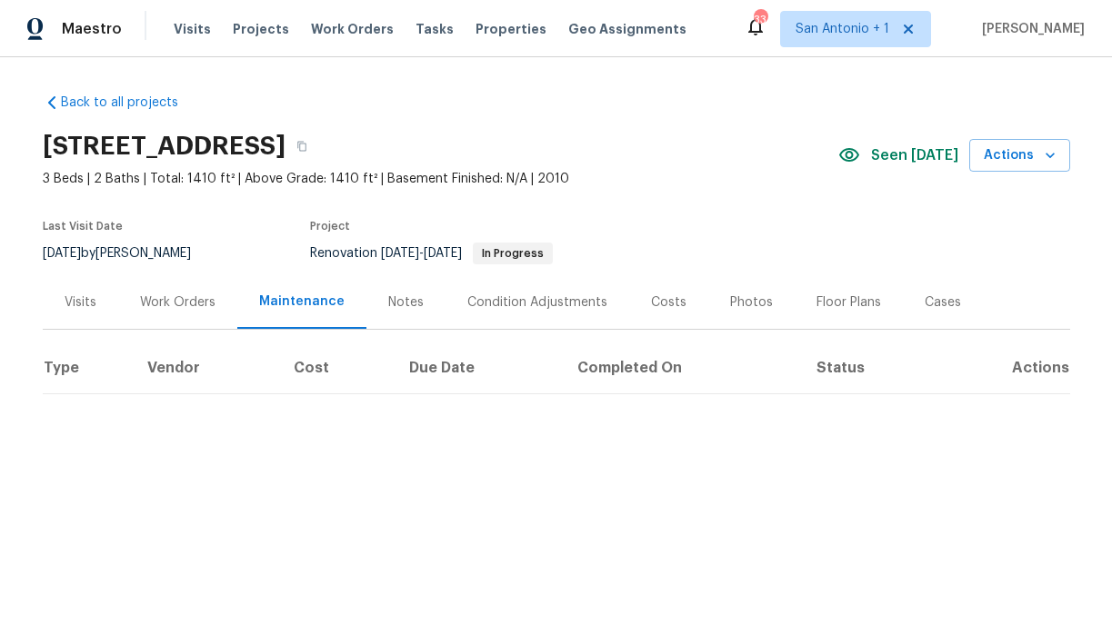
click at [170, 299] on div "Work Orders" at bounding box center [177, 303] width 75 height 18
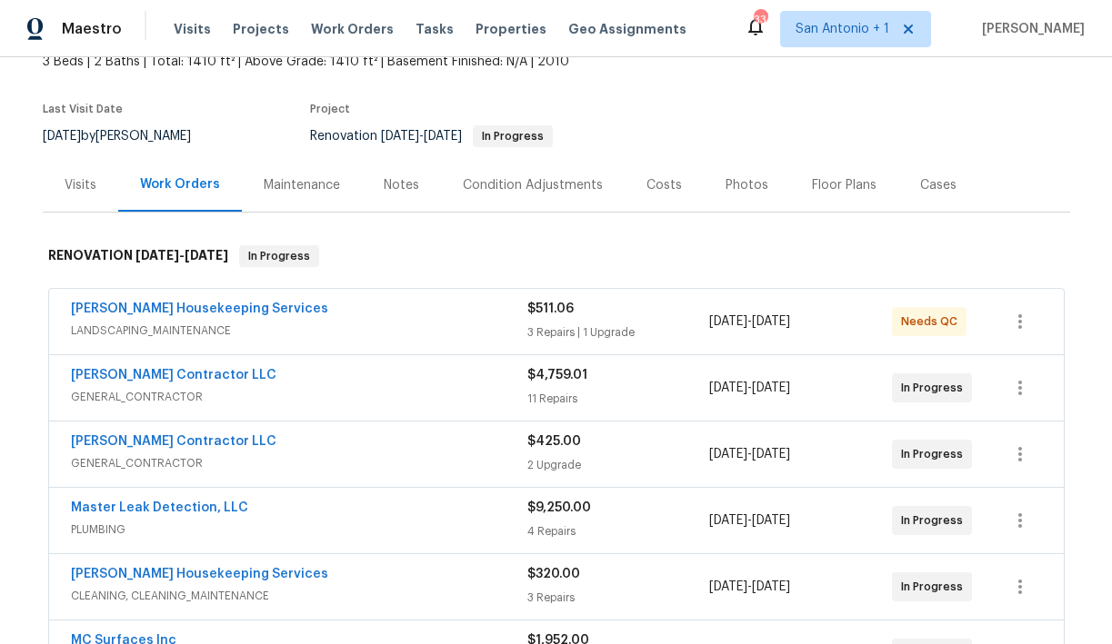
scroll to position [174, 0]
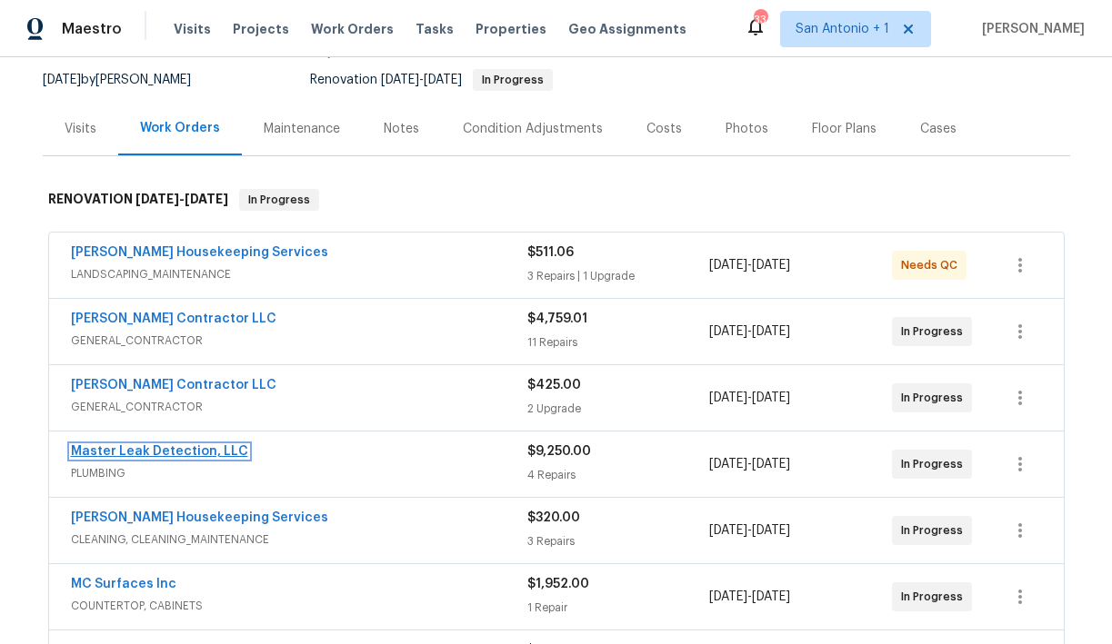
click at [173, 446] on link "Master Leak Detection, LLC" at bounding box center [159, 451] width 177 height 13
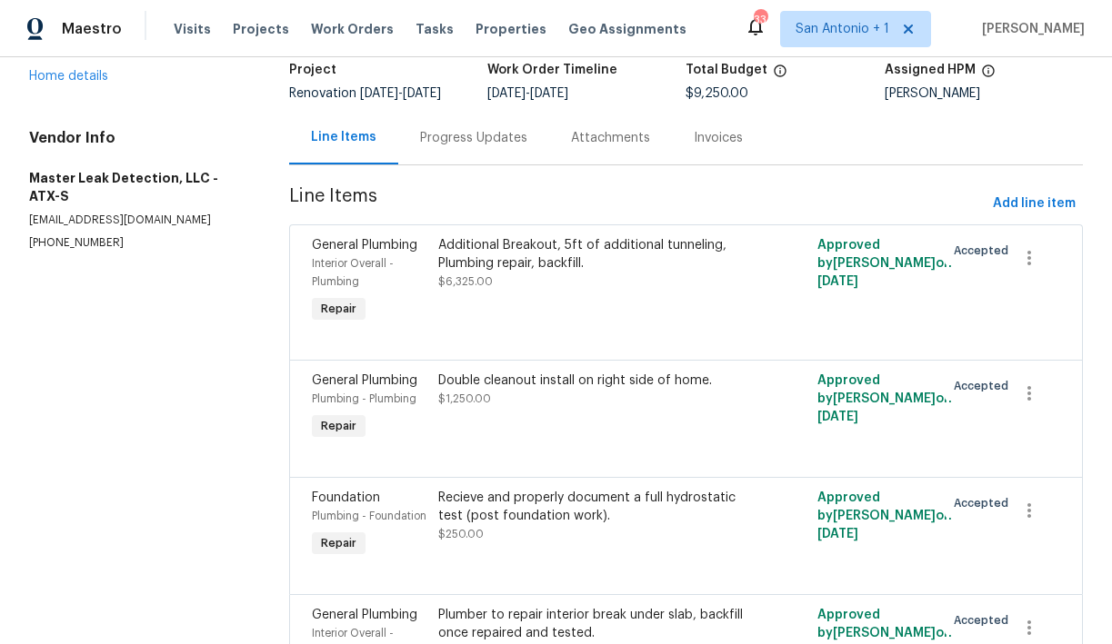
scroll to position [132, 0]
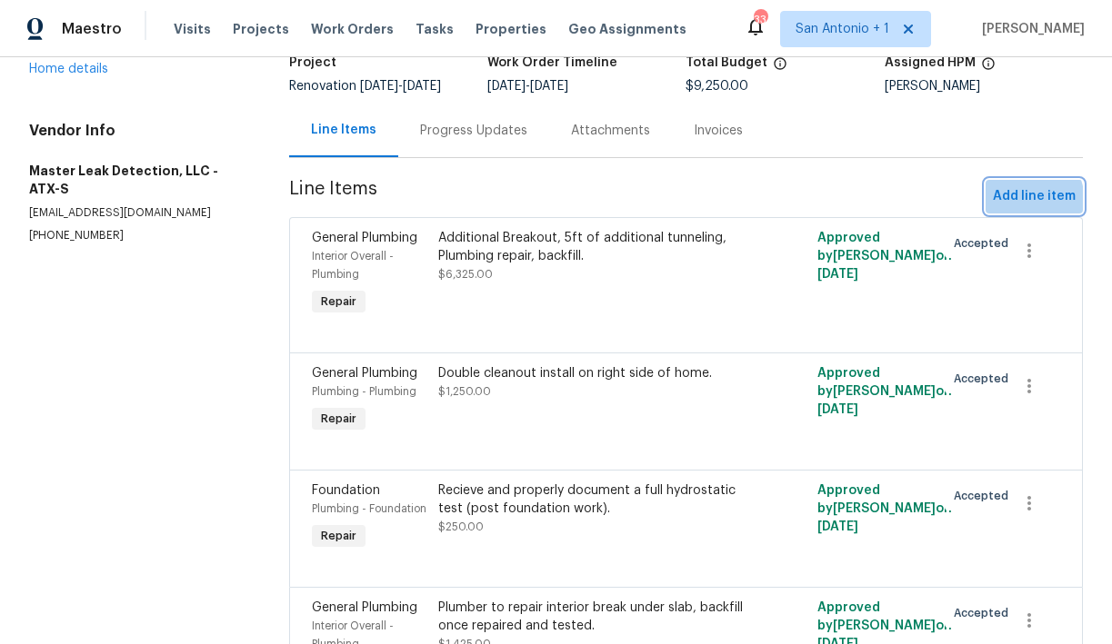
click at [1014, 208] on span "Add line item" at bounding box center [1034, 196] width 83 height 23
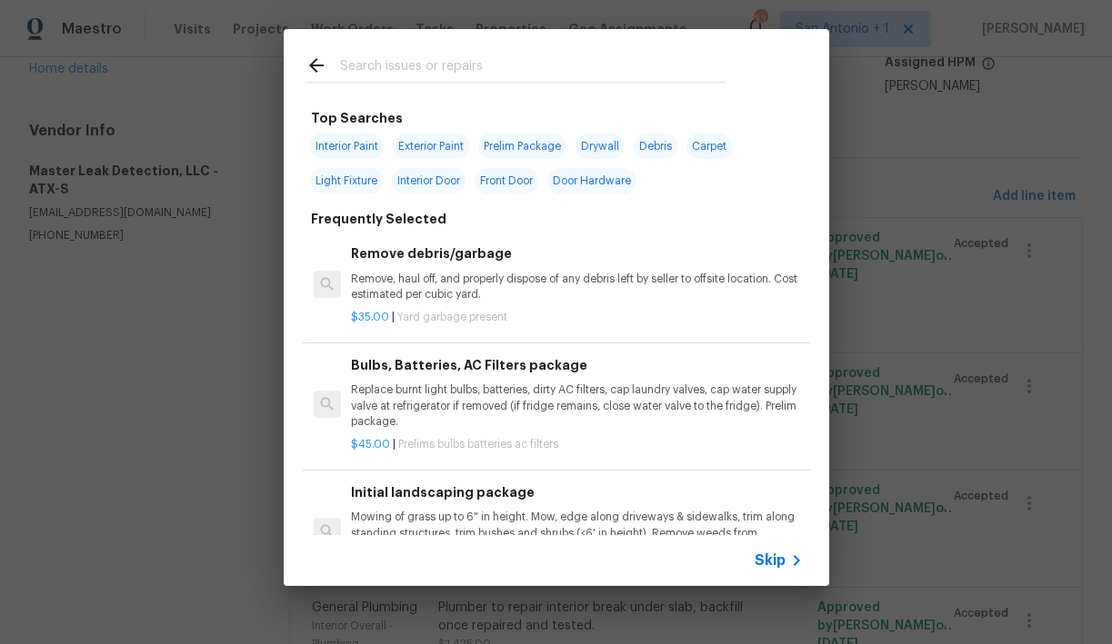
click at [454, 73] on input "text" at bounding box center [532, 68] width 385 height 27
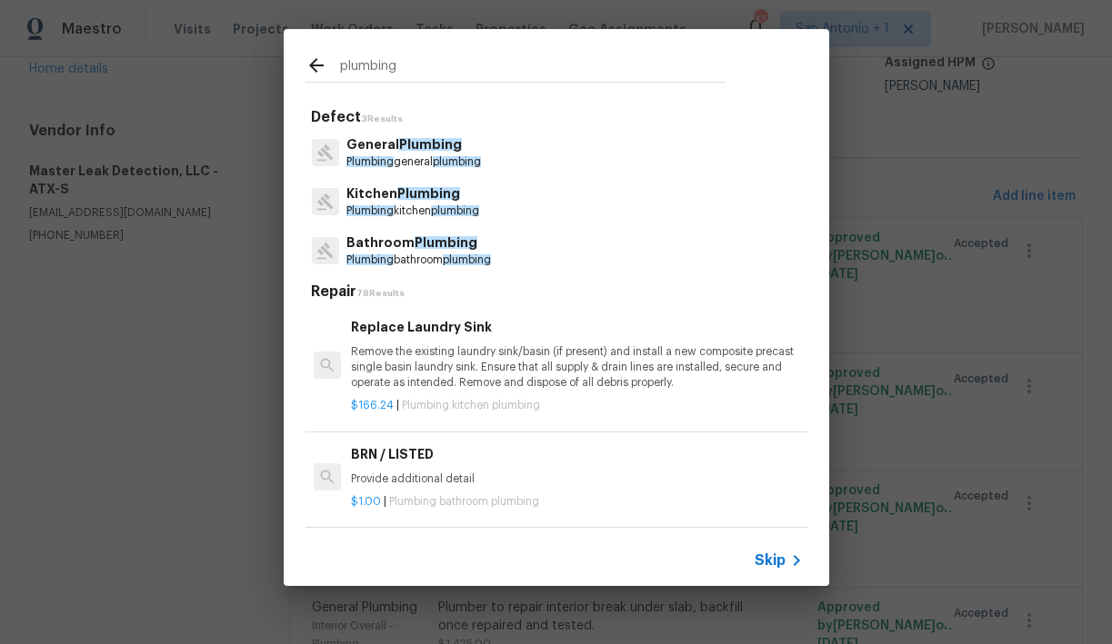
type input "plumbing"
click at [424, 149] on span "Plumbing" at bounding box center [430, 144] width 63 height 13
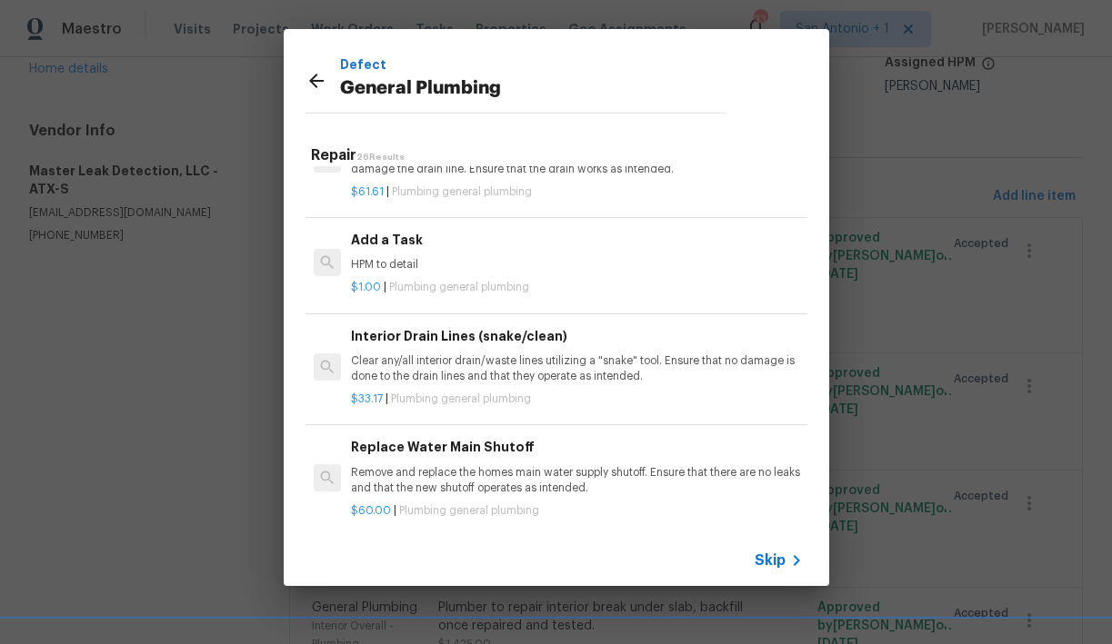
scroll to position [2006, 0]
click at [435, 276] on div "$1.00 | Plumbing general plumbing" at bounding box center [576, 283] width 451 height 23
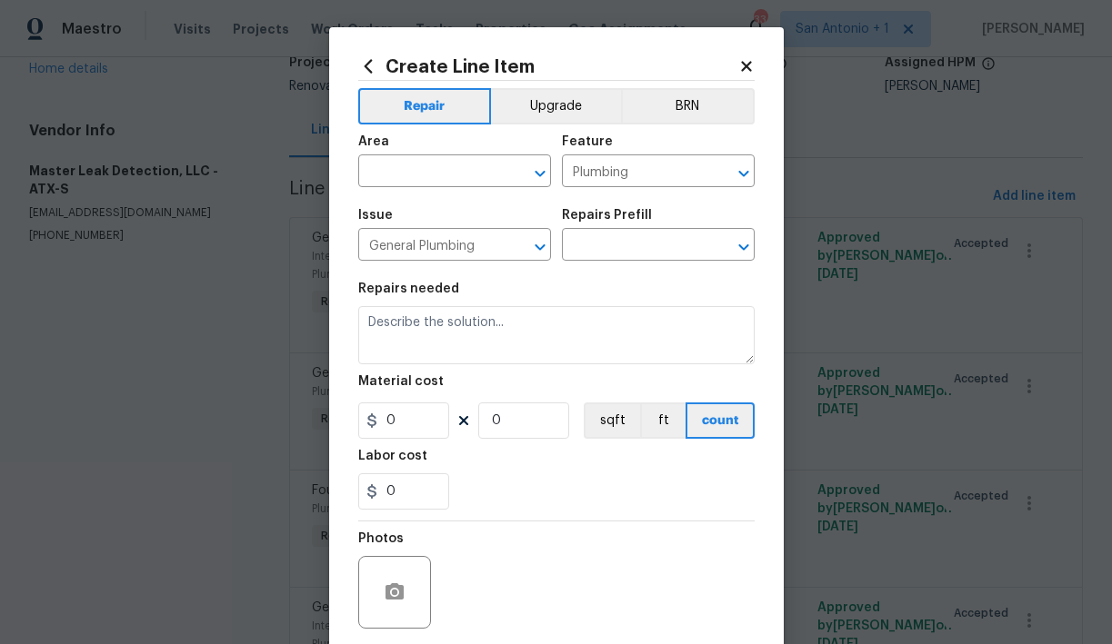
type textarea "HPM to detail"
type input "1"
type input "Add a Task $1.00"
type input "1"
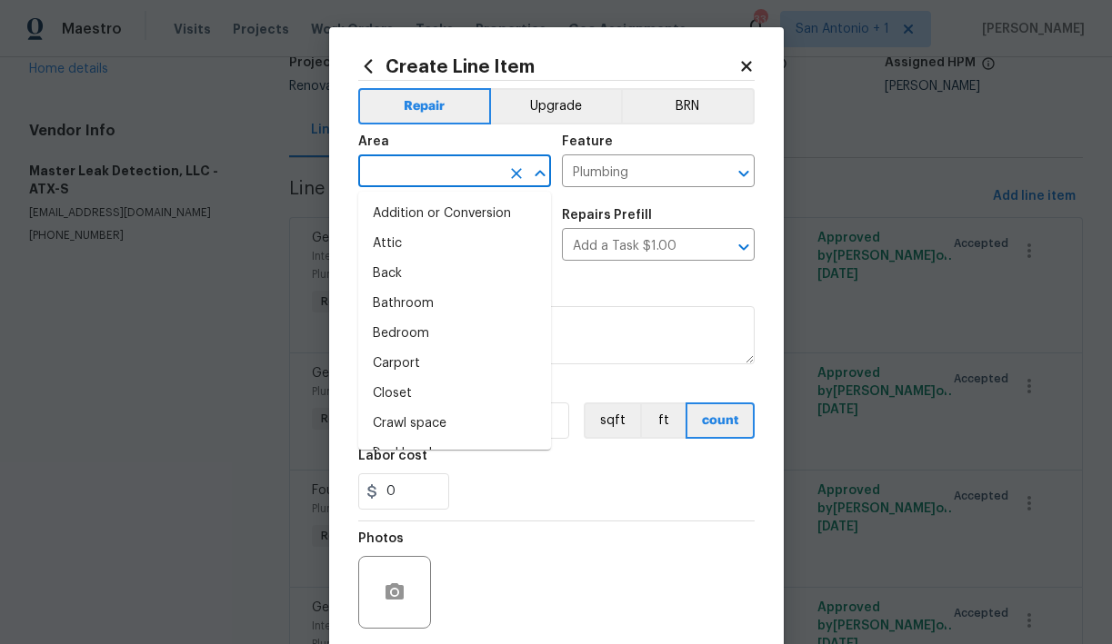
click at [466, 178] on input "text" at bounding box center [429, 173] width 142 height 28
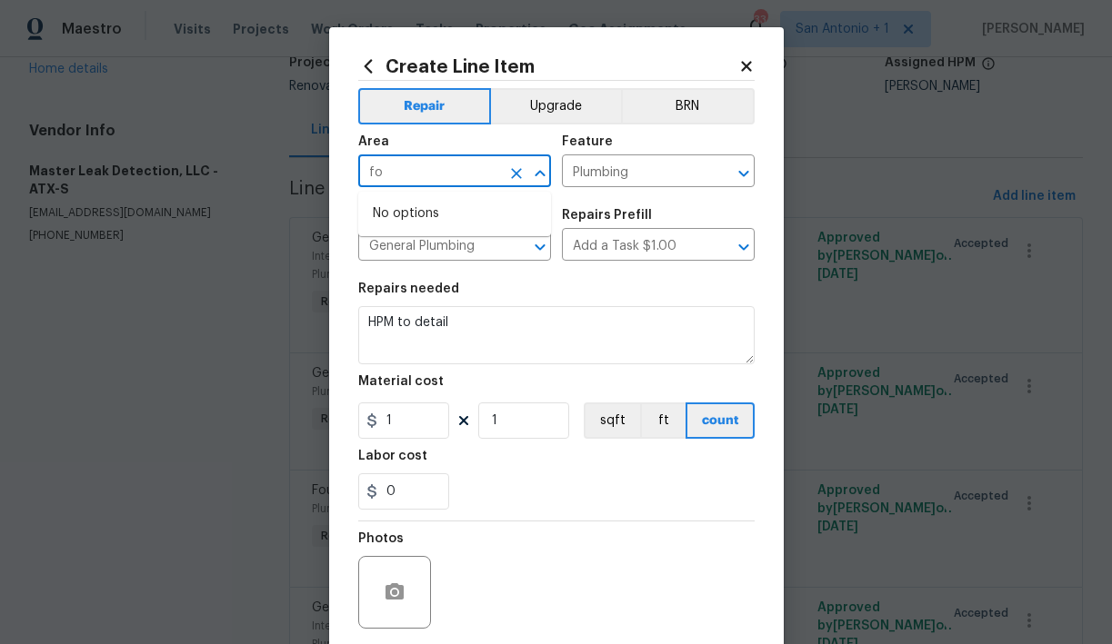
type input "f"
click at [429, 204] on li "Plumbing" at bounding box center [454, 214] width 193 height 30
type input "Plumbing"
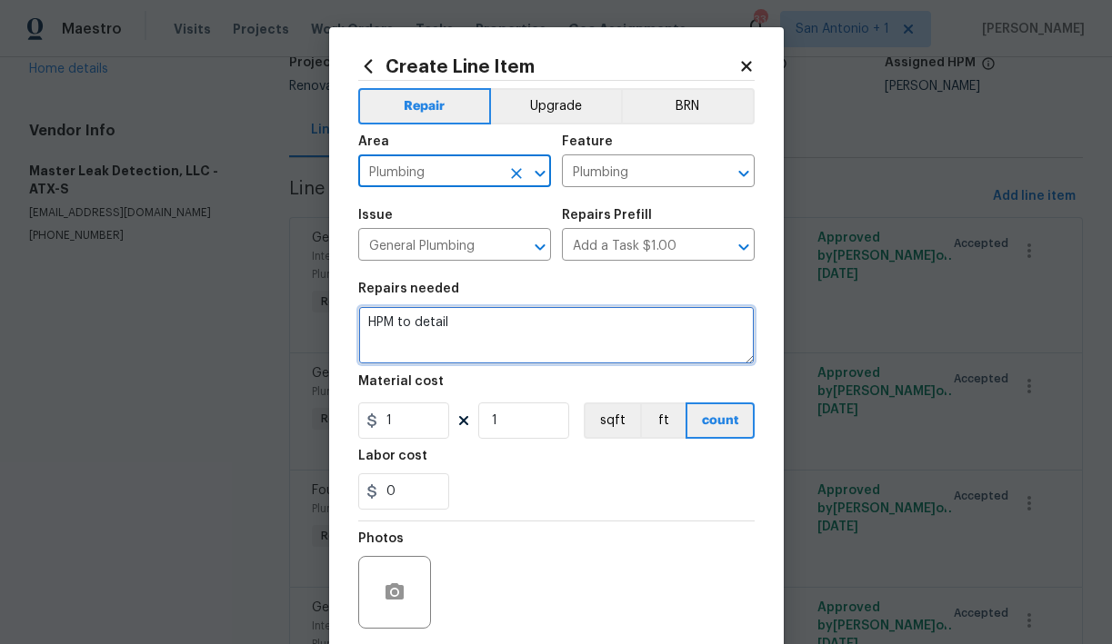
click at [467, 325] on textarea "HPM to detail" at bounding box center [556, 335] width 396 height 58
paste textarea "ello after Excavation and retest, additional leaks were found in same area and …"
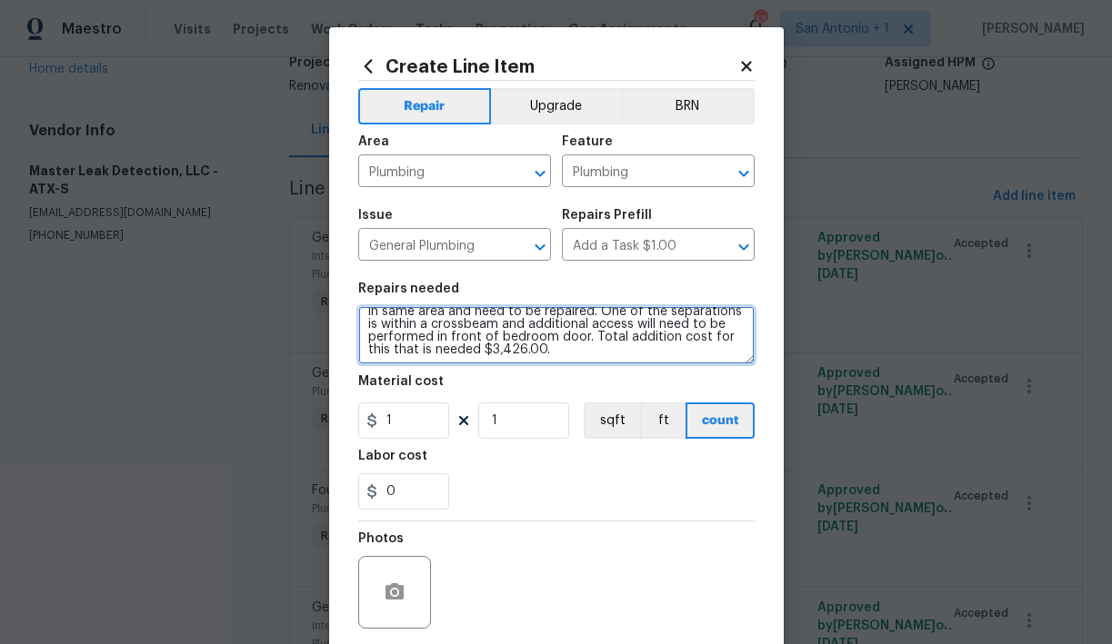
scroll to position [25, 0]
drag, startPoint x: 589, startPoint y: 339, endPoint x: 589, endPoint y: 354, distance: 14.5
click at [589, 354] on textarea "Hello after Excavation and retest, additional leaks were found in same area and…" at bounding box center [556, 335] width 396 height 58
type textarea "Hello after Excavation and retest, additional leaks were found in same area and…"
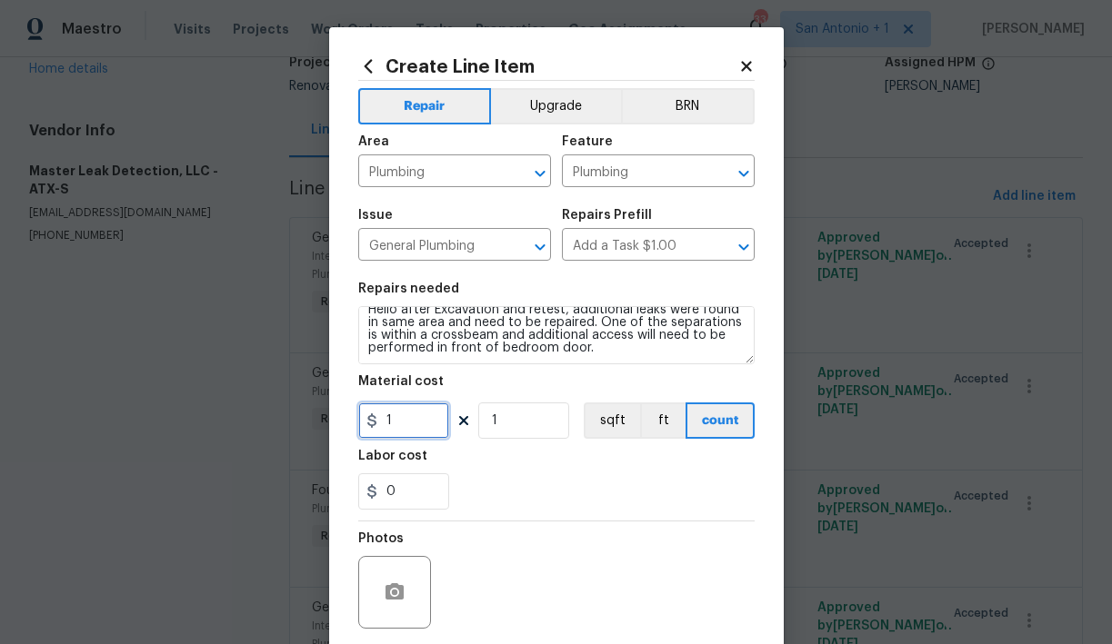
click at [401, 421] on input "1" at bounding box center [403, 421] width 91 height 36
type input "3426"
click at [502, 472] on div "Labor cost" at bounding box center [556, 462] width 396 height 24
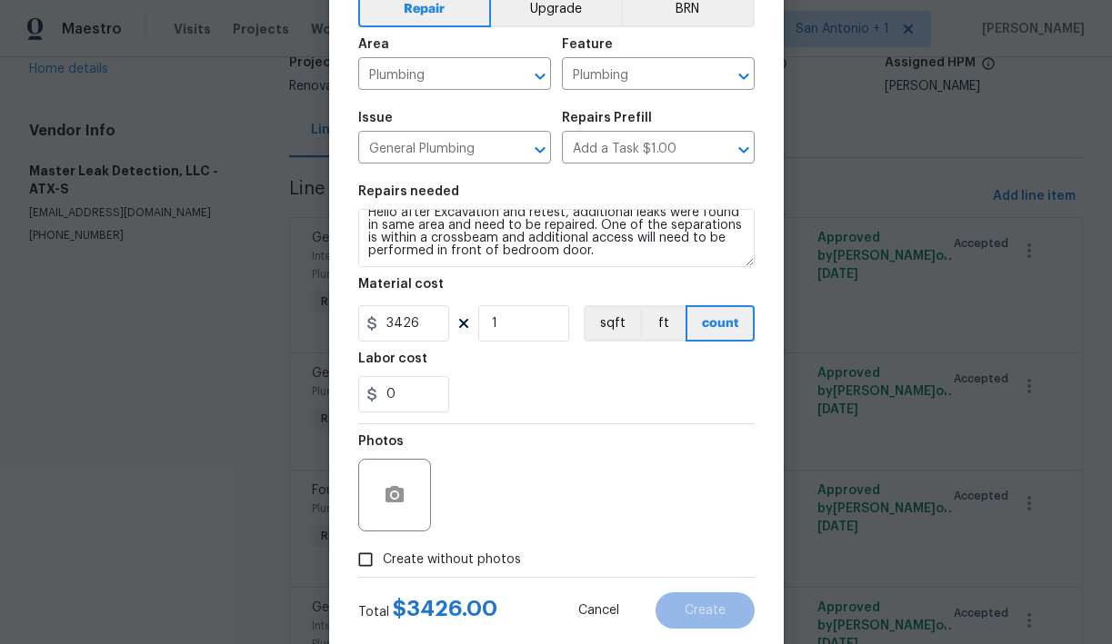
scroll to position [139, 0]
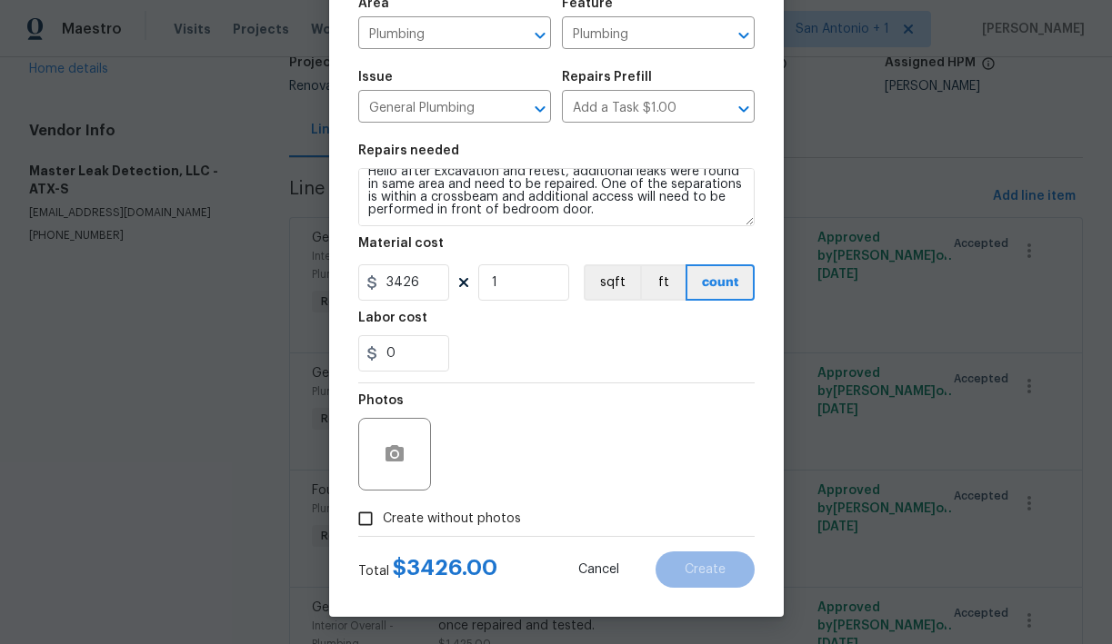
click at [474, 516] on span "Create without photos" at bounding box center [452, 519] width 138 height 19
click at [383, 516] on input "Create without photos" at bounding box center [365, 519] width 35 height 35
checkbox input "true"
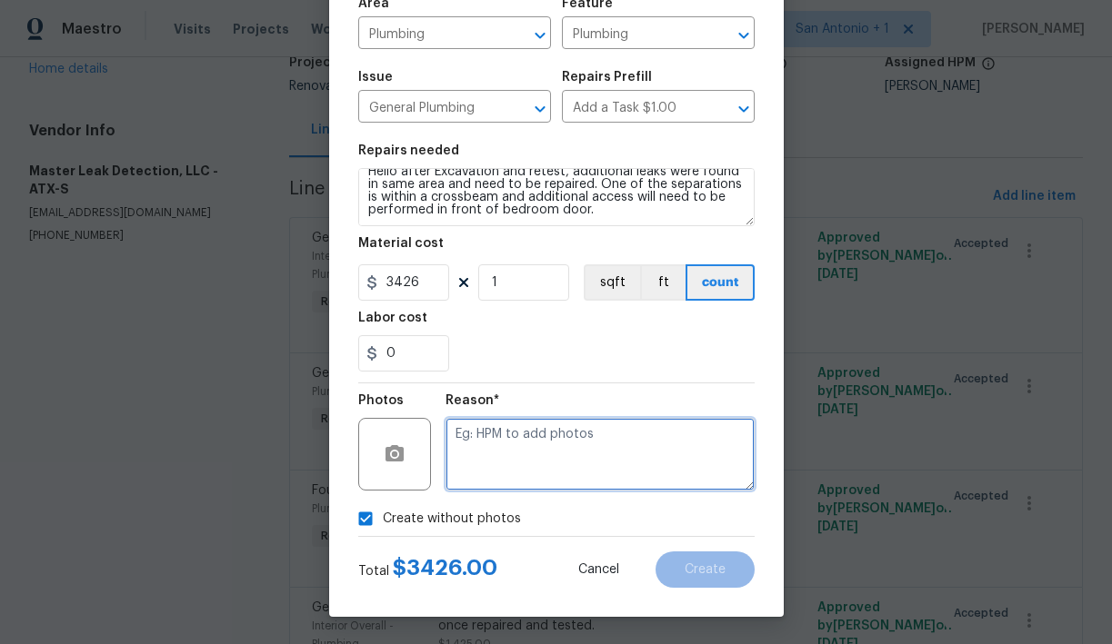
click at [560, 449] on textarea at bounding box center [599, 454] width 309 height 73
type textarea "Awaiting vendor photos"
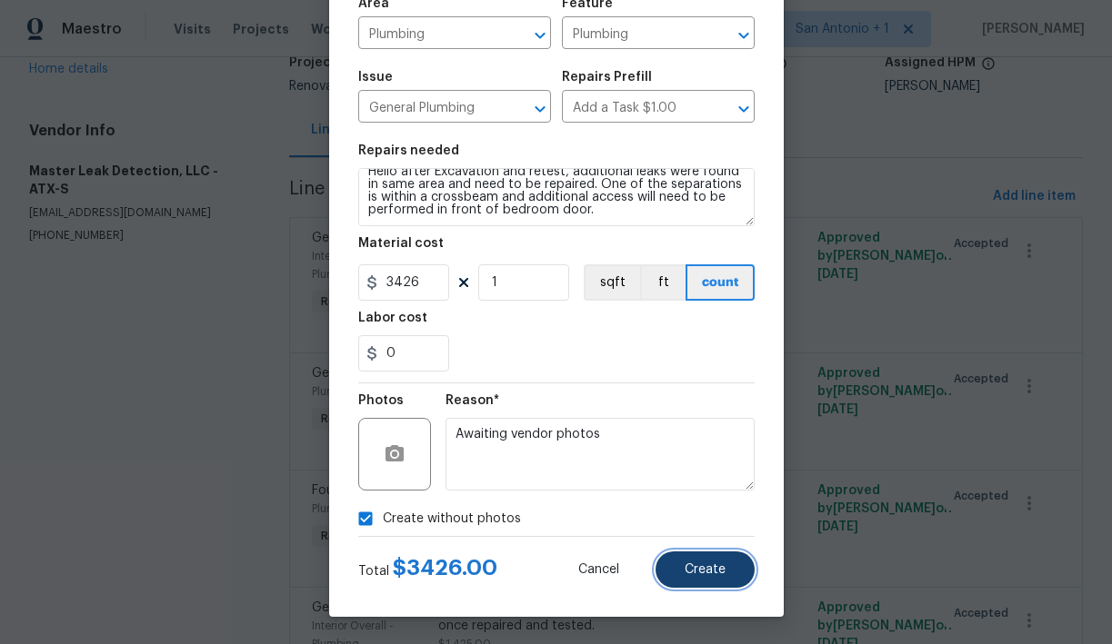
click at [689, 561] on button "Create" at bounding box center [704, 570] width 99 height 36
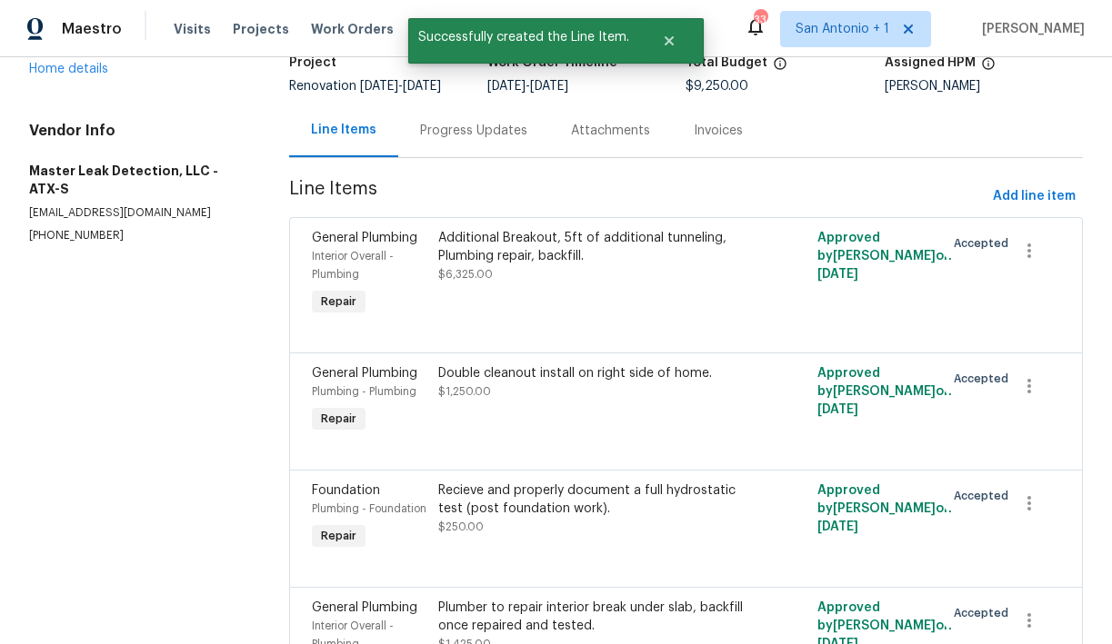
scroll to position [0, 0]
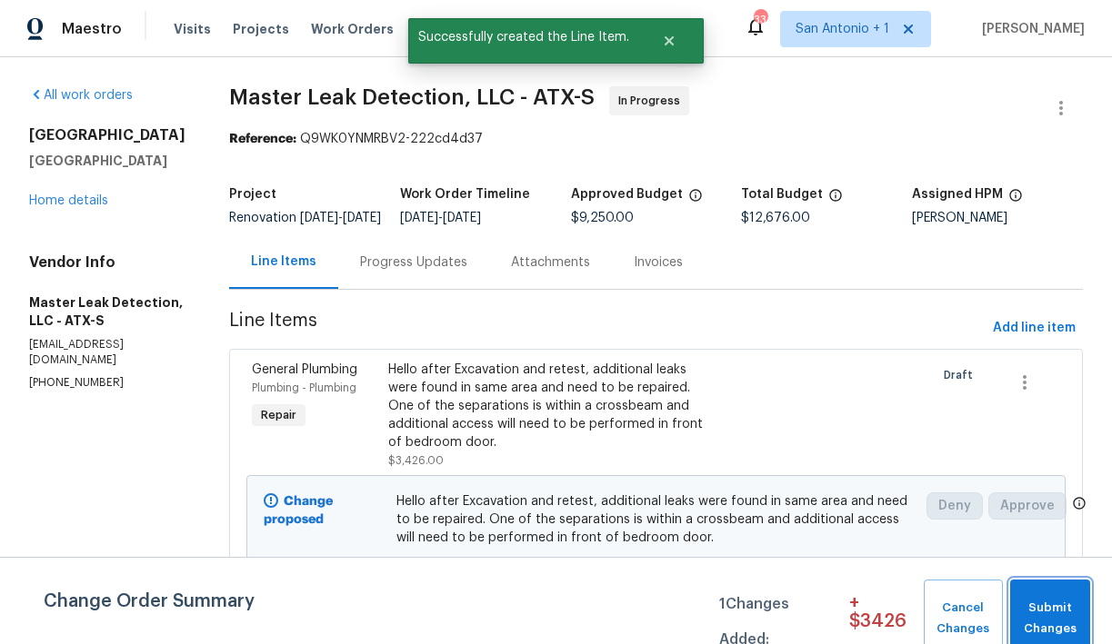
click at [1035, 608] on span "Submit Changes" at bounding box center [1050, 619] width 62 height 42
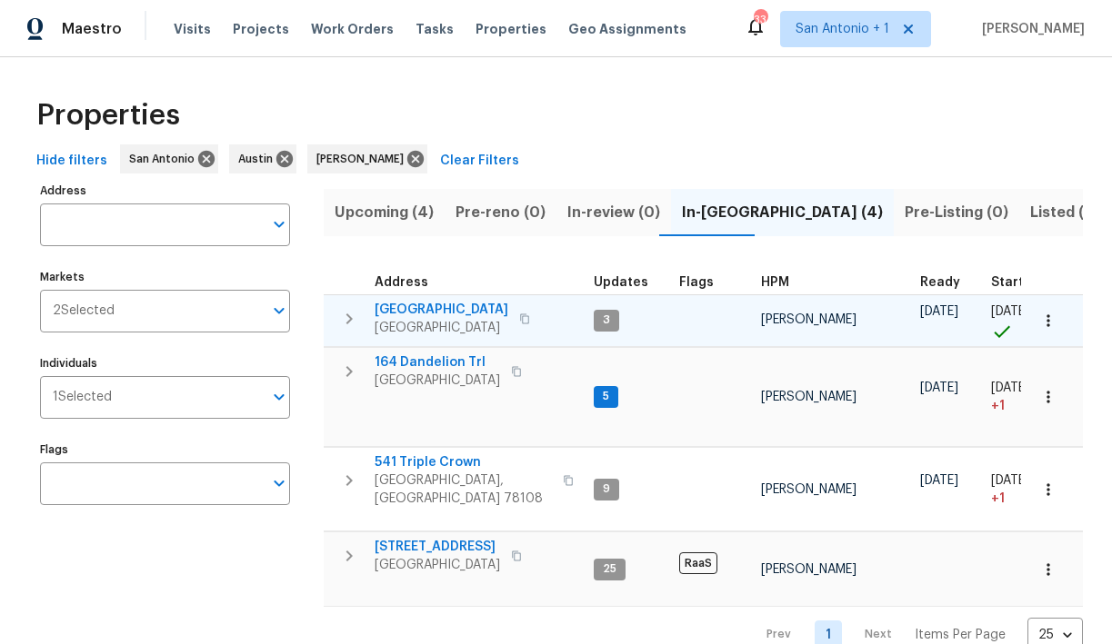
click at [445, 306] on span "[GEOGRAPHIC_DATA]" at bounding box center [441, 310] width 134 height 18
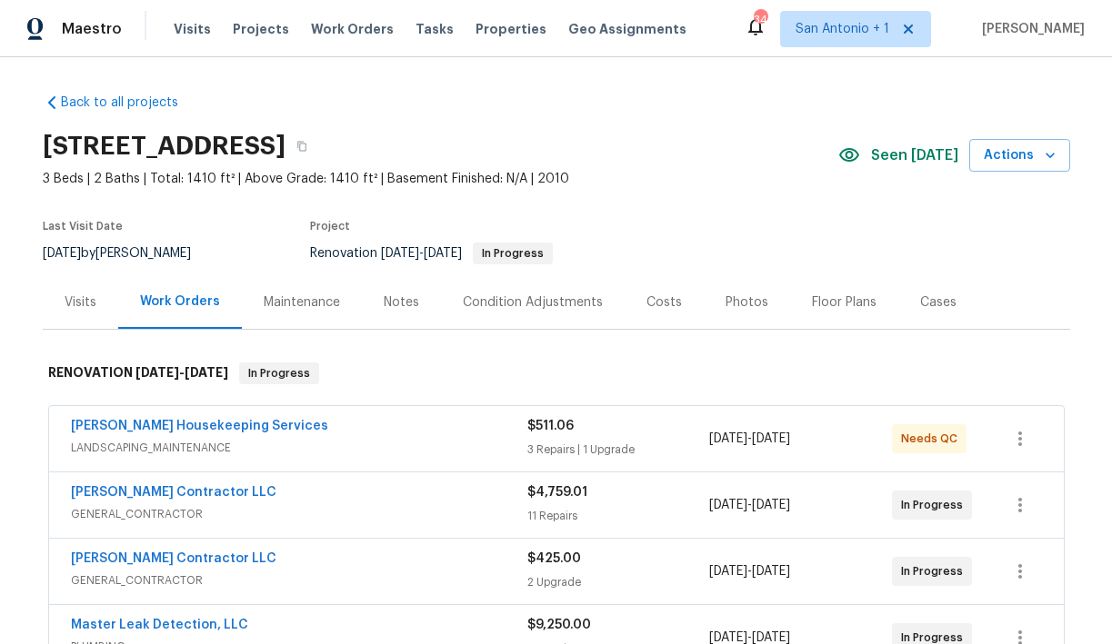
click at [405, 295] on div "Notes" at bounding box center [401, 303] width 35 height 18
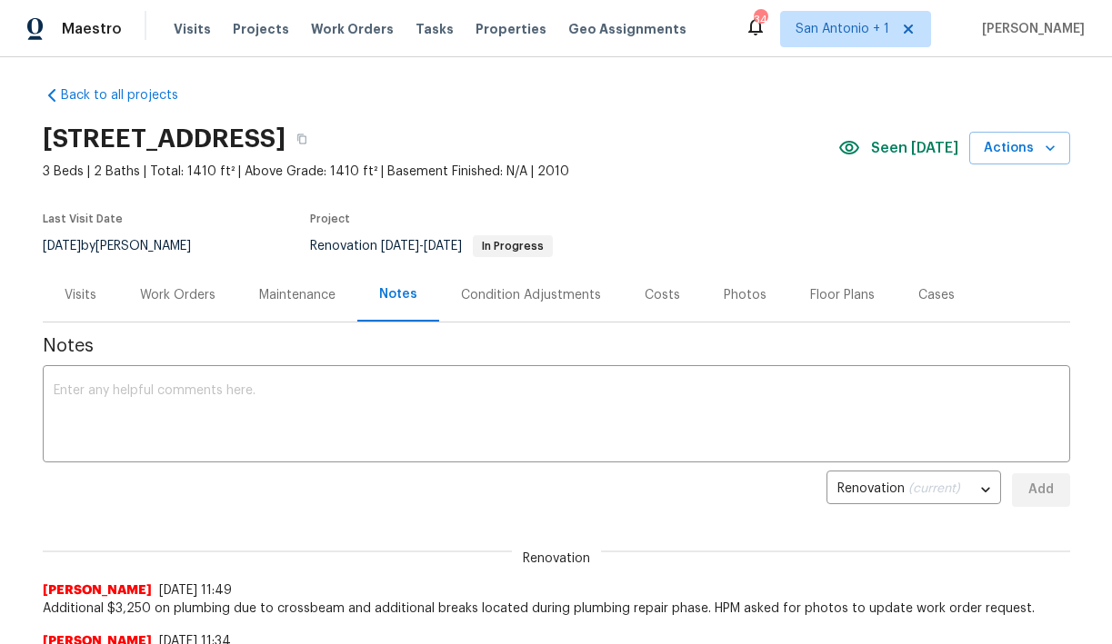
scroll to position [9, 0]
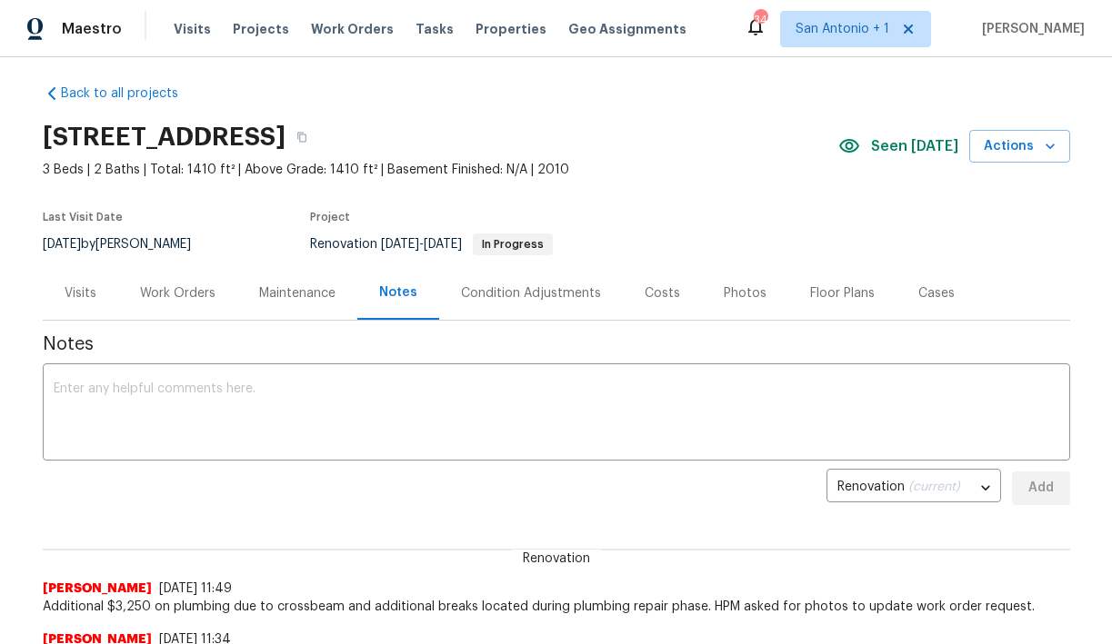
click at [183, 289] on div "Work Orders" at bounding box center [177, 294] width 75 height 18
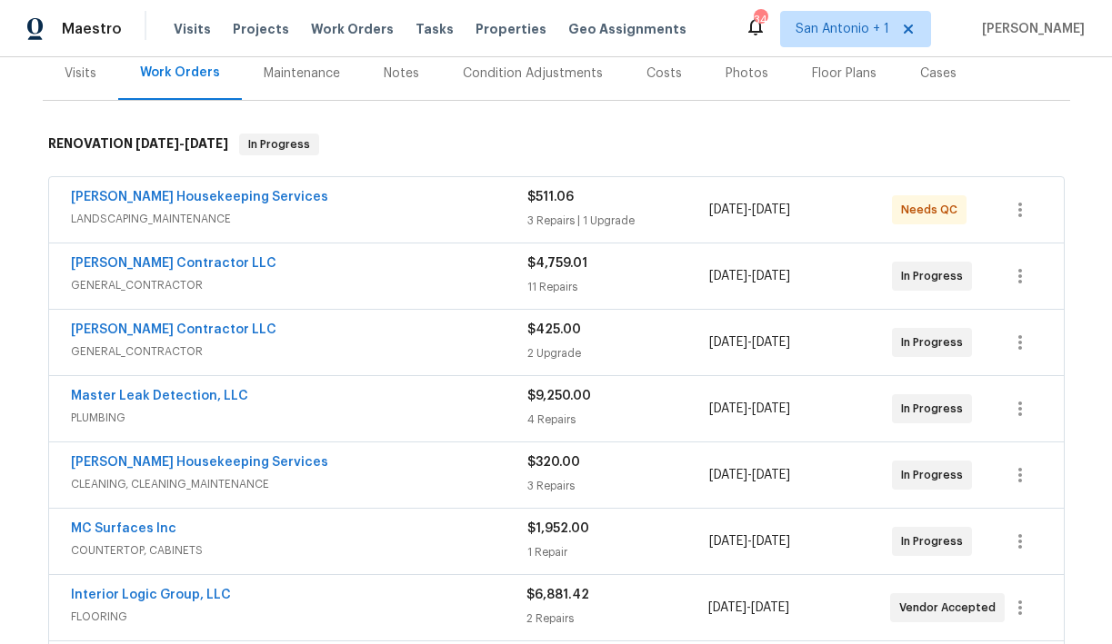
scroll to position [252, 0]
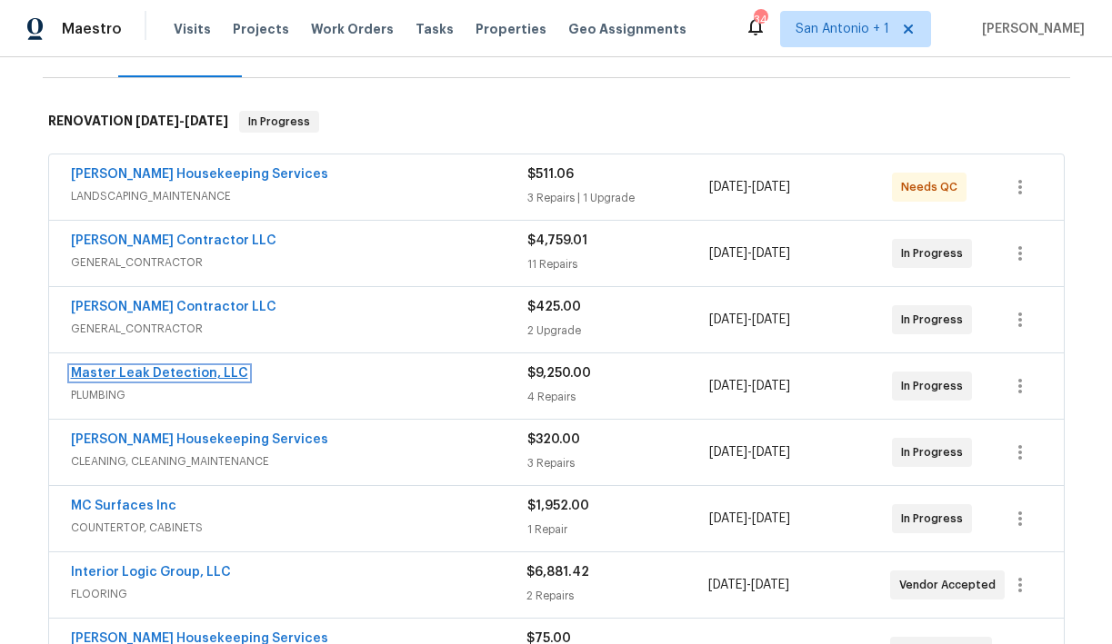
click at [185, 372] on link "Master Leak Detection, LLC" at bounding box center [159, 373] width 177 height 13
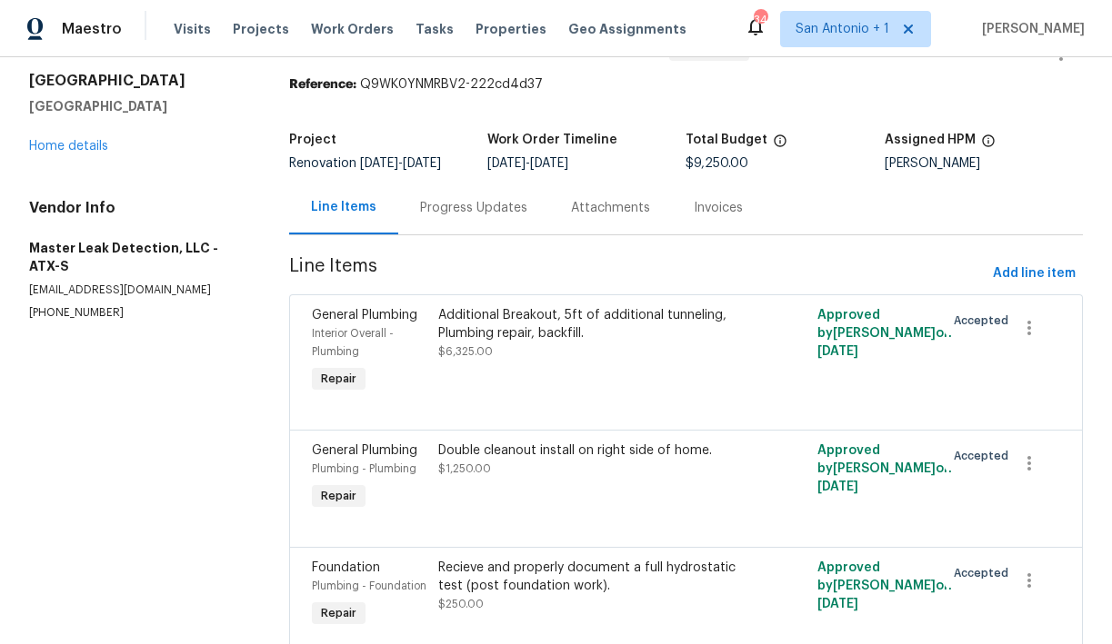
scroll to position [56, 0]
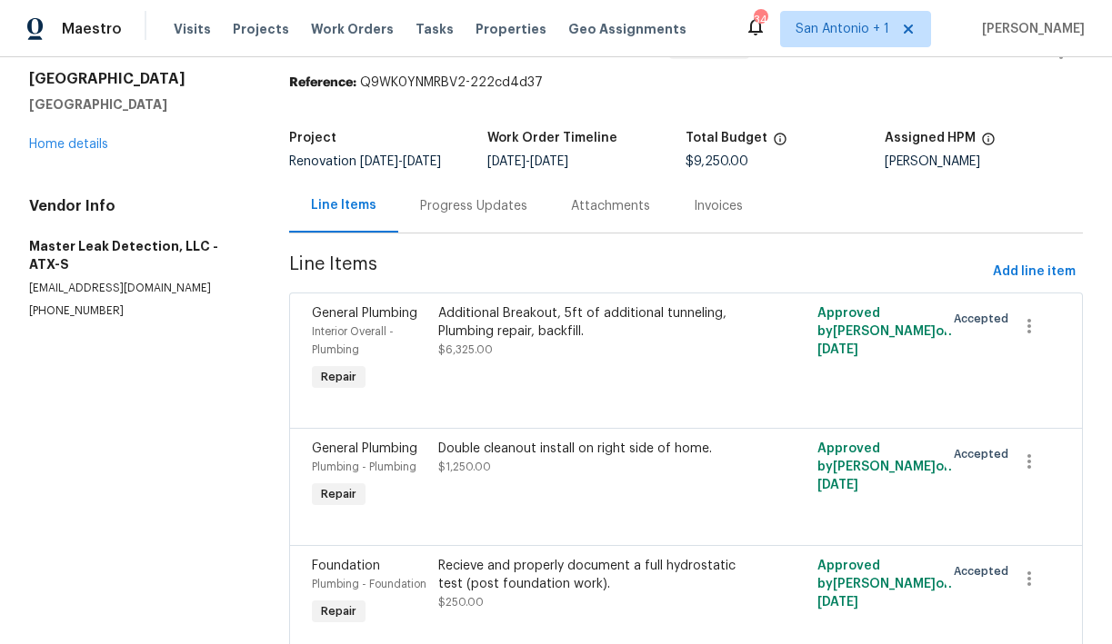
click at [471, 215] on div "Progress Updates" at bounding box center [473, 206] width 107 height 18
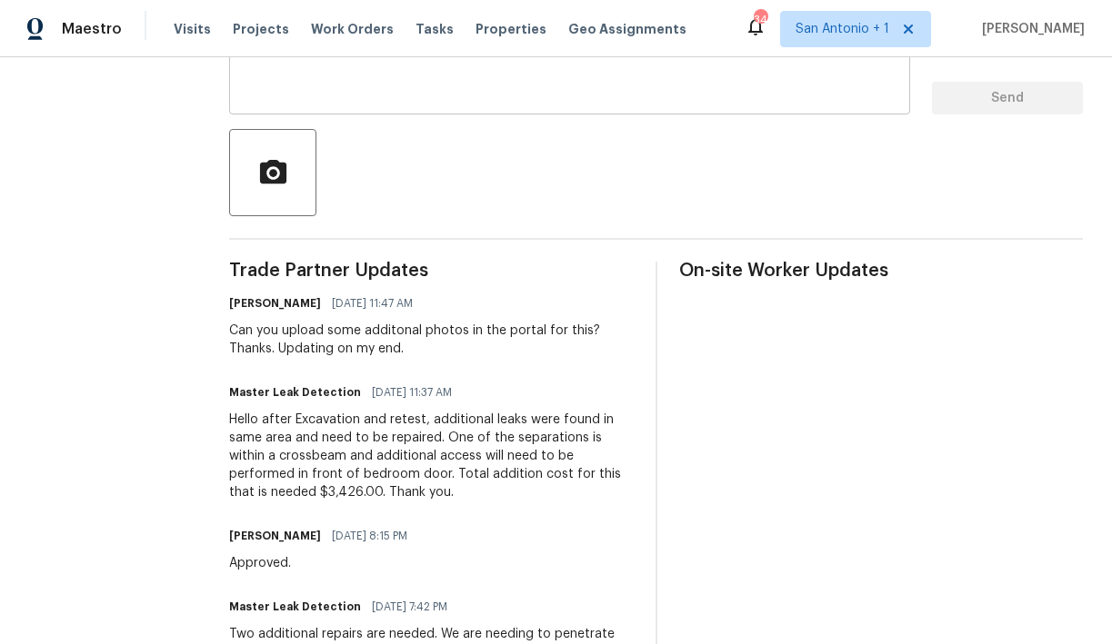
scroll to position [396, 0]
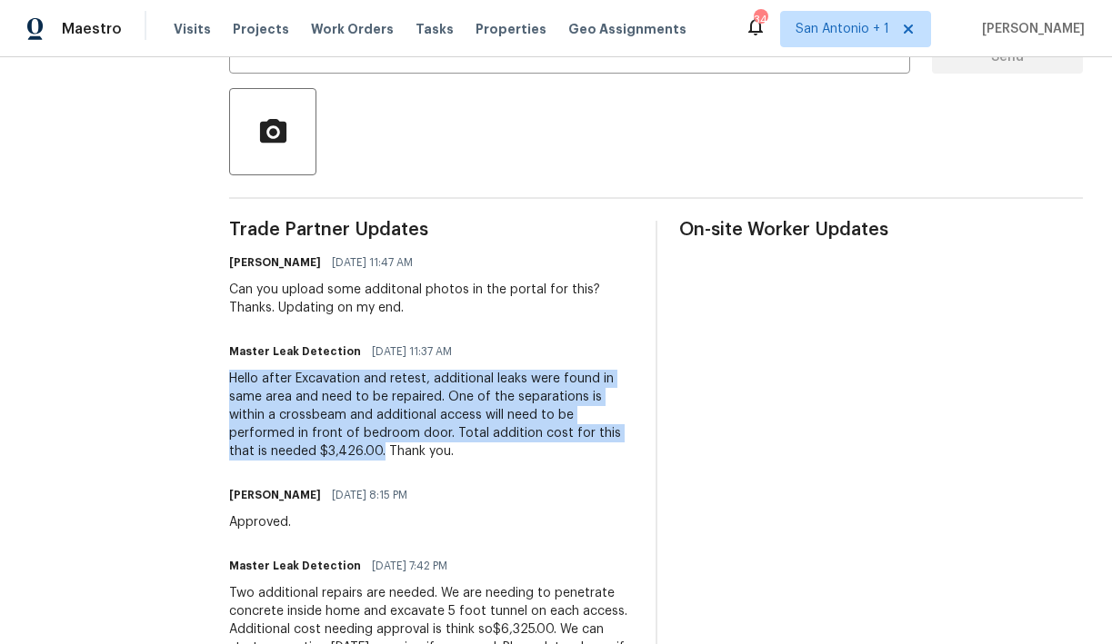
drag, startPoint x: 234, startPoint y: 377, endPoint x: 297, endPoint y: 455, distance: 100.8
click at [297, 455] on div "Hello after Excavation and retest, additional leaks were found in same area and…" at bounding box center [431, 415] width 404 height 91
copy div "Hello after Excavation and retest, additional leaks were found in same area and…"
